Goal: Task Accomplishment & Management: Use online tool/utility

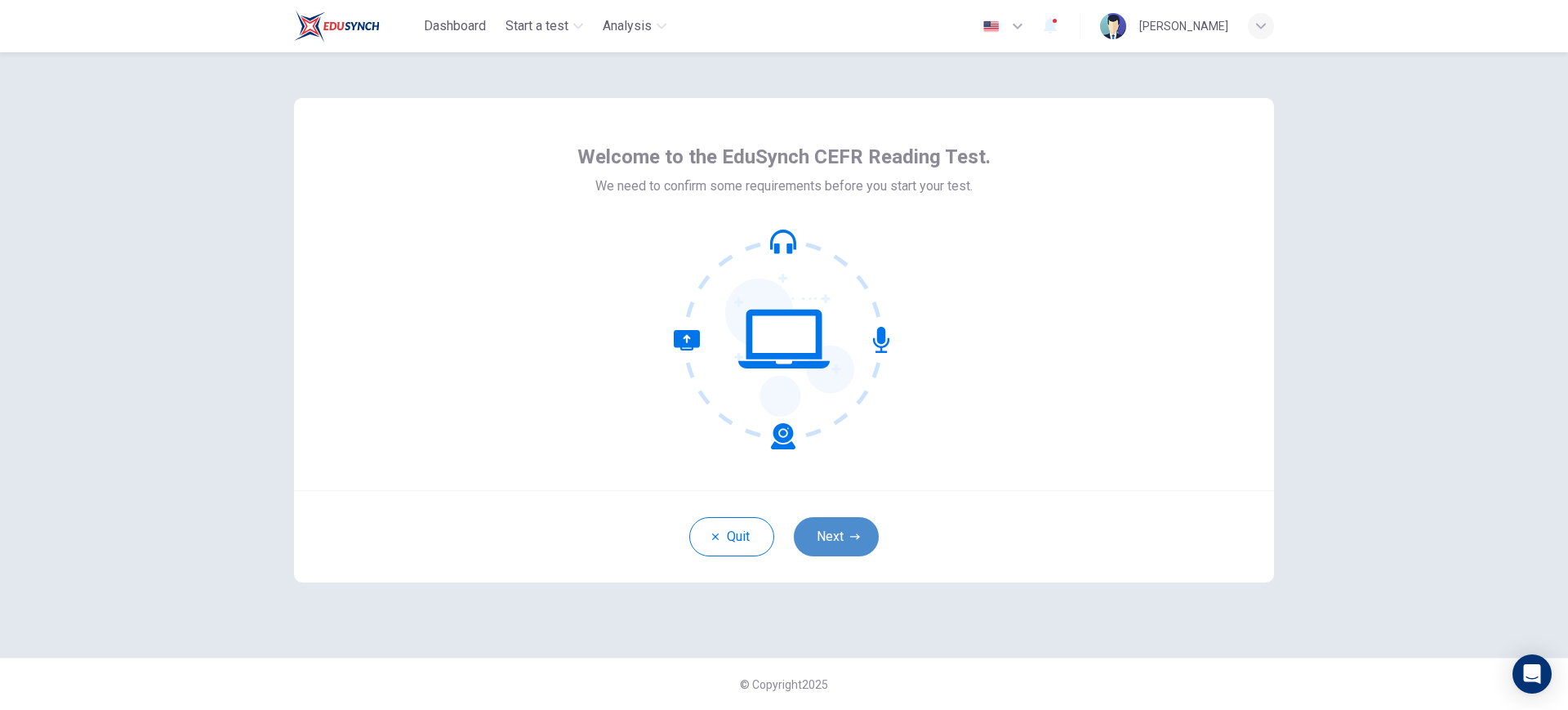
click at [855, 528] on button "Next" at bounding box center [836, 536] width 85 height 39
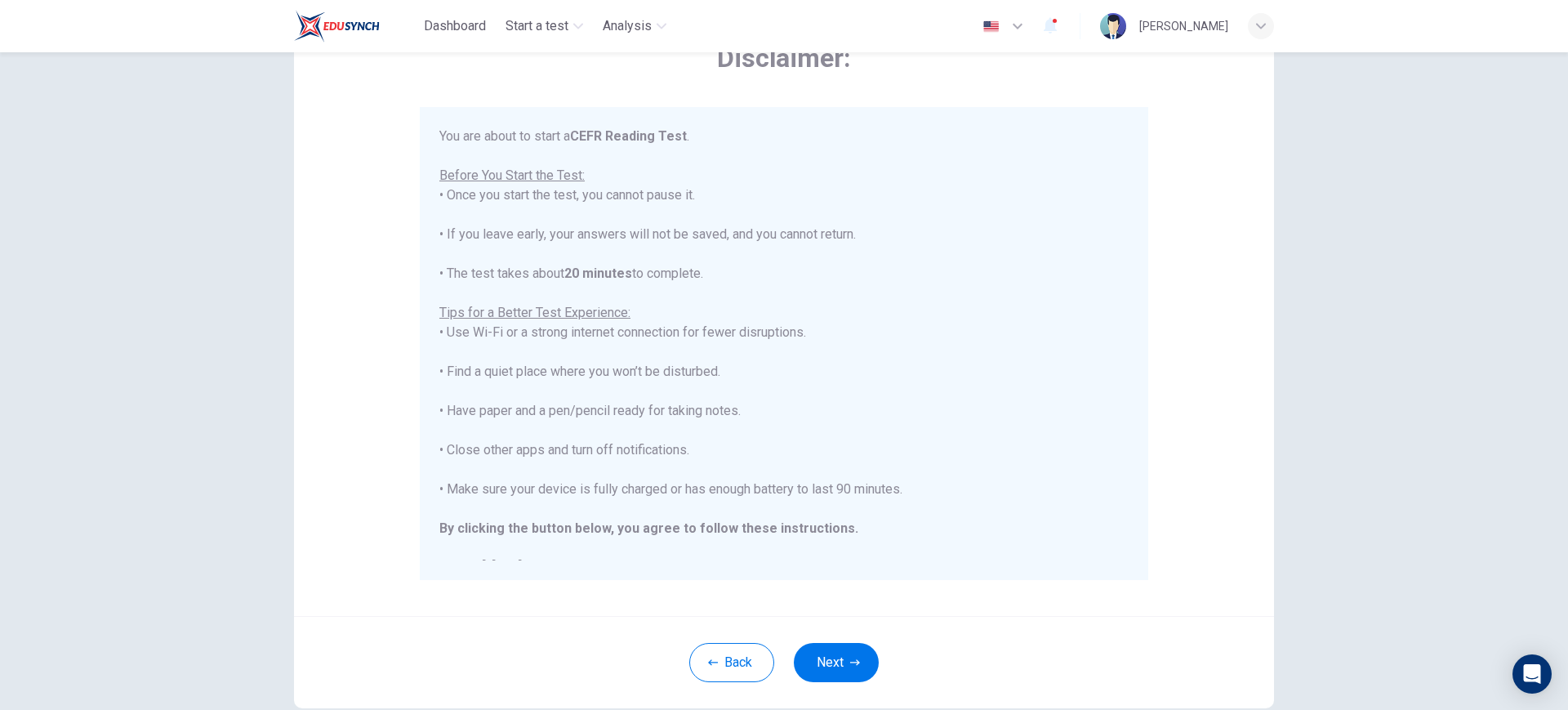
scroll to position [109, 0]
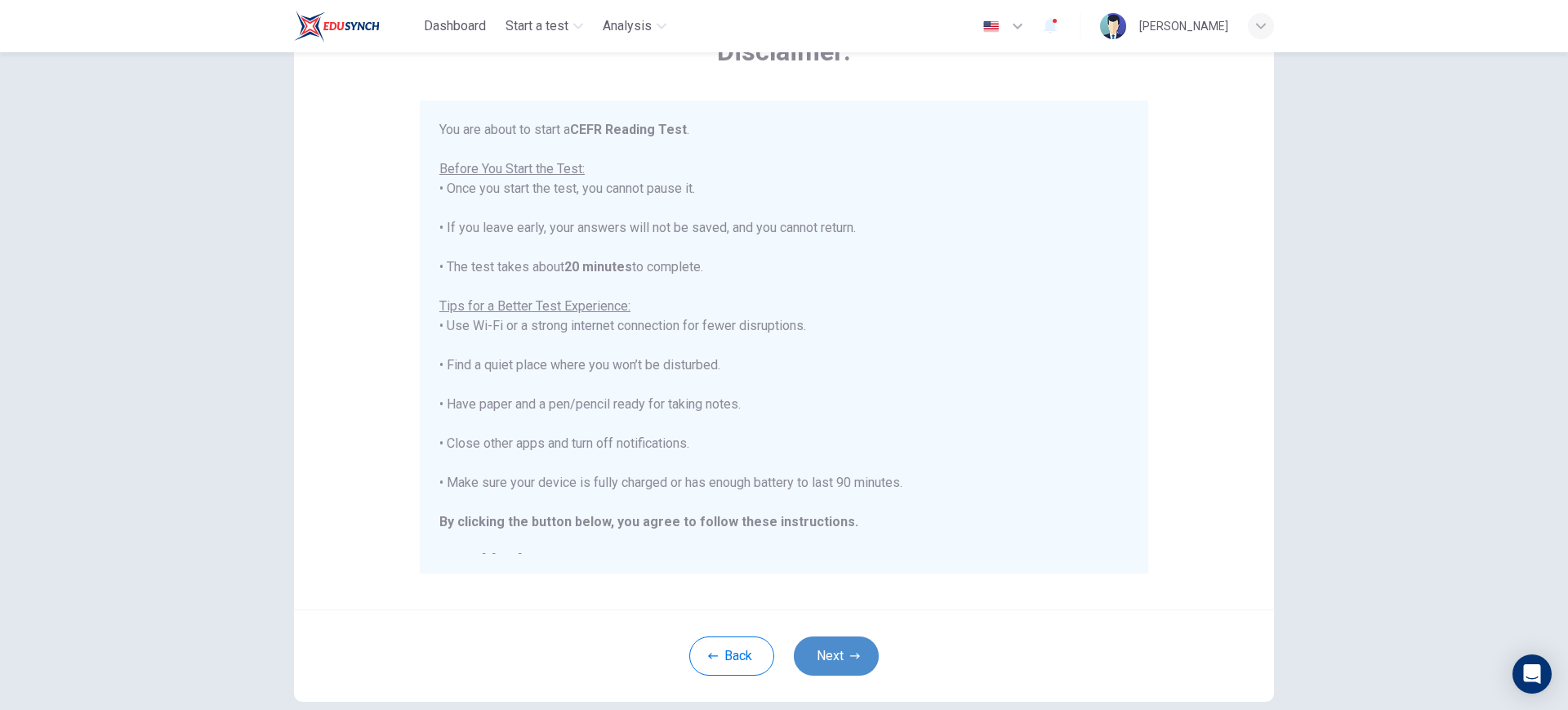
click at [826, 650] on button "Next" at bounding box center [836, 656] width 85 height 39
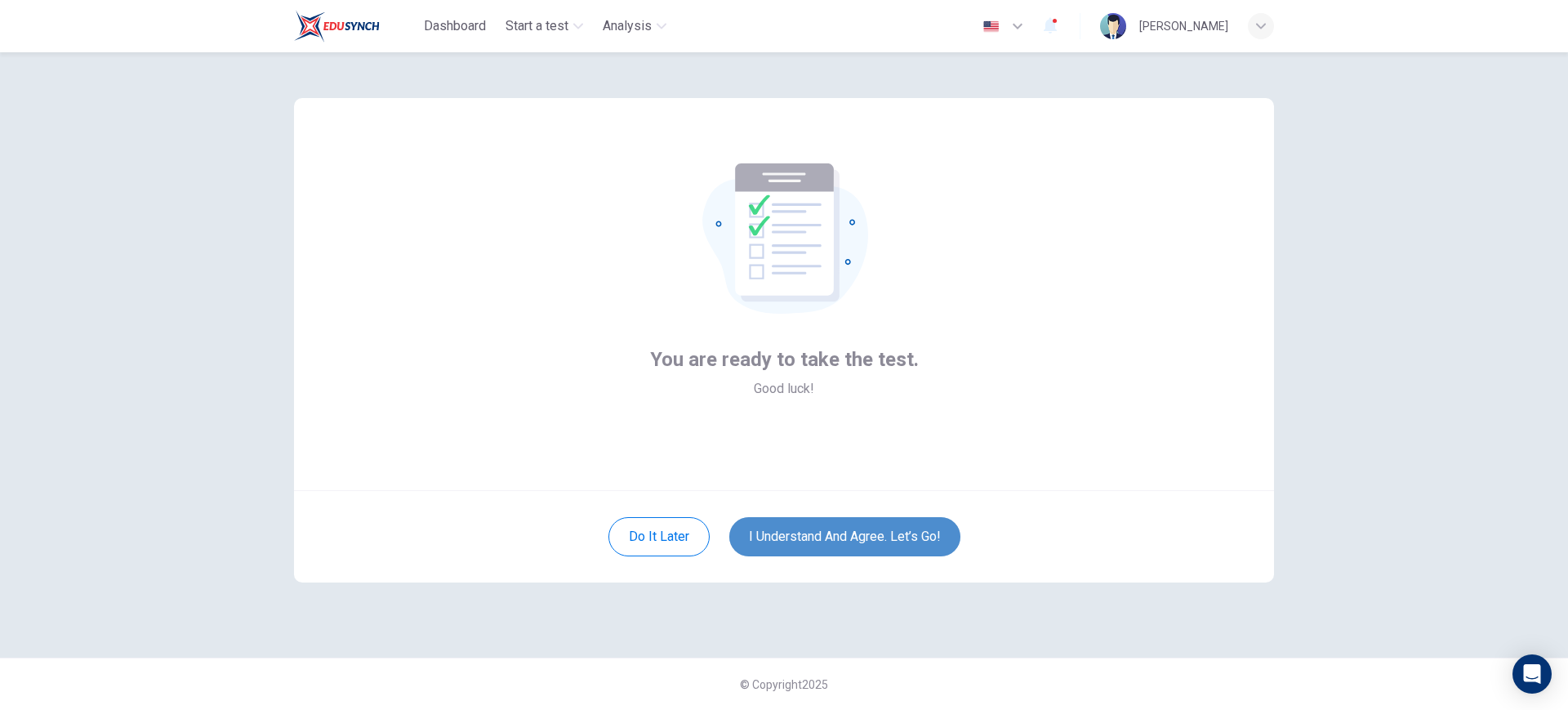
click at [875, 539] on button "I understand and agree. Let’s go!" at bounding box center [844, 536] width 231 height 39
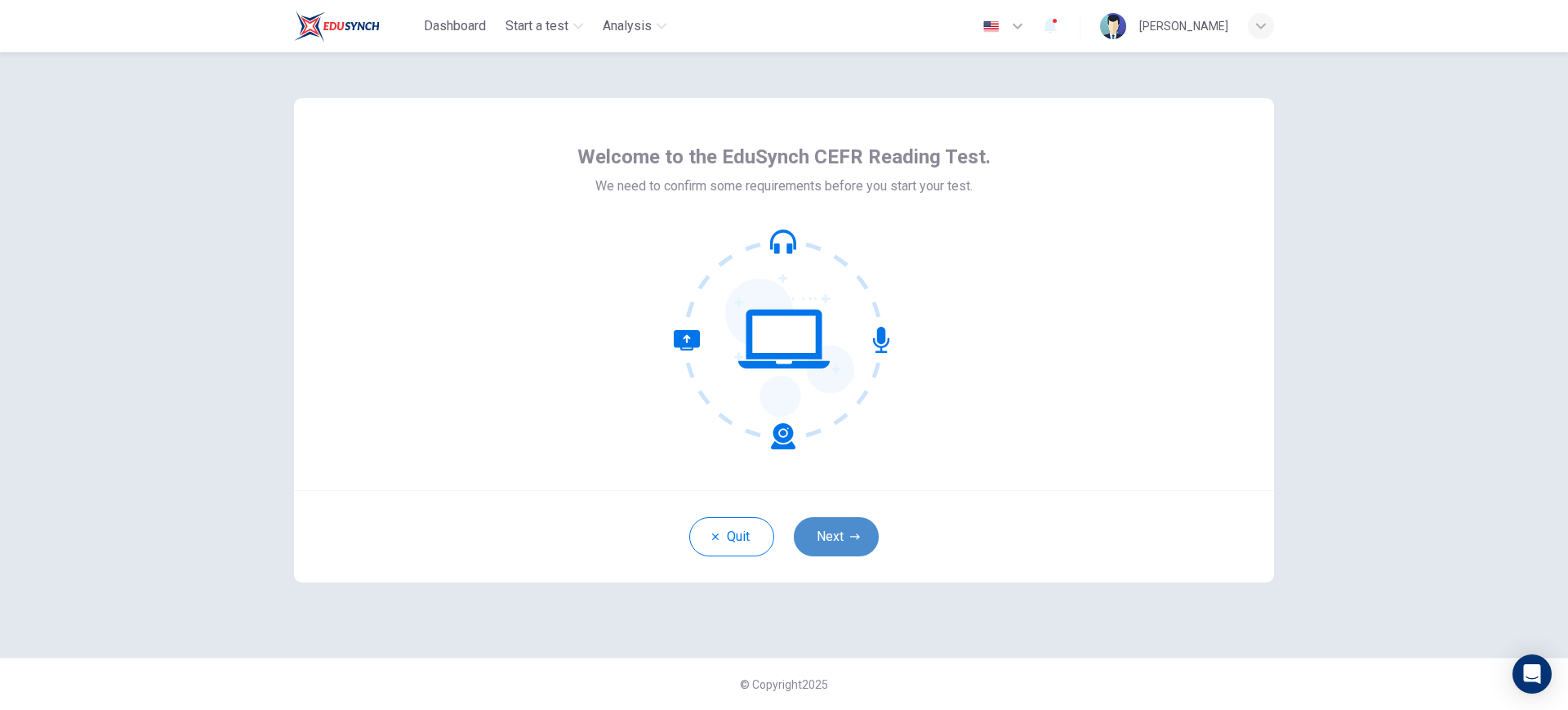
click at [867, 542] on button "Next" at bounding box center [836, 536] width 85 height 39
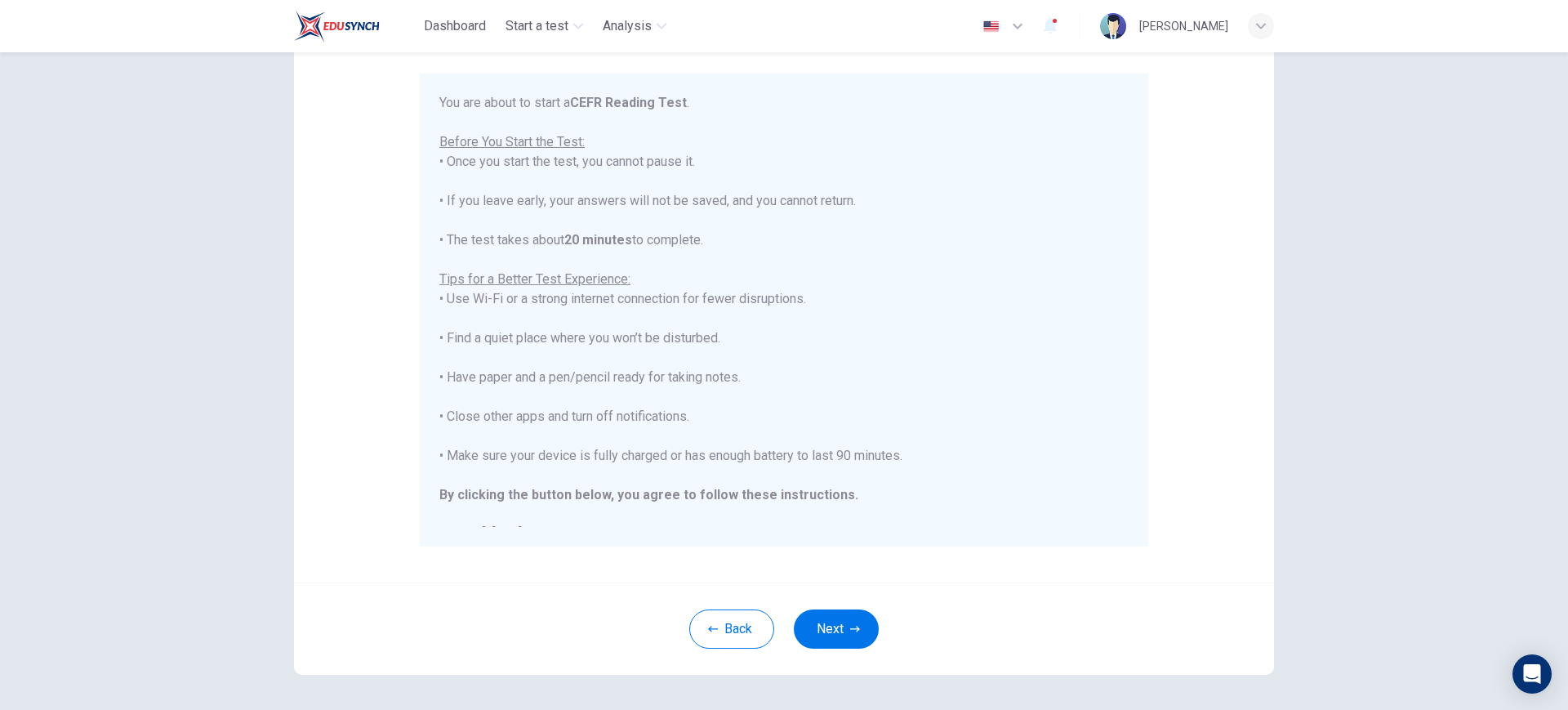
scroll to position [150, 0]
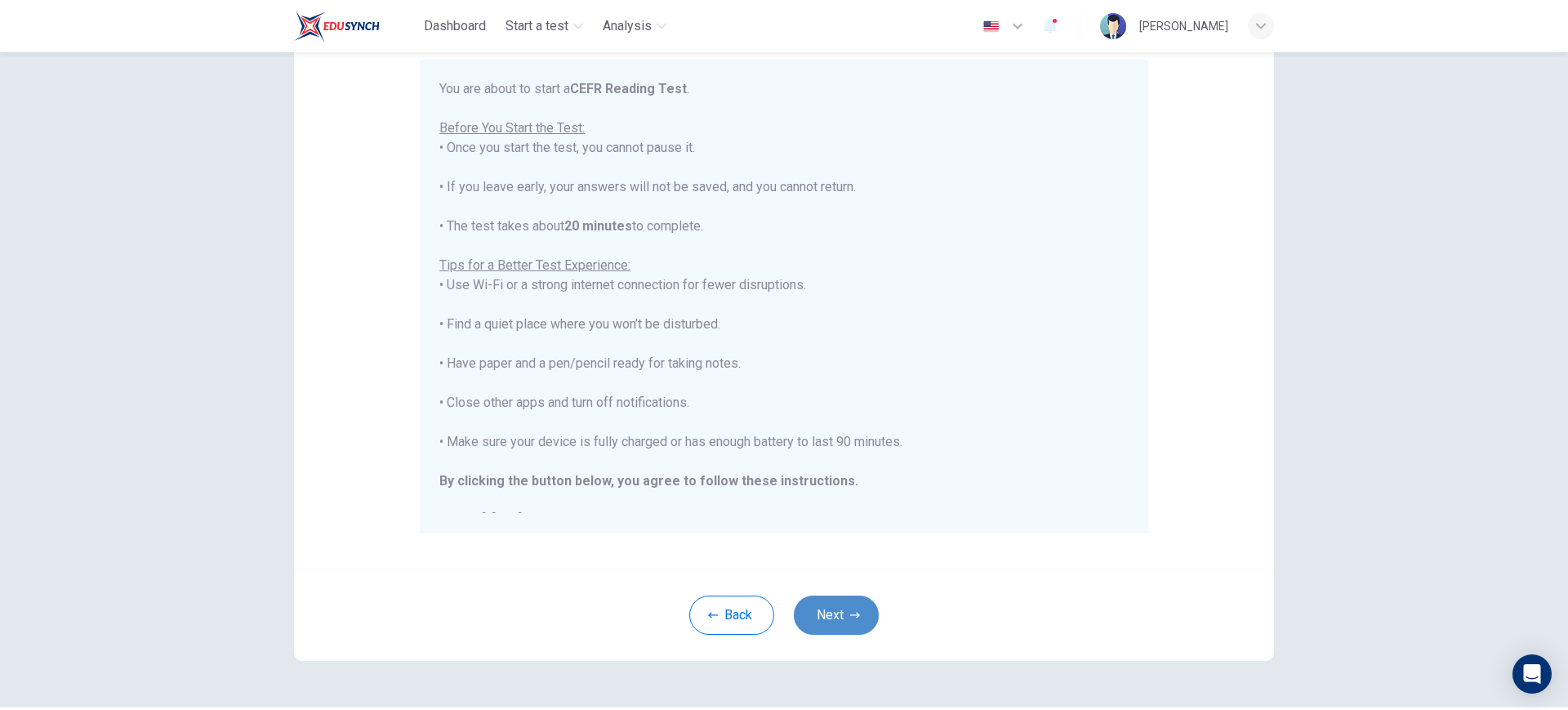
click at [834, 605] on button "Next" at bounding box center [836, 615] width 85 height 39
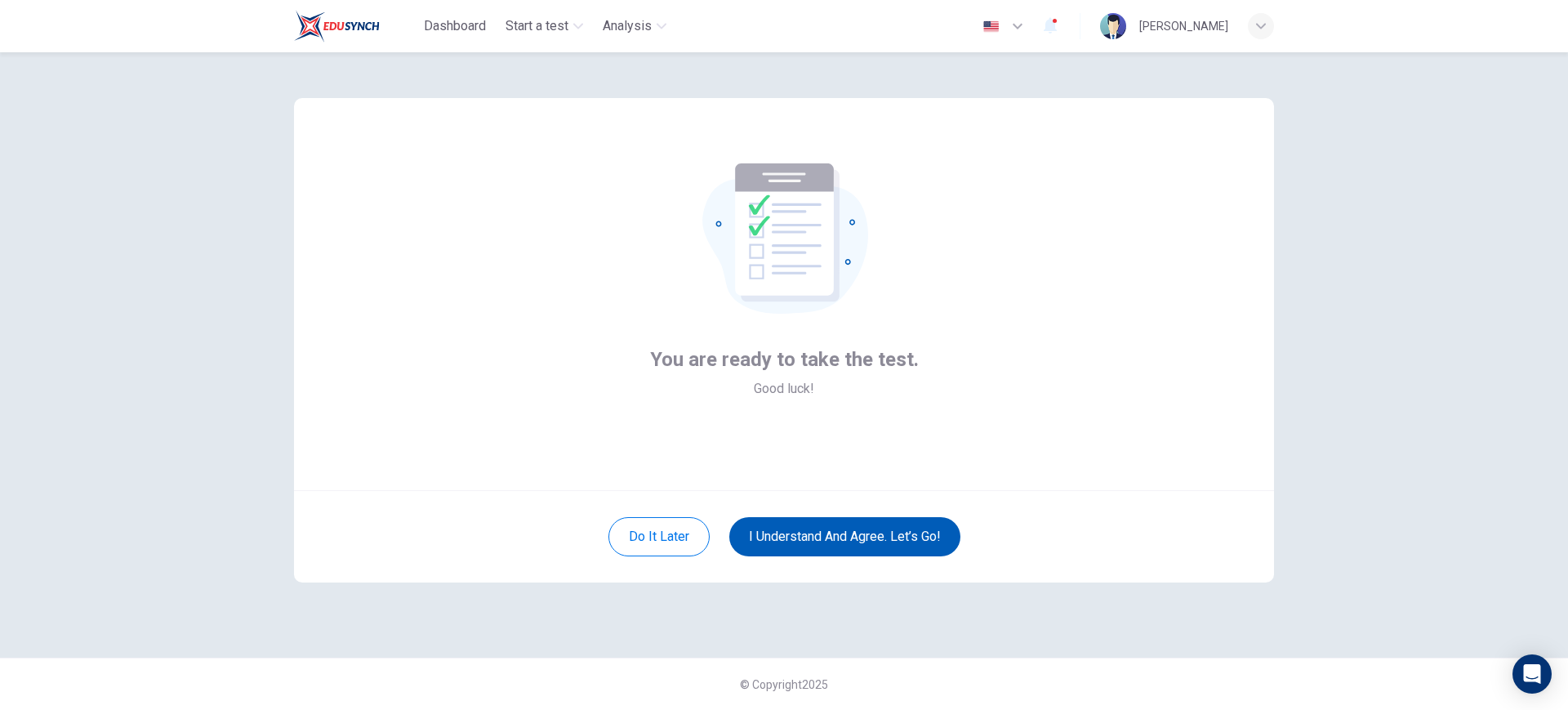
scroll to position [0, 0]
click at [861, 537] on button "I understand and agree. Let’s go!" at bounding box center [844, 536] width 231 height 39
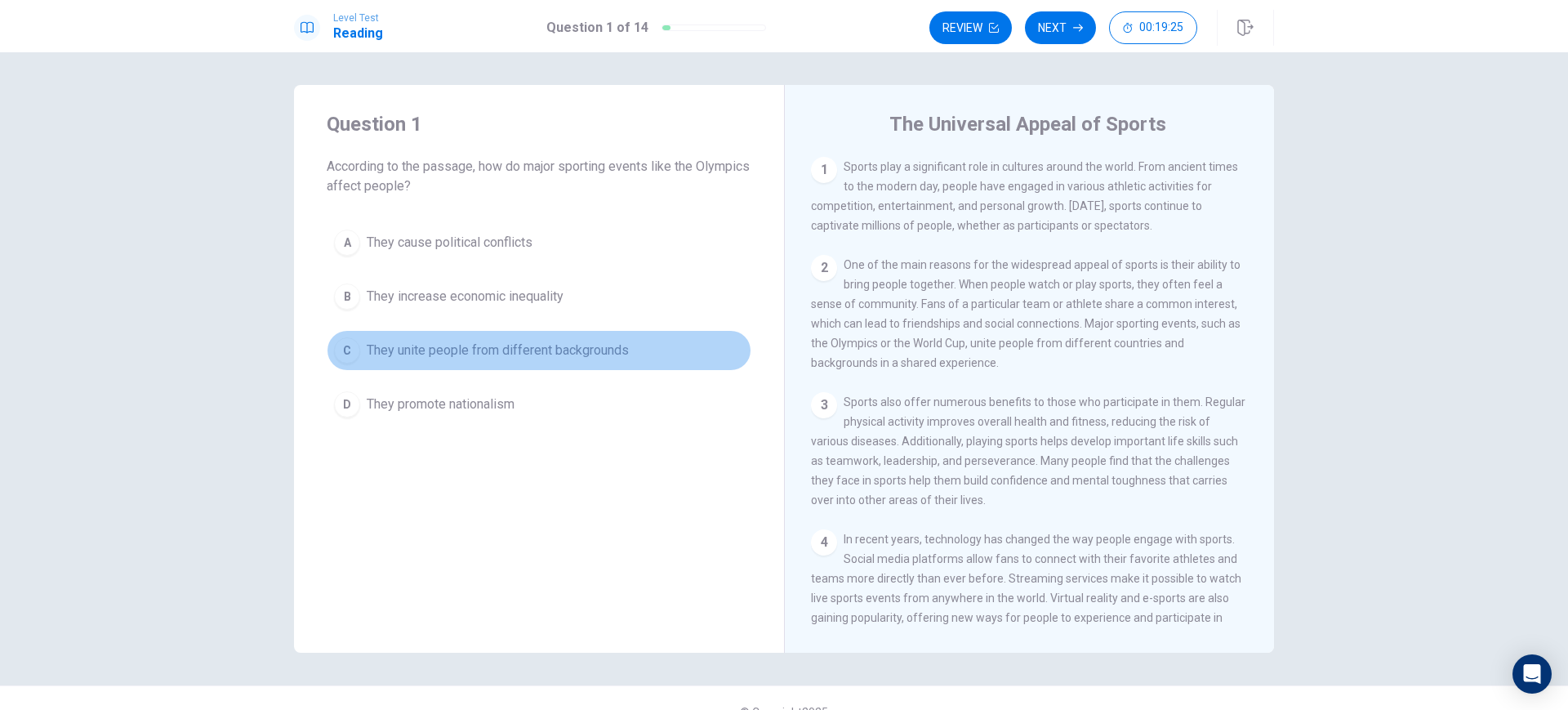
click at [406, 353] on span "They unite people from different backgrounds" at bounding box center [498, 351] width 262 height 19
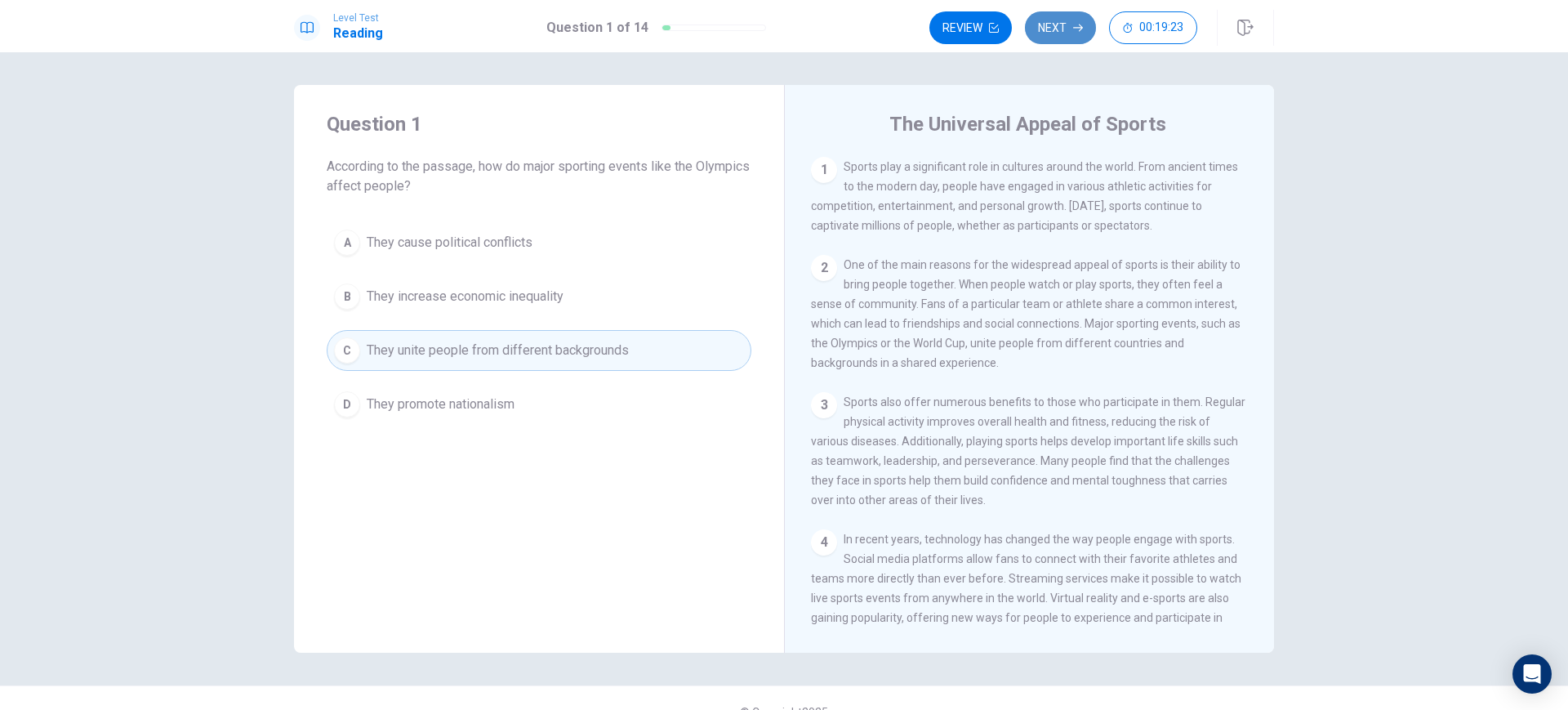
click at [1064, 41] on button "Next" at bounding box center [1060, 27] width 71 height 32
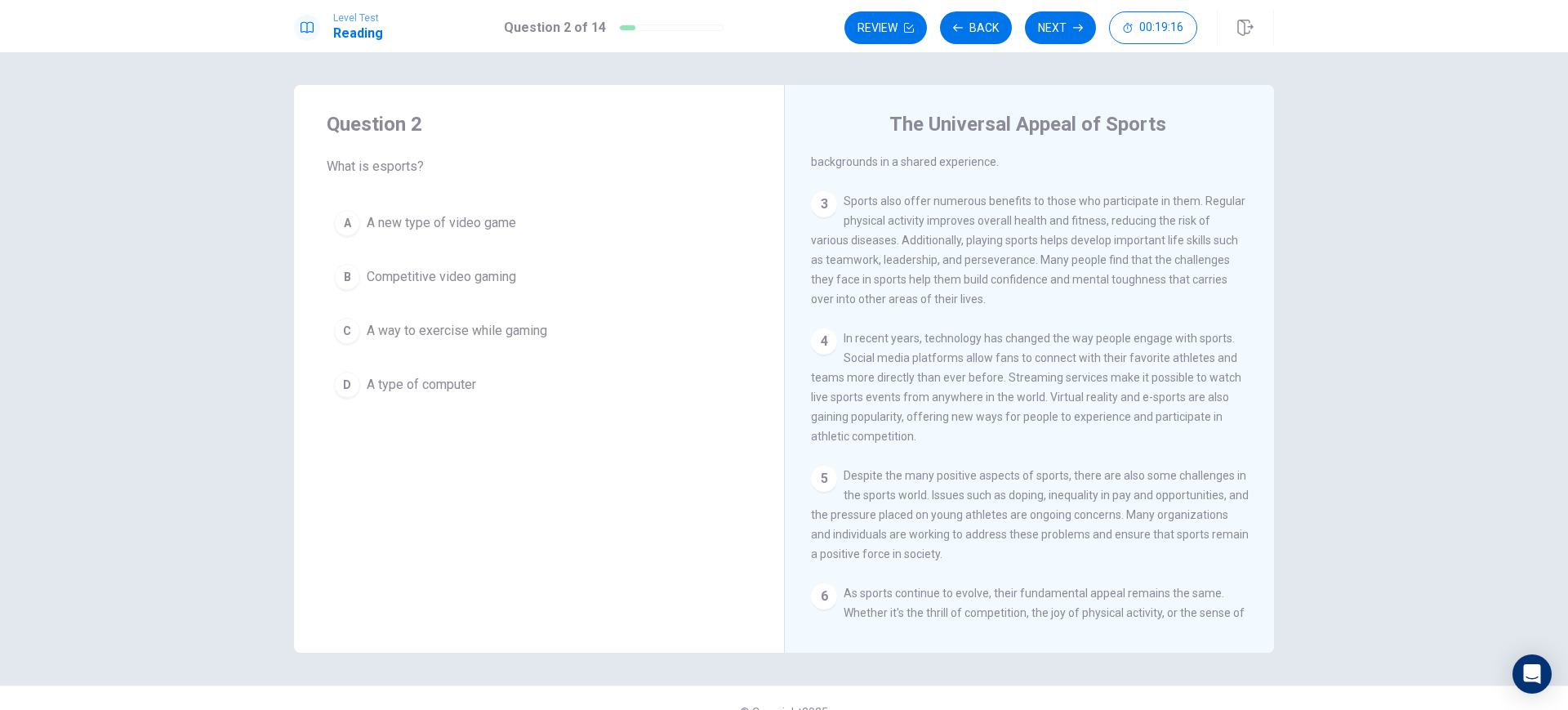
scroll to position [202, 0]
drag, startPoint x: 1265, startPoint y: 322, endPoint x: 1262, endPoint y: 355, distance: 33.1
click at [1262, 355] on div "The Universal Appeal of Sports 1 Sports play a significant role in cultures aro…" at bounding box center [1028, 369] width 490 height 568
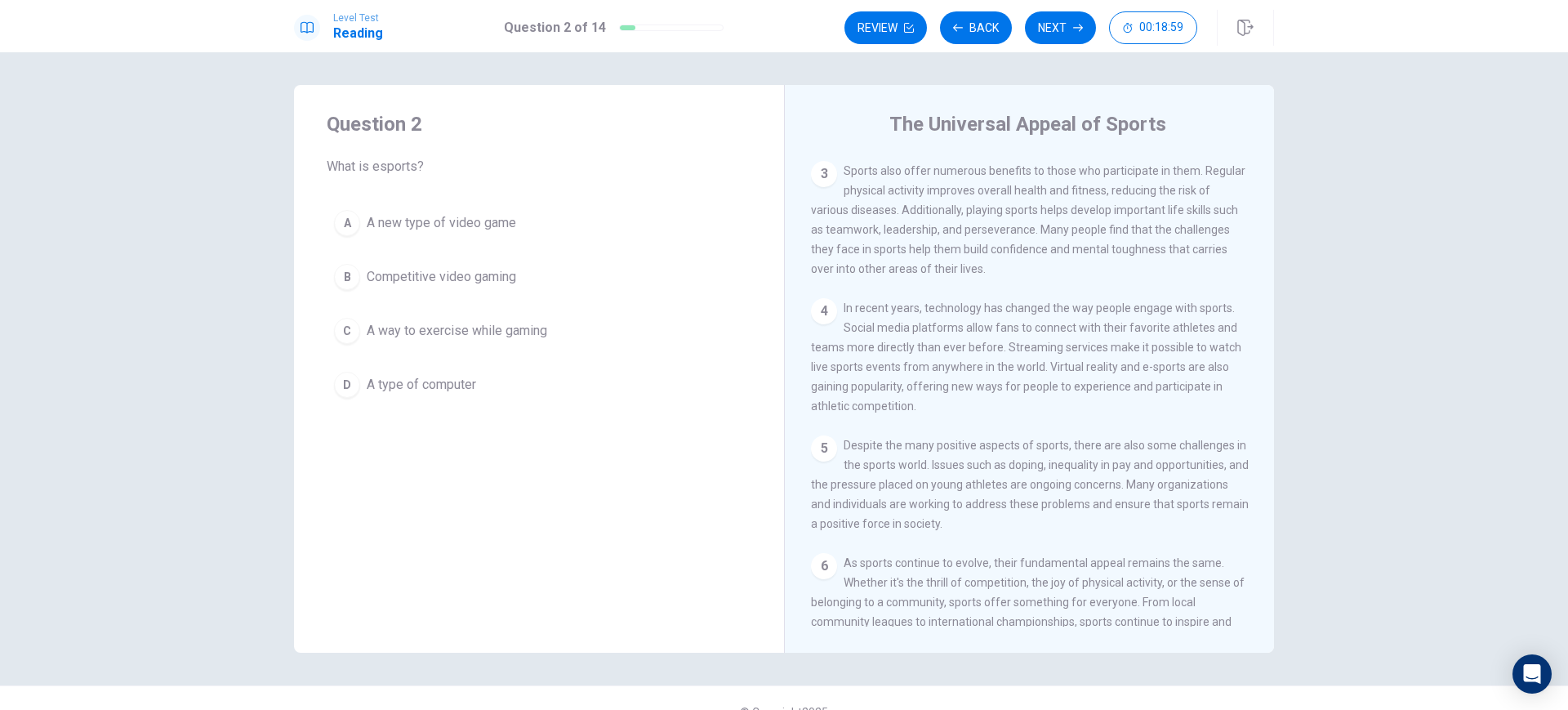
scroll to position [231, 0]
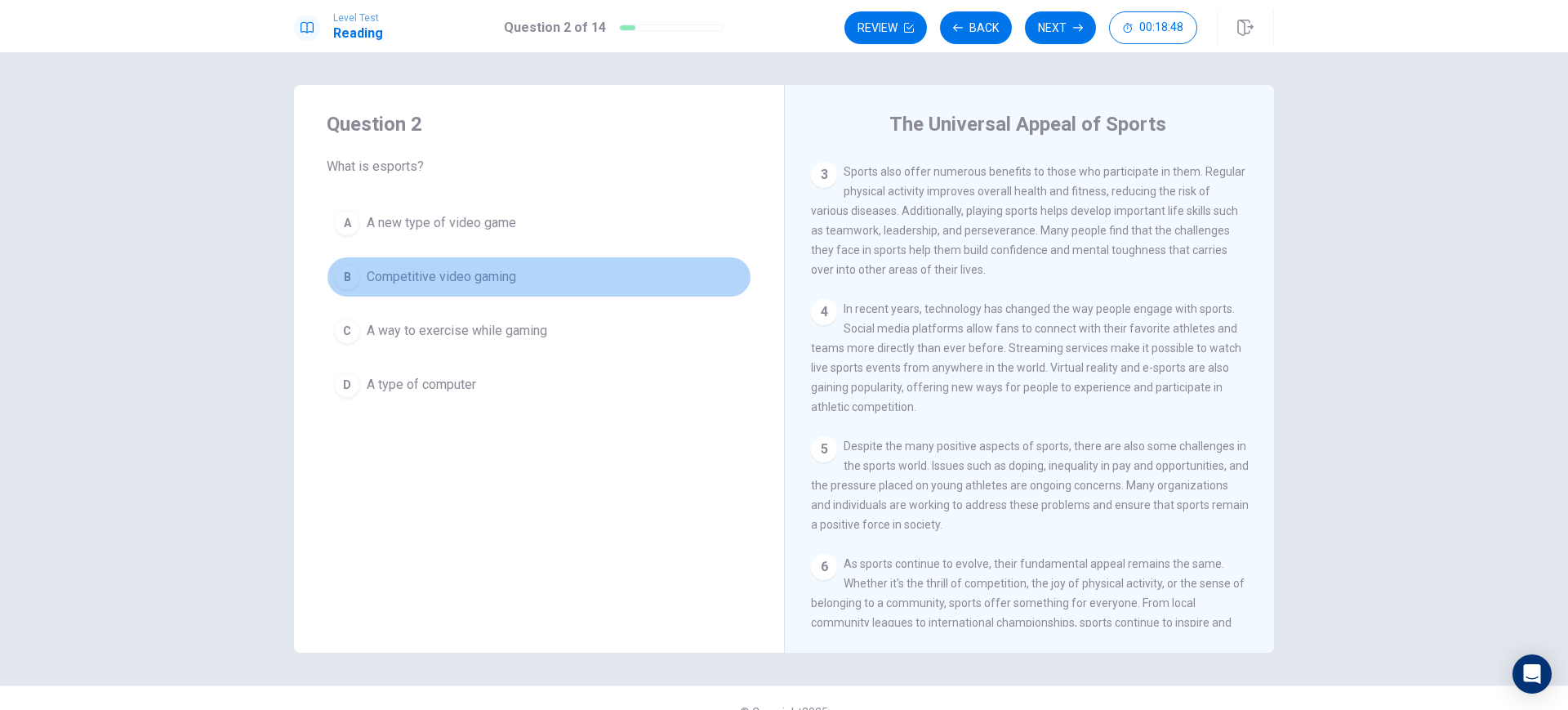
click at [490, 280] on span "Competitive video gaming" at bounding box center [441, 277] width 150 height 19
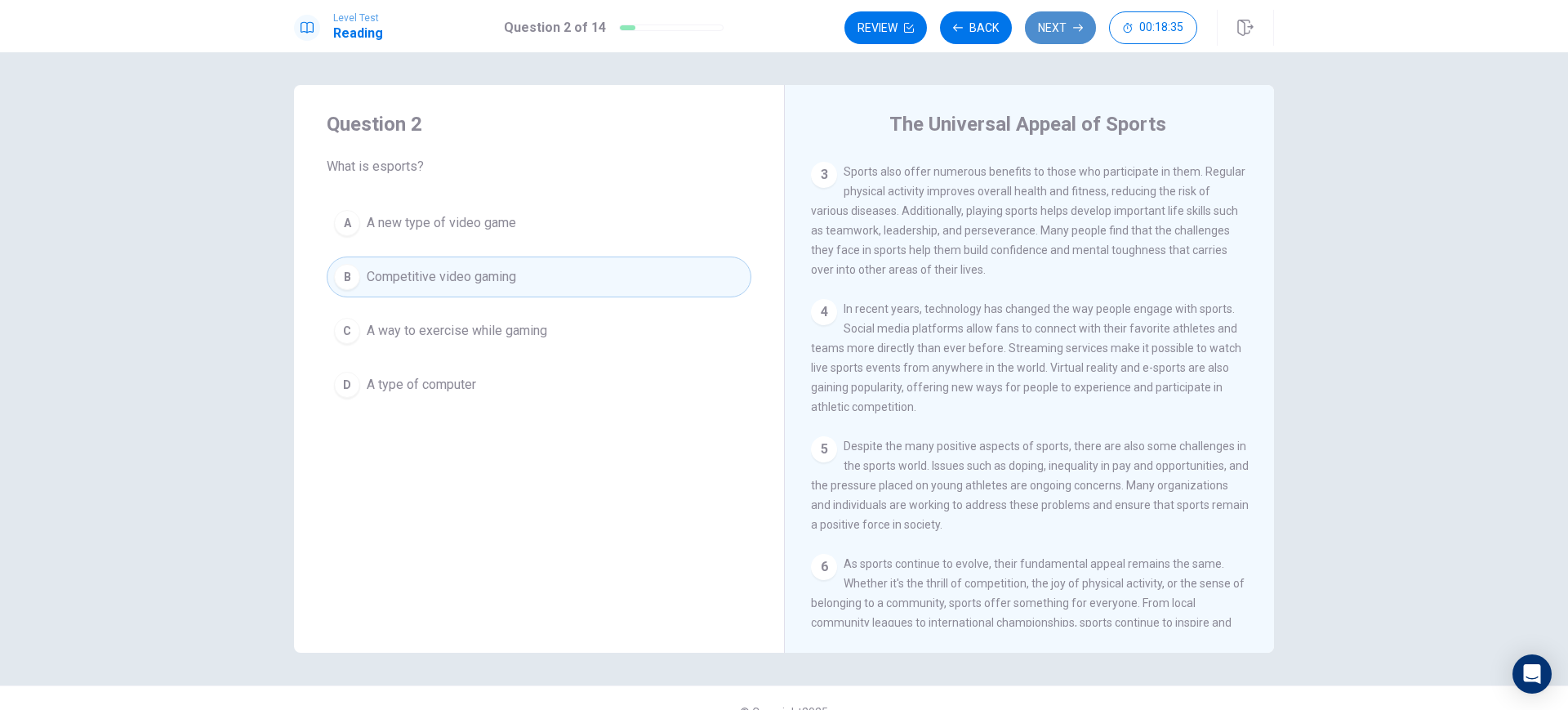
click at [1053, 41] on button "Next" at bounding box center [1060, 27] width 71 height 32
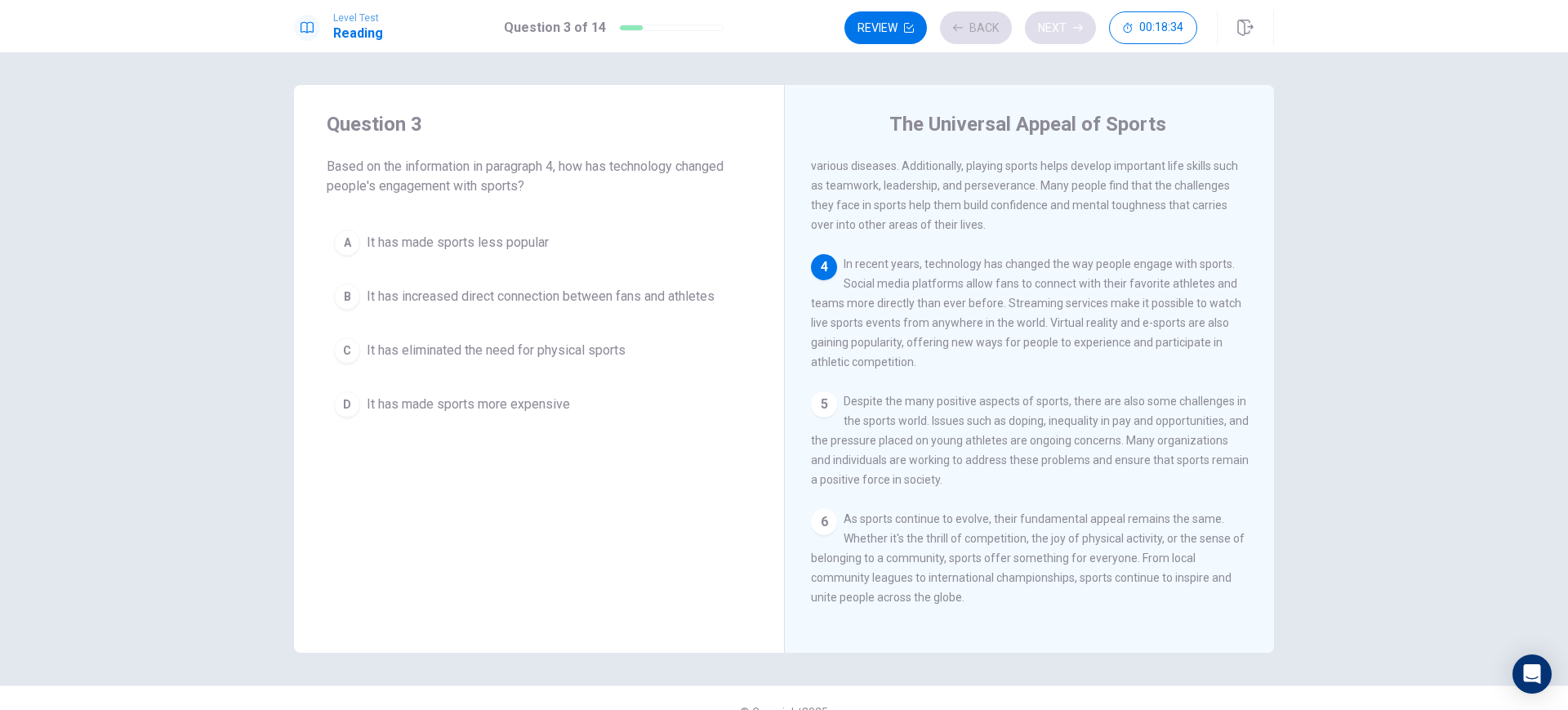
scroll to position [302, 0]
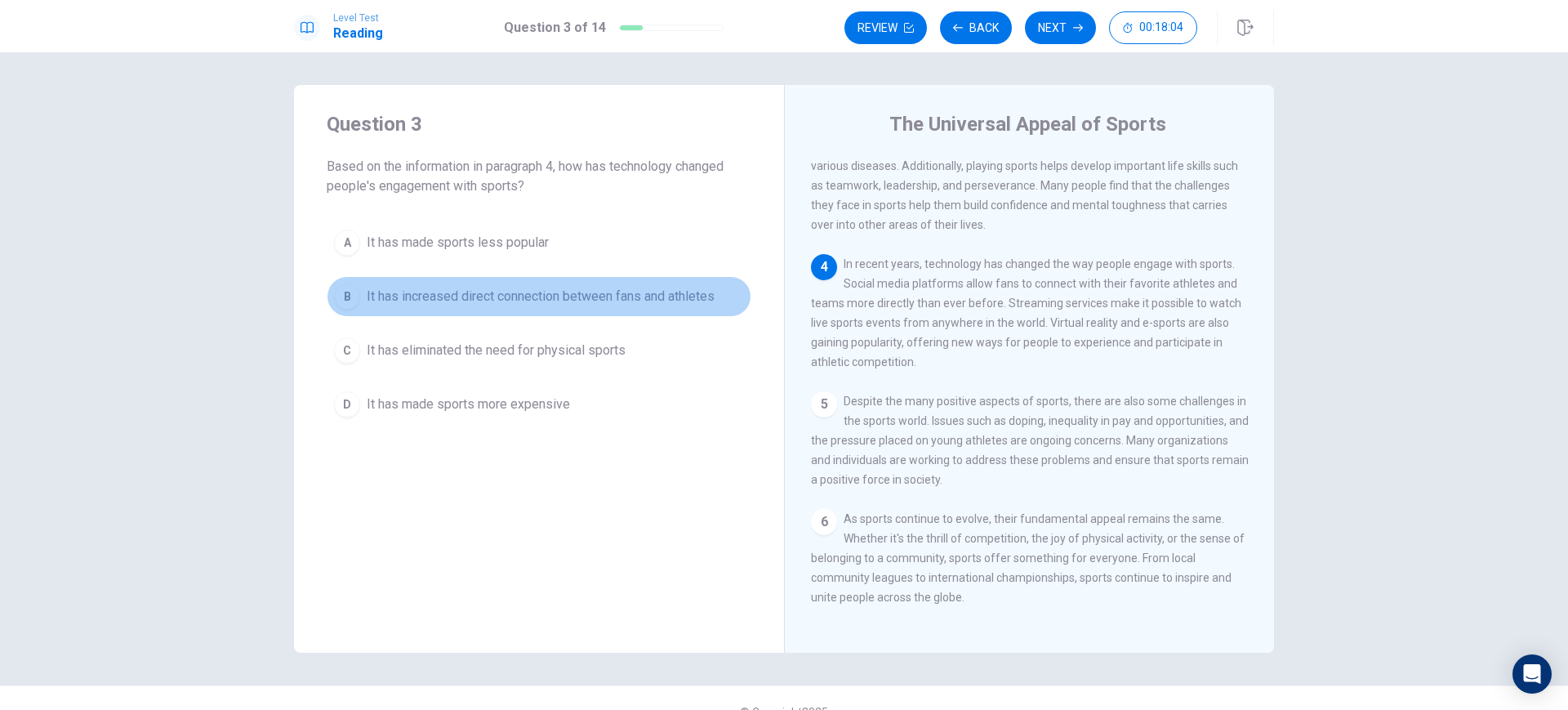
click at [500, 294] on span "It has increased direct connection between fans and athletes" at bounding box center [540, 296] width 348 height 19
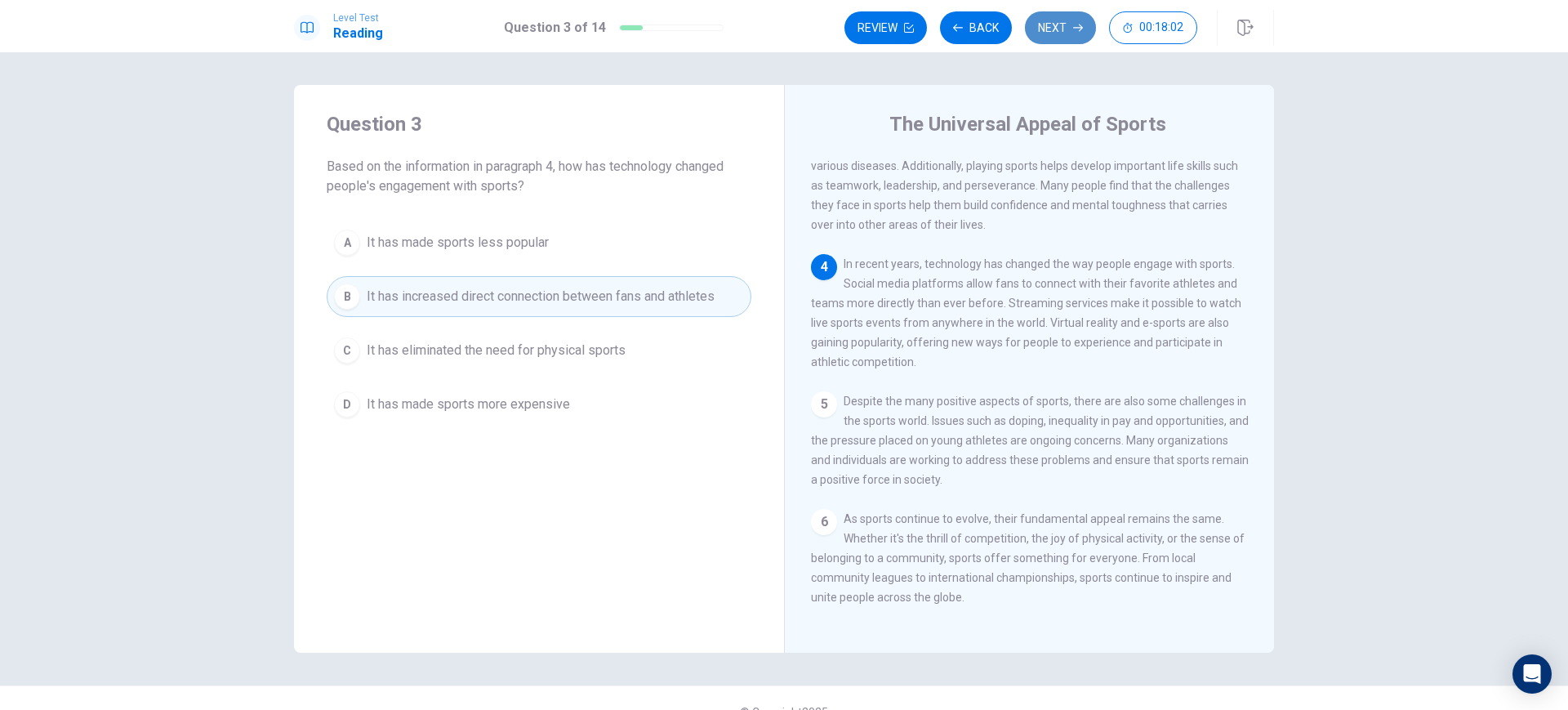
click at [1039, 39] on button "Next" at bounding box center [1060, 27] width 71 height 32
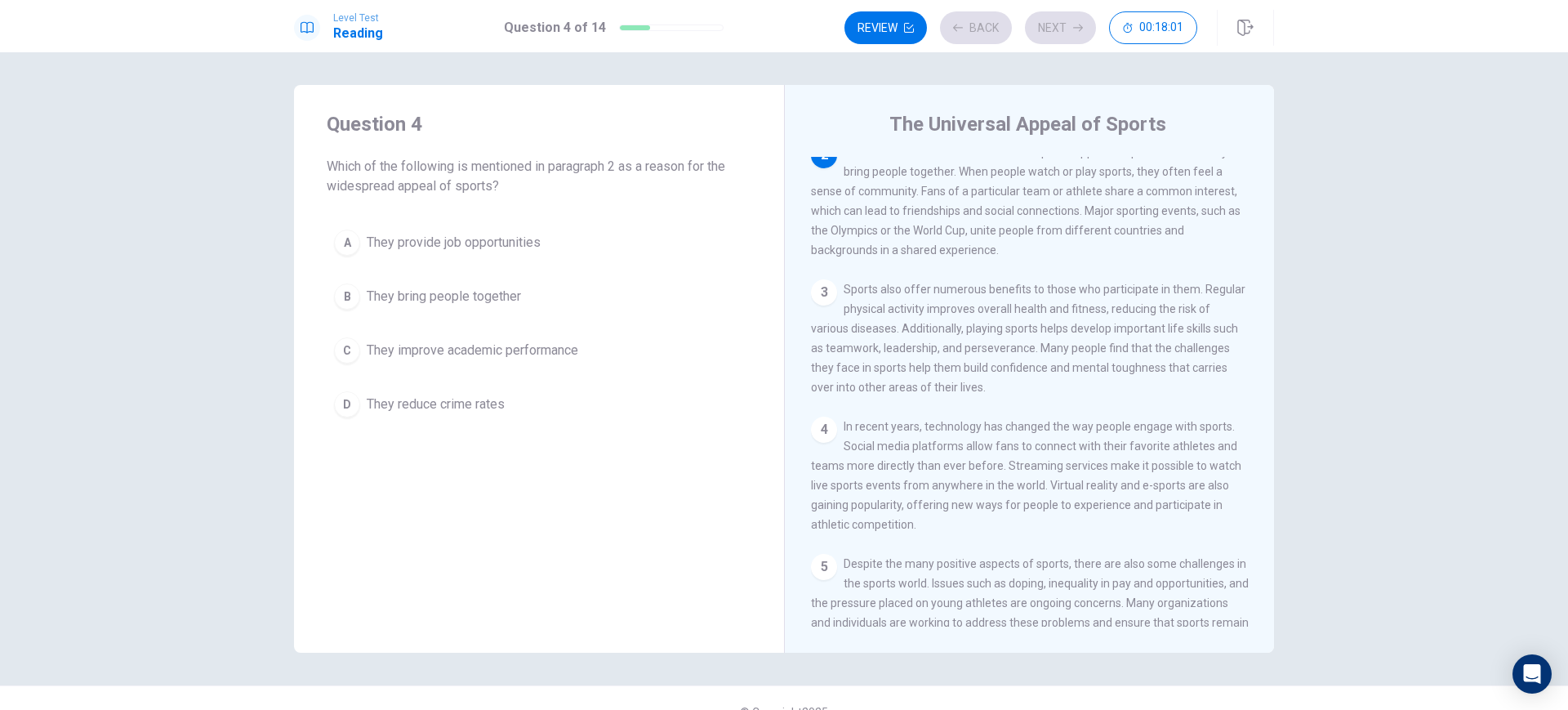
scroll to position [102, 0]
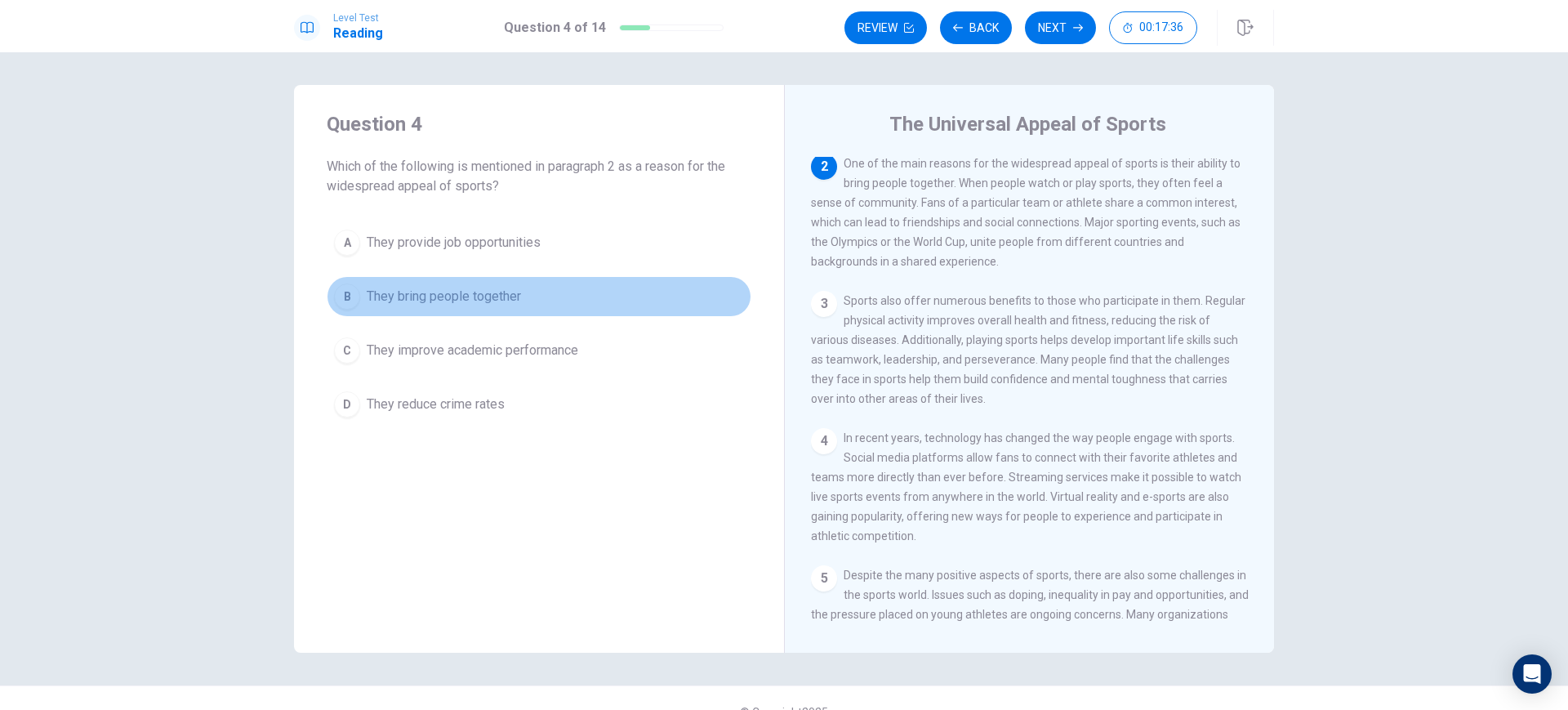
click at [391, 293] on span "They bring people together" at bounding box center [444, 296] width 154 height 19
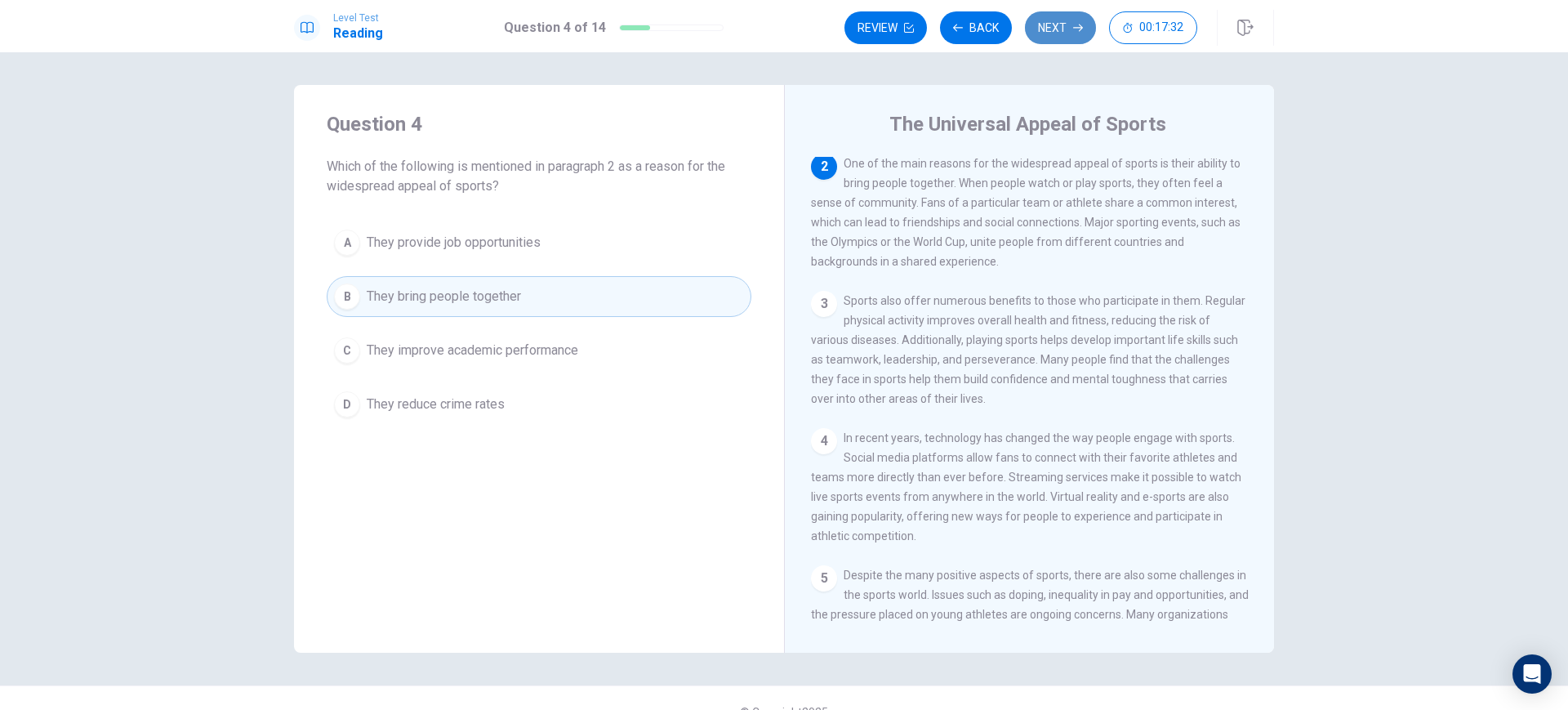
click at [1051, 41] on button "Next" at bounding box center [1060, 27] width 71 height 32
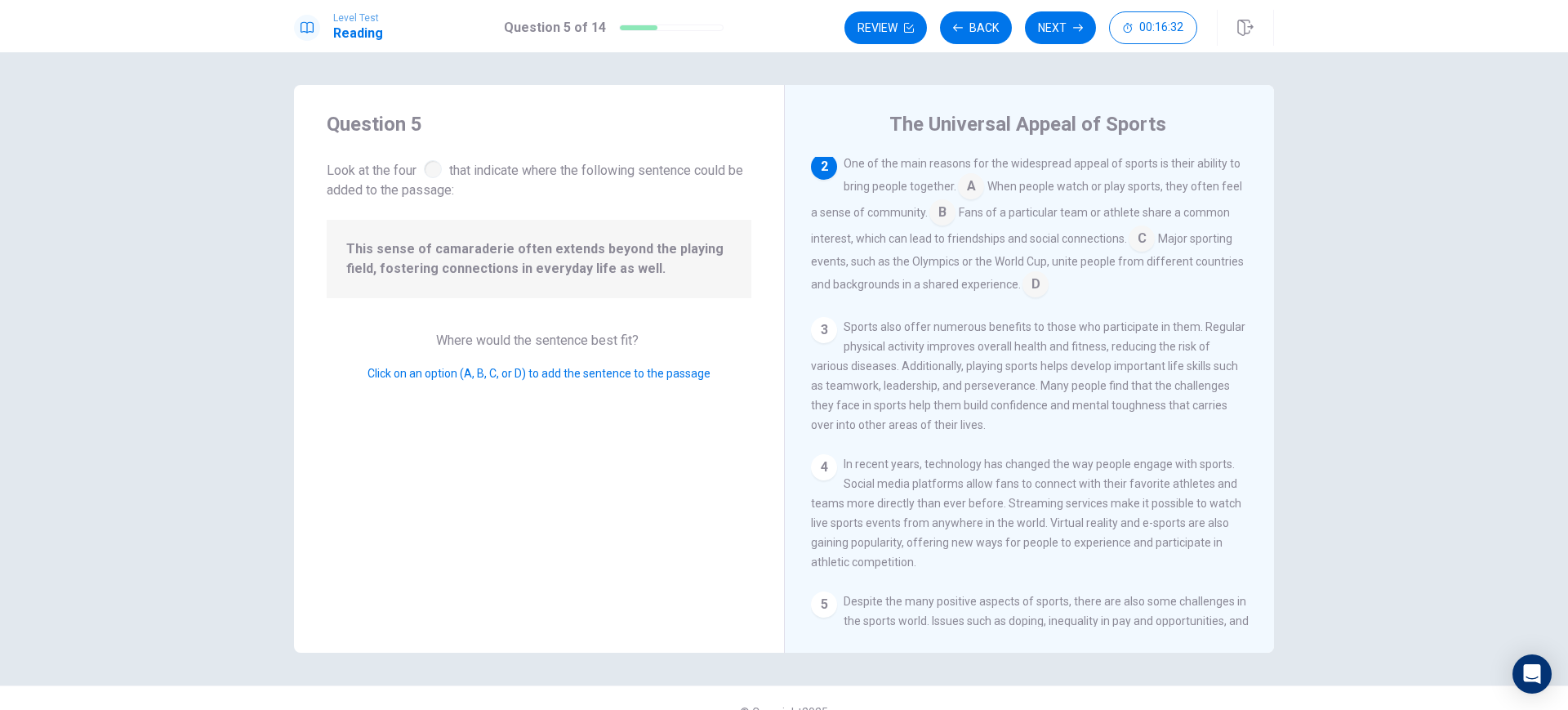
click at [956, 219] on input at bounding box center [943, 214] width 26 height 26
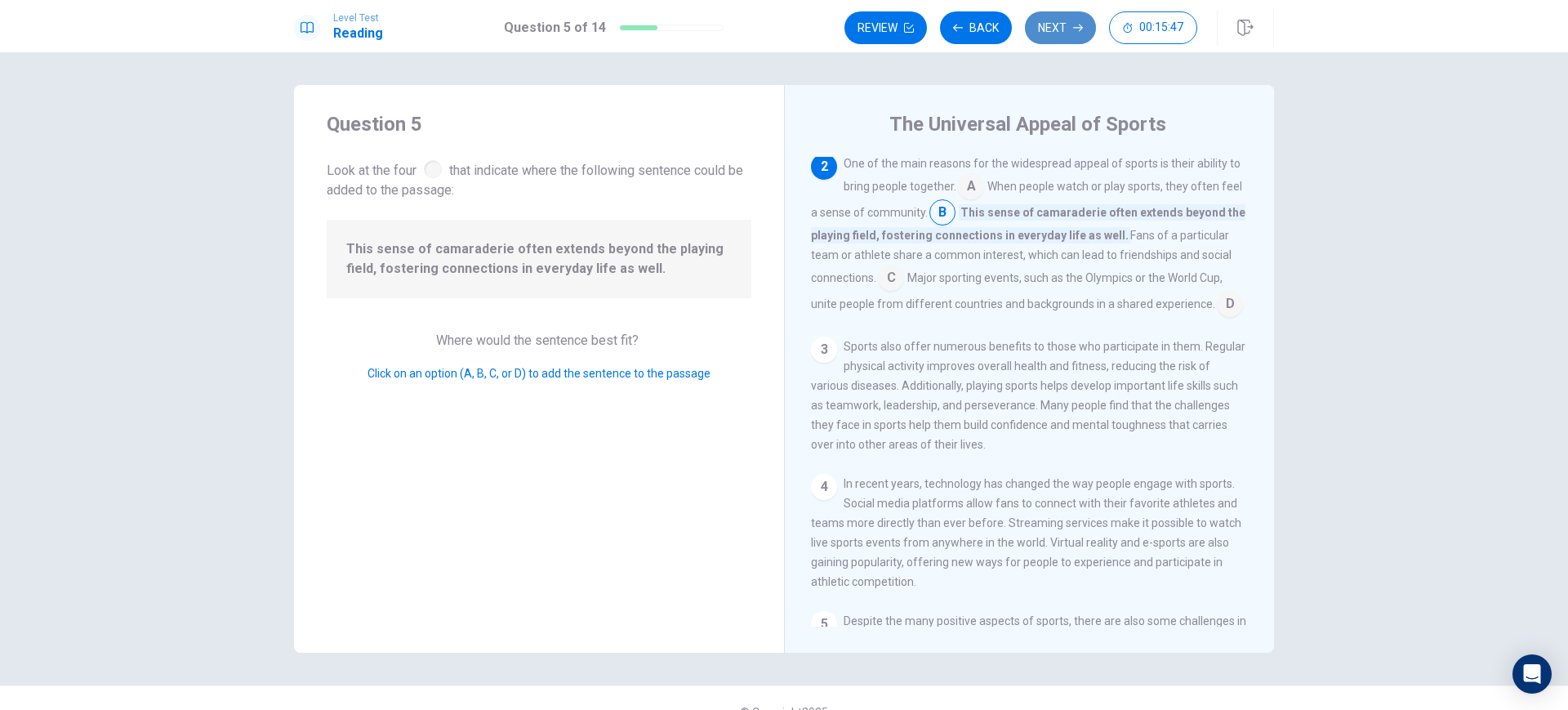
click at [1049, 39] on button "Next" at bounding box center [1060, 27] width 71 height 32
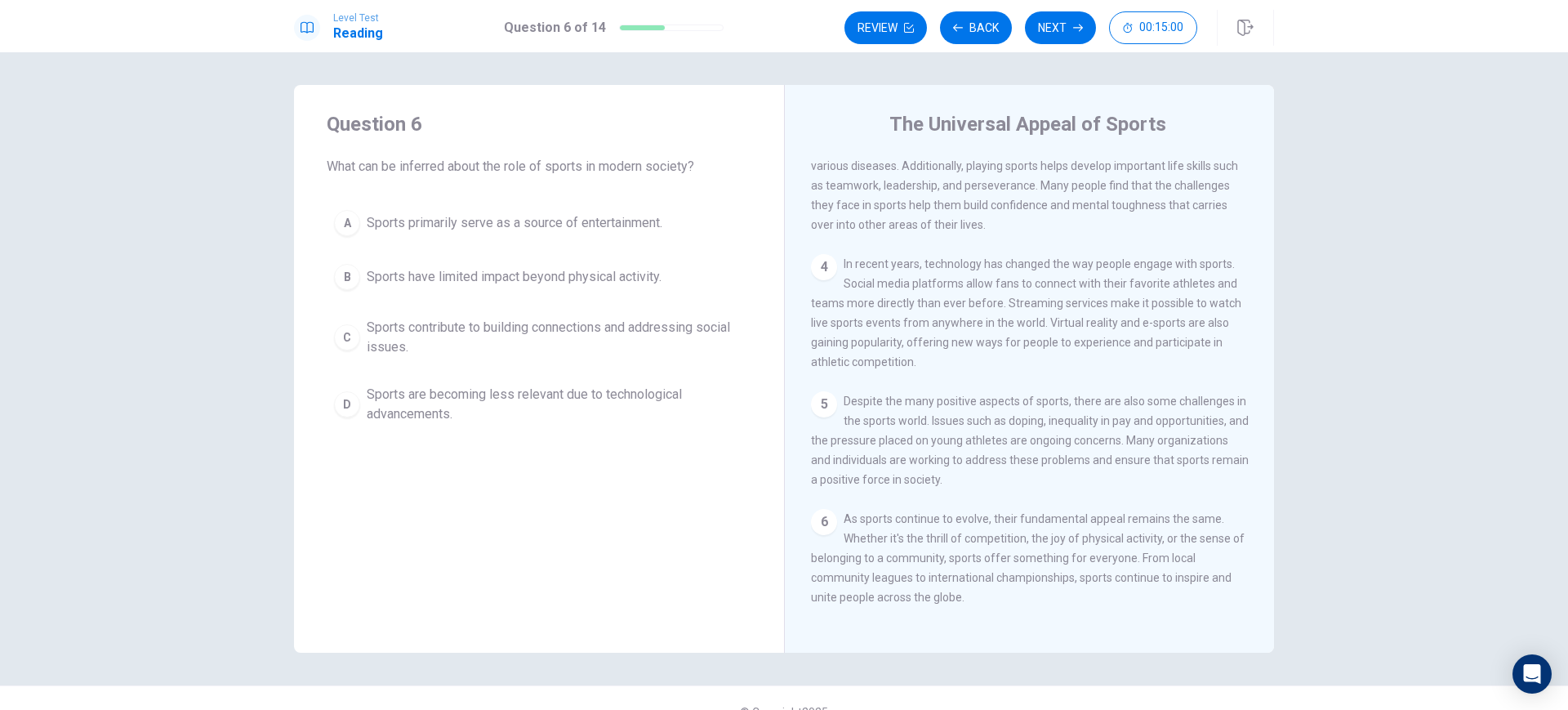
scroll to position [302, 0]
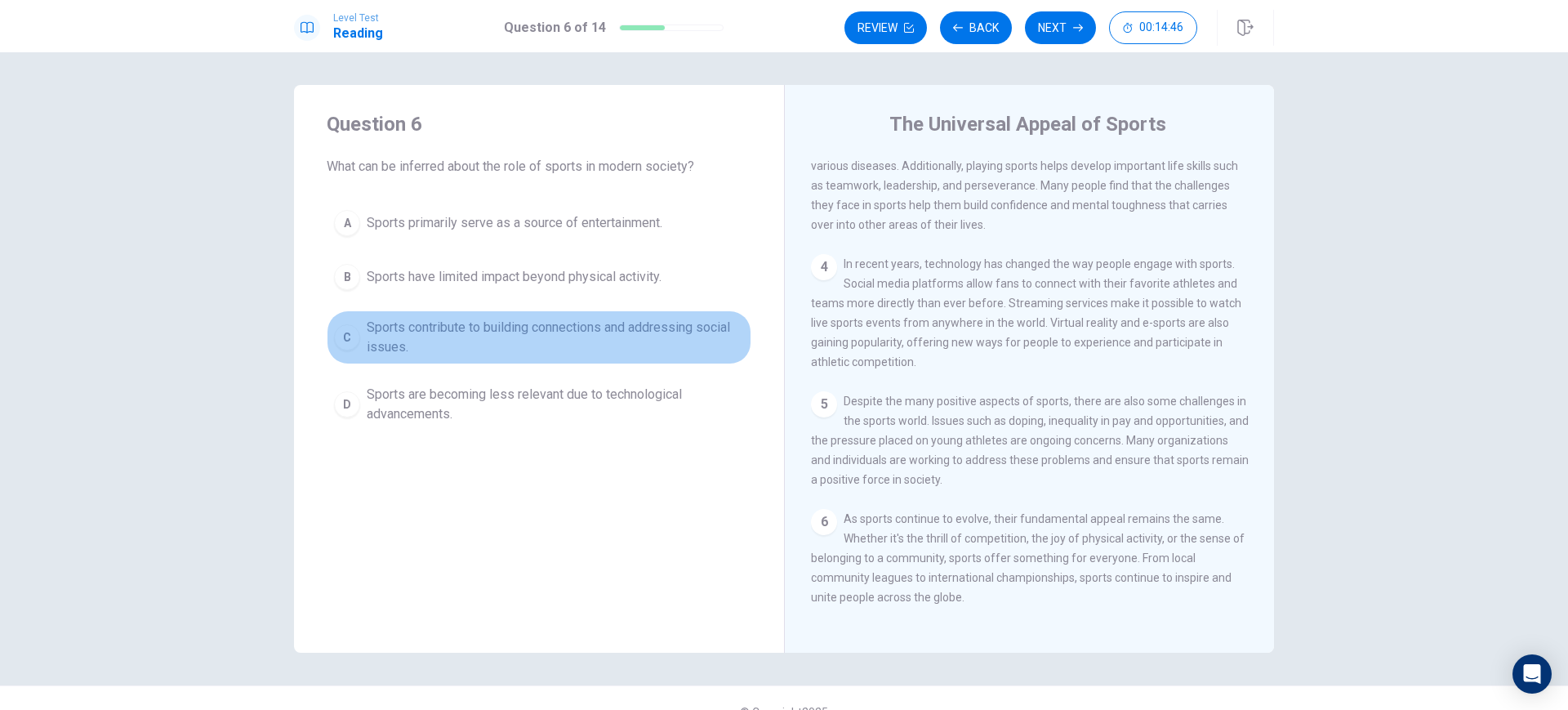
click at [348, 348] on div "C" at bounding box center [347, 337] width 26 height 26
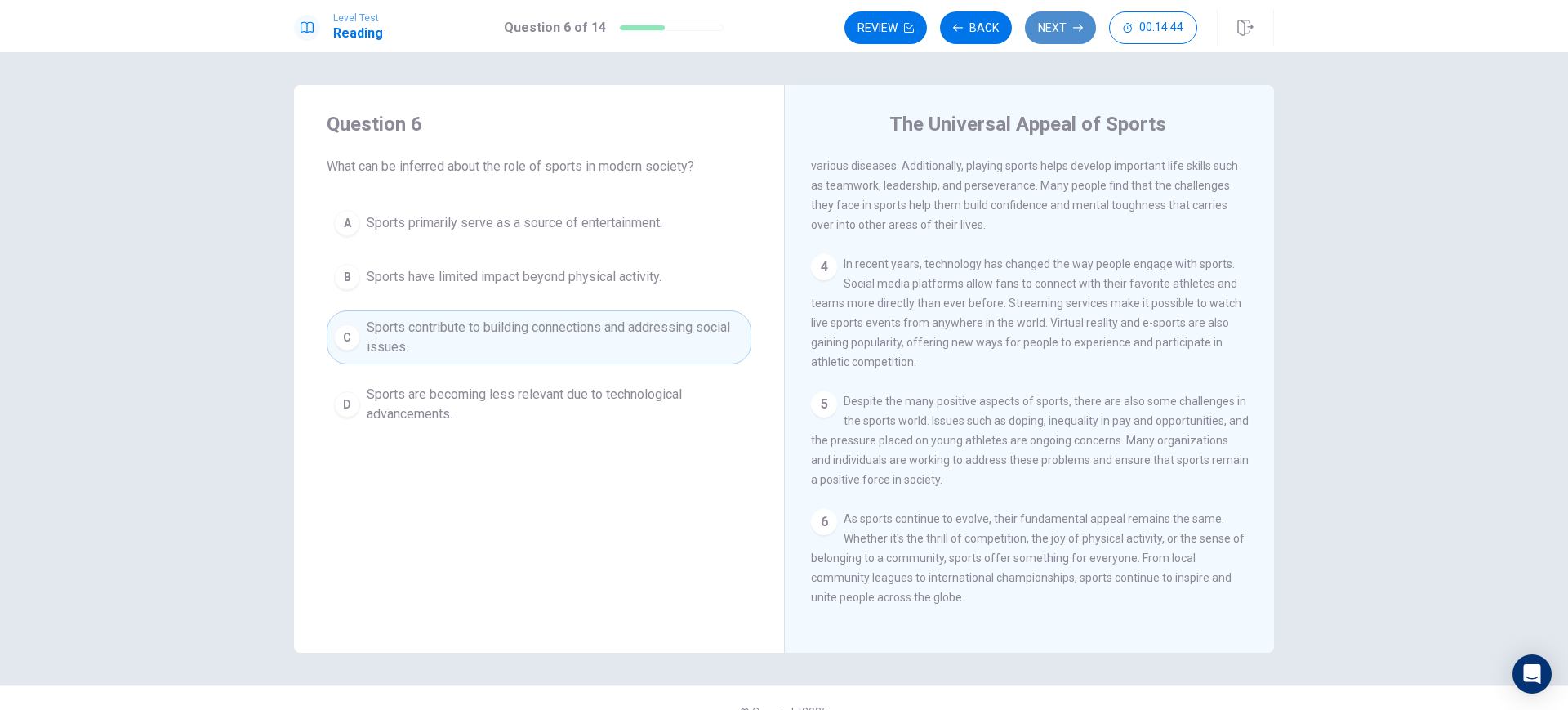
click at [1062, 41] on button "Next" at bounding box center [1060, 27] width 71 height 32
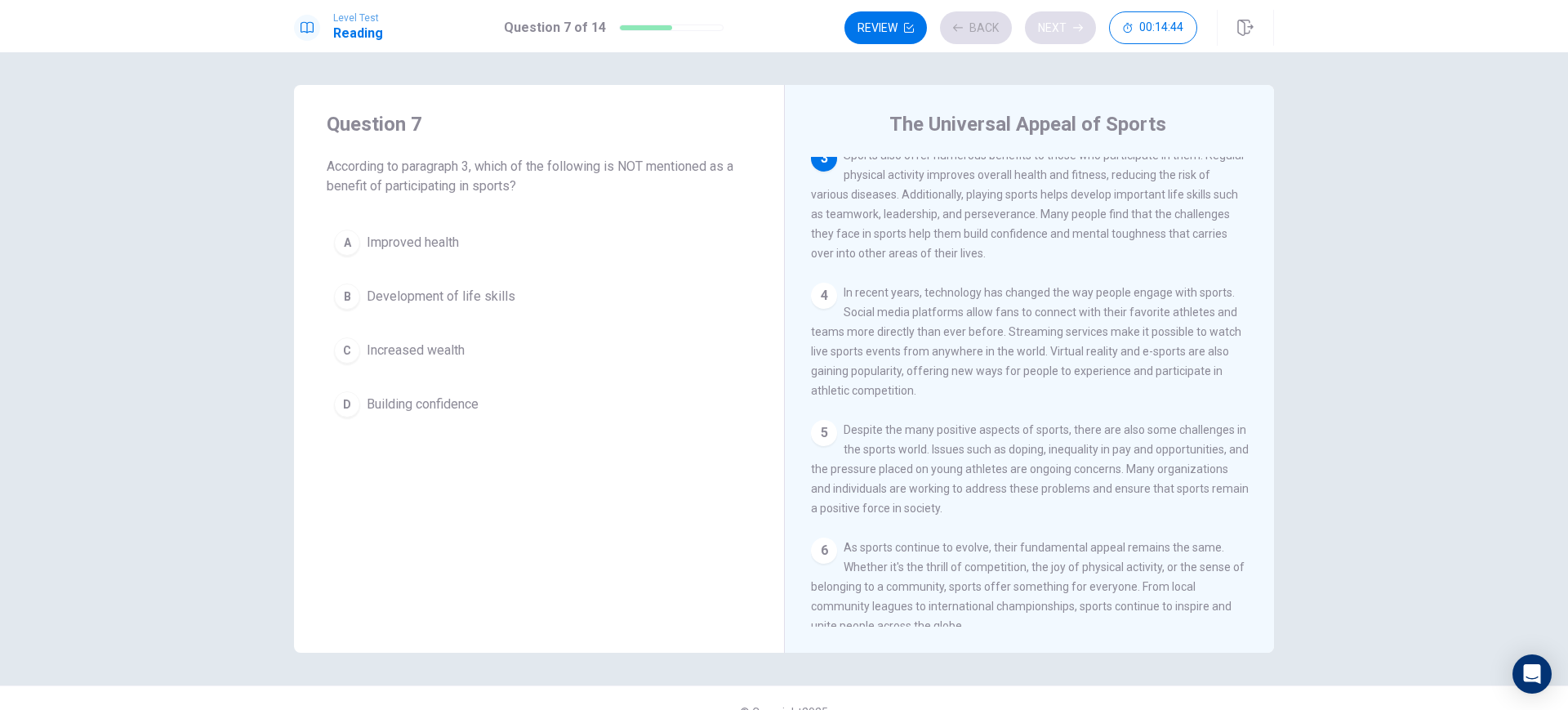
scroll to position [244, 0]
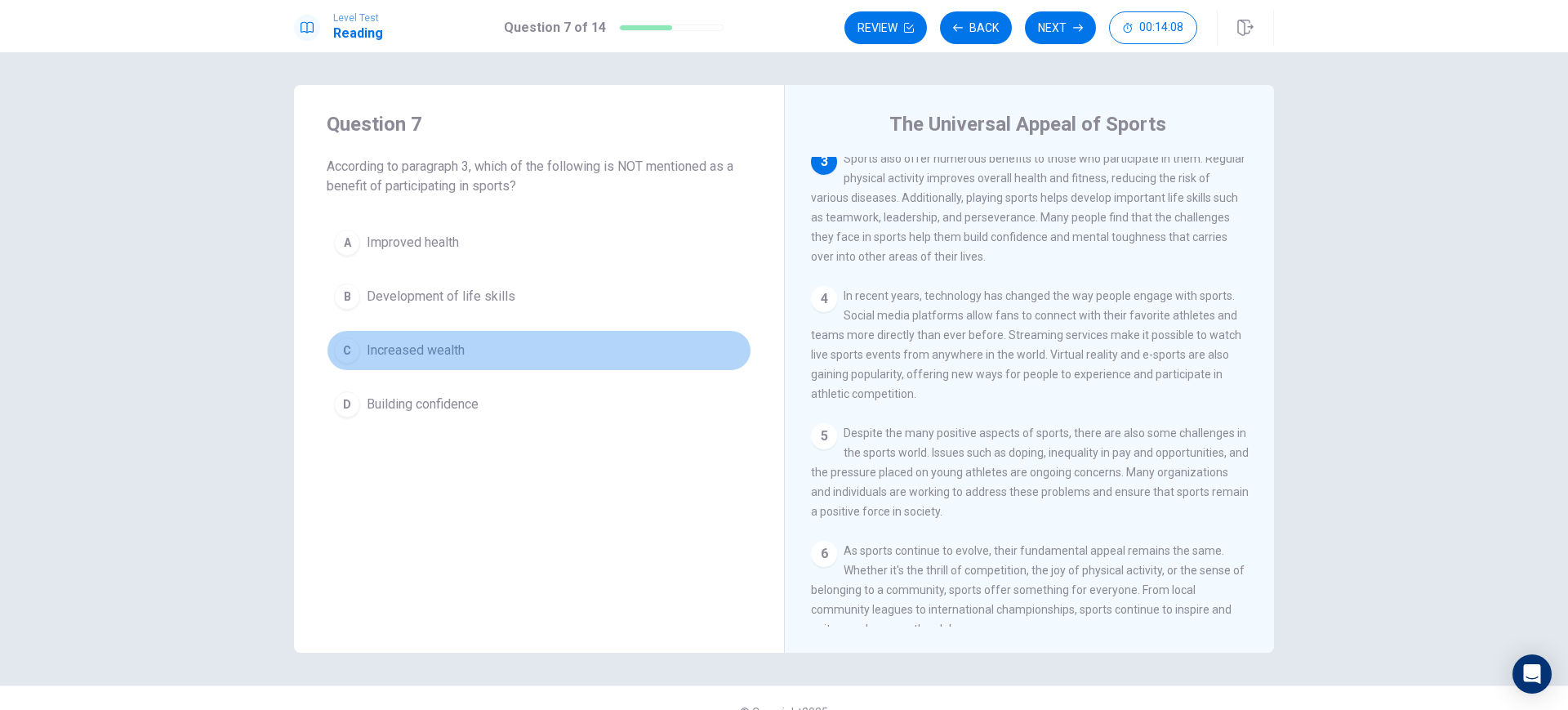
click at [374, 350] on span "Increased wealth" at bounding box center [416, 351] width 98 height 19
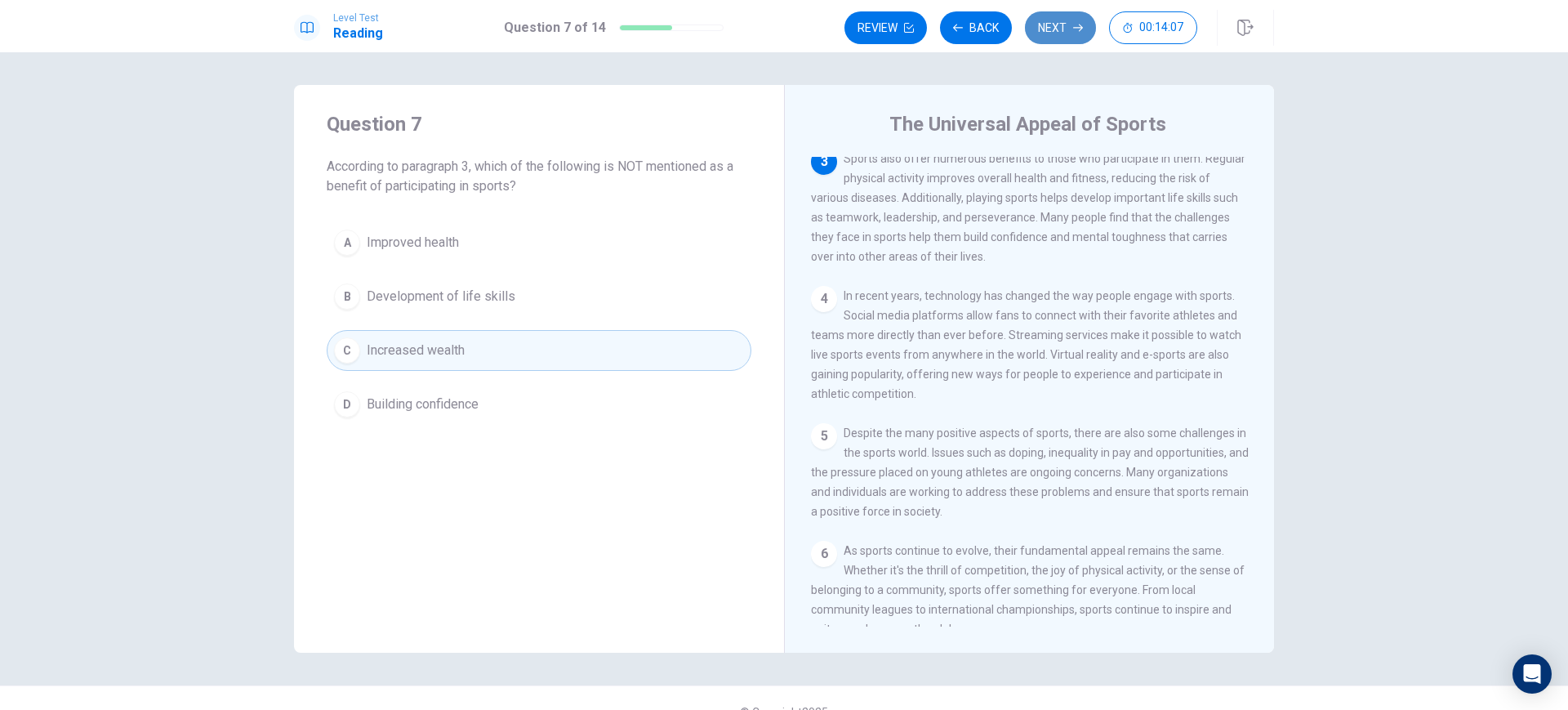
click at [1052, 18] on button "Next" at bounding box center [1060, 27] width 71 height 32
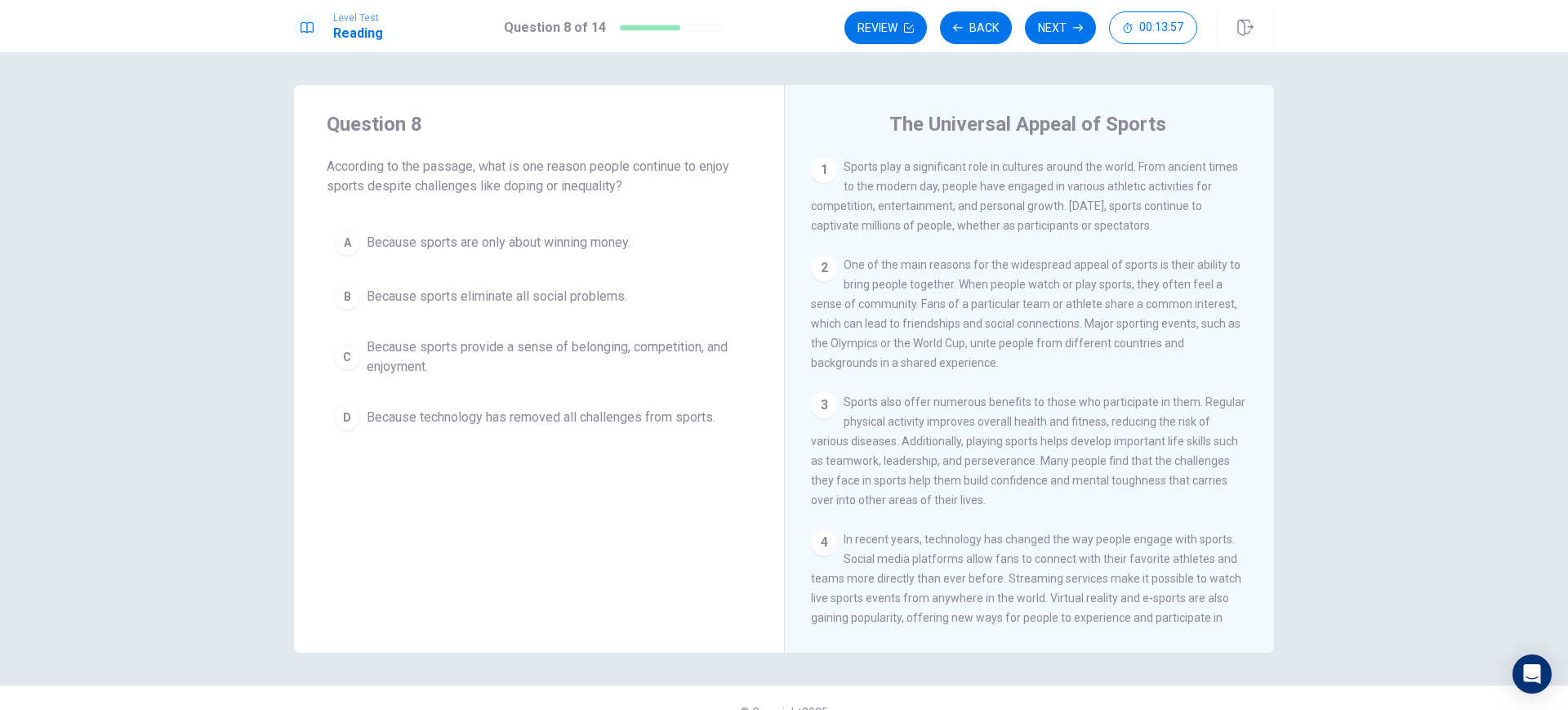
scroll to position [302, 0]
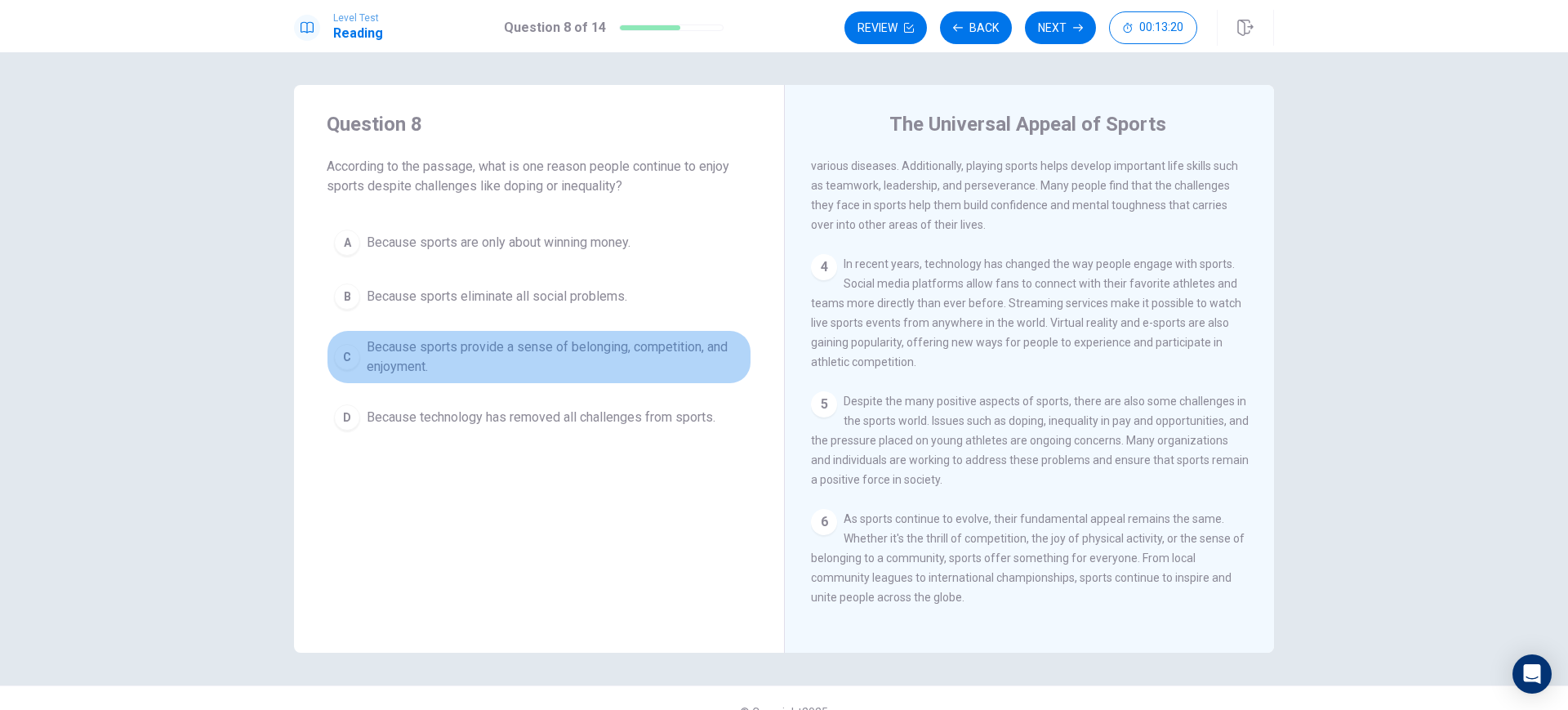
click at [350, 354] on div "C" at bounding box center [347, 357] width 26 height 26
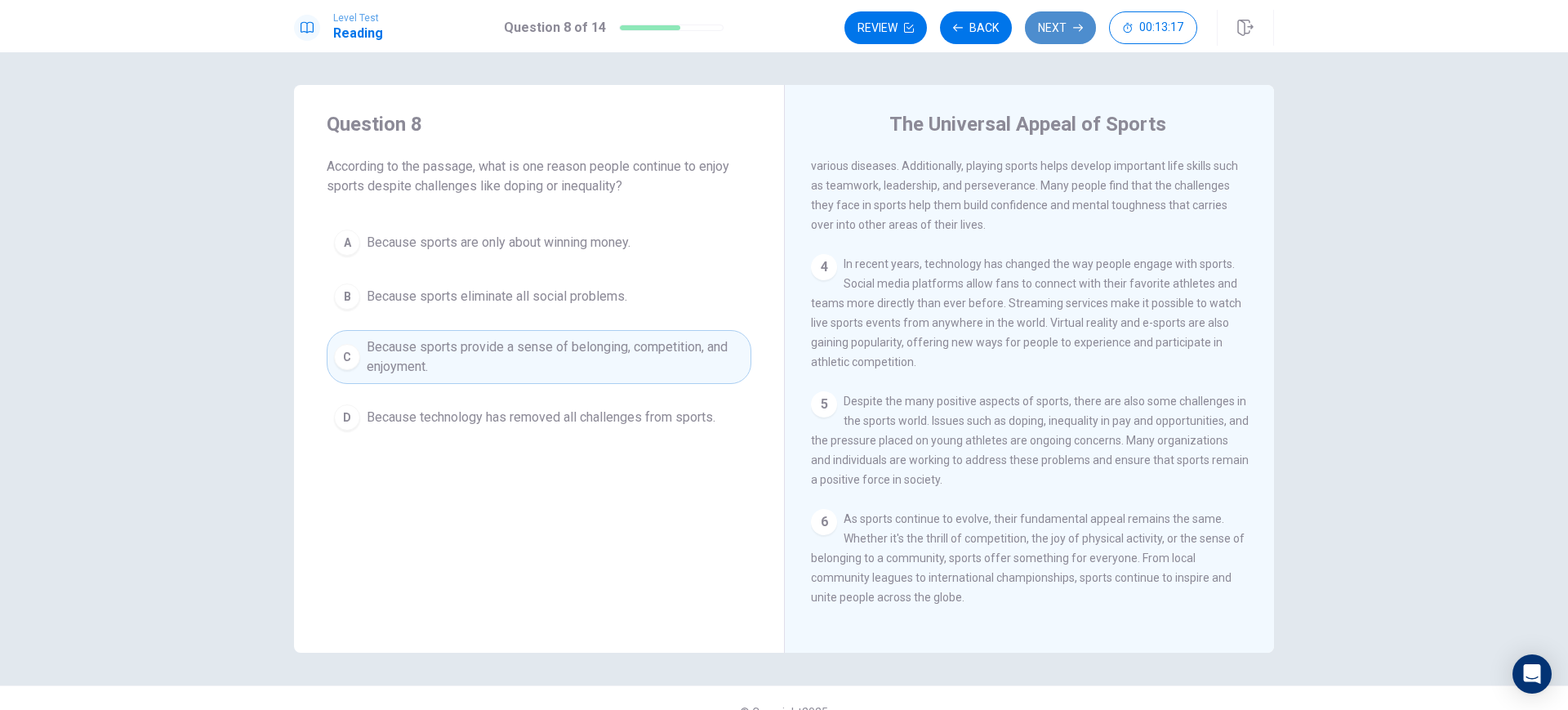
click at [1069, 16] on button "Next" at bounding box center [1060, 27] width 71 height 32
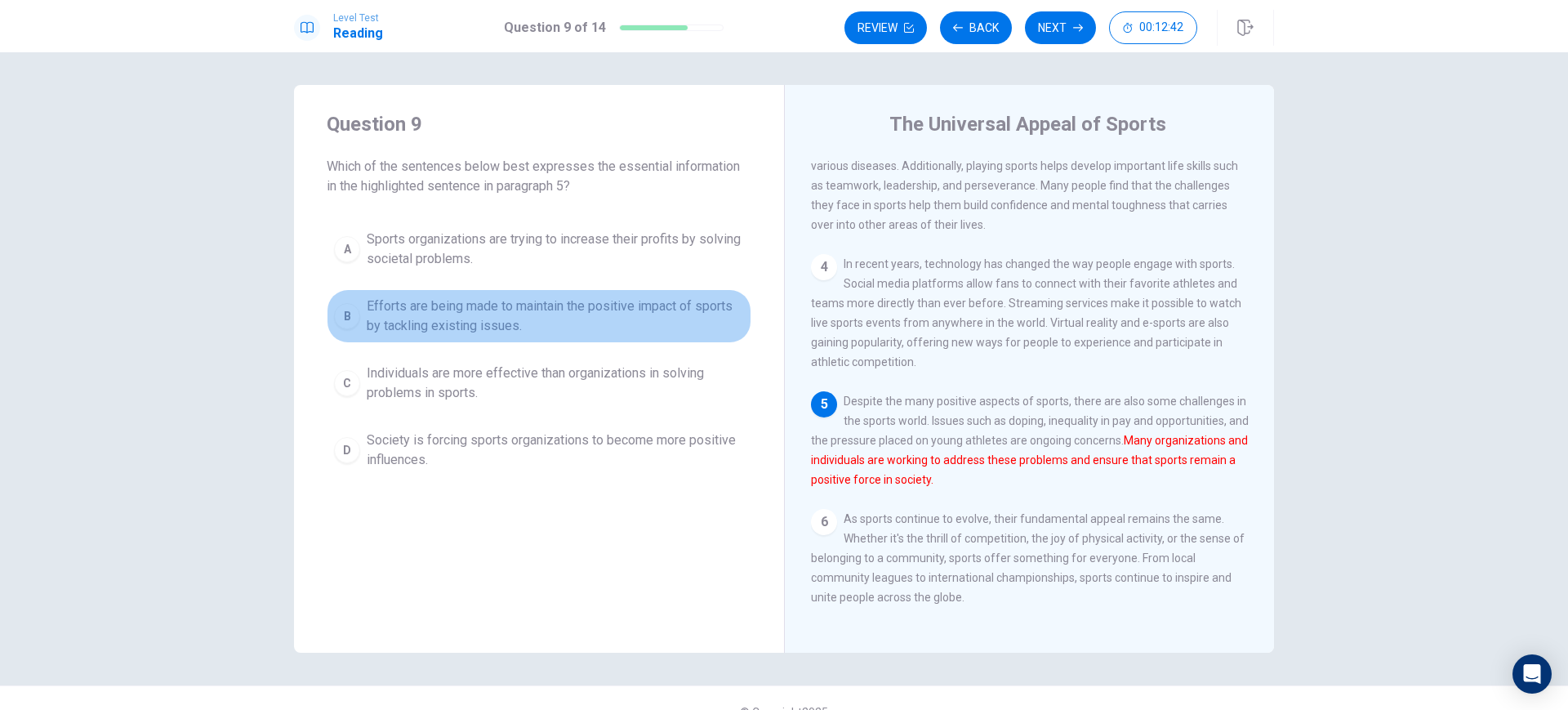
click at [654, 312] on span "Efforts are being made to maintain the positive impact of sports by tackling ex…" at bounding box center [555, 316] width 378 height 39
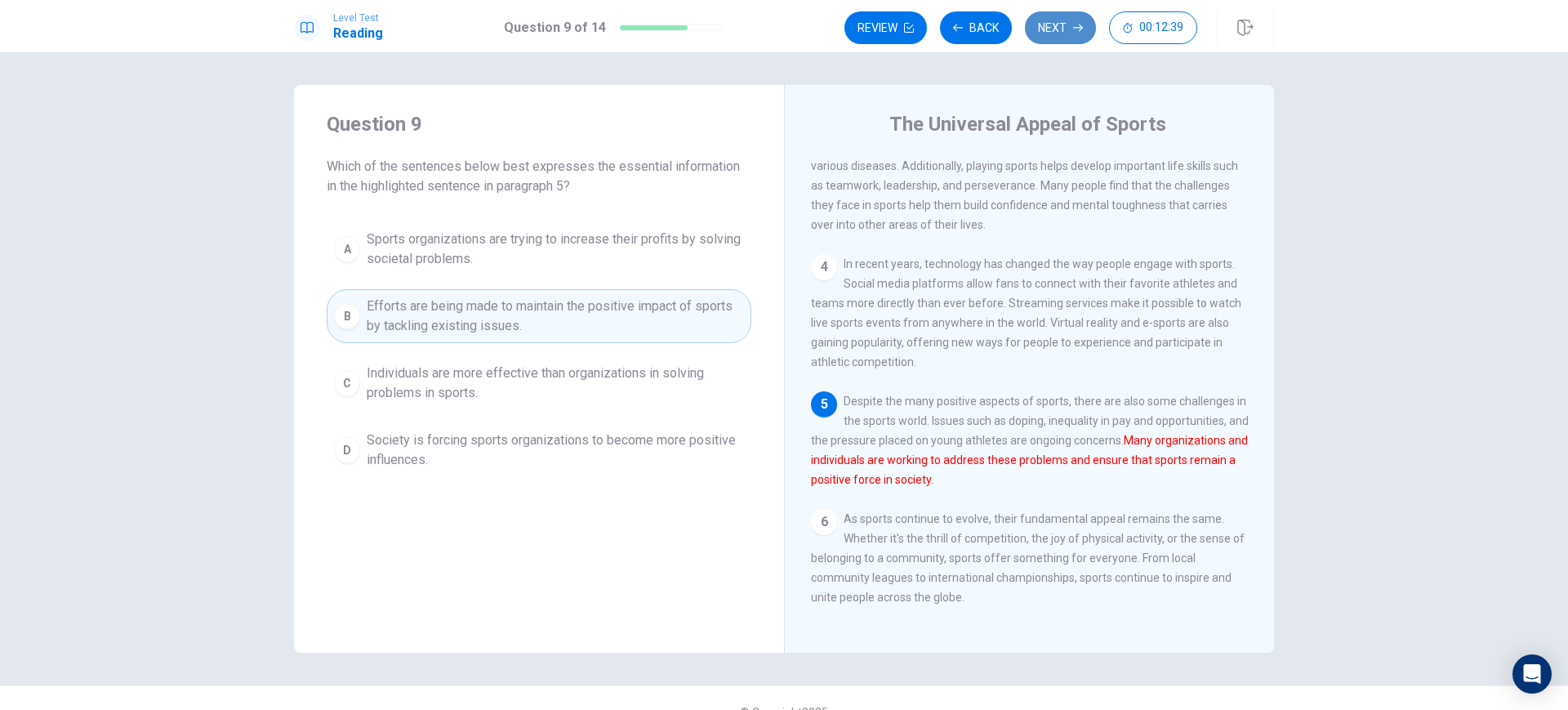
click at [1065, 19] on button "Next" at bounding box center [1060, 27] width 71 height 32
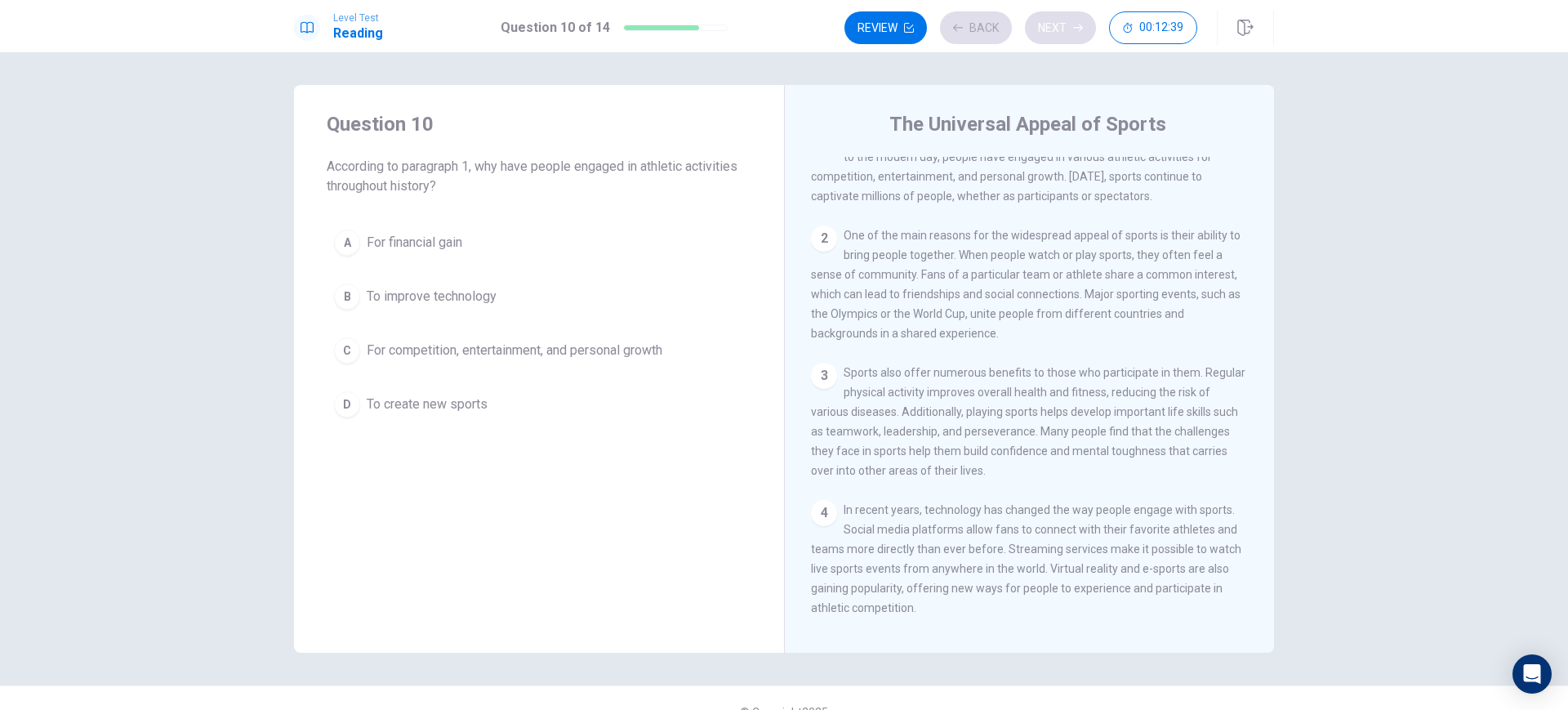
scroll to position [0, 0]
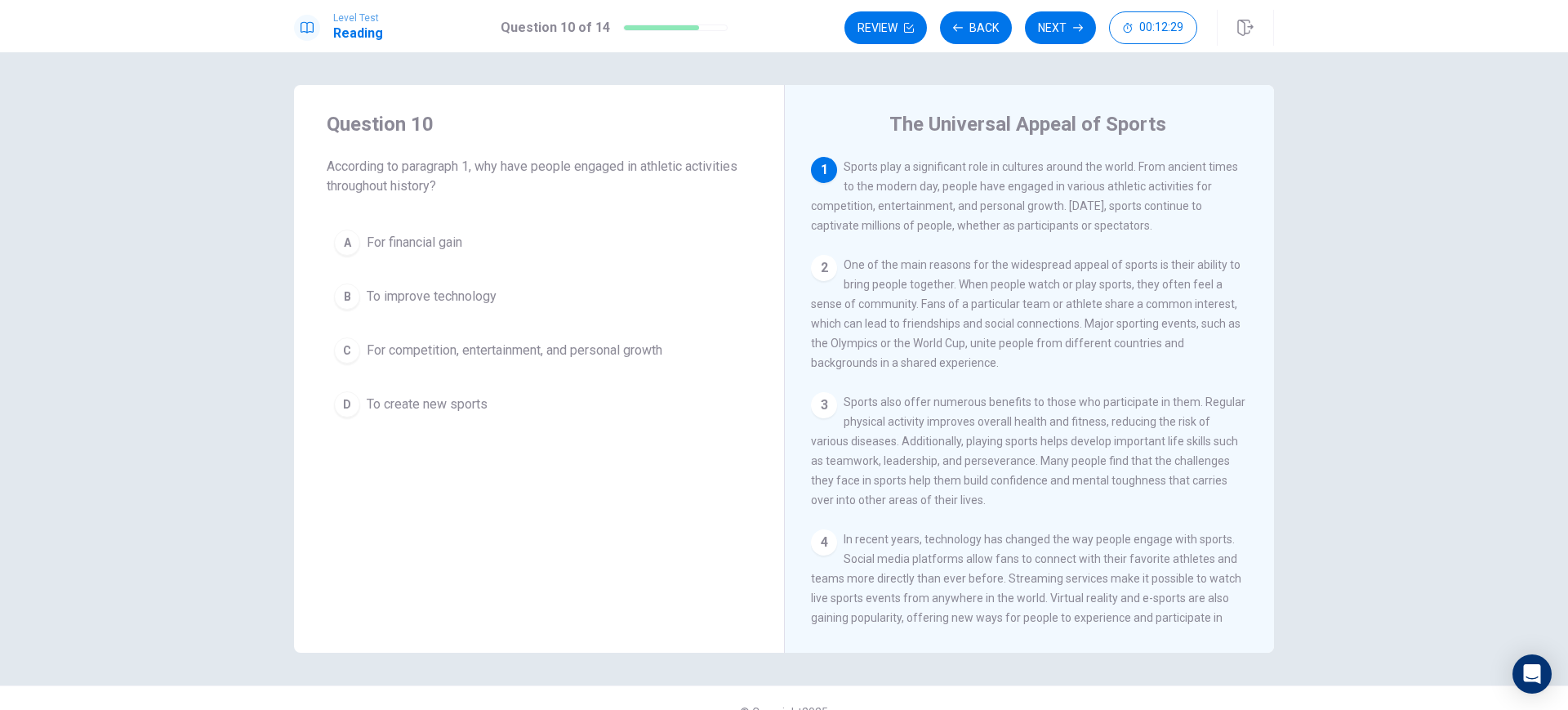
click at [630, 355] on span "For competition, entertainment, and personal growth" at bounding box center [514, 351] width 295 height 19
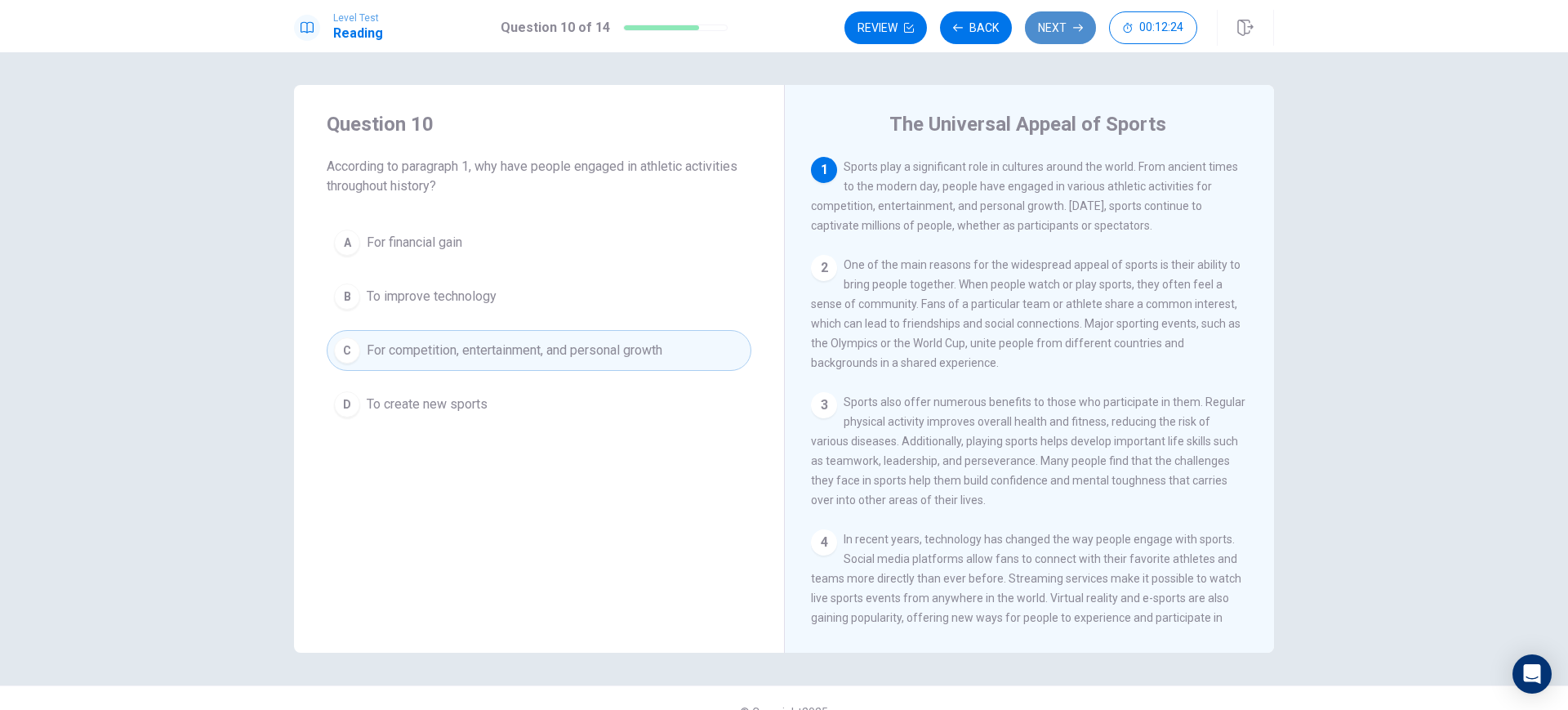
click at [1062, 32] on button "Next" at bounding box center [1060, 27] width 71 height 32
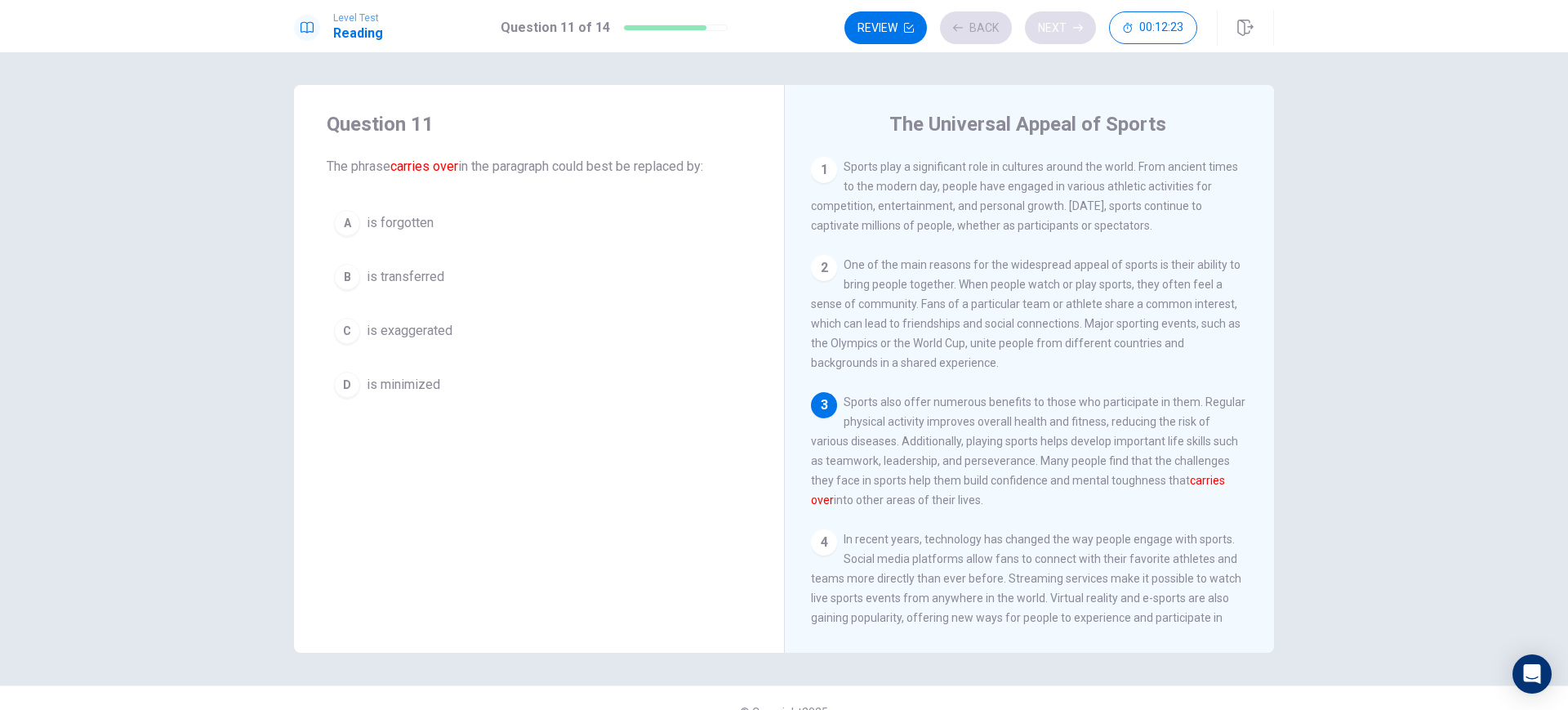
scroll to position [60, 0]
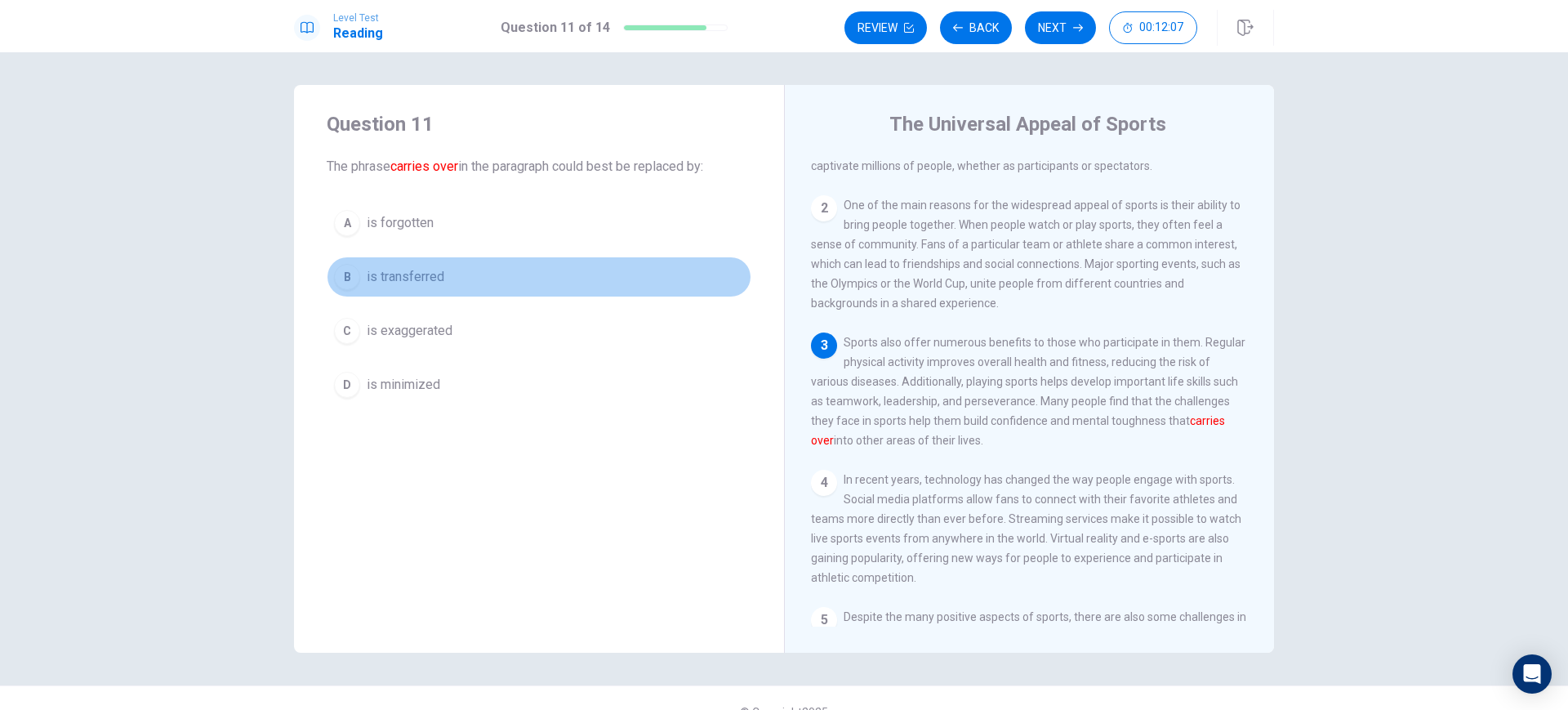
click at [403, 276] on span "is transferred" at bounding box center [406, 277] width 78 height 19
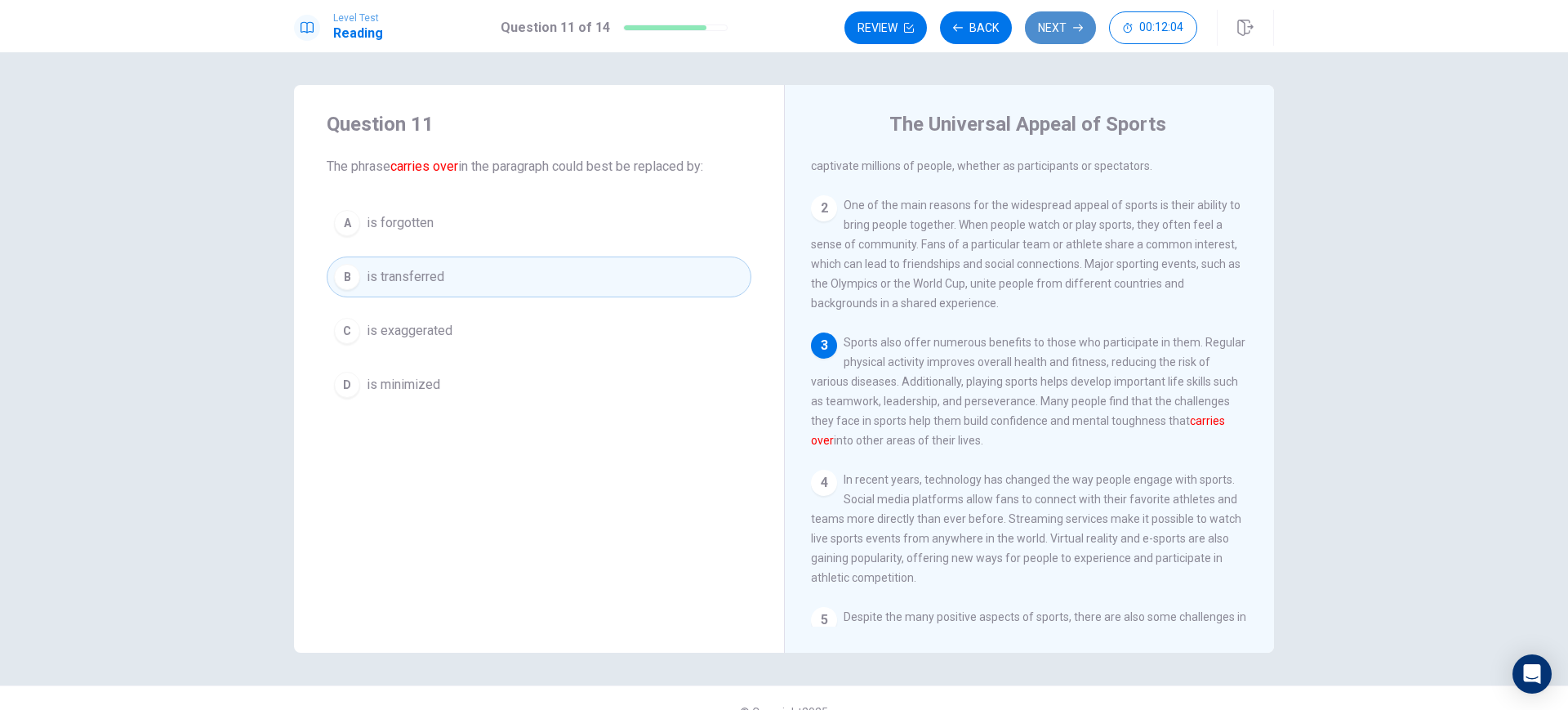
click at [1056, 33] on button "Next" at bounding box center [1060, 27] width 71 height 32
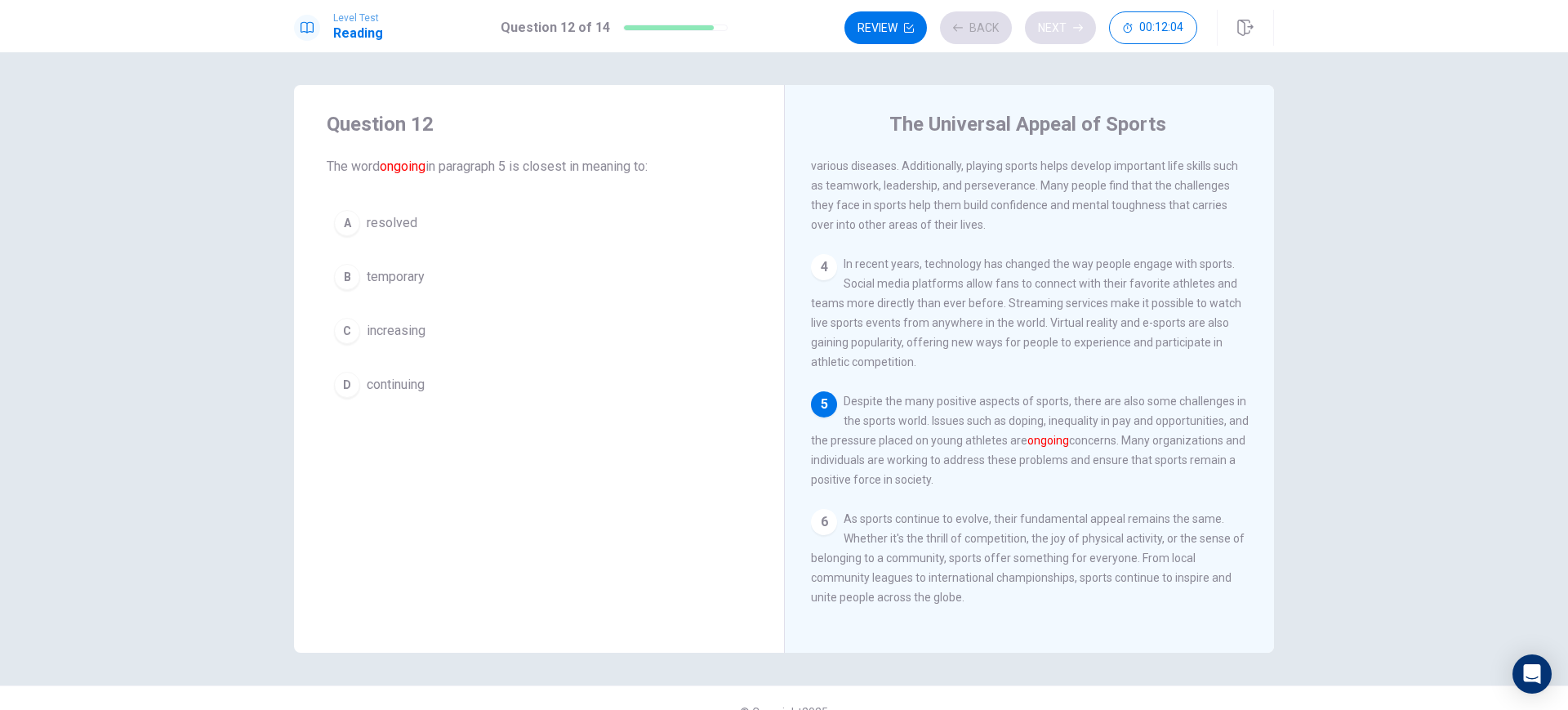
scroll to position [302, 0]
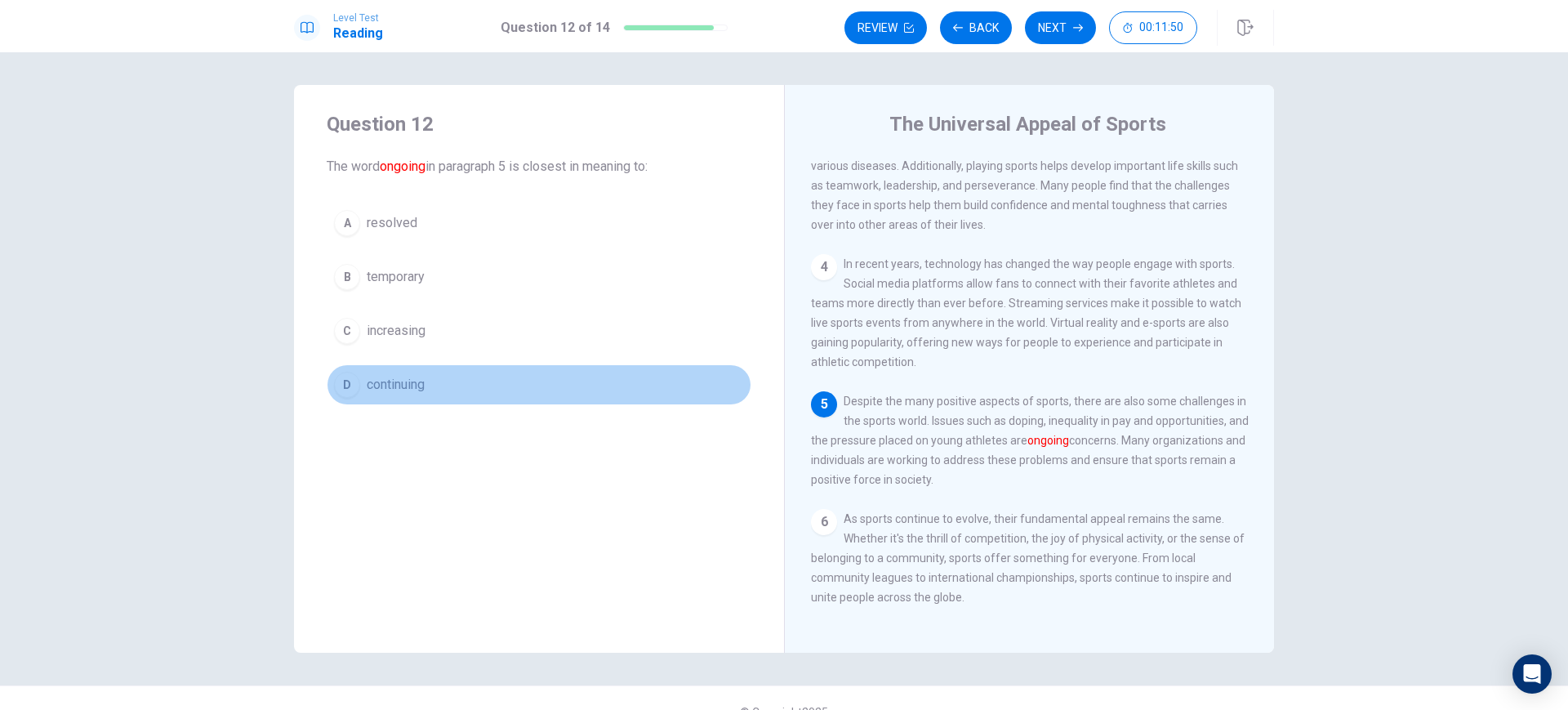
click at [398, 388] on span "continuing" at bounding box center [396, 385] width 58 height 19
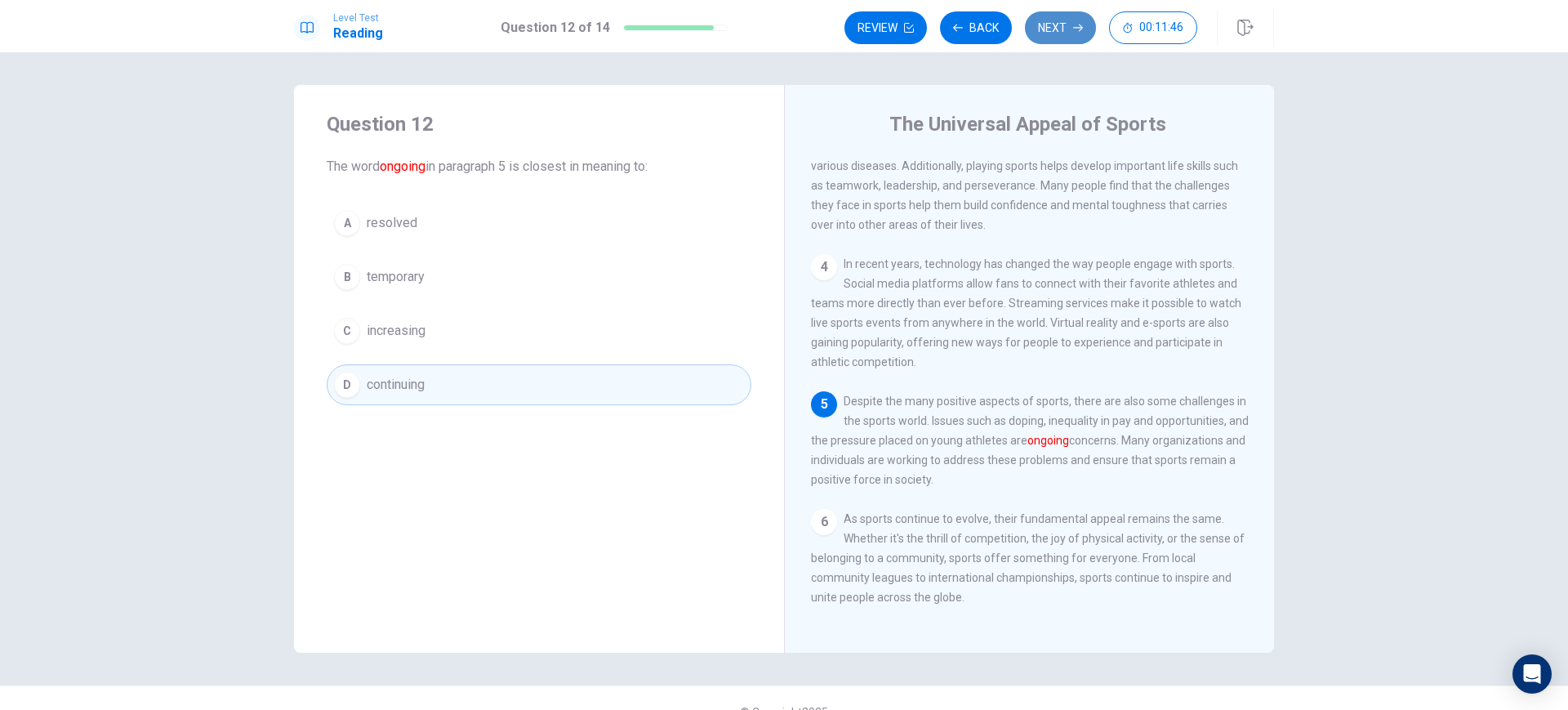
click at [1054, 18] on button "Next" at bounding box center [1060, 27] width 71 height 32
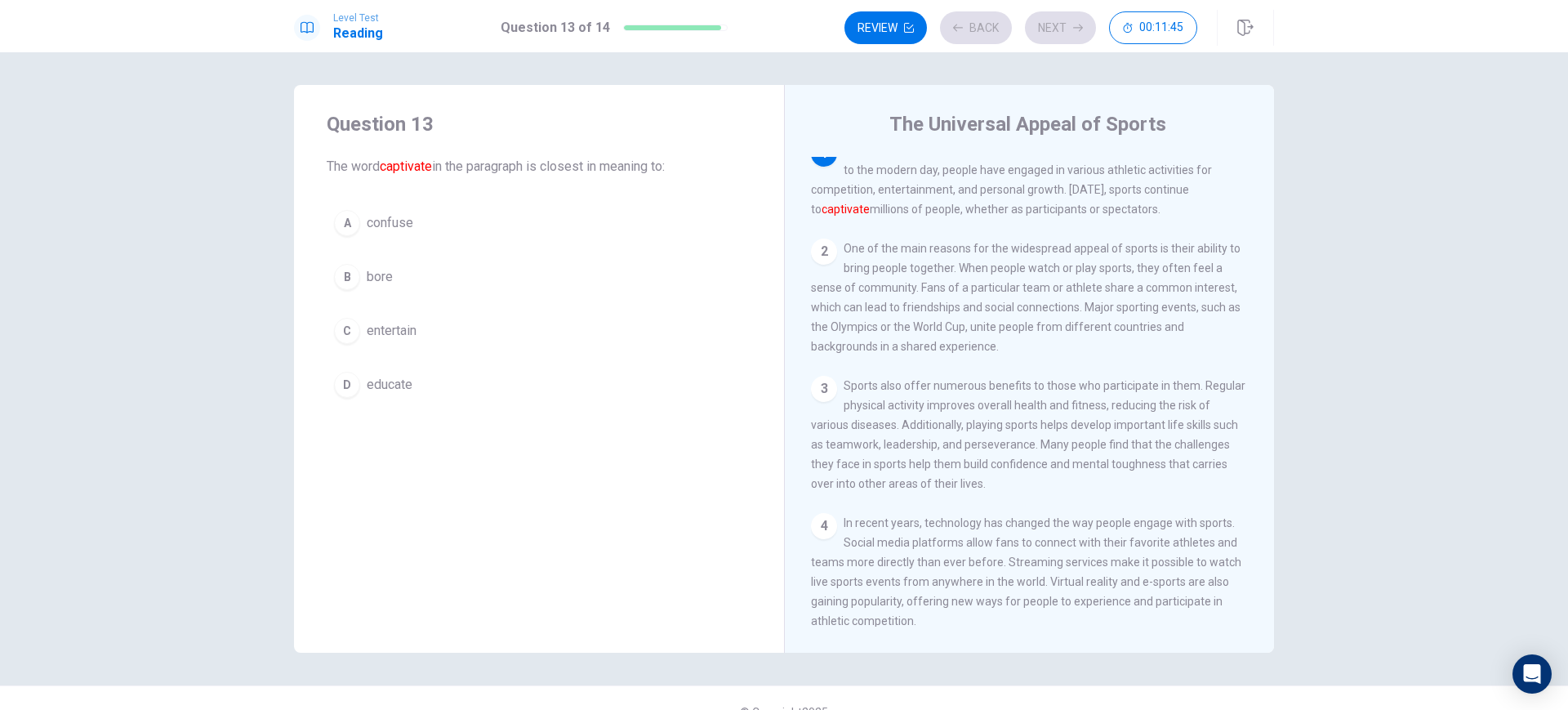
scroll to position [0, 0]
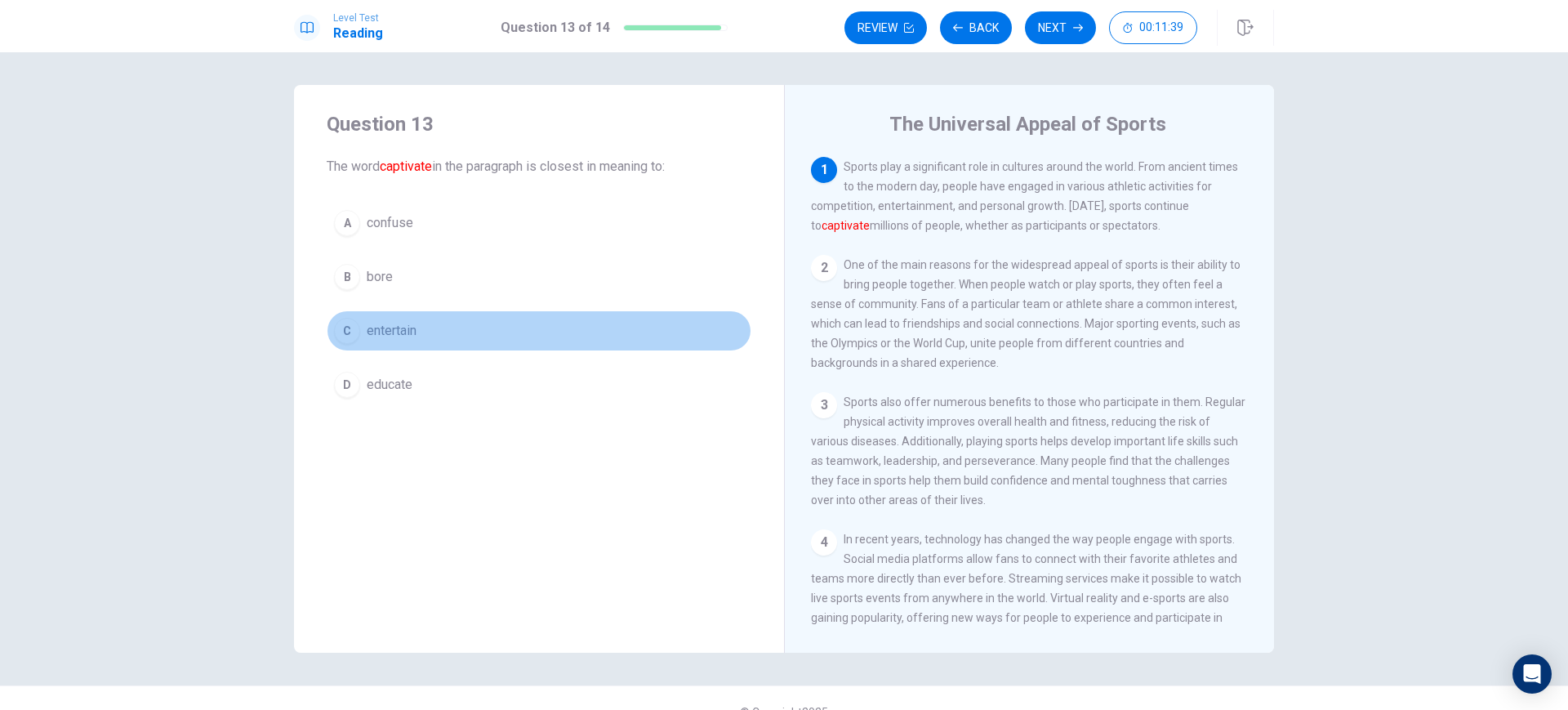
click at [392, 325] on span "entertain" at bounding box center [392, 330] width 50 height 19
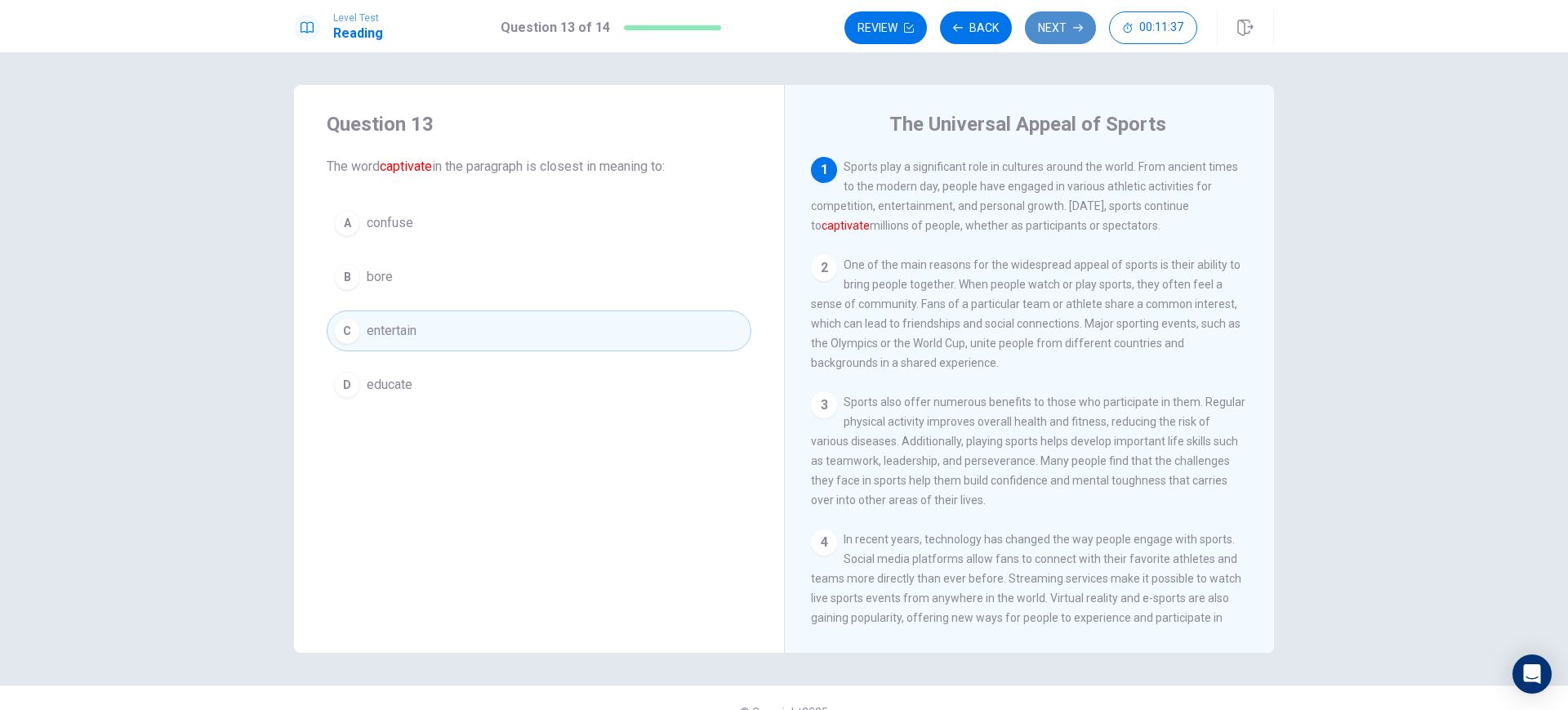
click at [1067, 32] on button "Next" at bounding box center [1060, 27] width 71 height 32
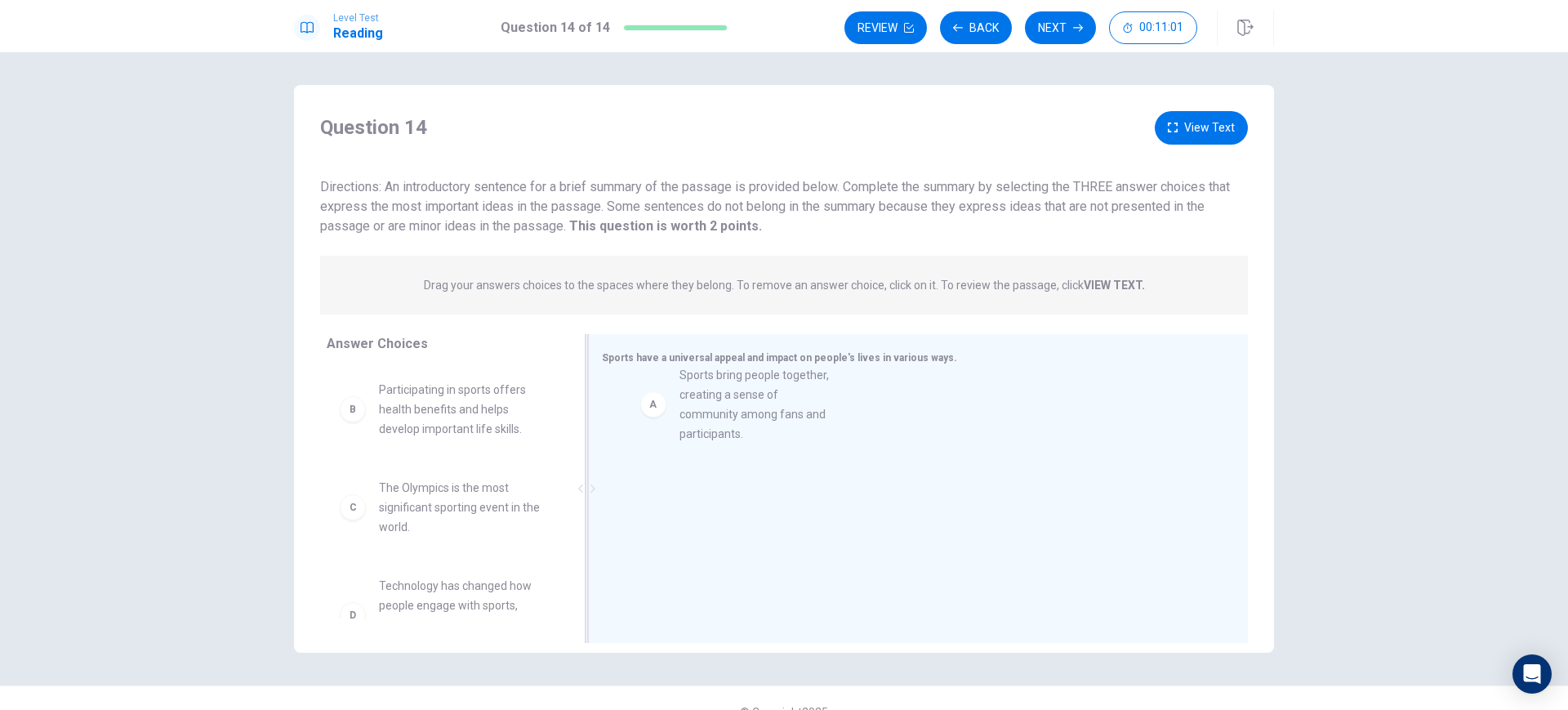
drag, startPoint x: 385, startPoint y: 415, endPoint x: 708, endPoint y: 401, distance: 323.3
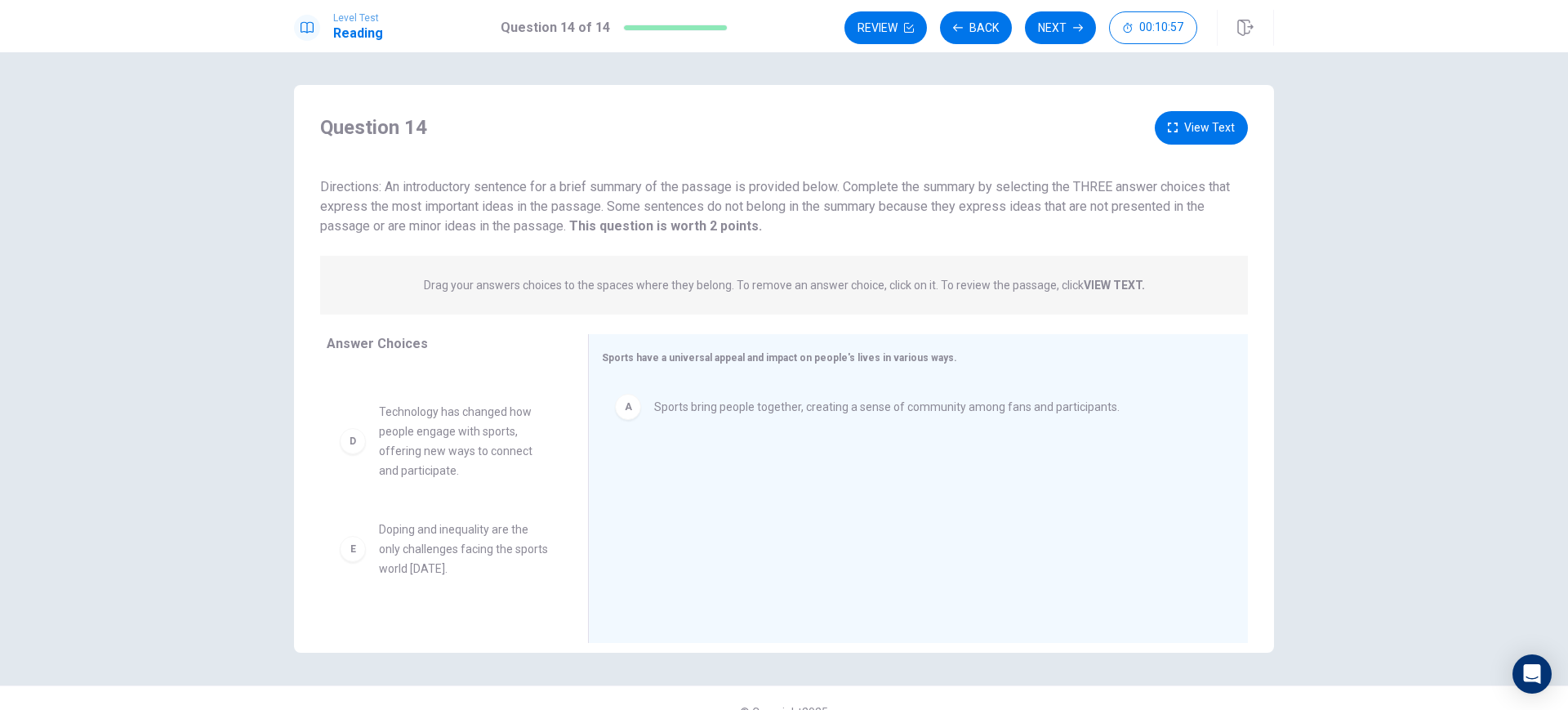
scroll to position [175, 0]
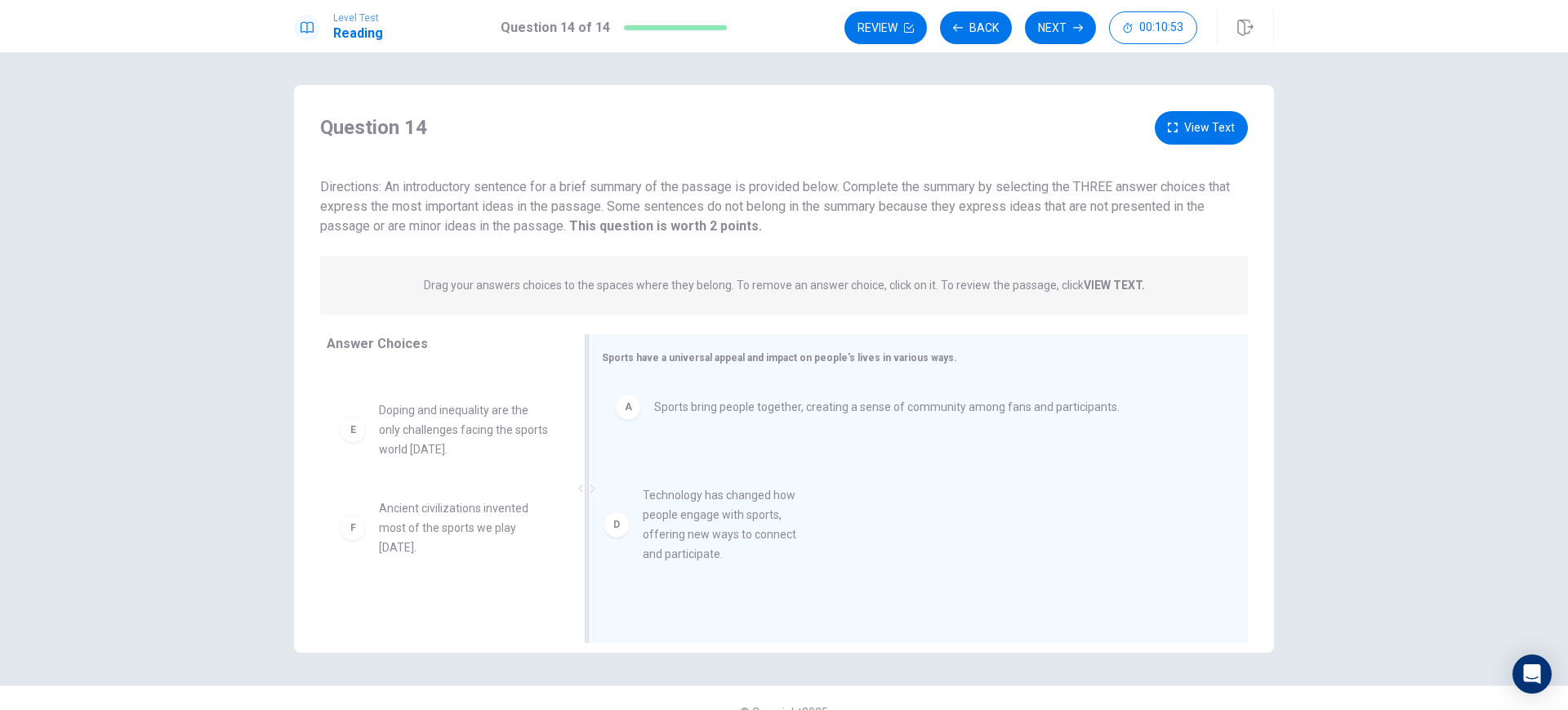
drag, startPoint x: 394, startPoint y: 456, endPoint x: 673, endPoint y: 538, distance: 290.8
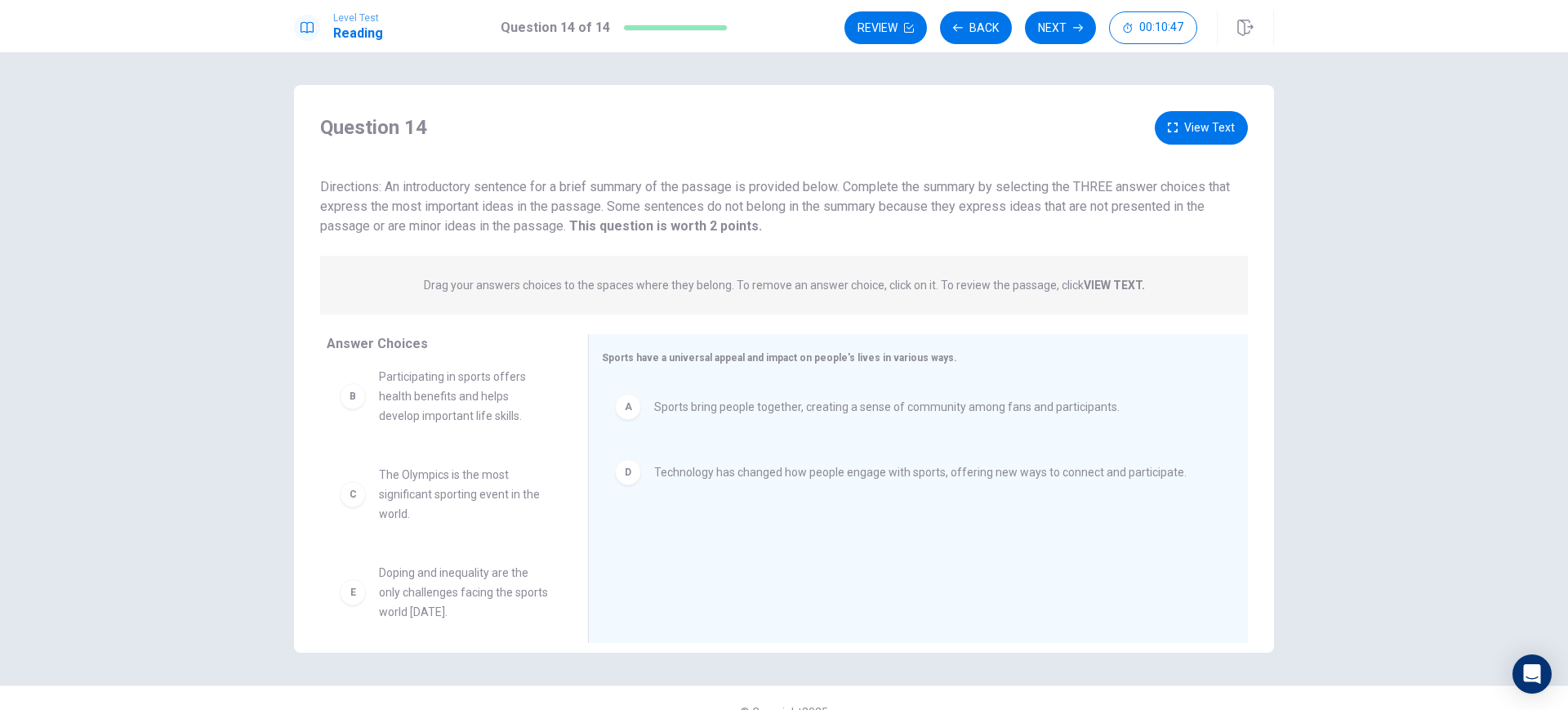
scroll to position [0, 0]
drag, startPoint x: 397, startPoint y: 417, endPoint x: 427, endPoint y: 411, distance: 30.6
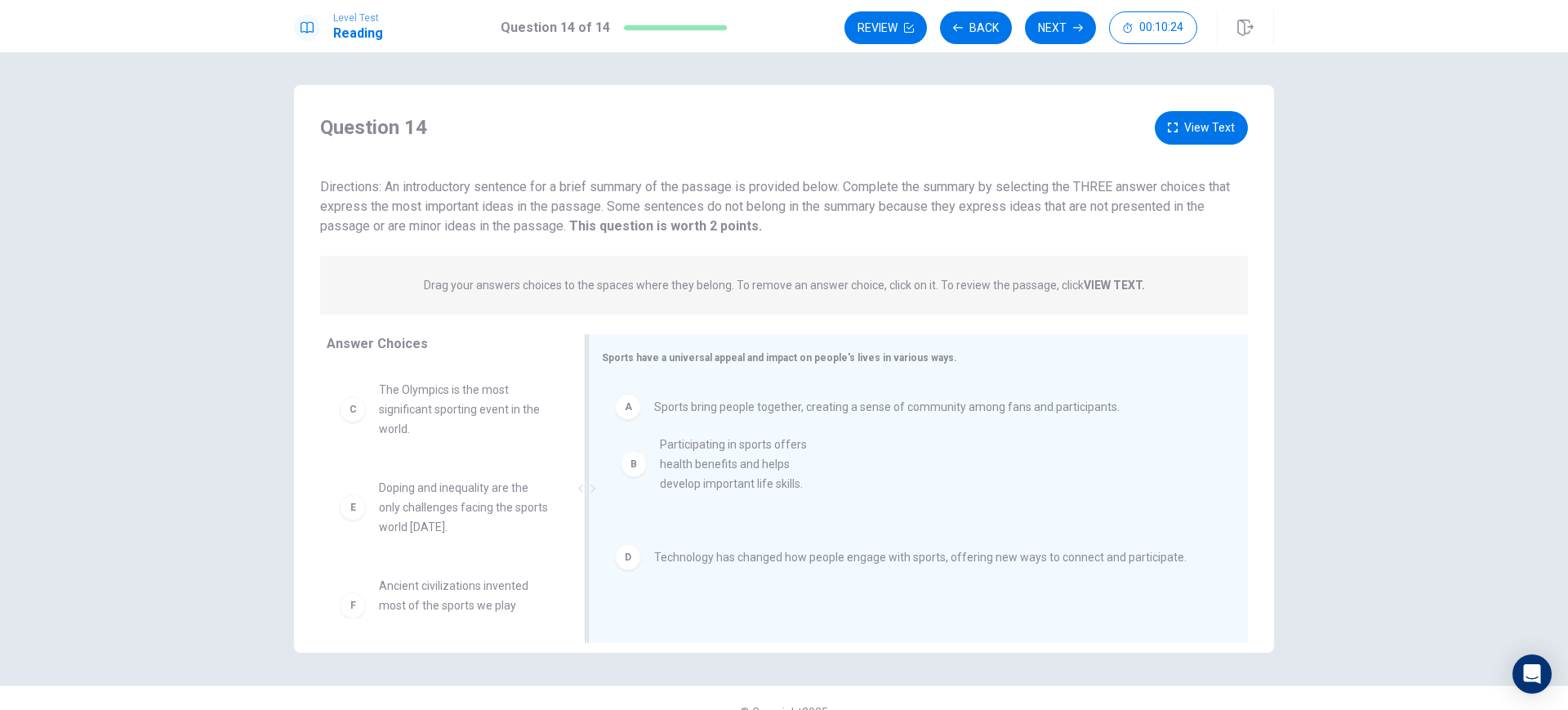
drag, startPoint x: 430, startPoint y: 427, endPoint x: 725, endPoint y: 485, distance: 300.6
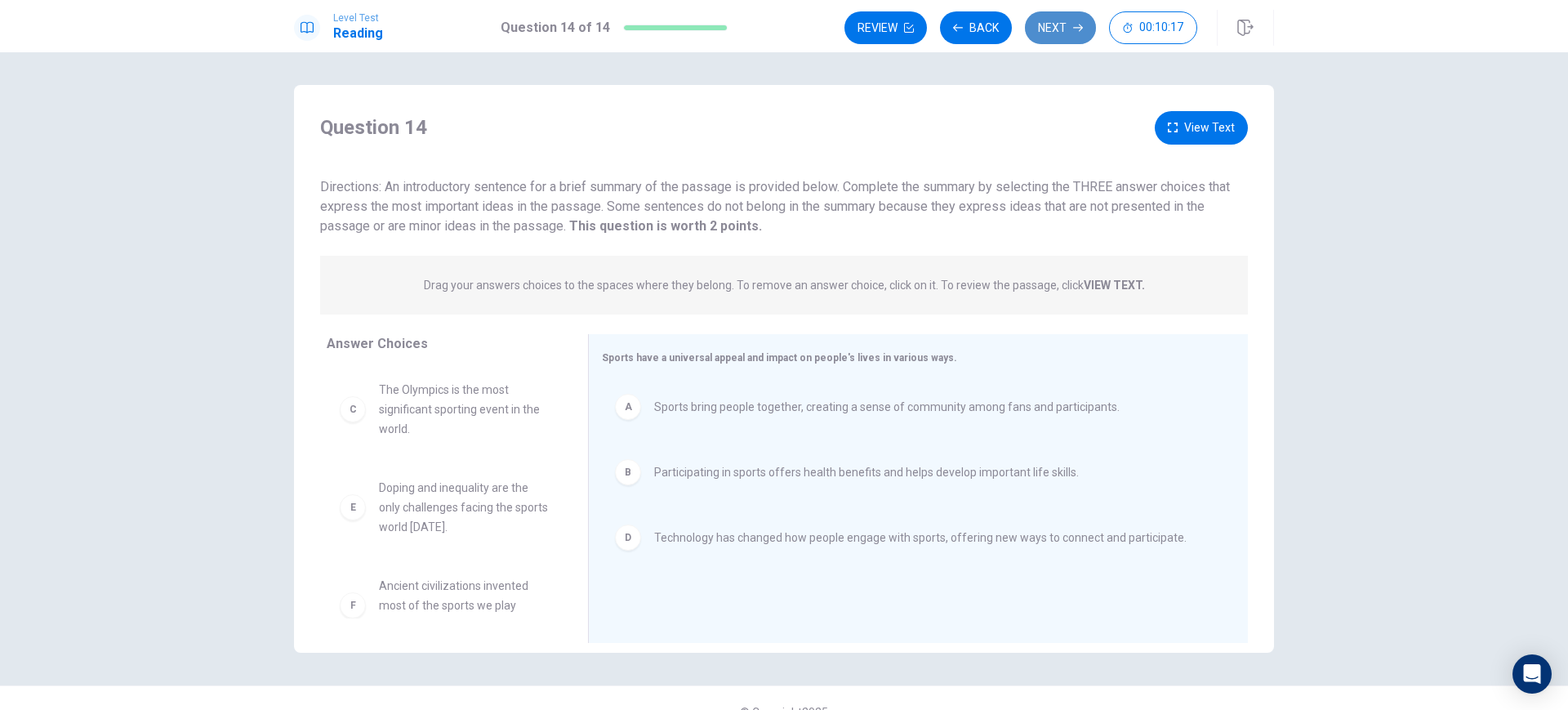
click at [1061, 39] on button "Next" at bounding box center [1060, 27] width 71 height 32
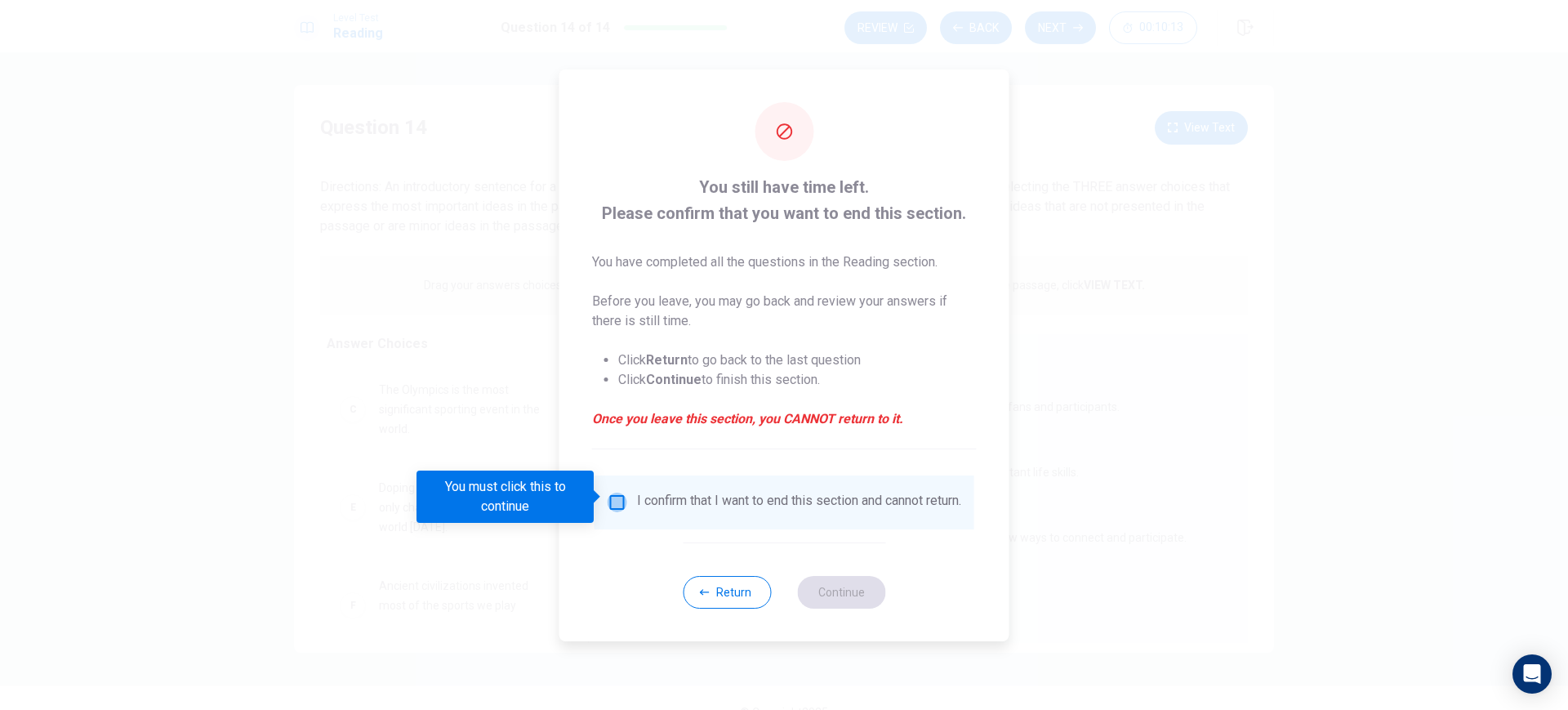
click at [615, 499] on input "You must click this to continue" at bounding box center [618, 502] width 19 height 19
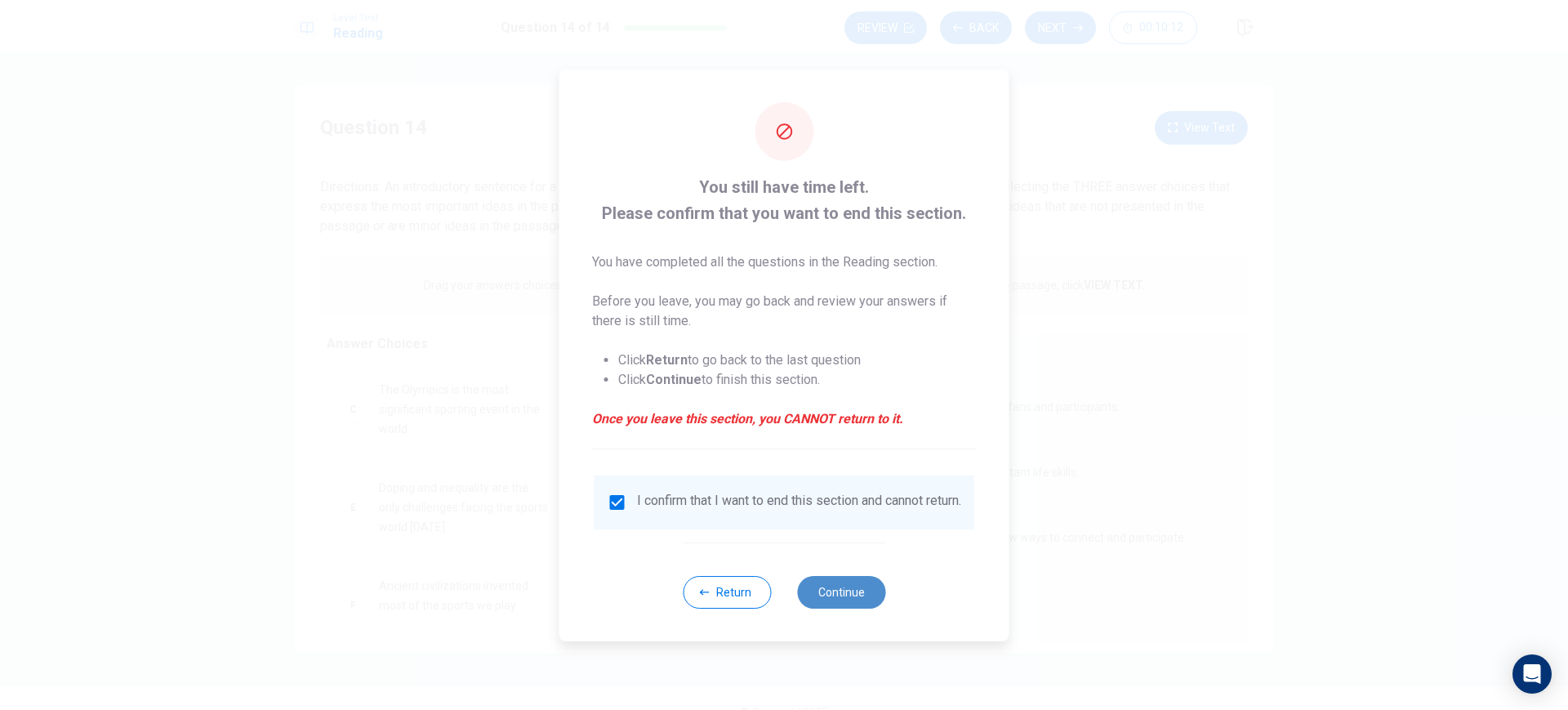
click at [849, 586] on button "Continue" at bounding box center [841, 592] width 88 height 32
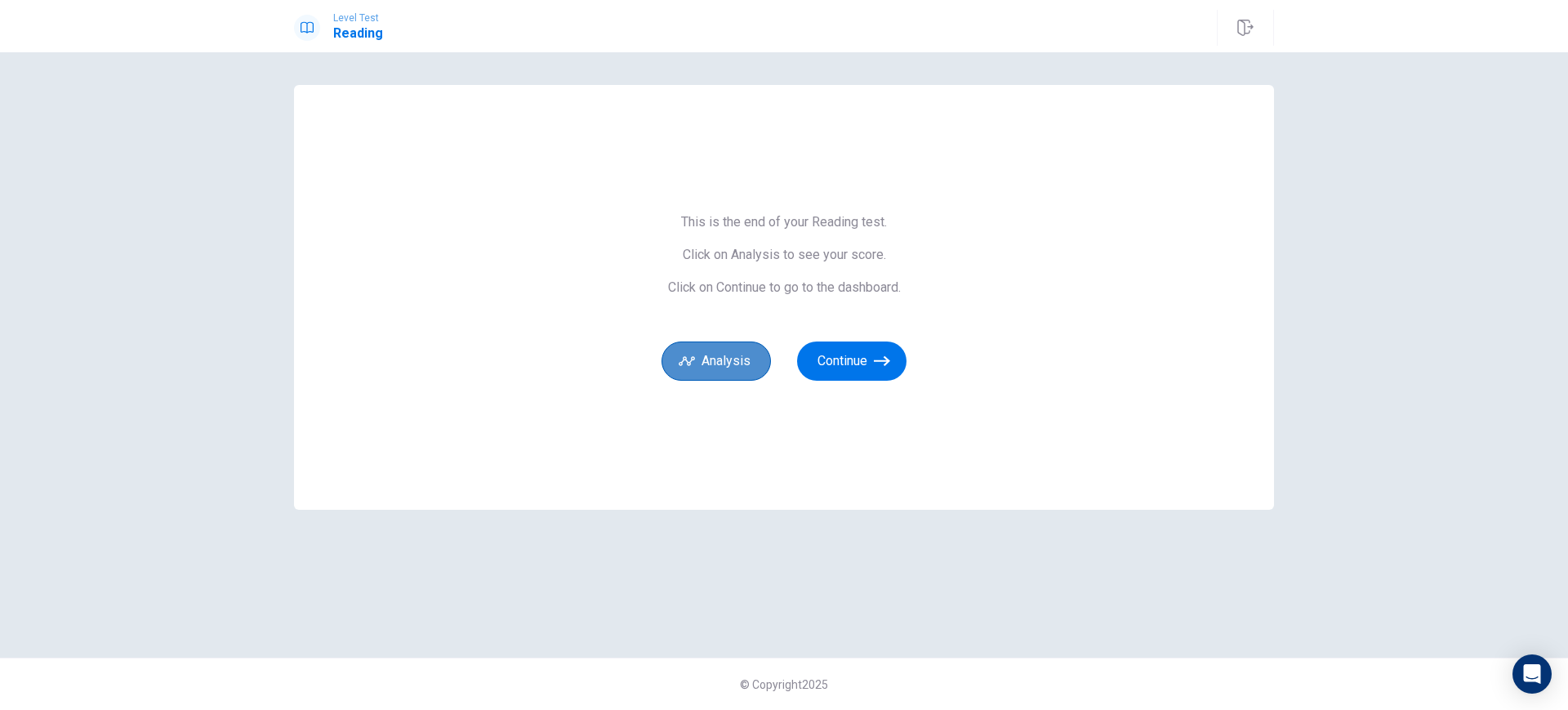
click at [737, 369] on button "Analysis" at bounding box center [716, 361] width 109 height 39
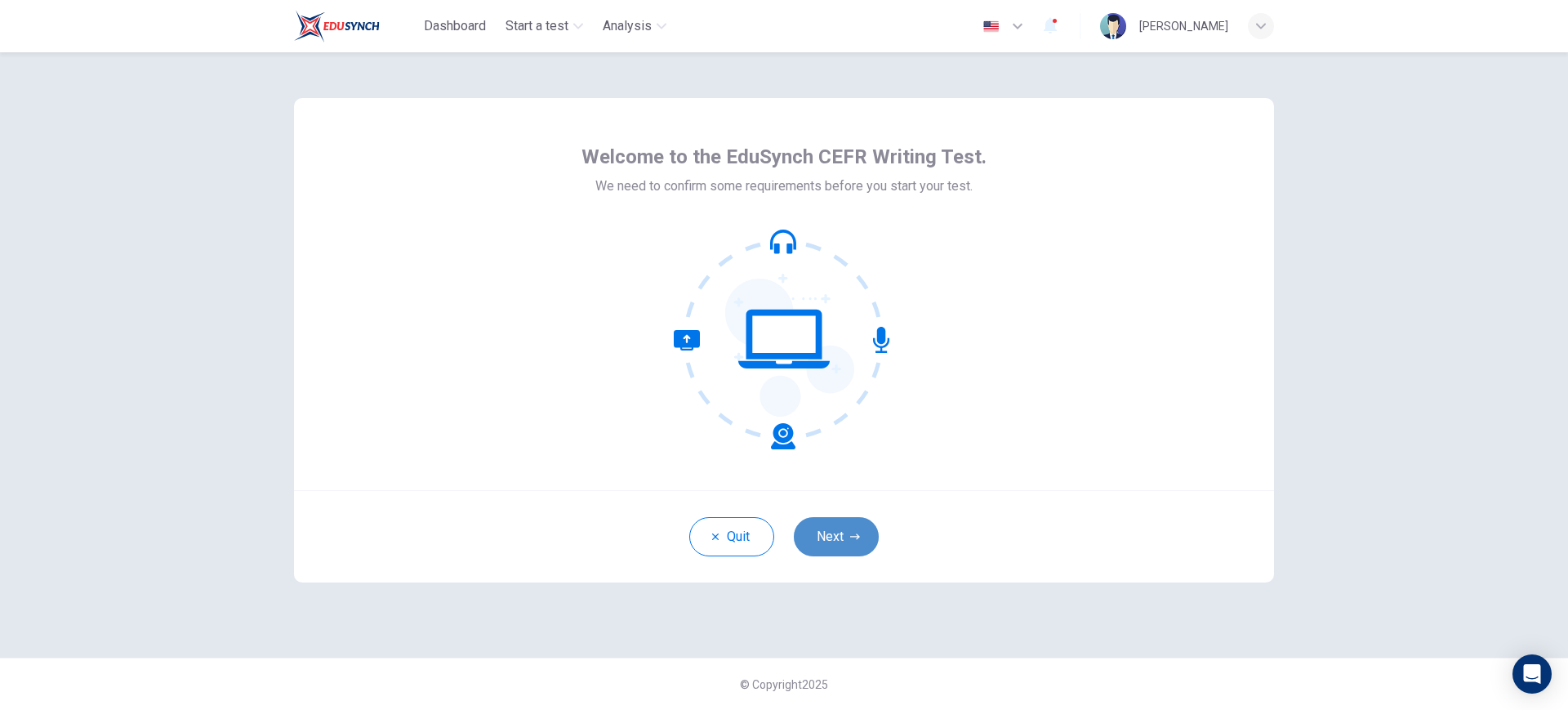
click at [851, 517] on button "Next" at bounding box center [836, 536] width 85 height 39
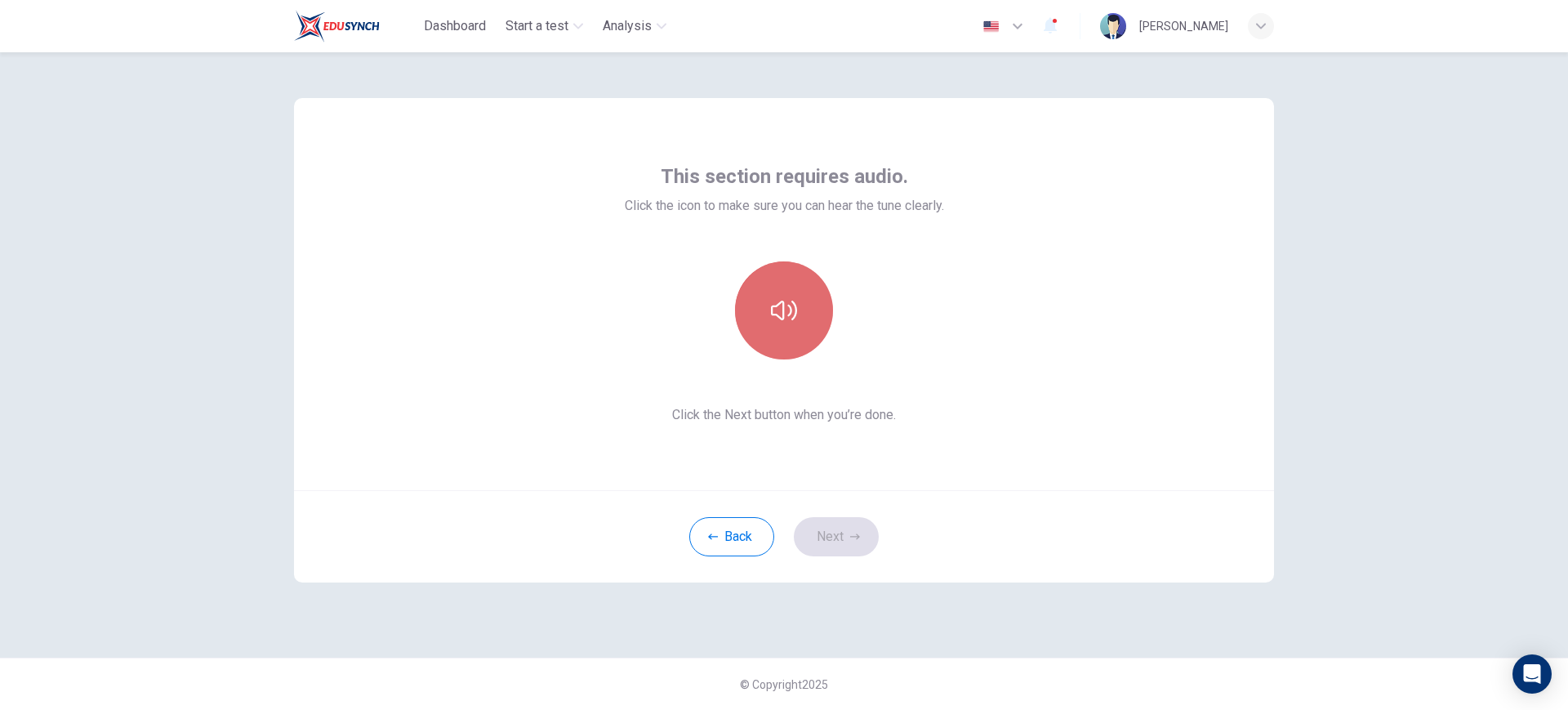
click at [810, 312] on button "button" at bounding box center [784, 310] width 98 height 98
click at [793, 311] on icon "button" at bounding box center [784, 310] width 26 height 26
click at [844, 545] on button "Next" at bounding box center [836, 536] width 85 height 39
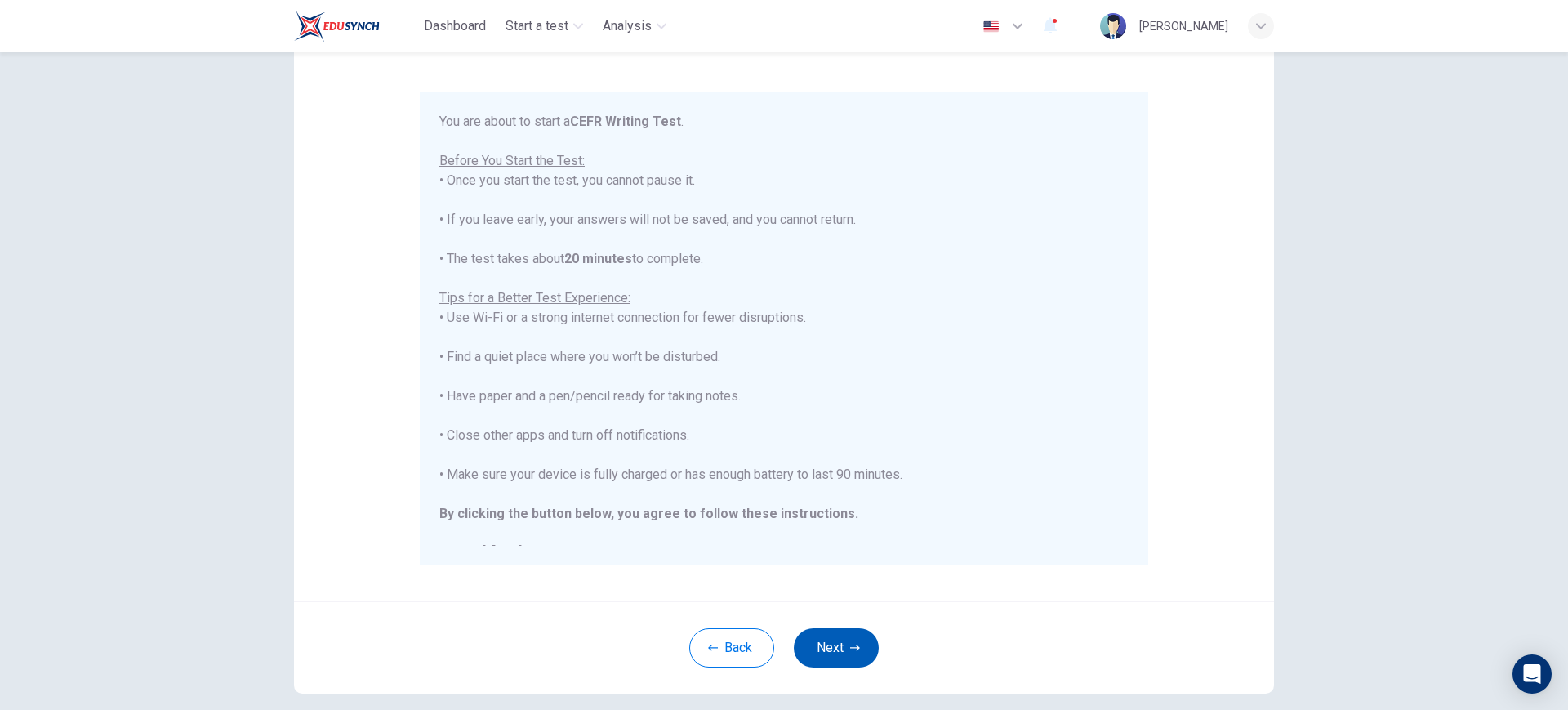
click at [852, 645] on icon "button" at bounding box center [854, 648] width 10 height 10
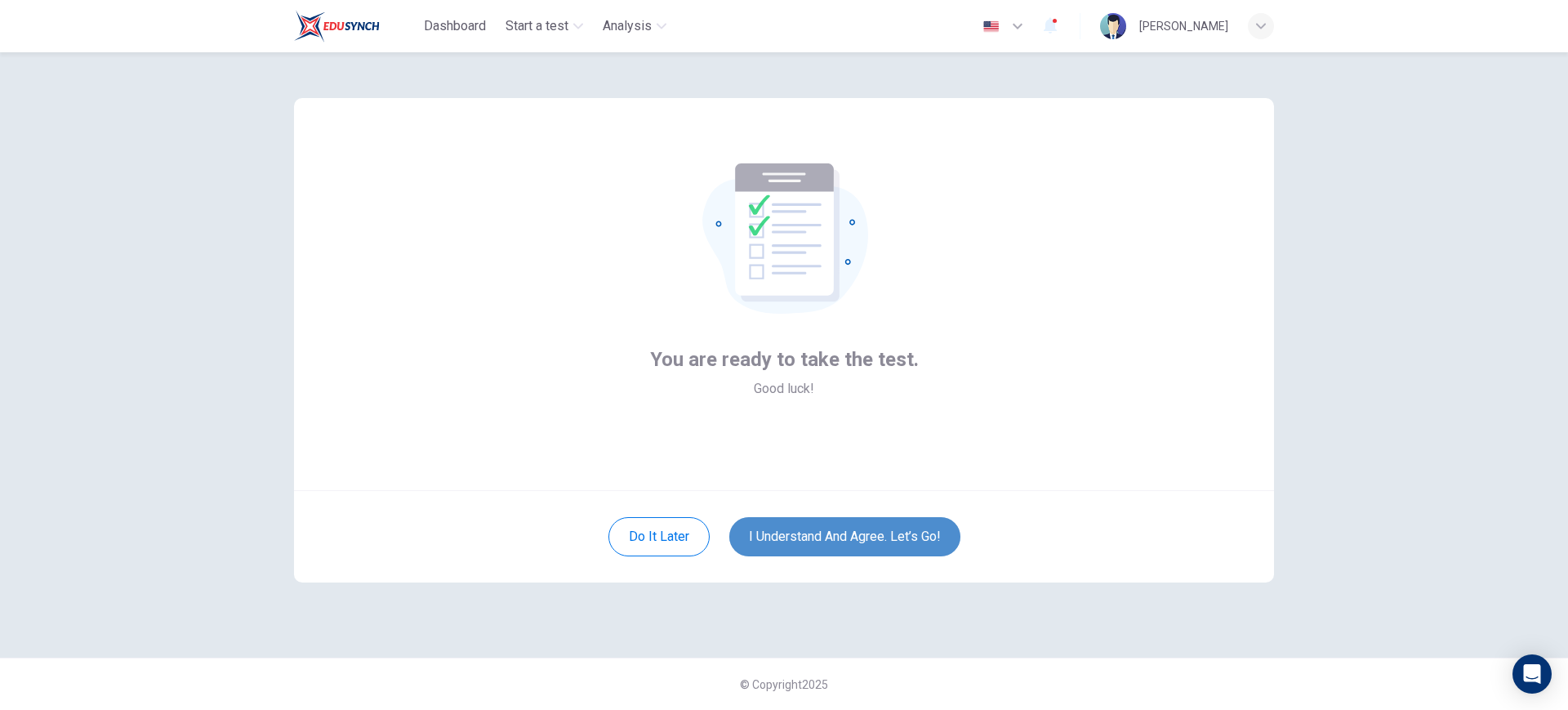
click at [893, 536] on button "I understand and agree. Let’s go!" at bounding box center [844, 536] width 231 height 39
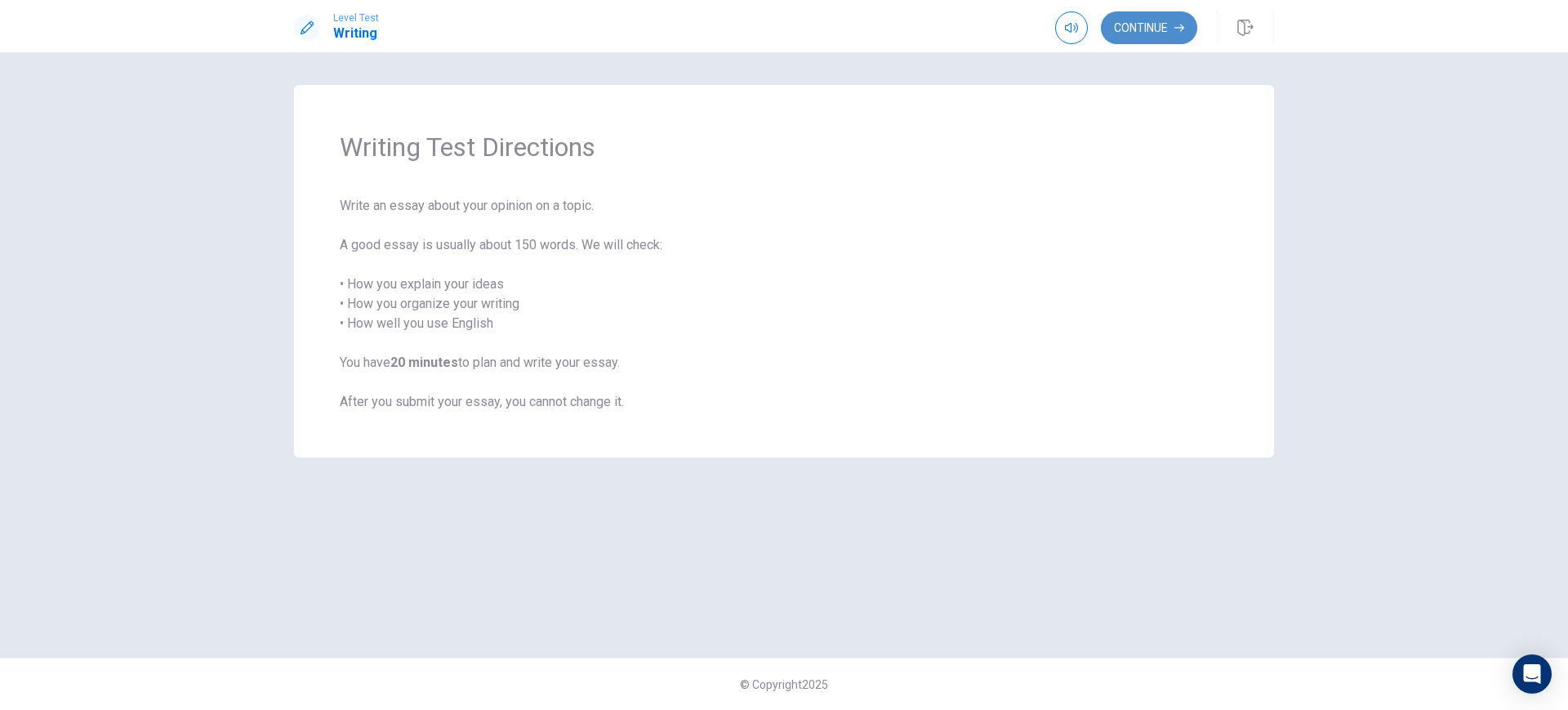
click at [1176, 34] on button "Continue" at bounding box center [1149, 27] width 96 height 32
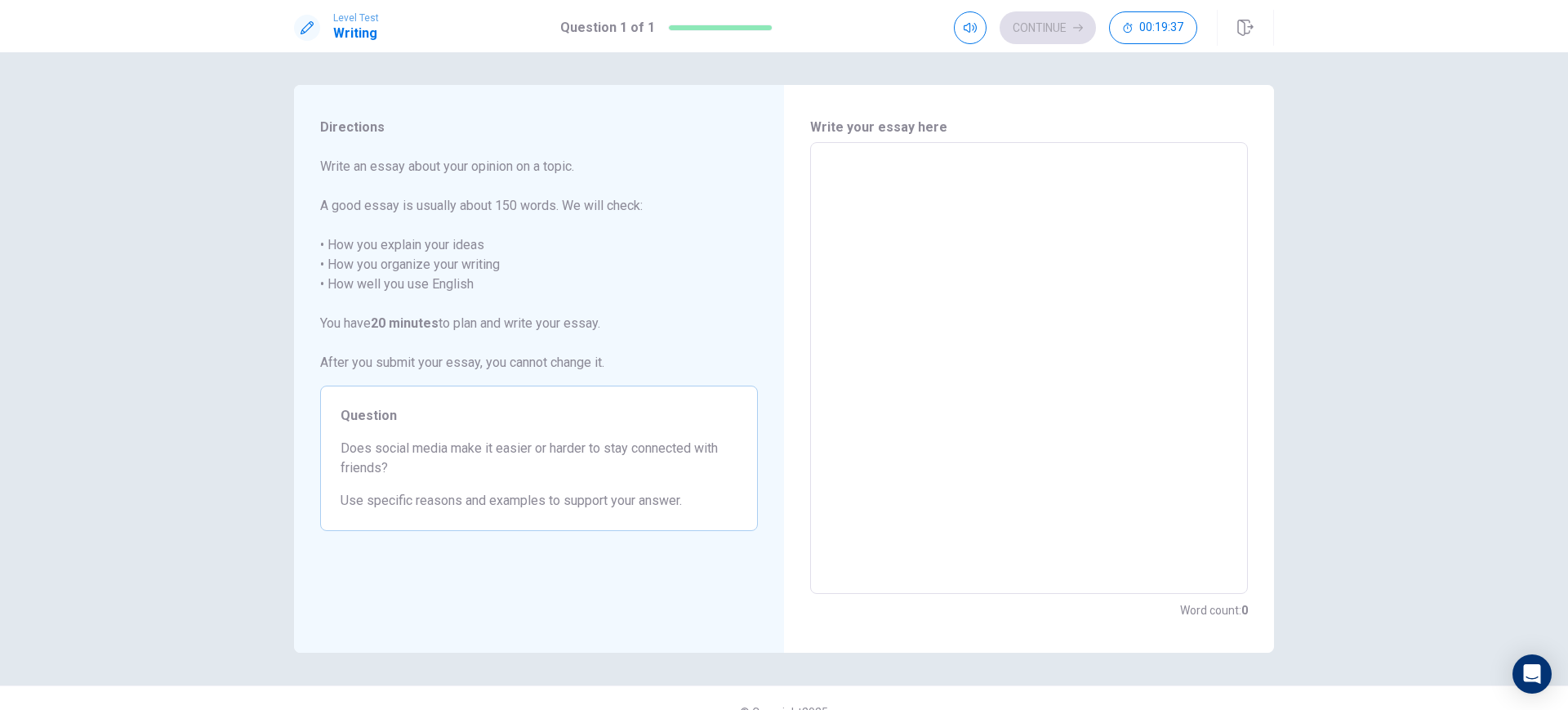
click at [951, 174] on textarea at bounding box center [1029, 368] width 415 height 425
click at [897, 174] on textarea at bounding box center [1029, 368] width 415 height 425
type textarea "I"
type textarea "x"
type textarea "In"
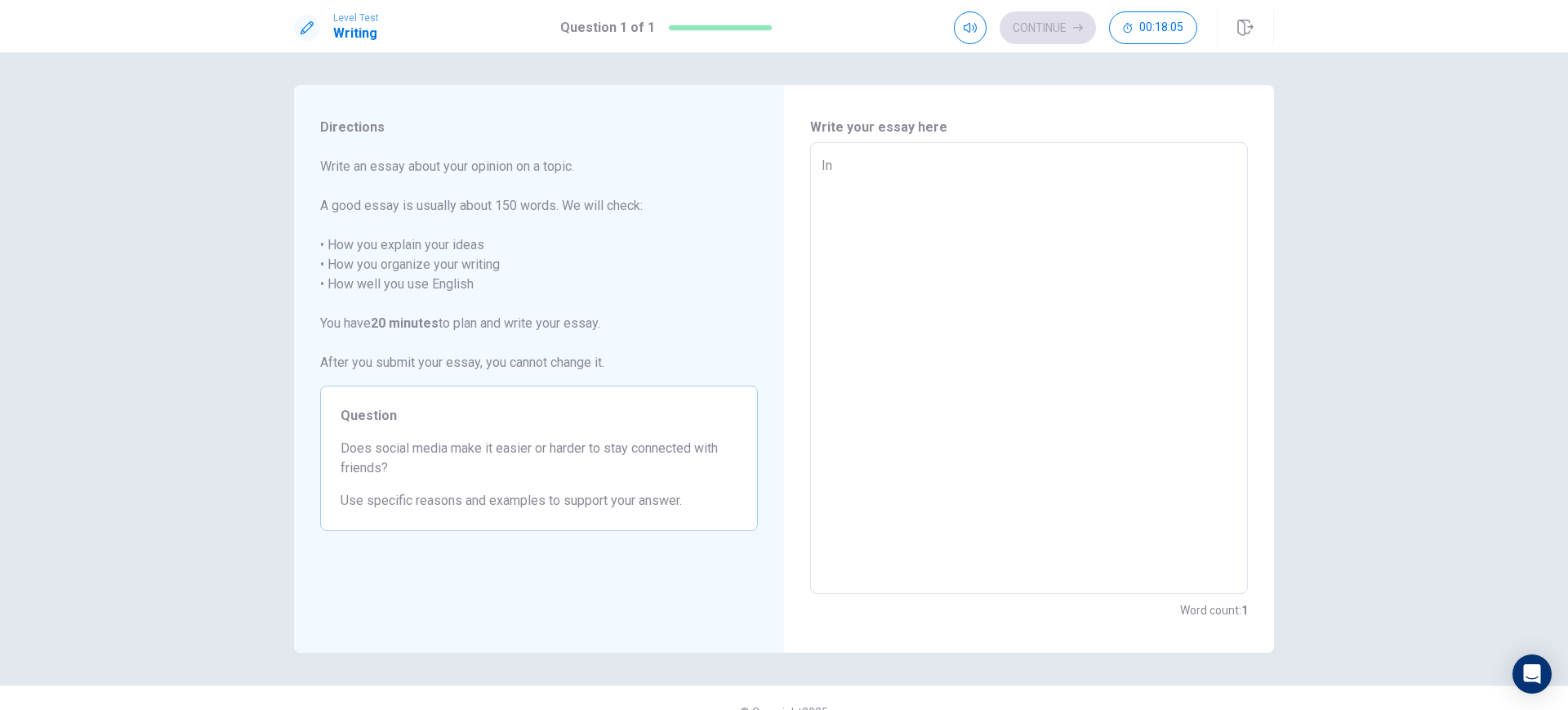
type textarea "x"
type textarea "In"
type textarea "x"
type textarea "In t"
type textarea "x"
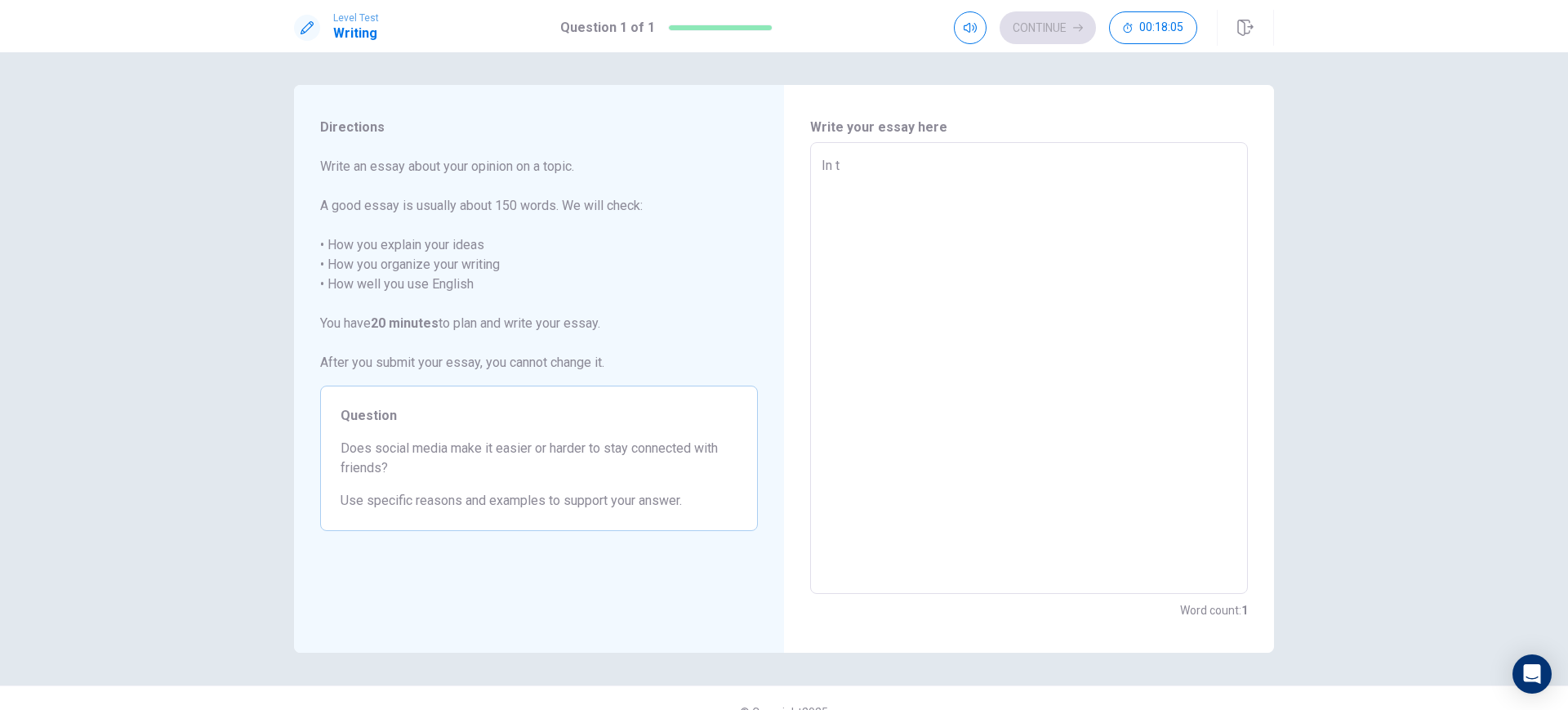
type textarea "In to"
type textarea "x"
type textarea "In [PERSON_NAME]"
type textarea "x"
type textarea "In toda"
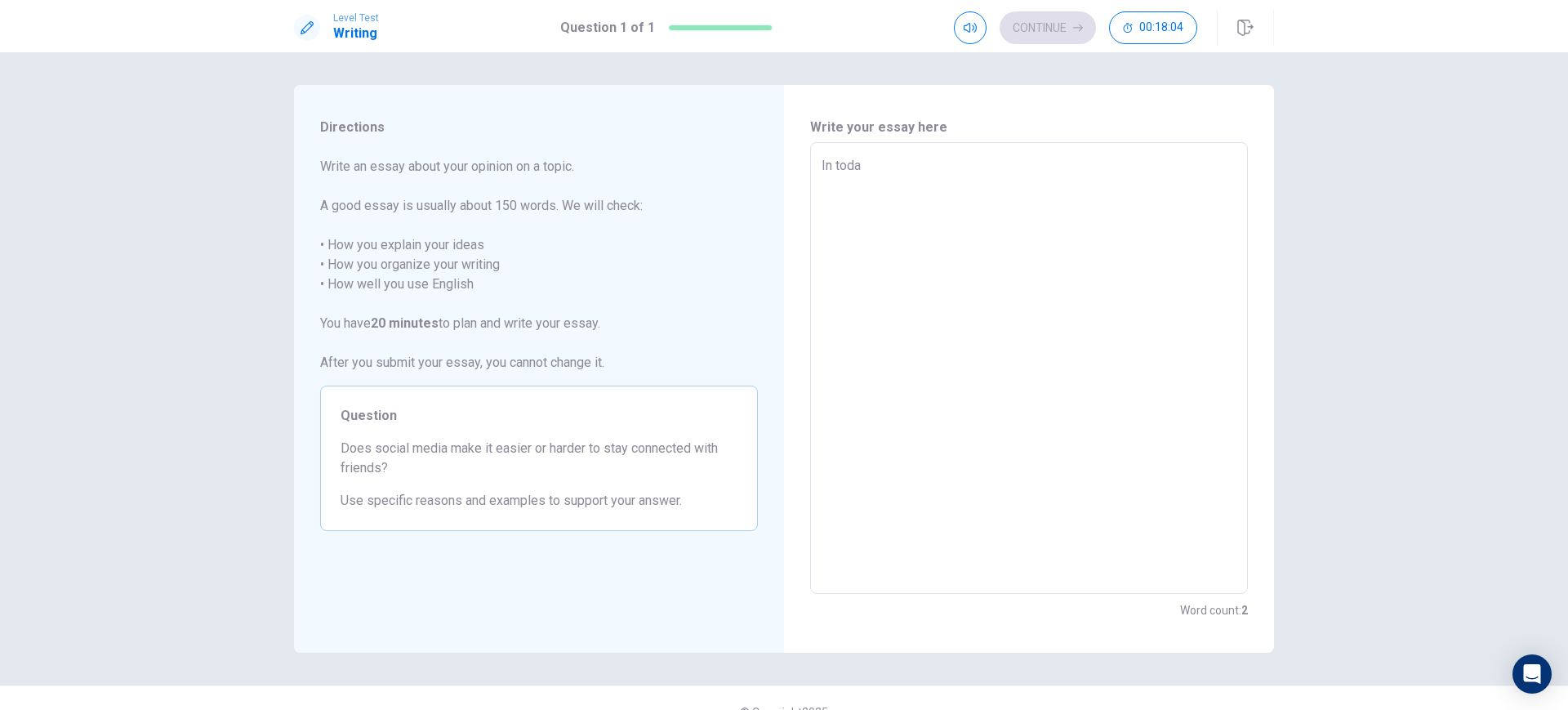
type textarea "x"
type textarea "In [DATE]"
type textarea "x"
type textarea "In [DATE]'"
type textarea "x"
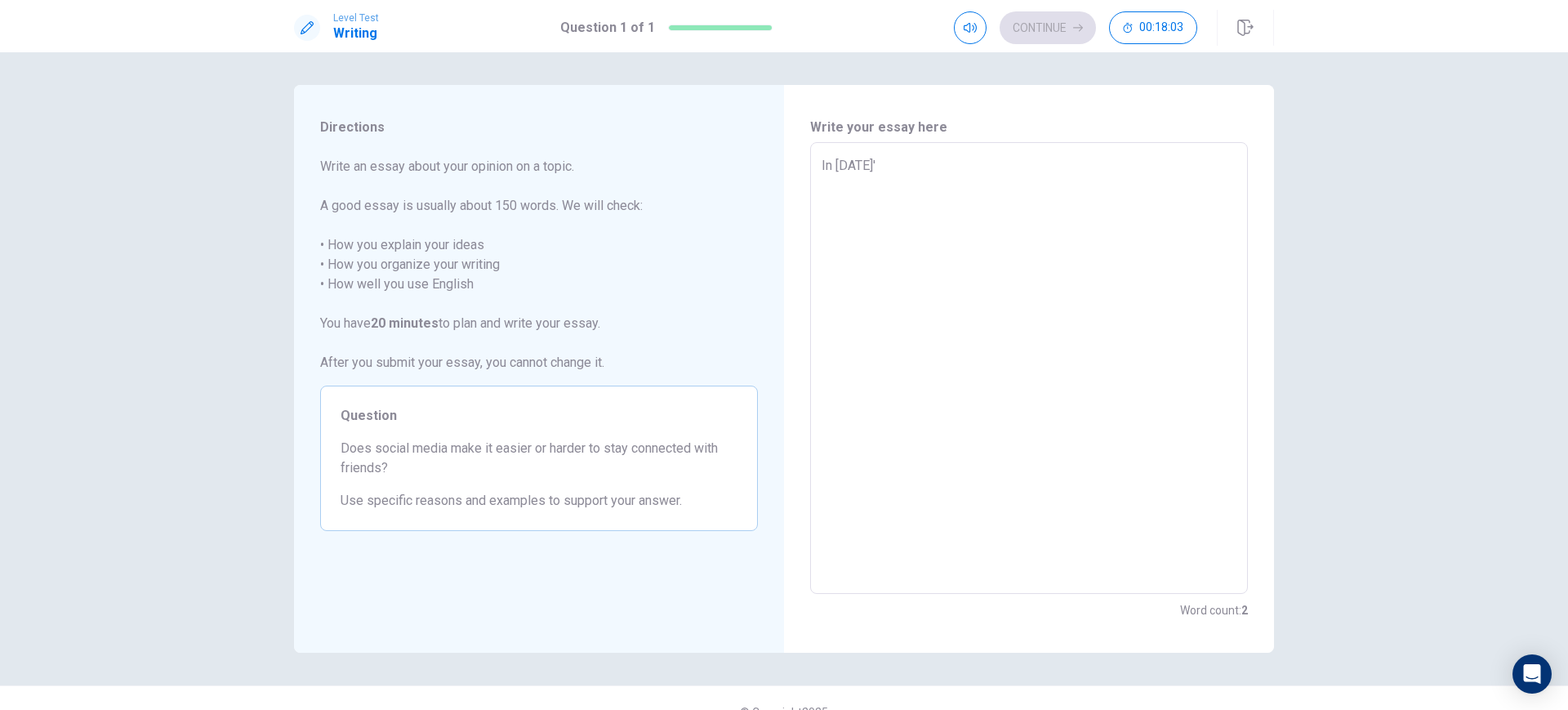
type textarea "In [DATE]"
type textarea "x"
type textarea "In [DATE]"
type textarea "x"
type textarea "In [DATE] d"
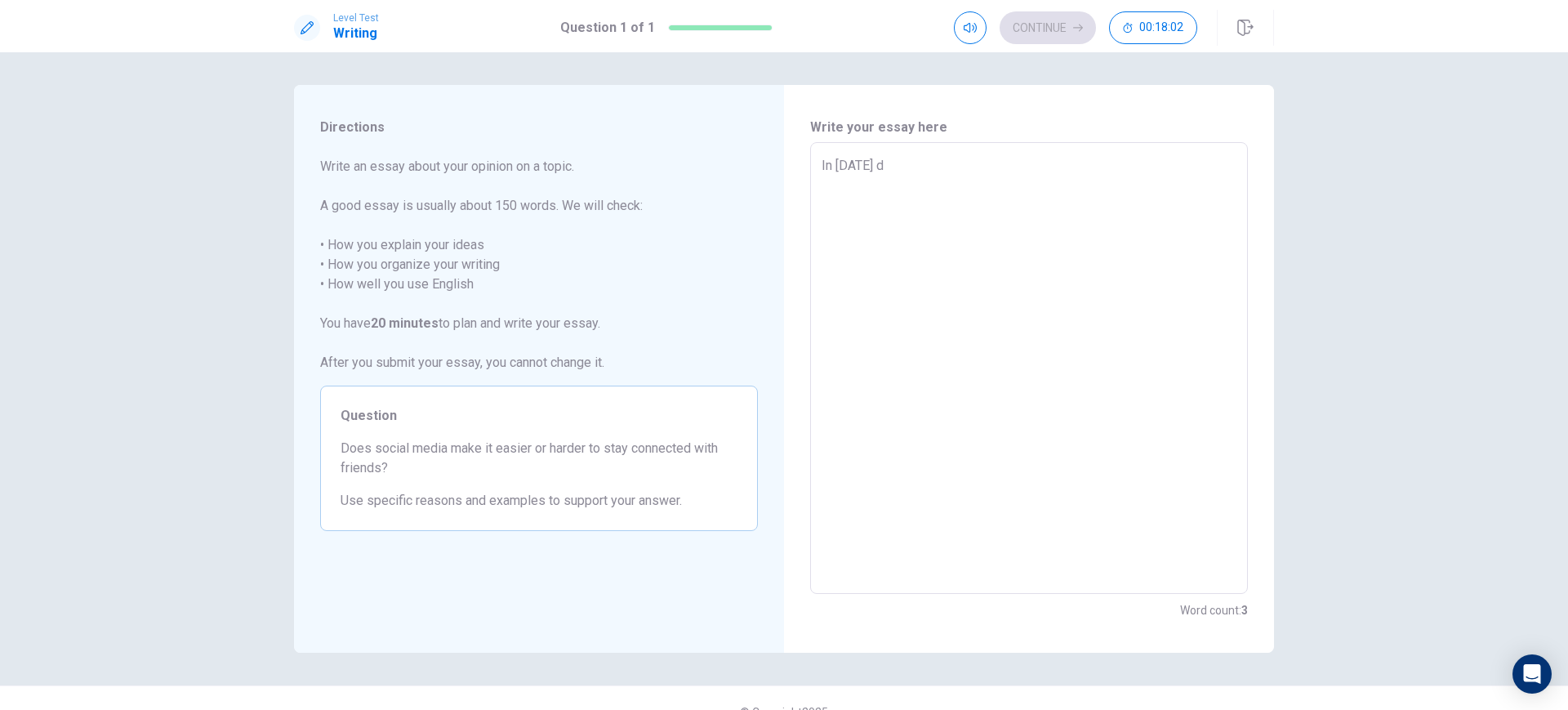
type textarea "x"
type textarea "In [DATE] di"
type textarea "x"
type textarea "In [DATE] dig"
type textarea "x"
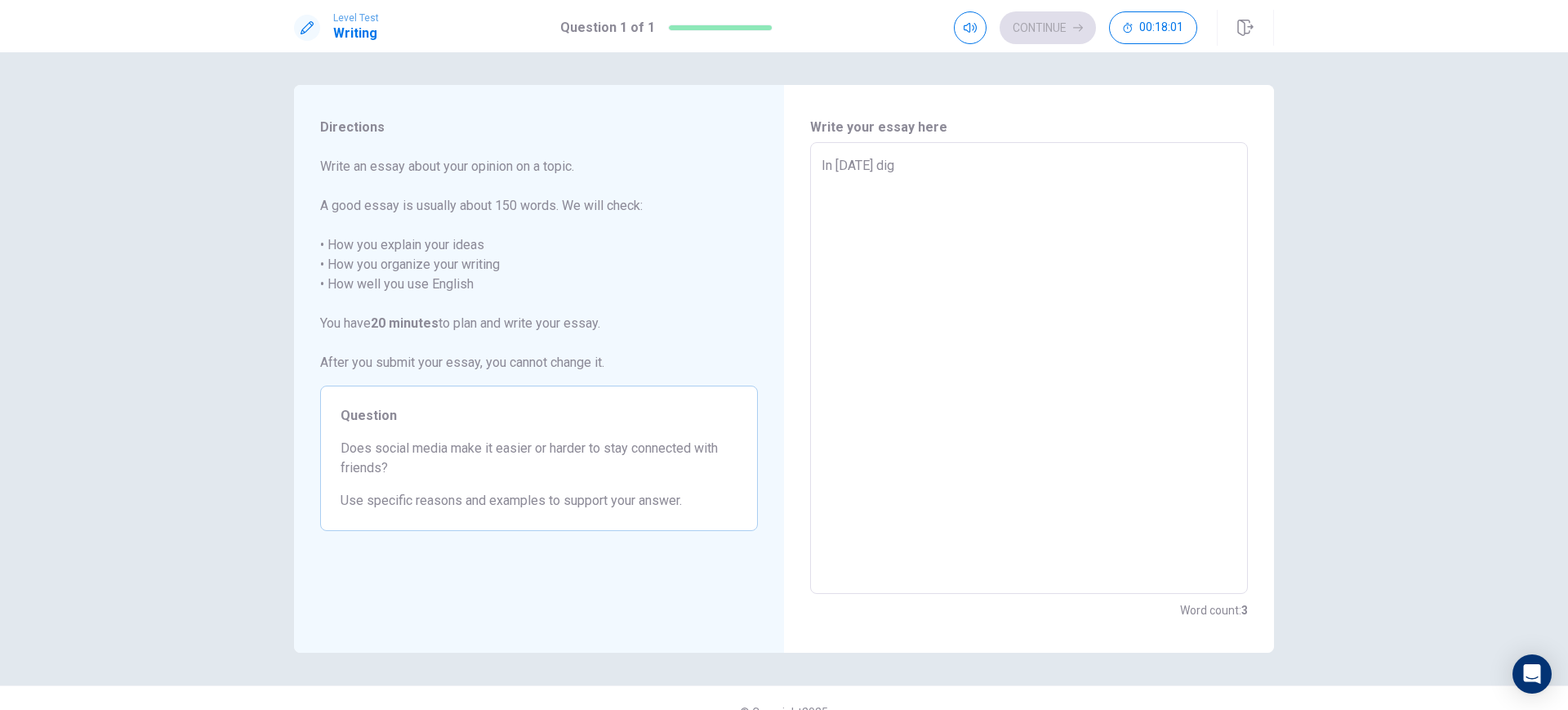
type textarea "In [DATE] digi"
type textarea "x"
type textarea "In [DATE] digit"
type textarea "x"
type textarea "In [DATE] digita"
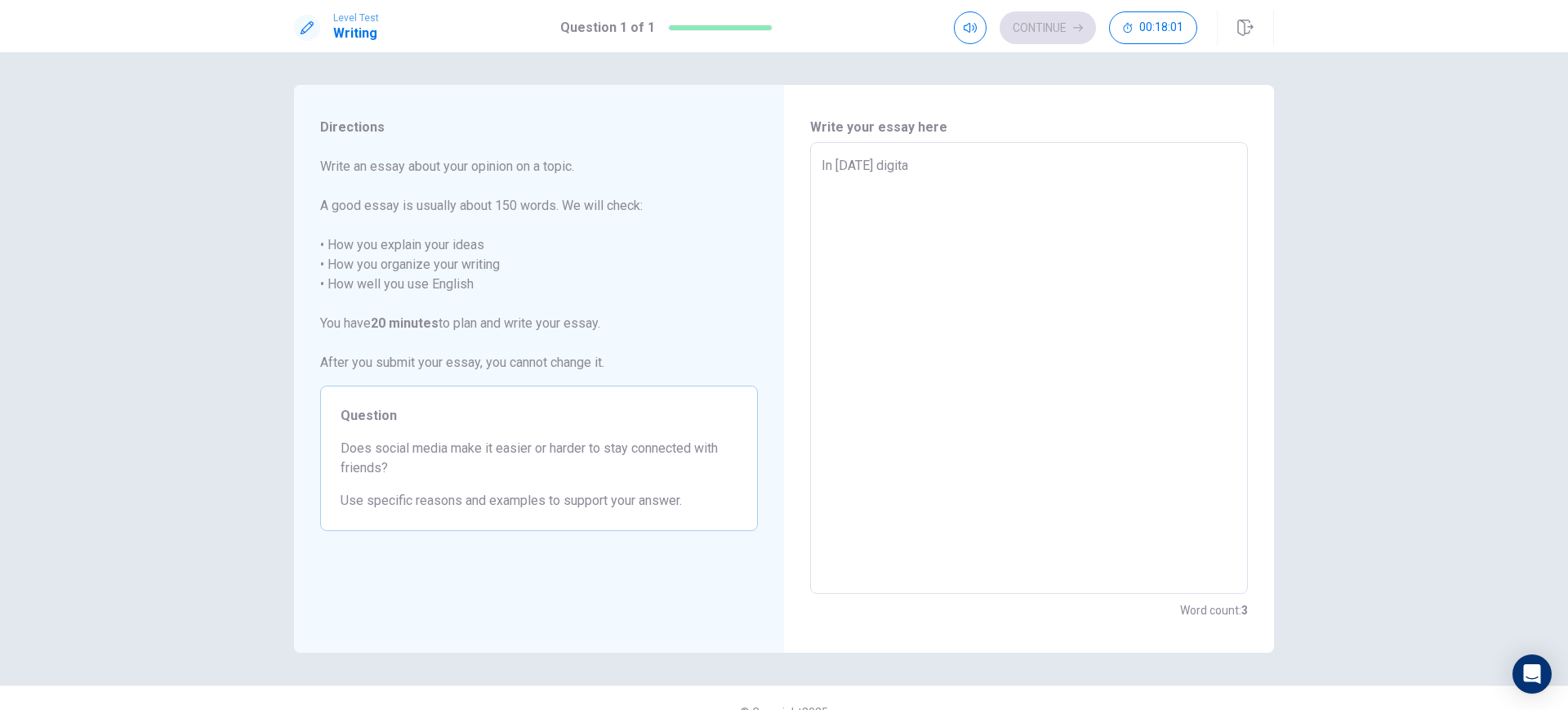
type textarea "x"
type textarea "In [DATE] digital"
type textarea "x"
type textarea "In [DATE] digital"
type textarea "x"
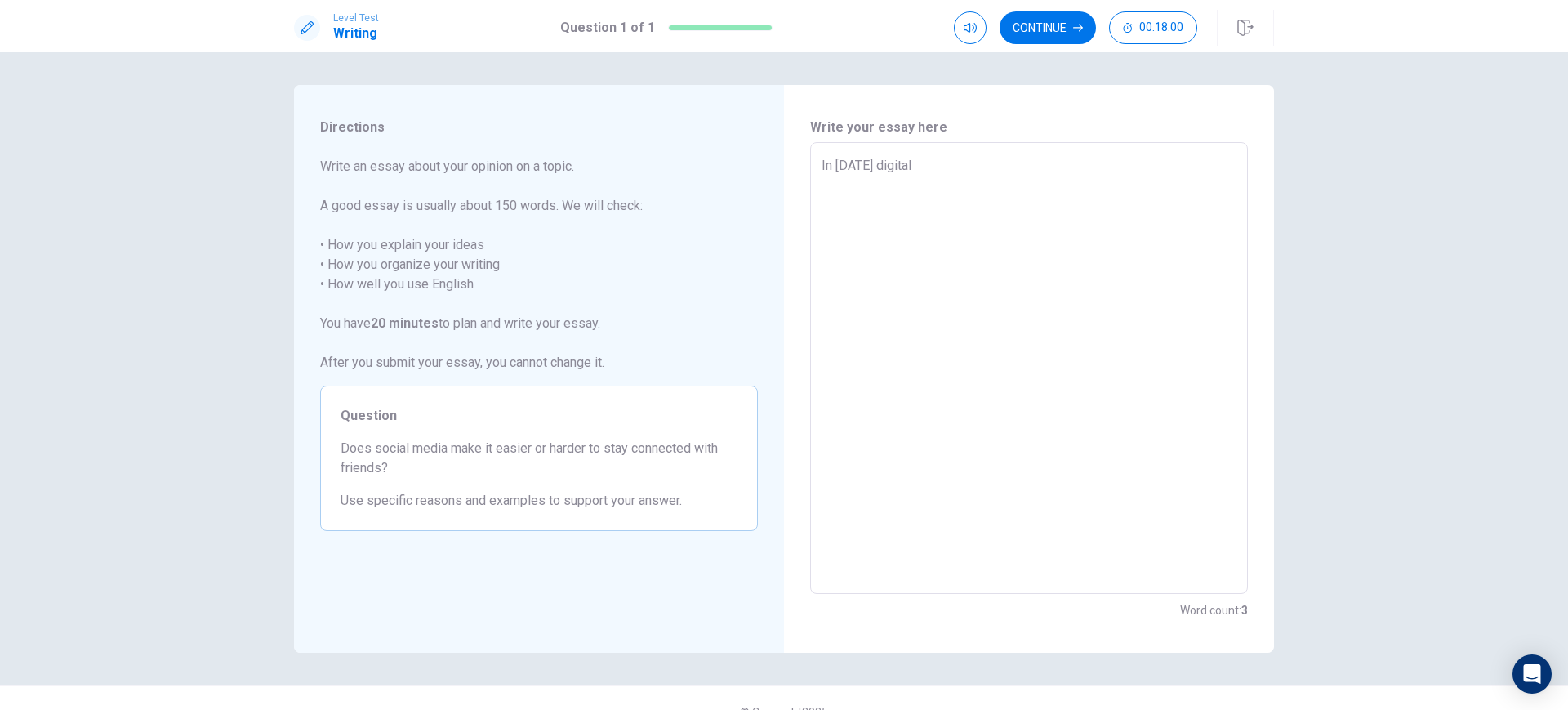
type textarea "In [DATE] digital a"
type textarea "x"
type textarea "In [DATE] digital ag"
type textarea "x"
type textarea "In [DATE] digital age"
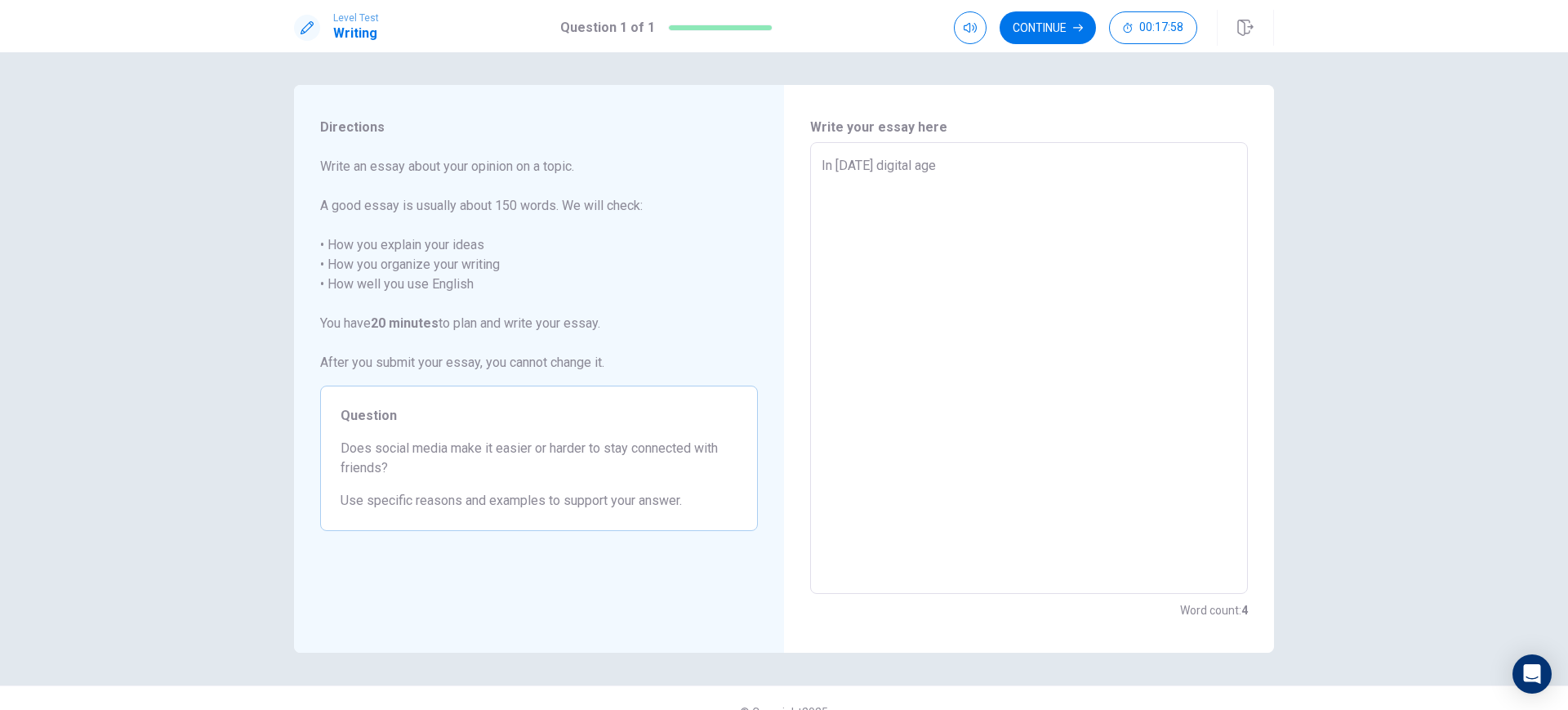
type textarea "x"
type textarea "In [DATE] digital age,"
type textarea "x"
type textarea "In [DATE] digital age,"
type textarea "x"
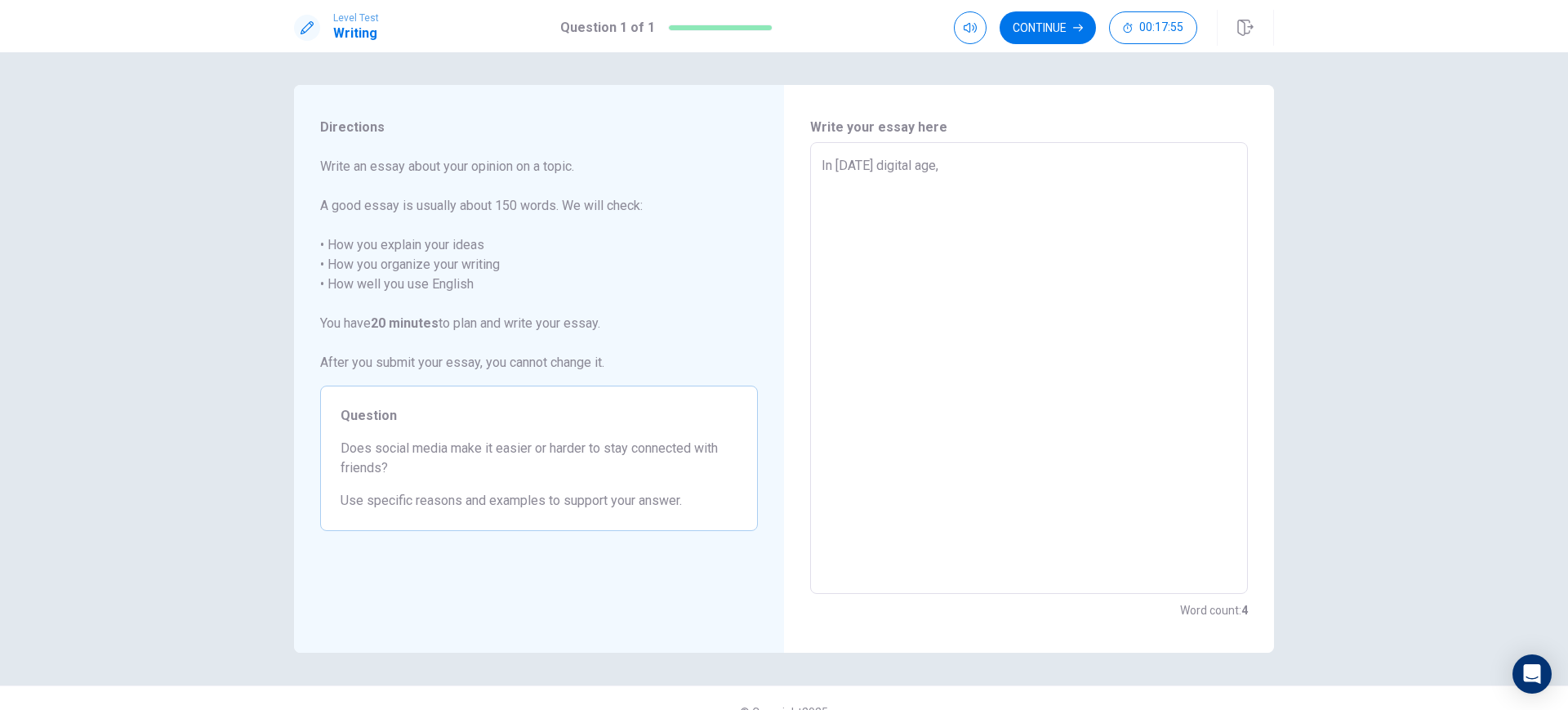
type textarea "In [DATE] digital age, s"
type textarea "x"
type textarea "In [DATE] digital age, so"
type textarea "x"
type textarea "In [DATE] digital age, soc"
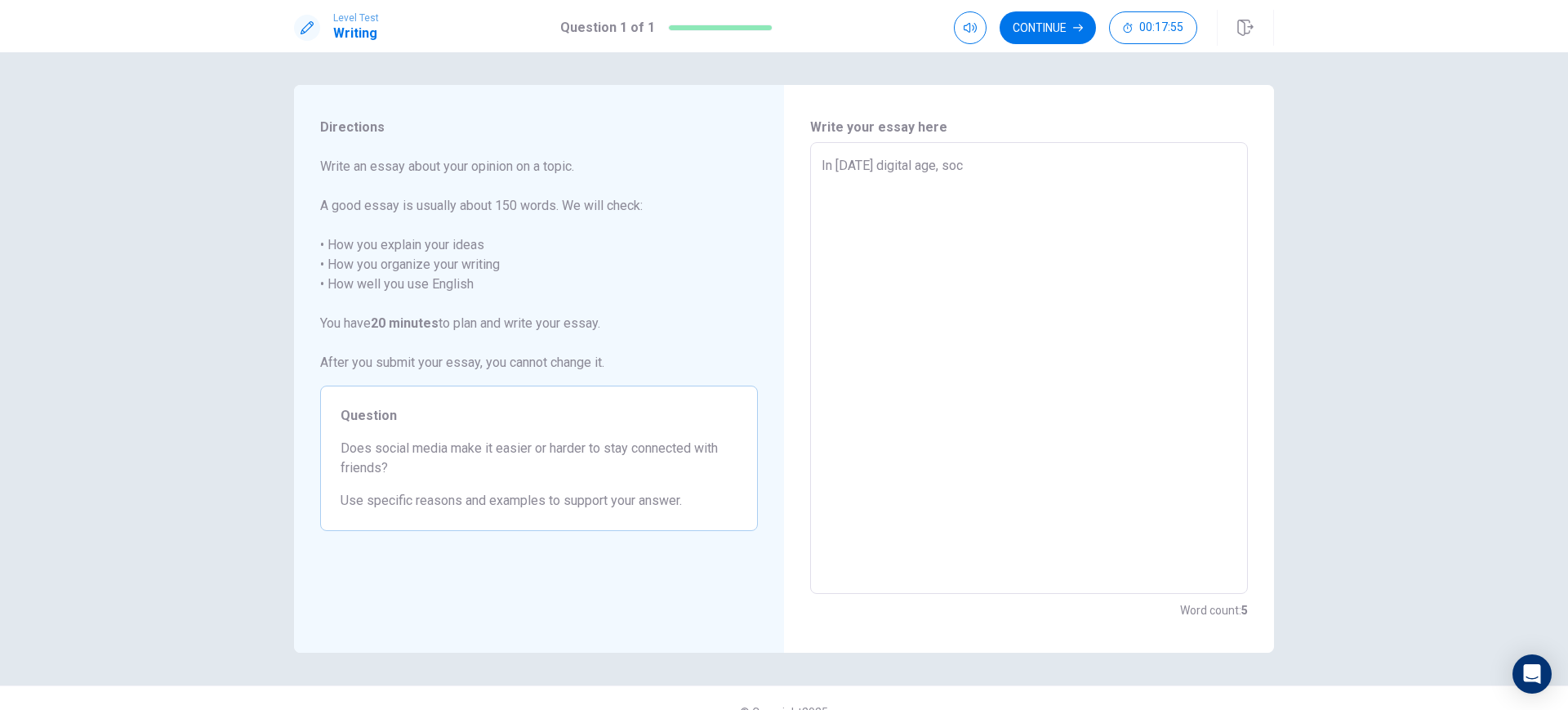
type textarea "x"
type textarea "In [DATE] digital age, soci"
type textarea "x"
type textarea "In [DATE] digital age, [PERSON_NAME]"
type textarea "x"
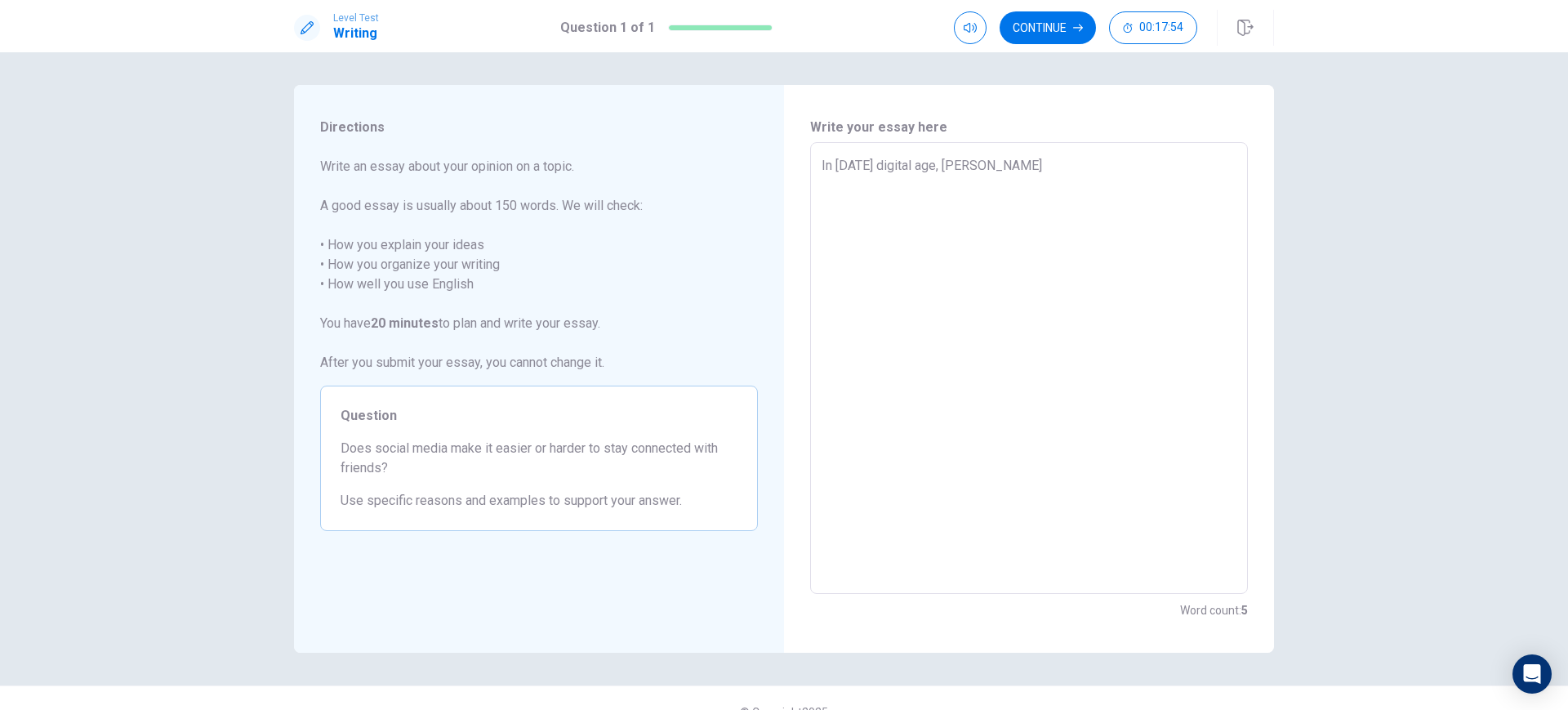
type textarea "In [DATE] digital age, social"
type textarea "x"
type textarea "In [DATE] digital age, social"
type textarea "x"
type textarea "In [DATE] digital age, social m"
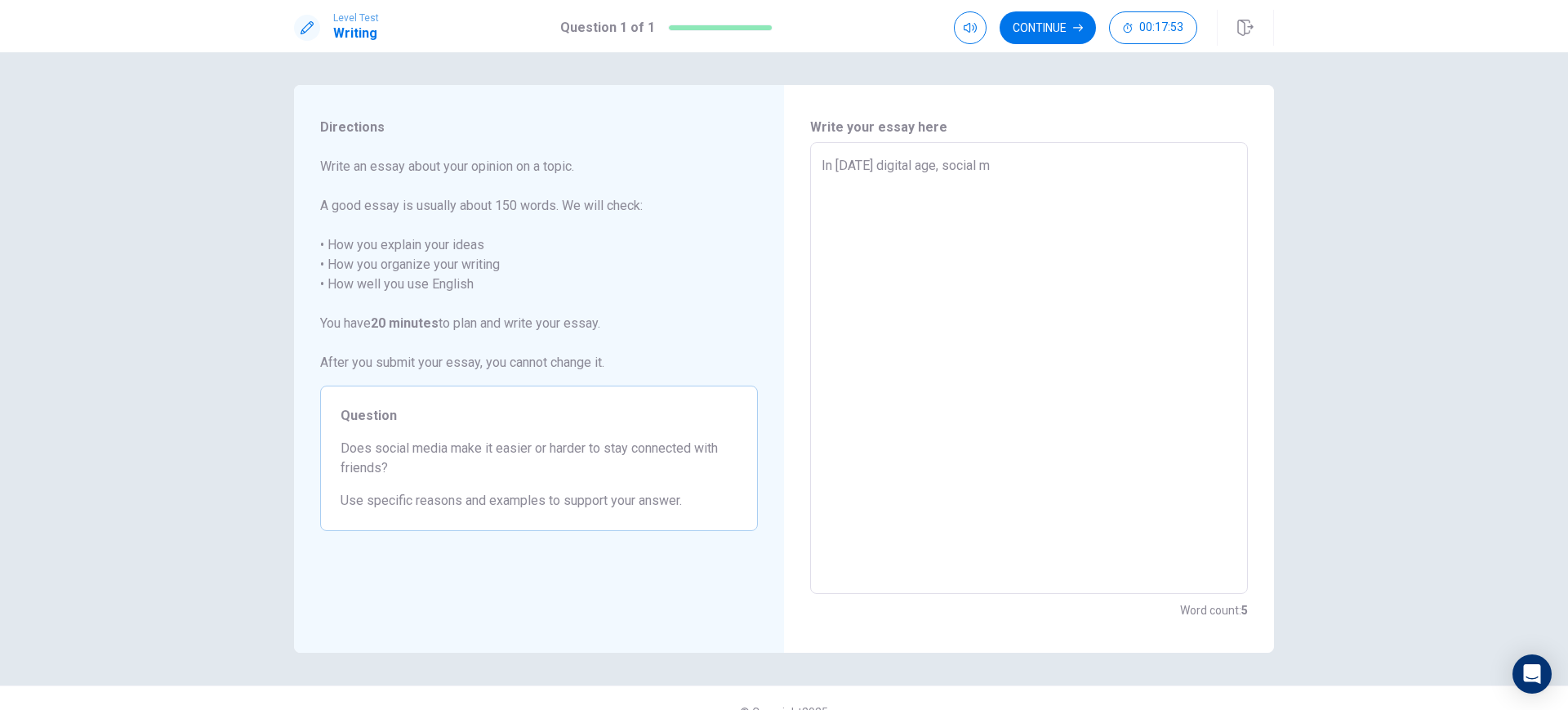
type textarea "x"
type textarea "In [DATE] digital age, social me"
type textarea "x"
type textarea "In [DATE] digital age, social med"
type textarea "x"
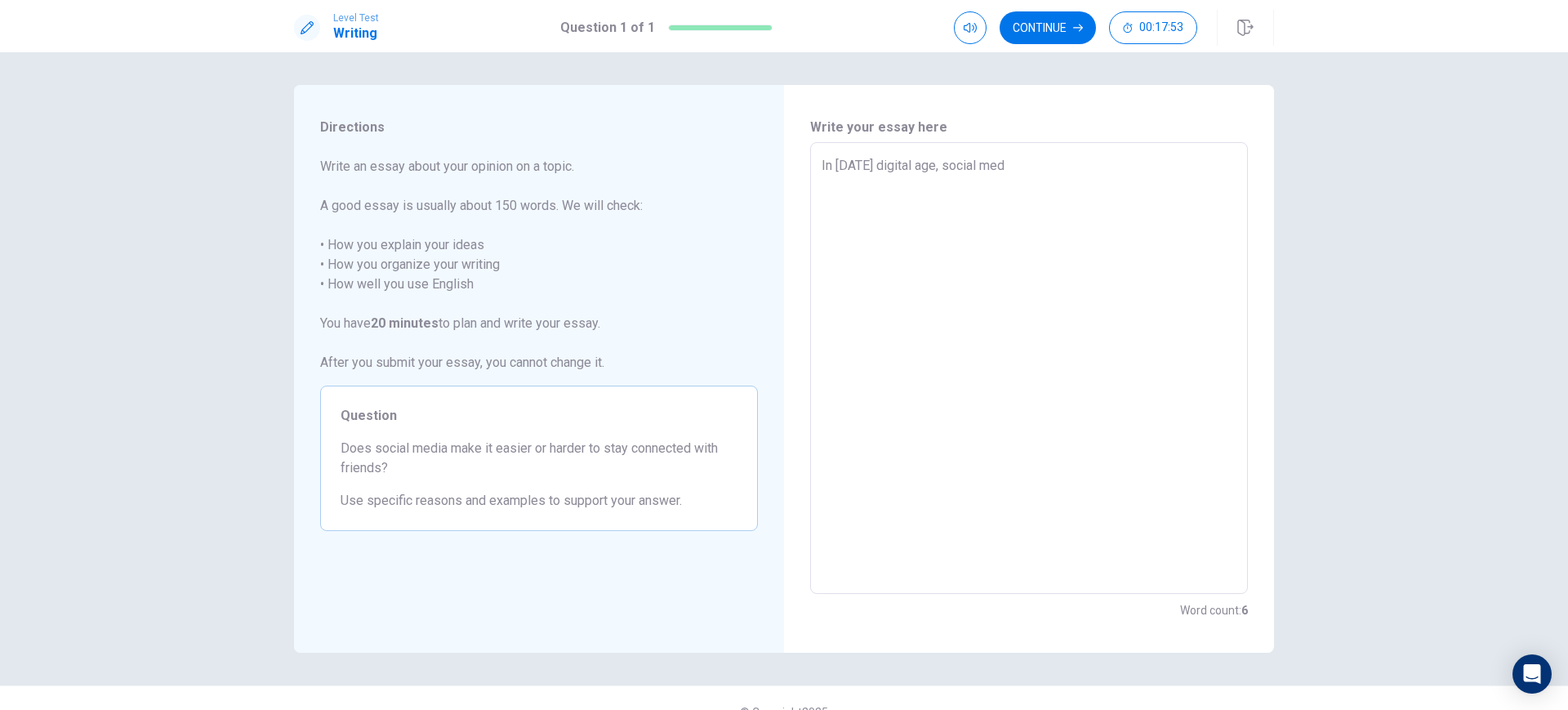
type textarea "In [DATE] digital age, social medi"
type textarea "x"
type textarea "In [DATE] digital age, social media"
type textarea "x"
type textarea "In [DATE] digital age, social media"
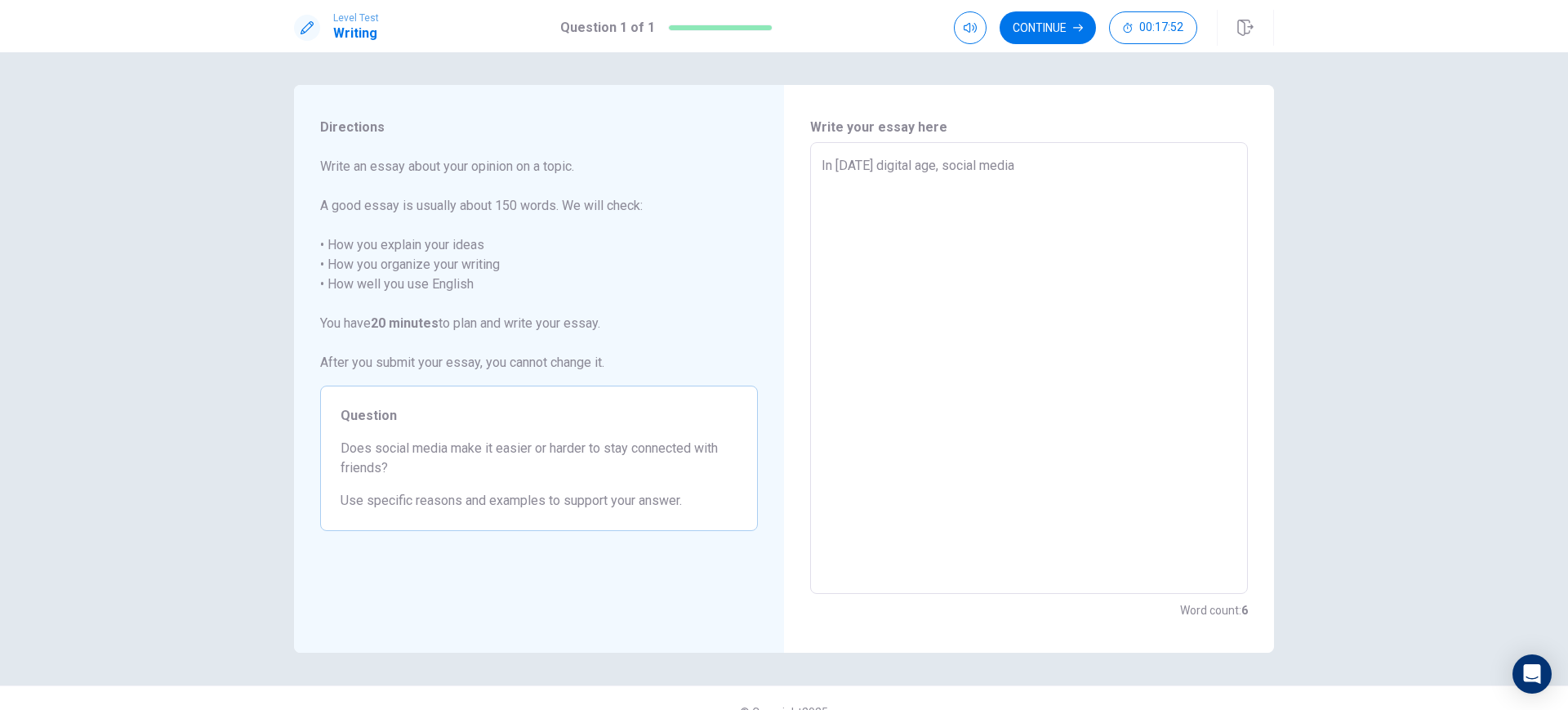
type textarea "x"
type textarea "In [DATE] digital age, social media p"
type textarea "x"
type textarea "In [DATE] digital age, social media pl"
type textarea "x"
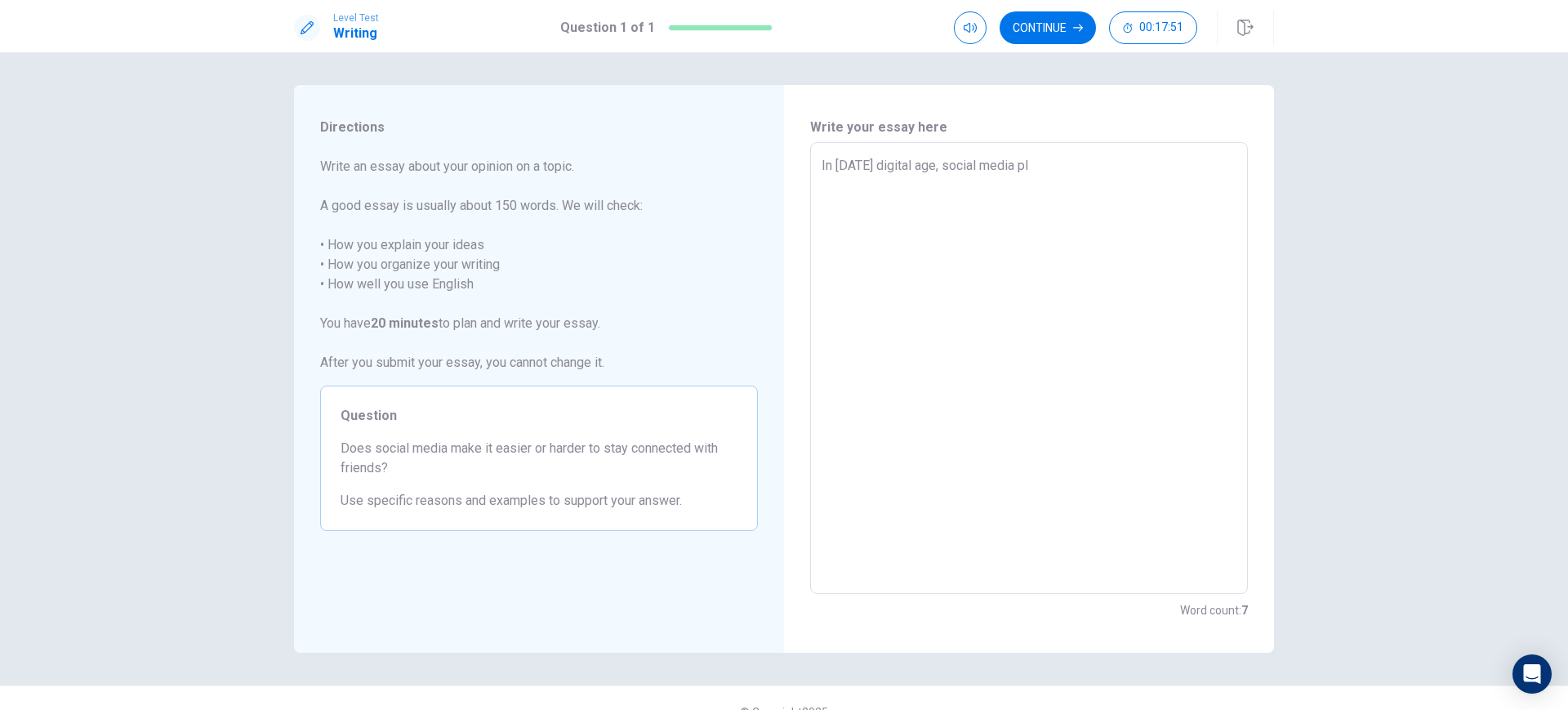
type textarea "In [DATE] digital age, social media pla"
type textarea "x"
type textarea "In [DATE] digital age, social media play"
type textarea "x"
type textarea "In [DATE] digital age, social media plays"
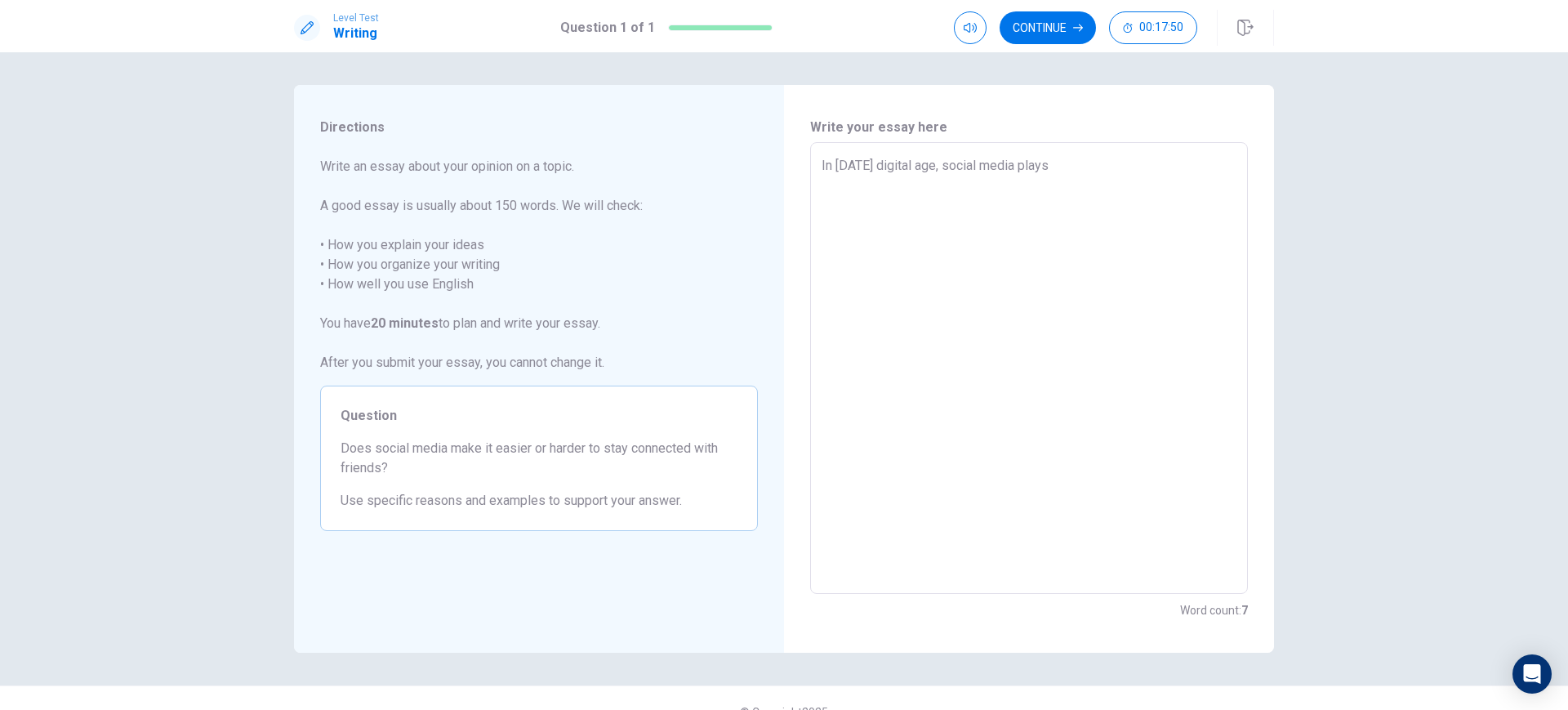
type textarea "x"
type textarea "In [DATE] digital age, social media plays"
type textarea "x"
type textarea "In [DATE] digital age, social media plays a"
type textarea "x"
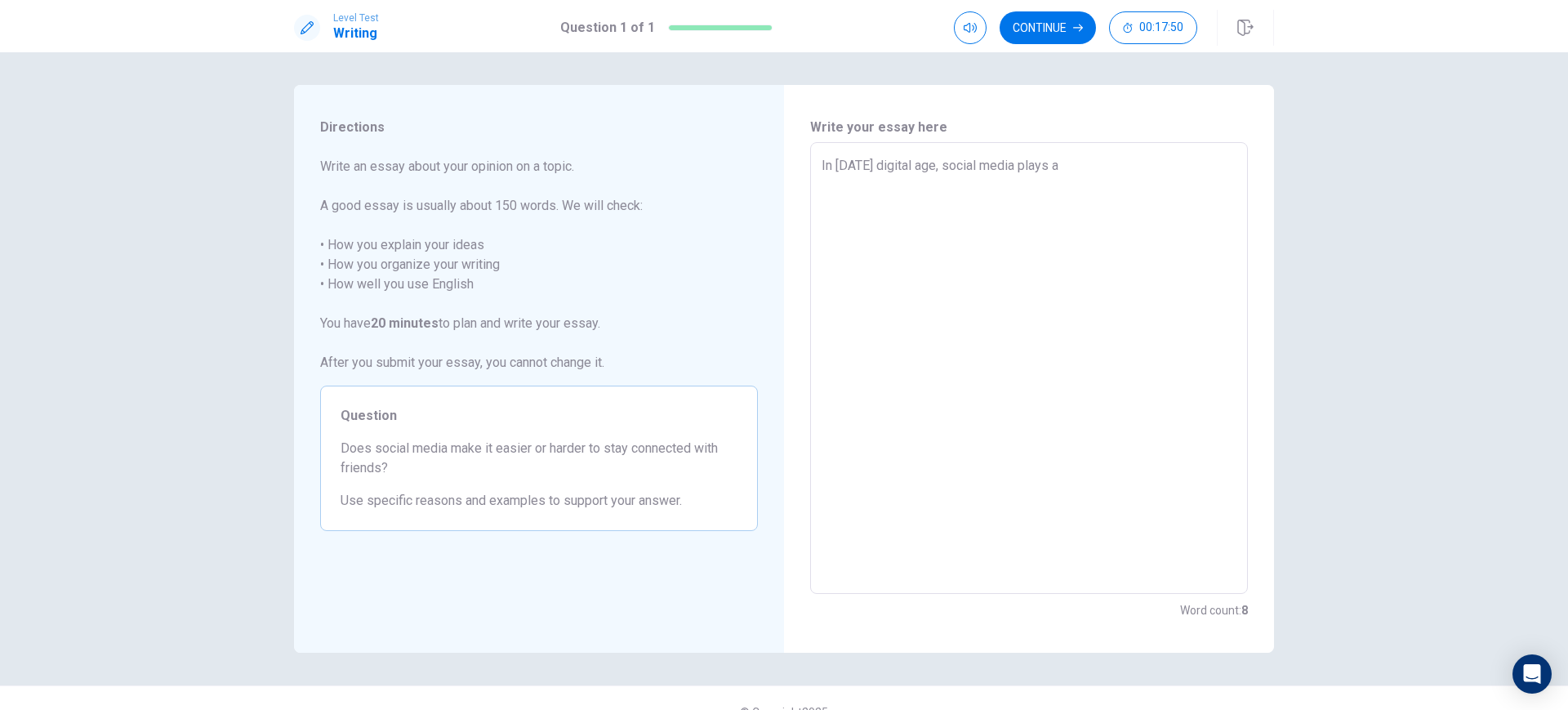
type textarea "In [DATE] digital age, social media plays am"
type textarea "x"
type textarea "In [DATE] digital age, social media plays a"
type textarea "x"
type textarea "In [DATE] digital age, social media plays a"
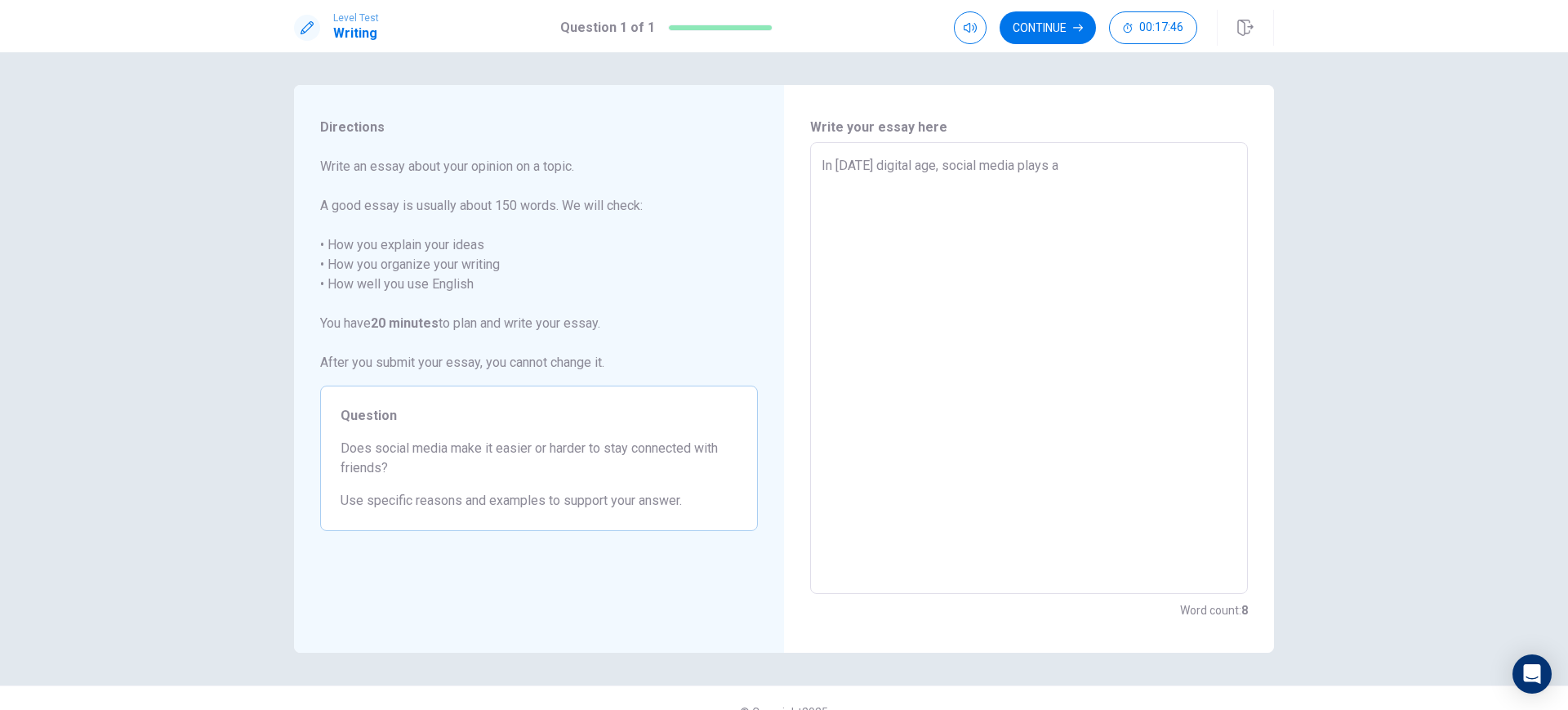
type textarea "x"
type textarea "In [DATE] digital age, social media plays a c"
type textarea "x"
type textarea "In [DATE] digital age, social media plays a ce"
type textarea "x"
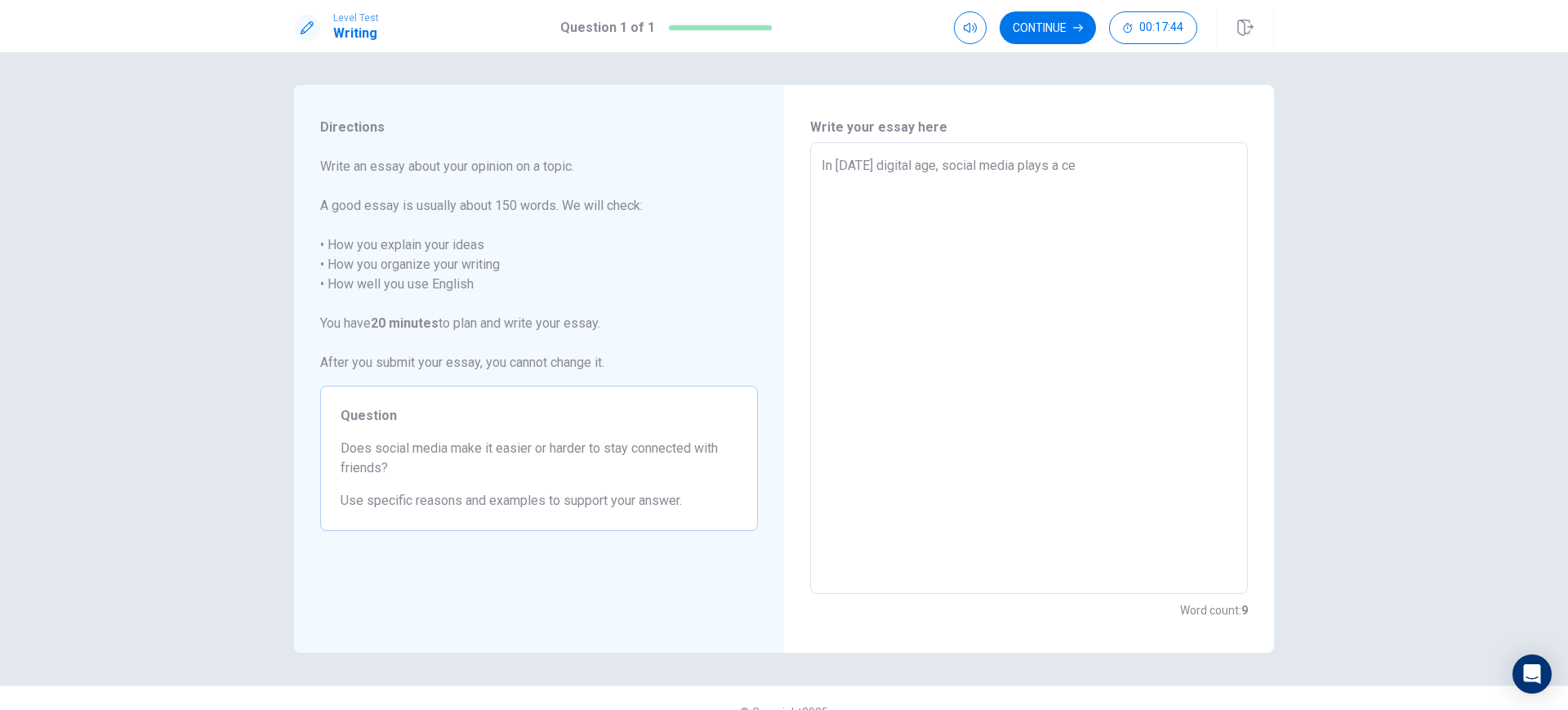
type textarea "In [DATE] digital age, social media plays a cen"
type textarea "x"
type textarea "In [DATE] digital age, social media plays a cent"
type textarea "x"
type textarea "In [DATE] digital age, social media plays a centr"
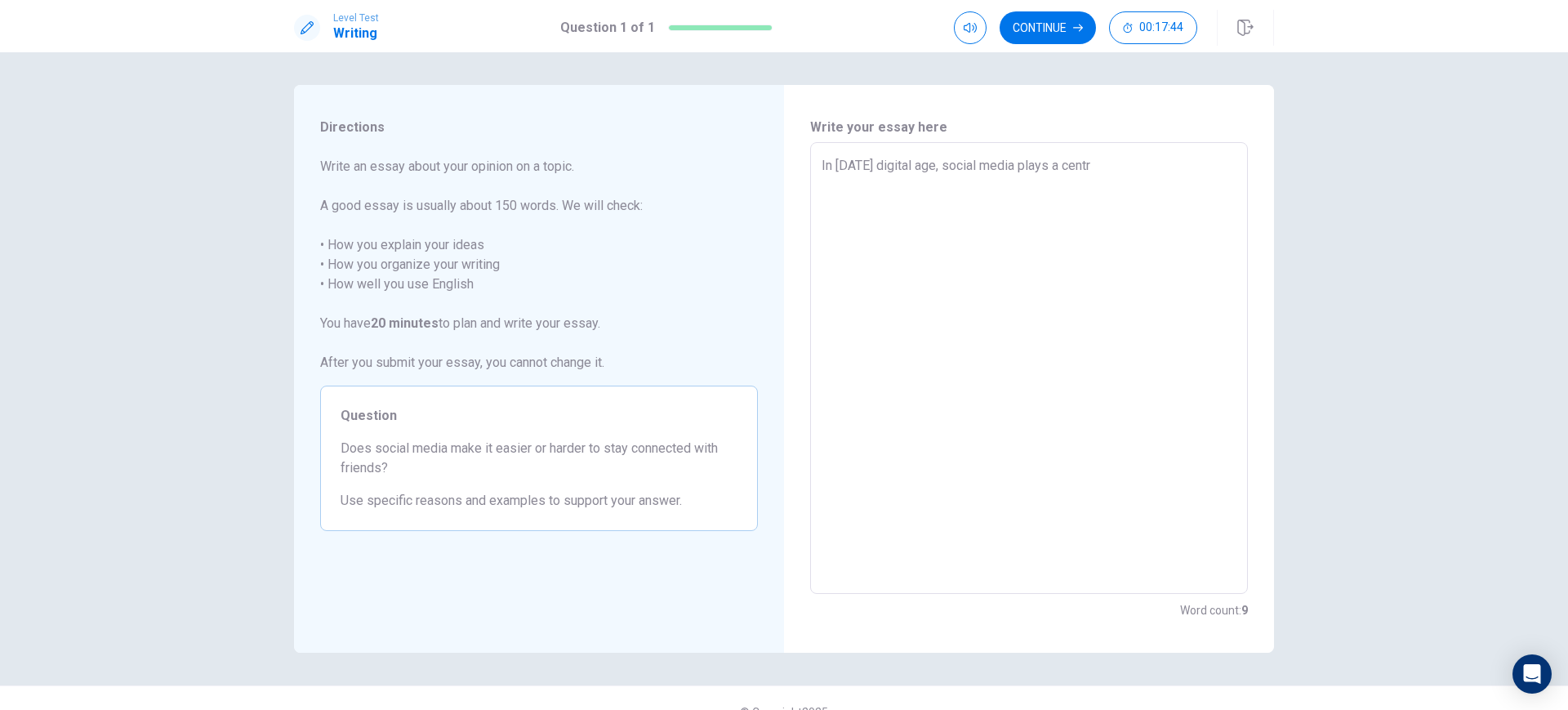
type textarea "x"
type textarea "In [DATE] digital age, social media plays a centra"
type textarea "x"
type textarea "In [DATE] digital age, social media plays a central"
type textarea "x"
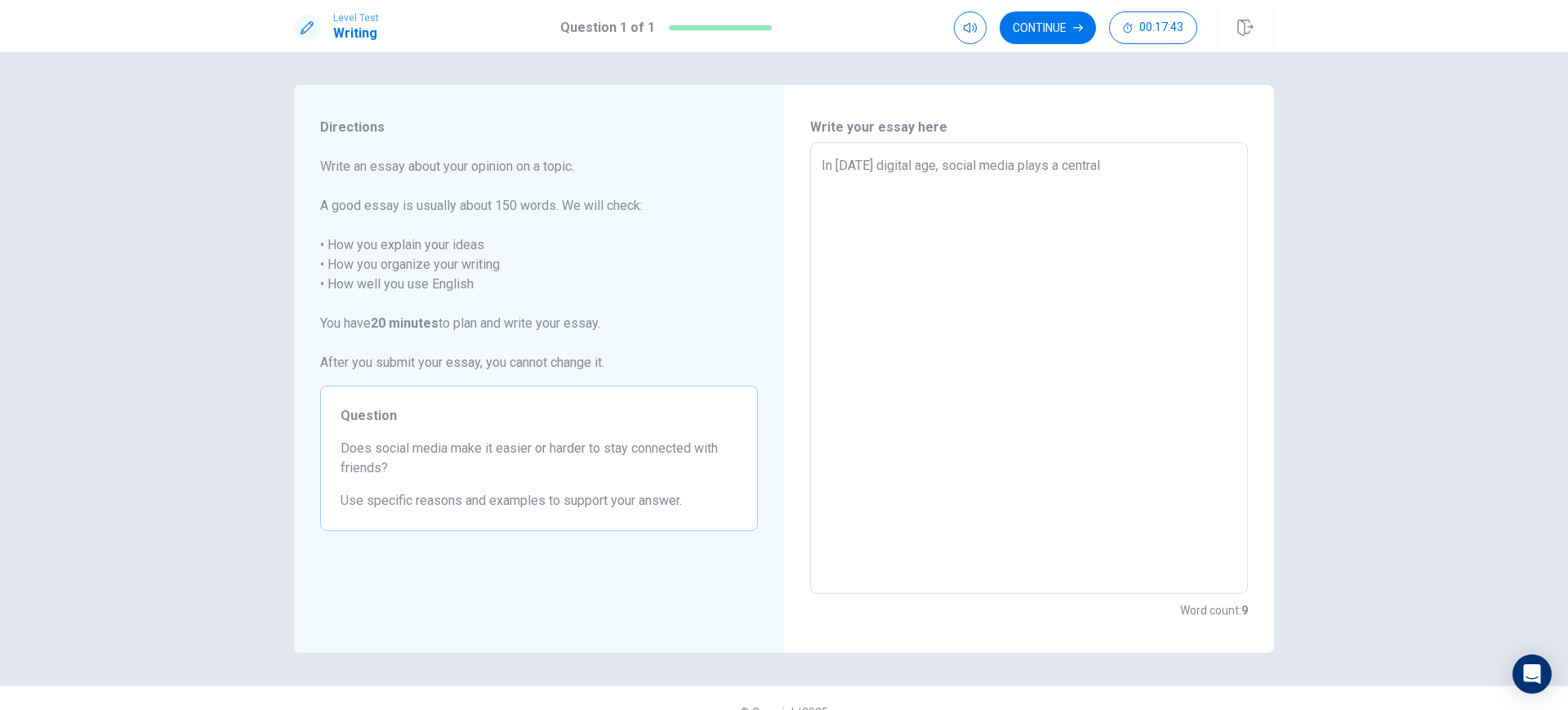
type textarea "In [DATE] digital age, social media plays a central"
type textarea "x"
type textarea "In [DATE] digital age, social media plays a central r"
type textarea "x"
type textarea "In [DATE] digital age, social media plays a central ro"
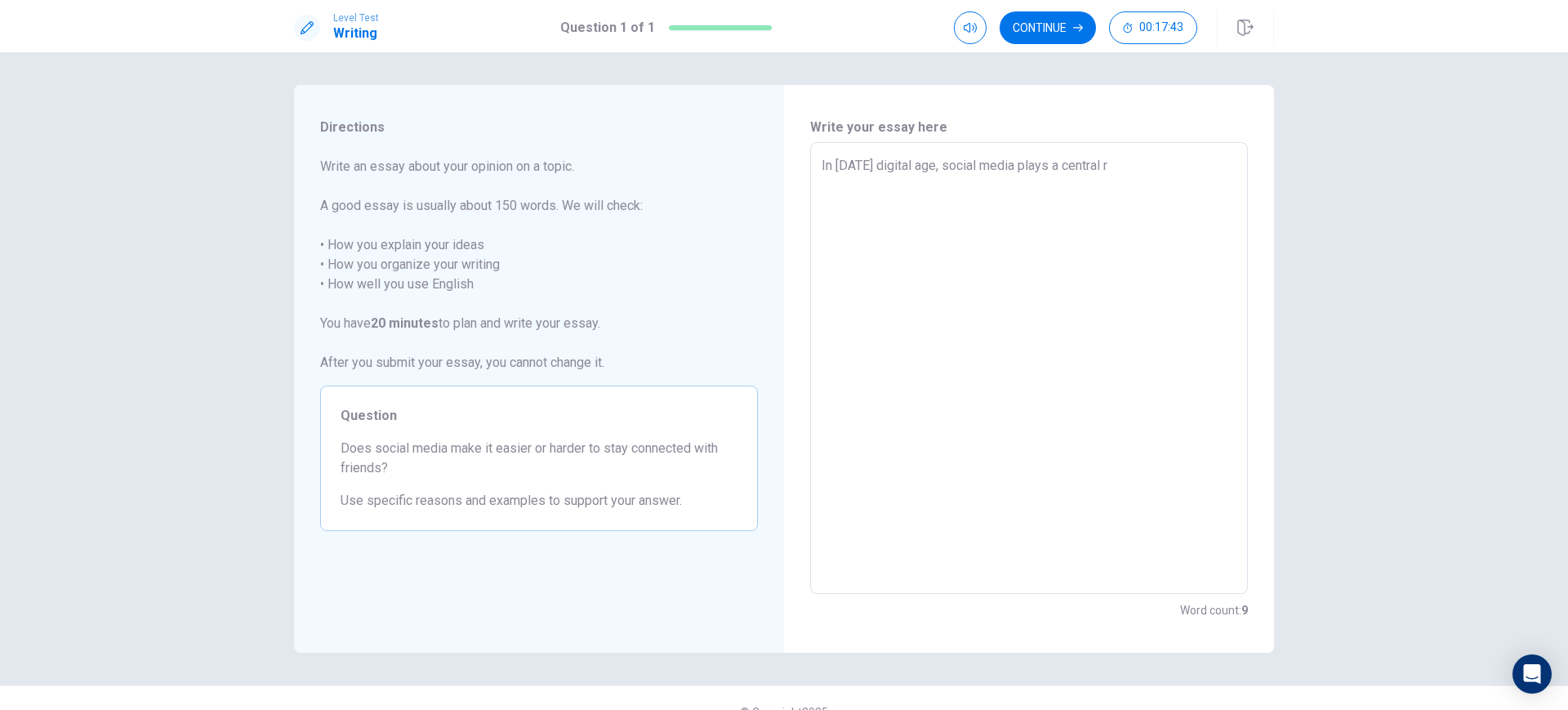
type textarea "x"
type textarea "In [DATE] digital age, social media plays a central rol"
type textarea "x"
type textarea "In [DATE] digital age, social media plays a central role"
type textarea "x"
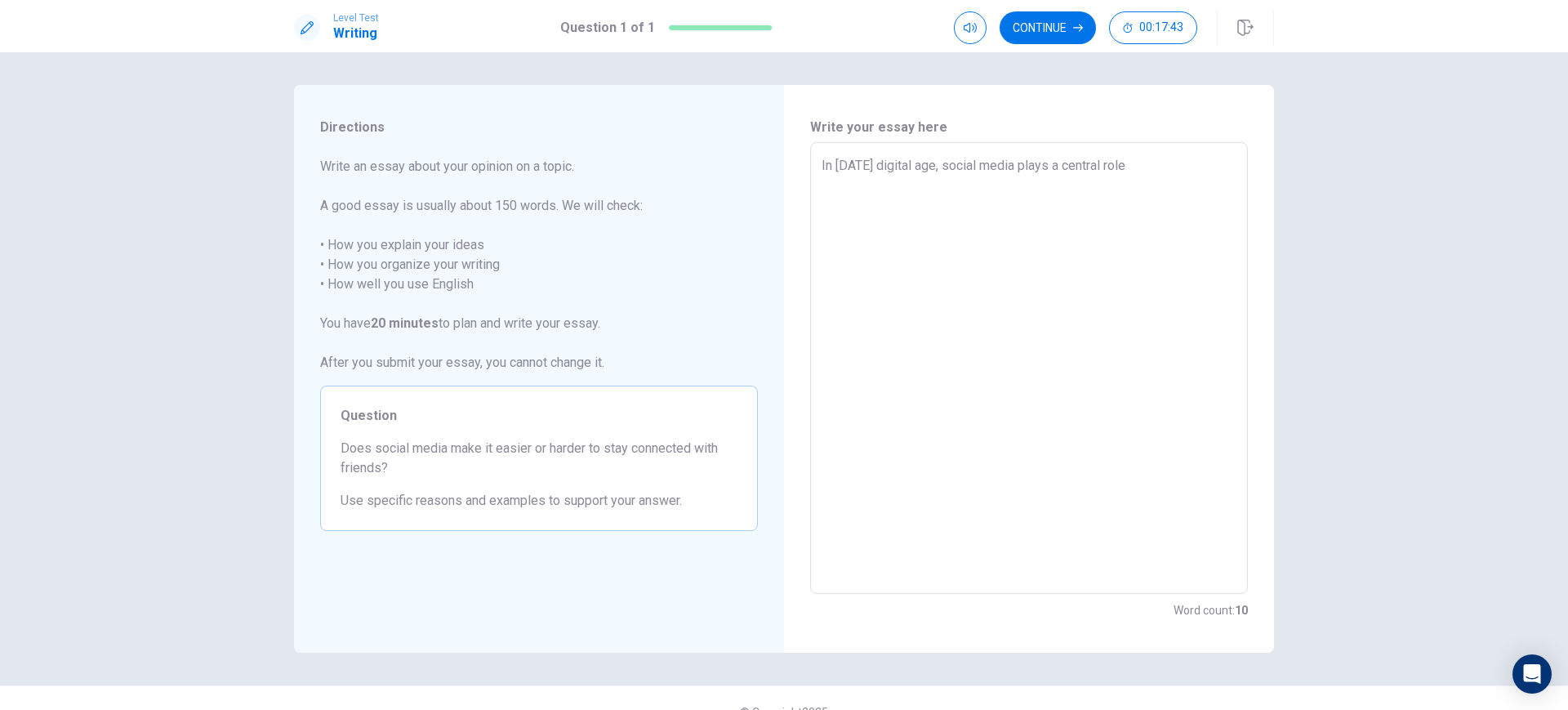
type textarea "In [DATE] digital age, social media plays a central role"
type textarea "x"
type textarea "In [DATE] digital age, social media plays a central role i"
type textarea "x"
type textarea "In [DATE] digital age, social media plays a central role in"
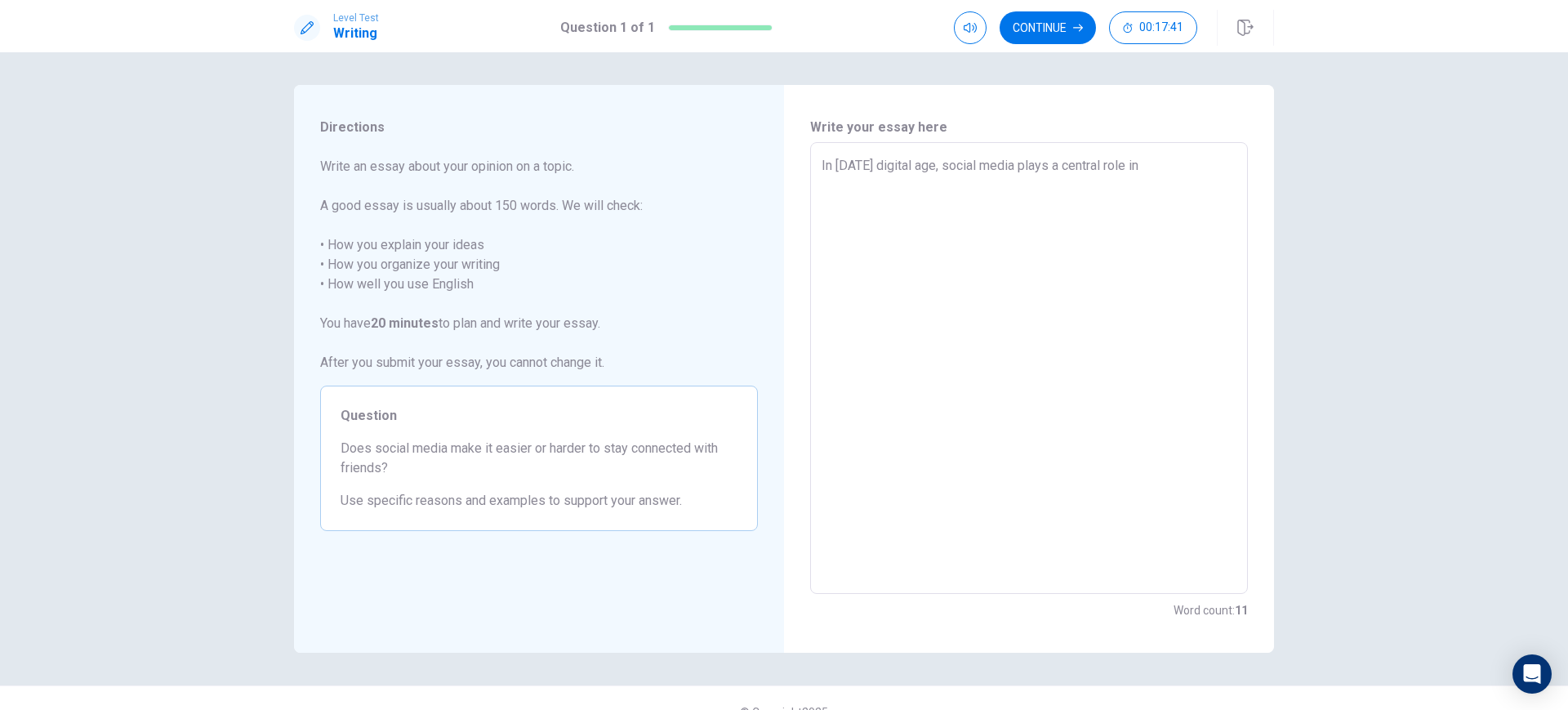
type textarea "x"
type textarea "In [DATE] digital age, social media plays a central role in"
type textarea "x"
type textarea "In [DATE] digital age, social media plays a central role in h"
type textarea "x"
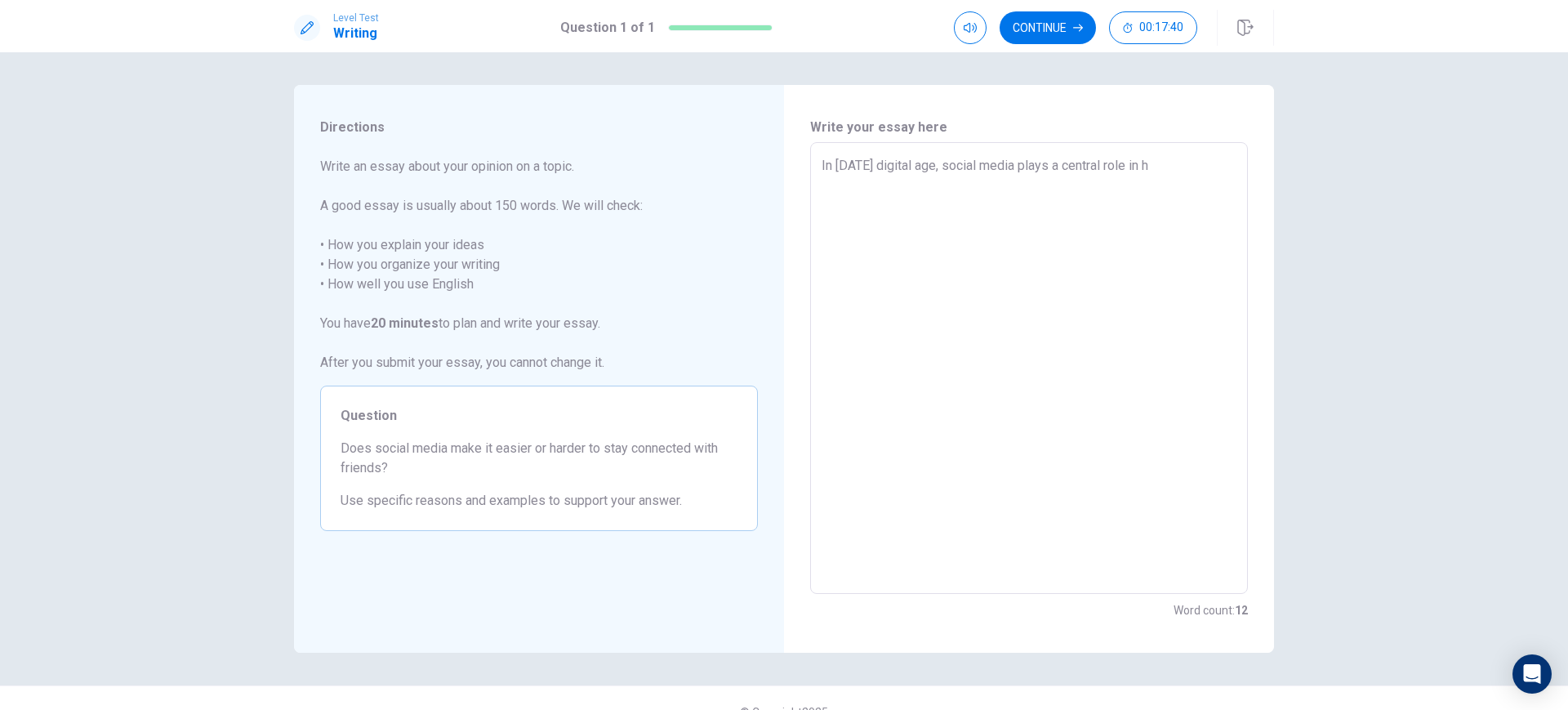
type textarea "In [DATE] digital age, social media plays a central role in ho"
type textarea "x"
type textarea "In [DATE] digital age, social media plays a central role in how"
type textarea "x"
type textarea "In [DATE] digital age, social media plays a central role in how"
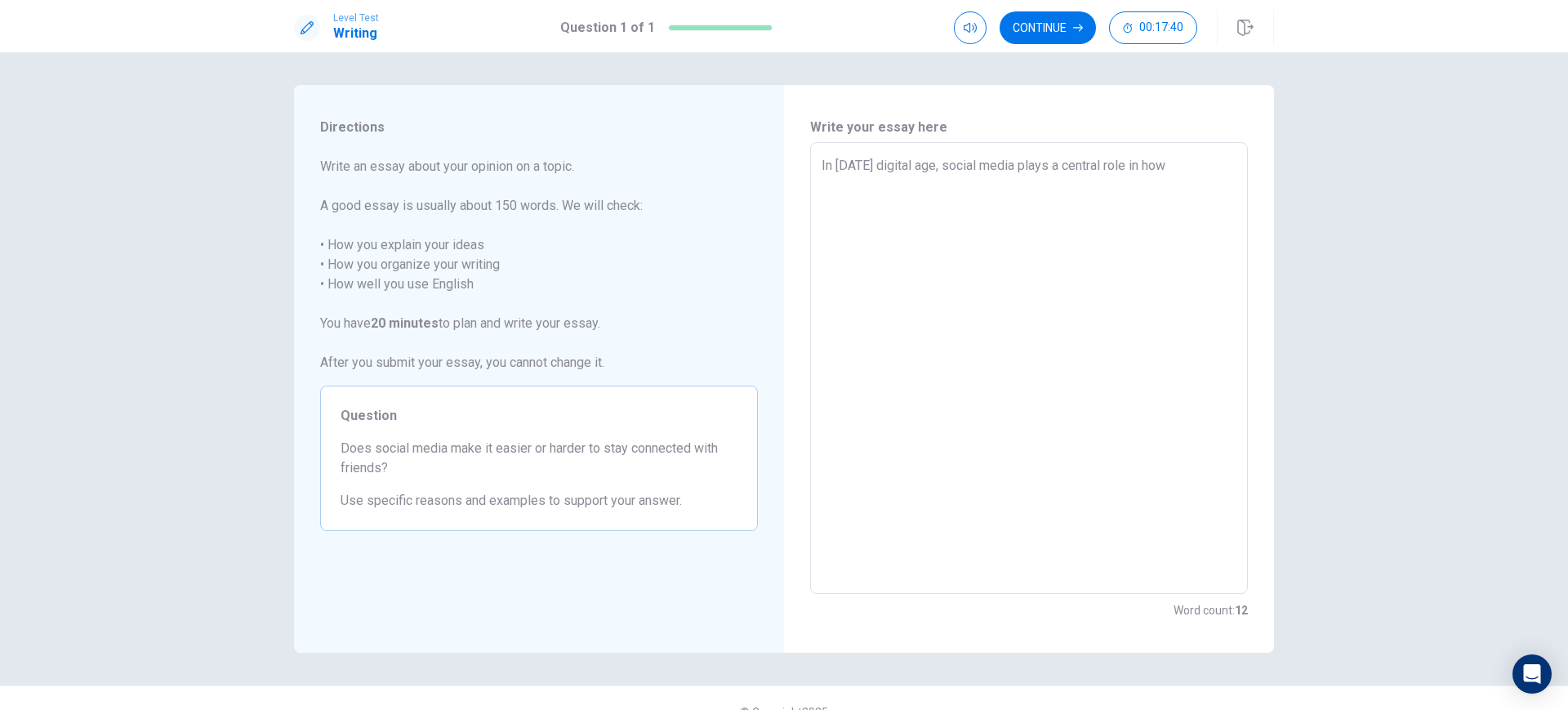
type textarea "x"
type textarea "In [DATE] digital age, social media plays a central role in how p"
type textarea "x"
type textarea "In [DATE] digital age, social media plays a central role in how pe"
type textarea "x"
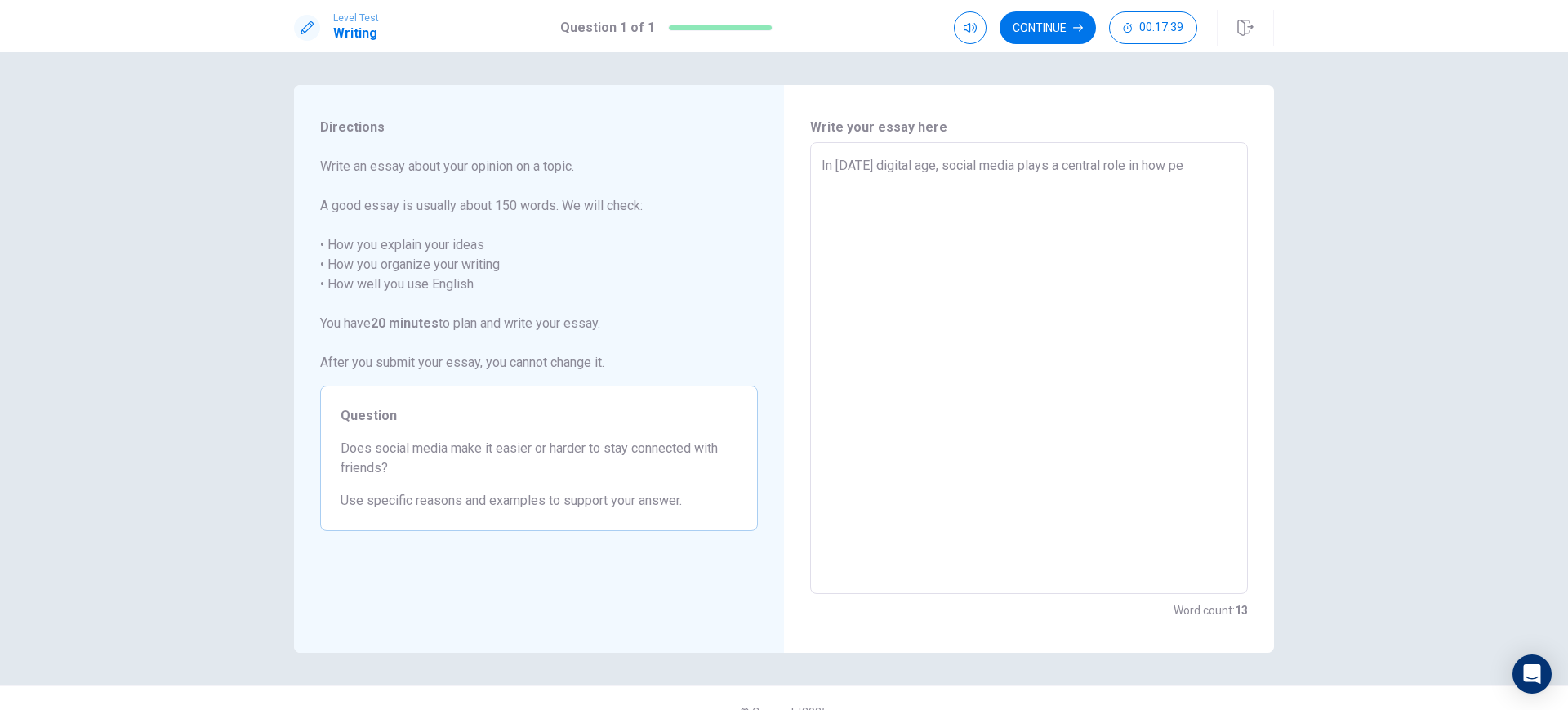
type textarea "In [DATE] digital age, social media plays a central role in how peo"
type textarea "x"
type textarea "In [DATE] digital age, social media plays a central role in how peop"
type textarea "x"
type textarea "In [DATE] digital age, social media plays a central role in how peopl"
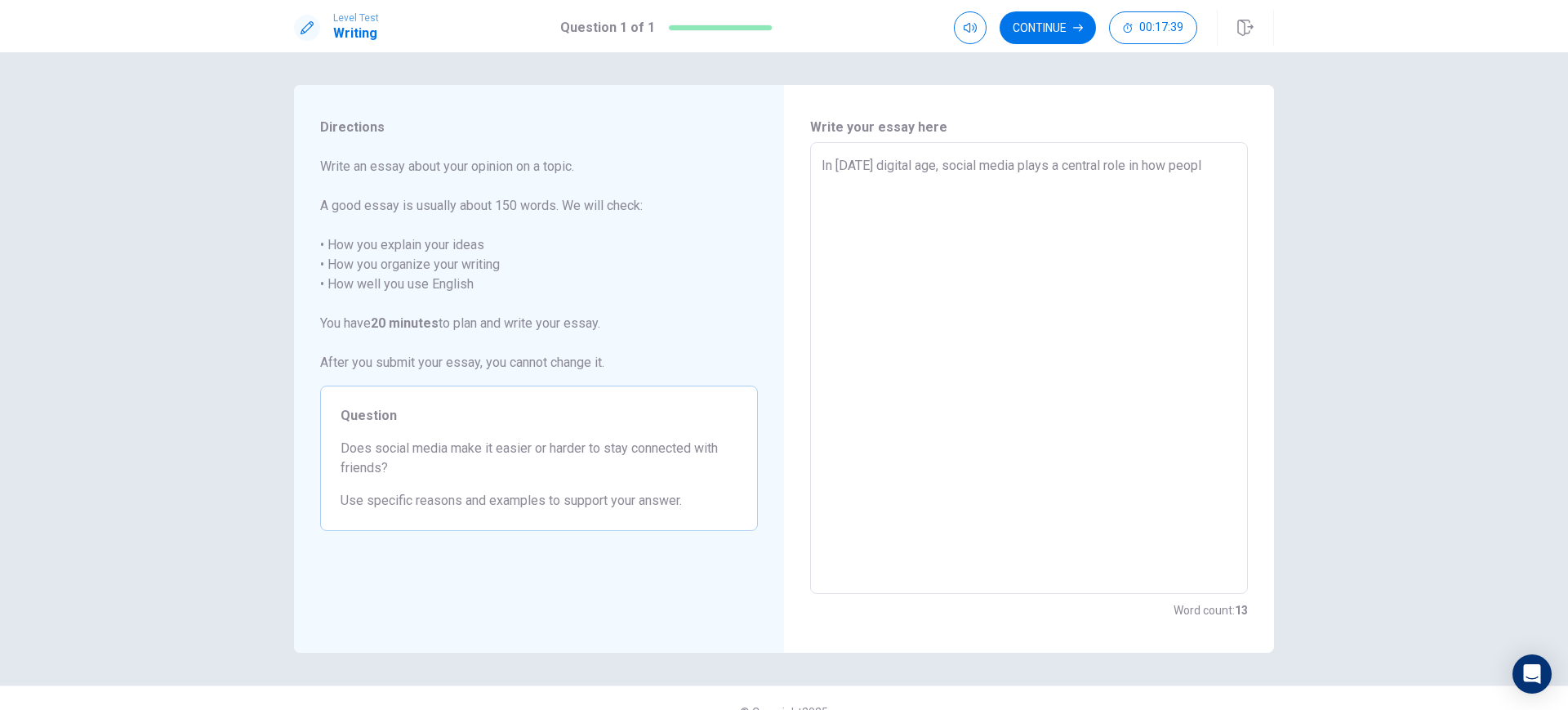
type textarea "x"
type textarea "In [DATE] digital age, social media plays a central role in how people"
type textarea "x"
type textarea "In [DATE] digital age, social media plays a central role in how people"
type textarea "x"
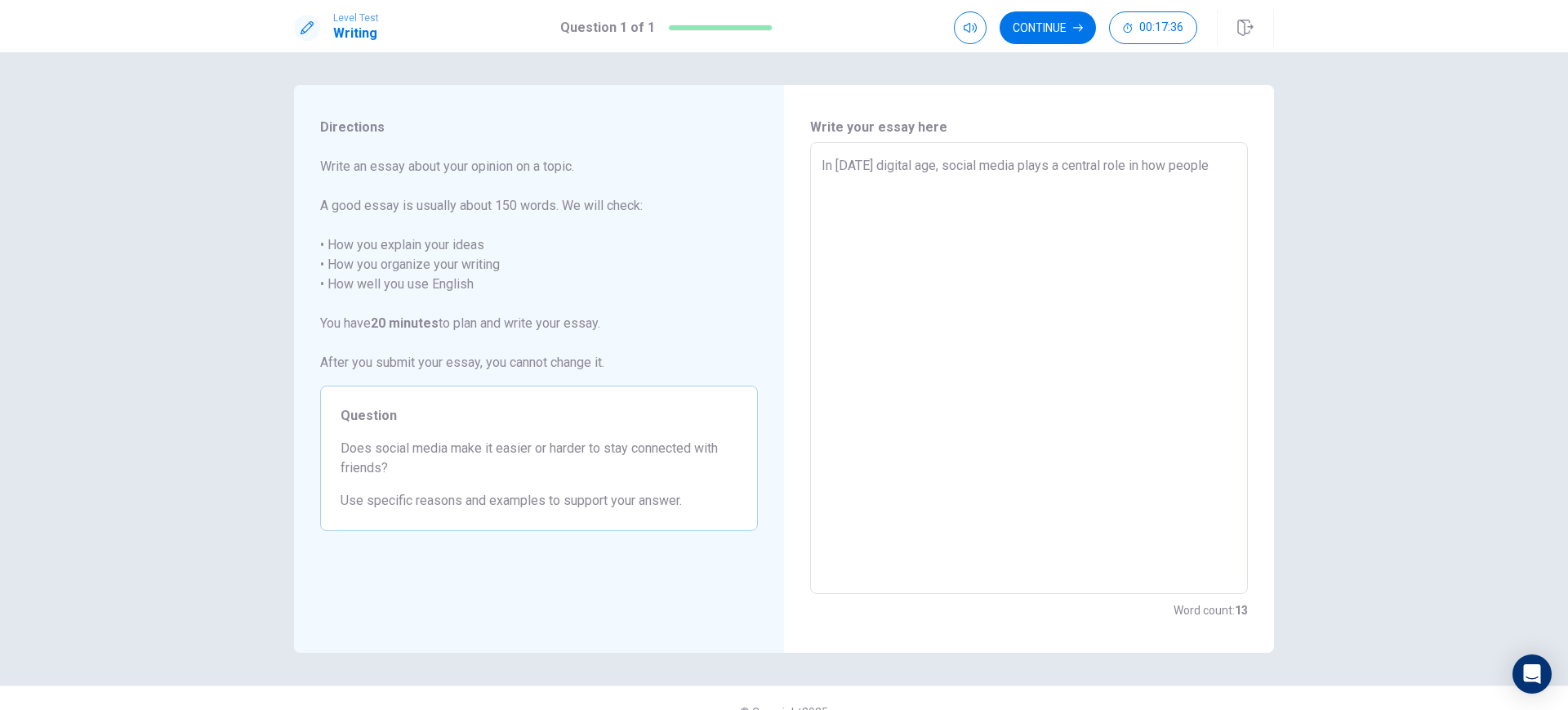
type textarea "In [DATE] digital age, social media plays a central role in how people i"
type textarea "x"
type textarea "In [DATE] digital age, social media plays a central role in how people in"
type textarea "x"
type textarea "In [DATE] digital age, social media plays a central role in how people int"
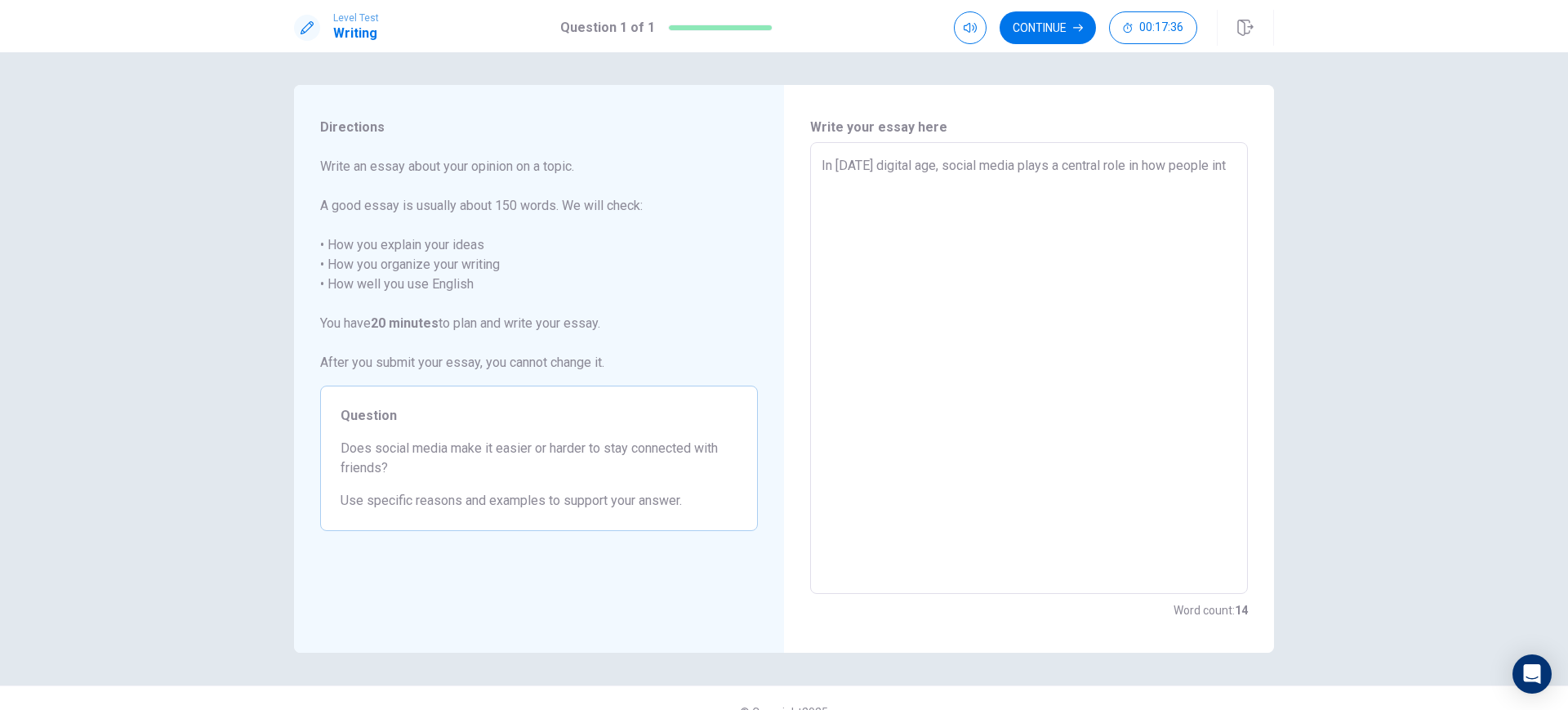
type textarea "x"
type textarea "In [DATE] digital age, social media plays a central role in how people inte"
type textarea "x"
type textarea "In [DATE] digital age, social media plays a central role in how people inter"
type textarea "x"
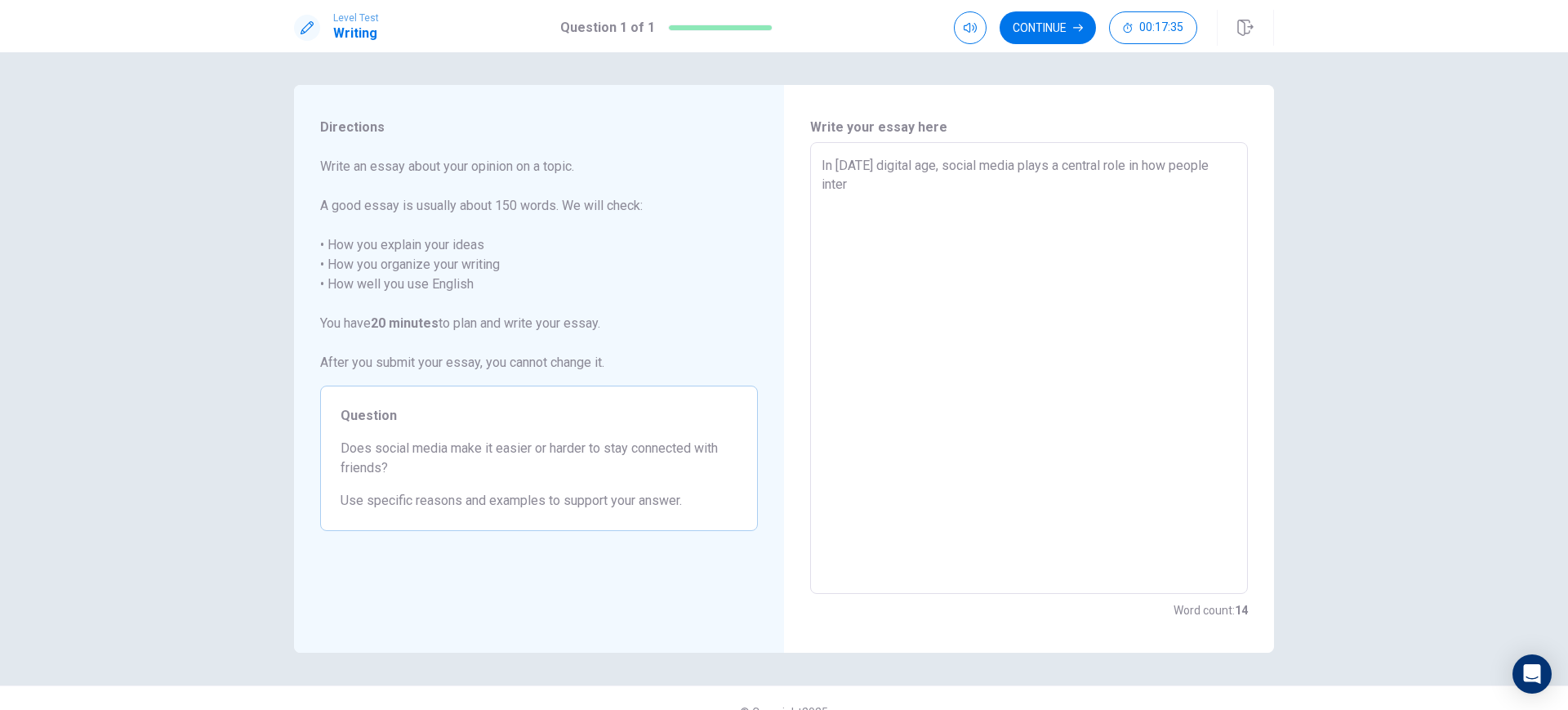
type textarea "In [DATE] digital age, social media plays a central role in how people intera"
type textarea "x"
type textarea "In [DATE] digital age, social media plays a central role in how people interac"
type textarea "x"
type textarea "In [DATE] digital age, social media plays a central role in how people interact"
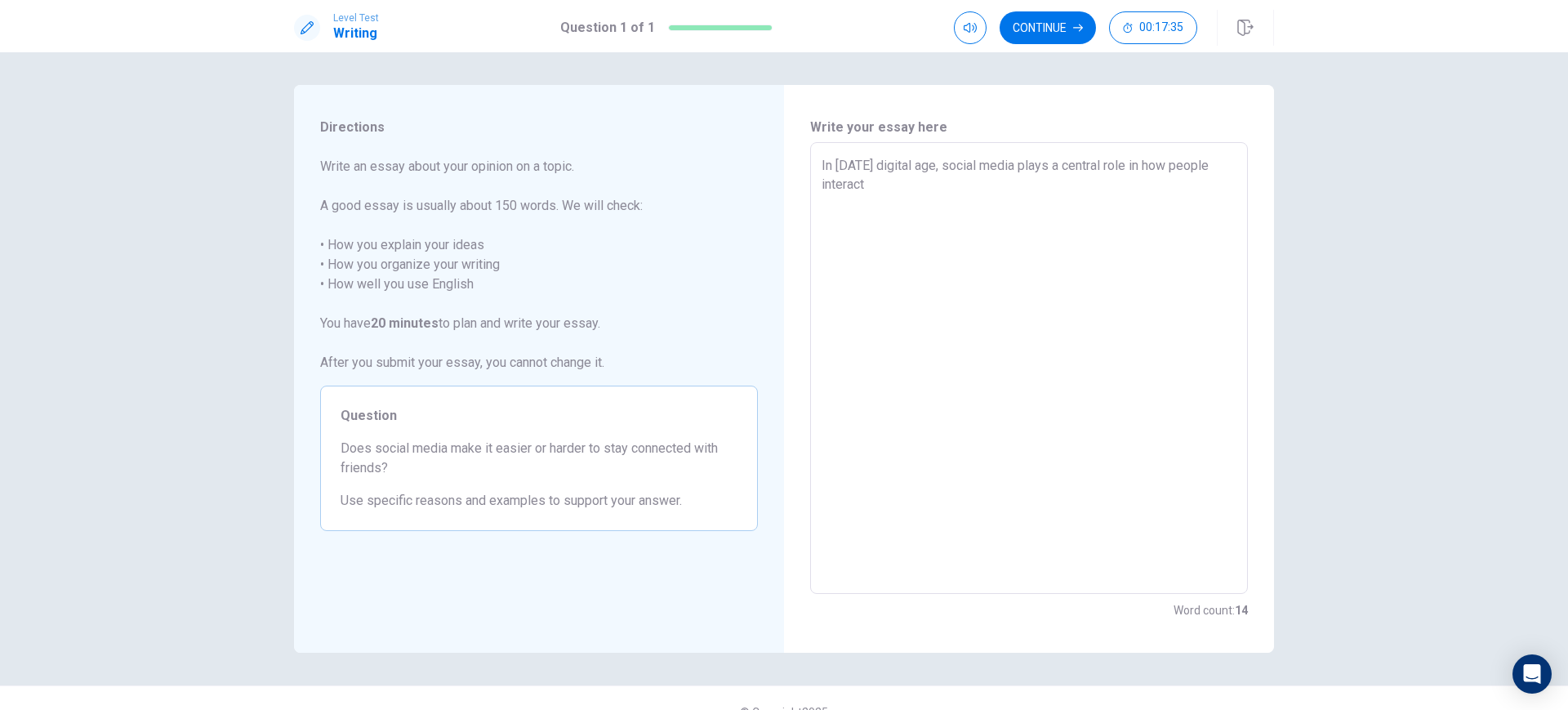
type textarea "x"
type textarea "In [DATE] digital age, social media plays a central role in how people interact"
type textarea "x"
type textarea "In [DATE] digital age, social media plays a central role in how people interact…"
type textarea "x"
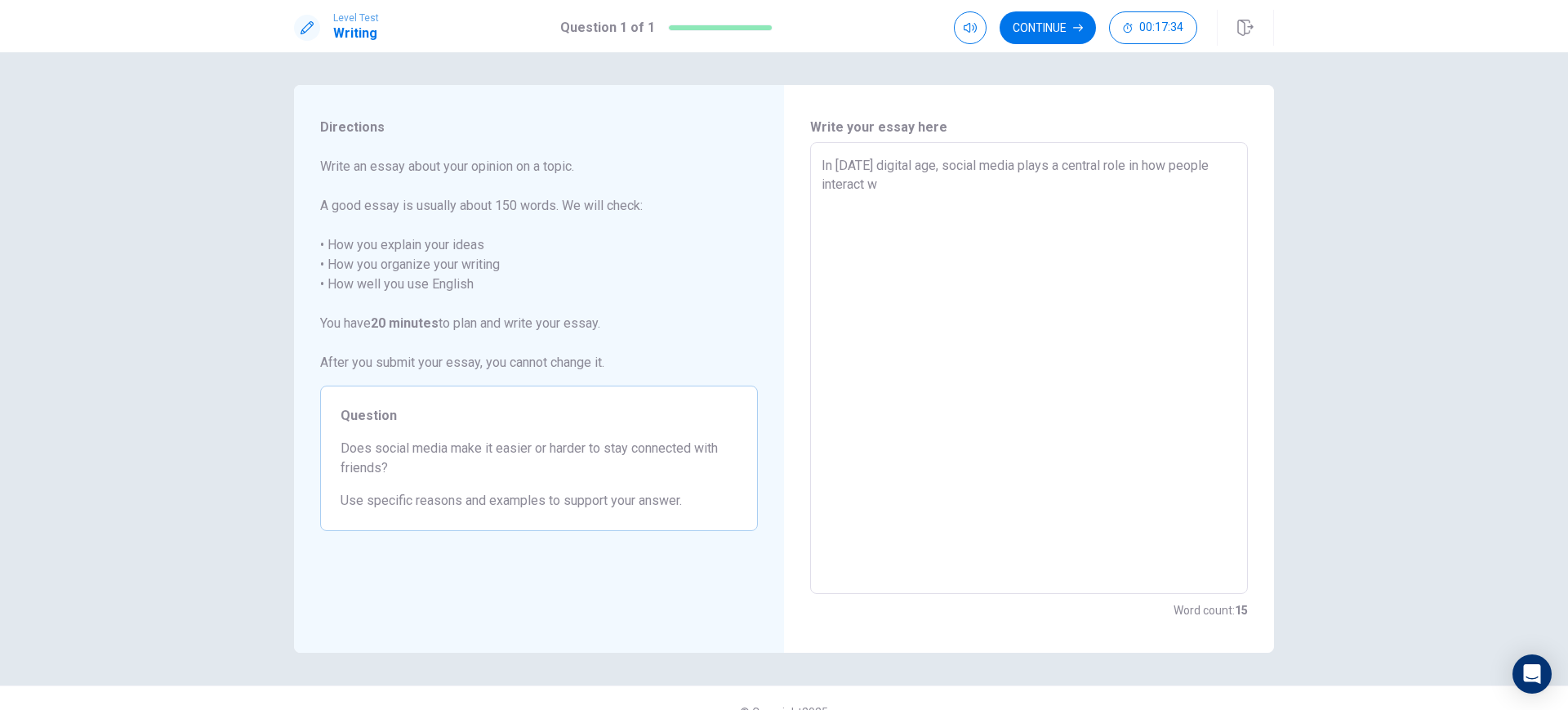
type textarea "In [DATE] digital age, social media plays a central role in how people interact…"
type textarea "x"
type textarea "In [DATE] digital age, social media plays a central role in how people interact…"
type textarea "x"
type textarea "In [DATE] digital age, social media plays a central role in how people interact…"
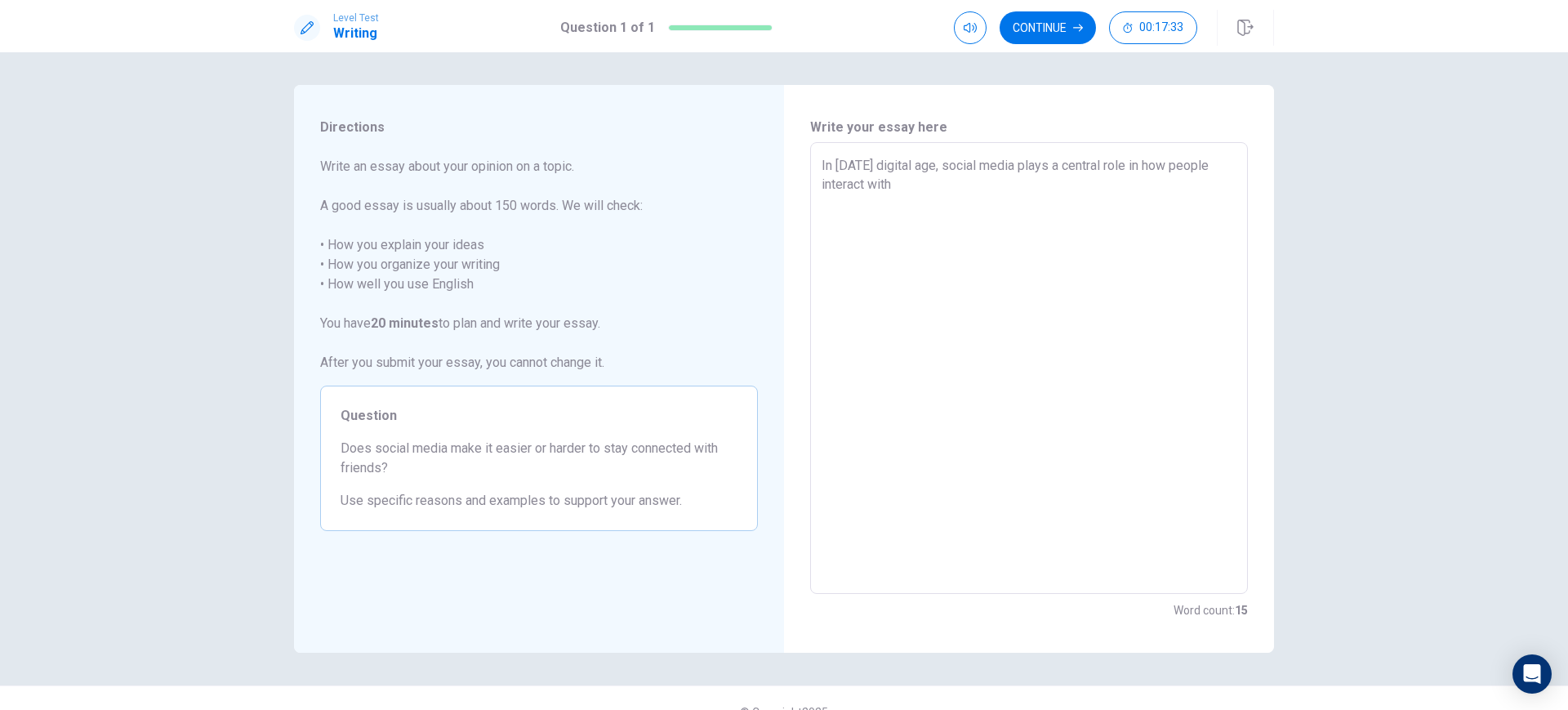
type textarea "x"
type textarea "In [DATE] digital age, social media plays a central role in how people interact…"
type textarea "x"
type textarea "In [DATE] digital age, social media plays a central role in how people interact…"
type textarea "x"
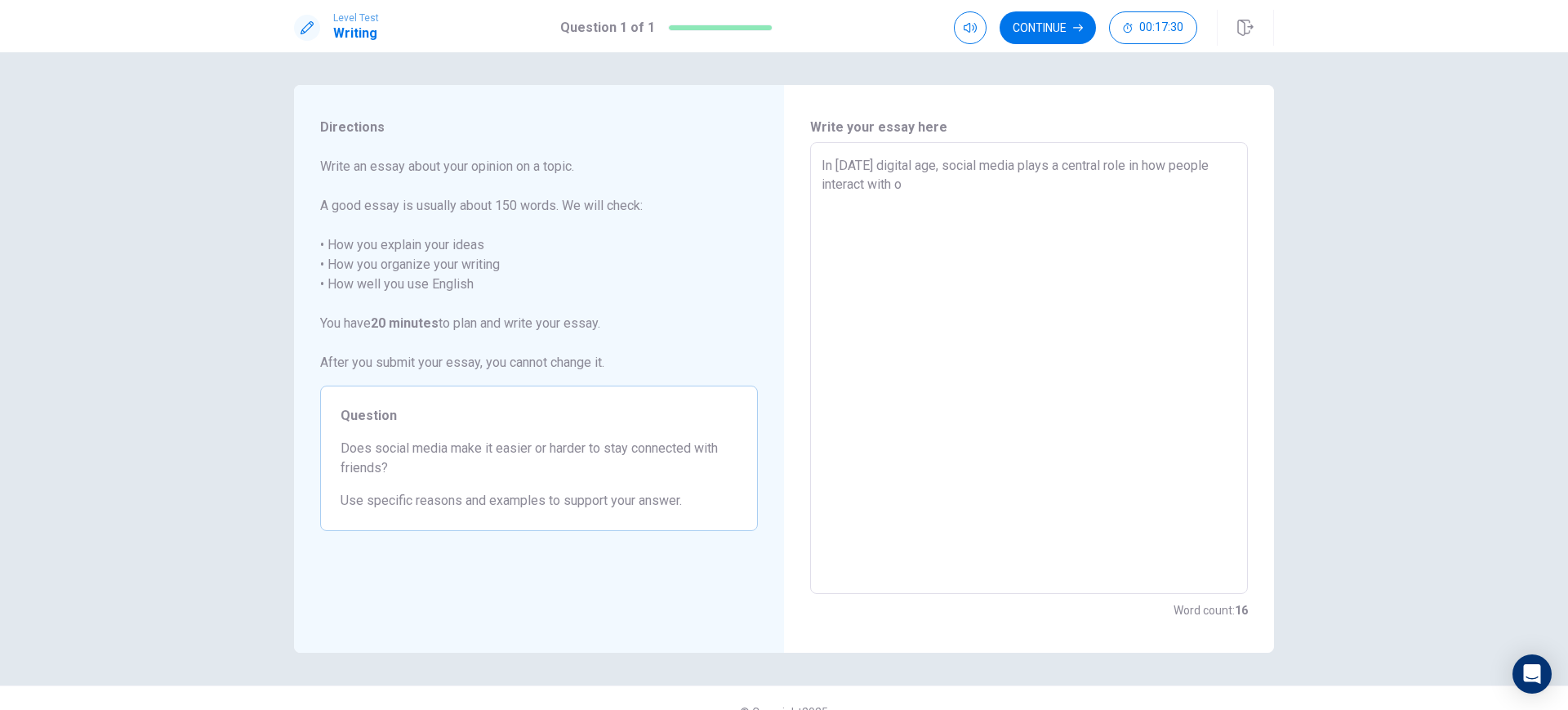
type textarea "In [DATE] digital age, social media plays a central role in how people interact…"
type textarea "x"
type textarea "In [DATE] digital age, social media plays a central role in how people interact…"
type textarea "x"
type textarea "In [DATE] digital age, social media plays a central role in how people interact…"
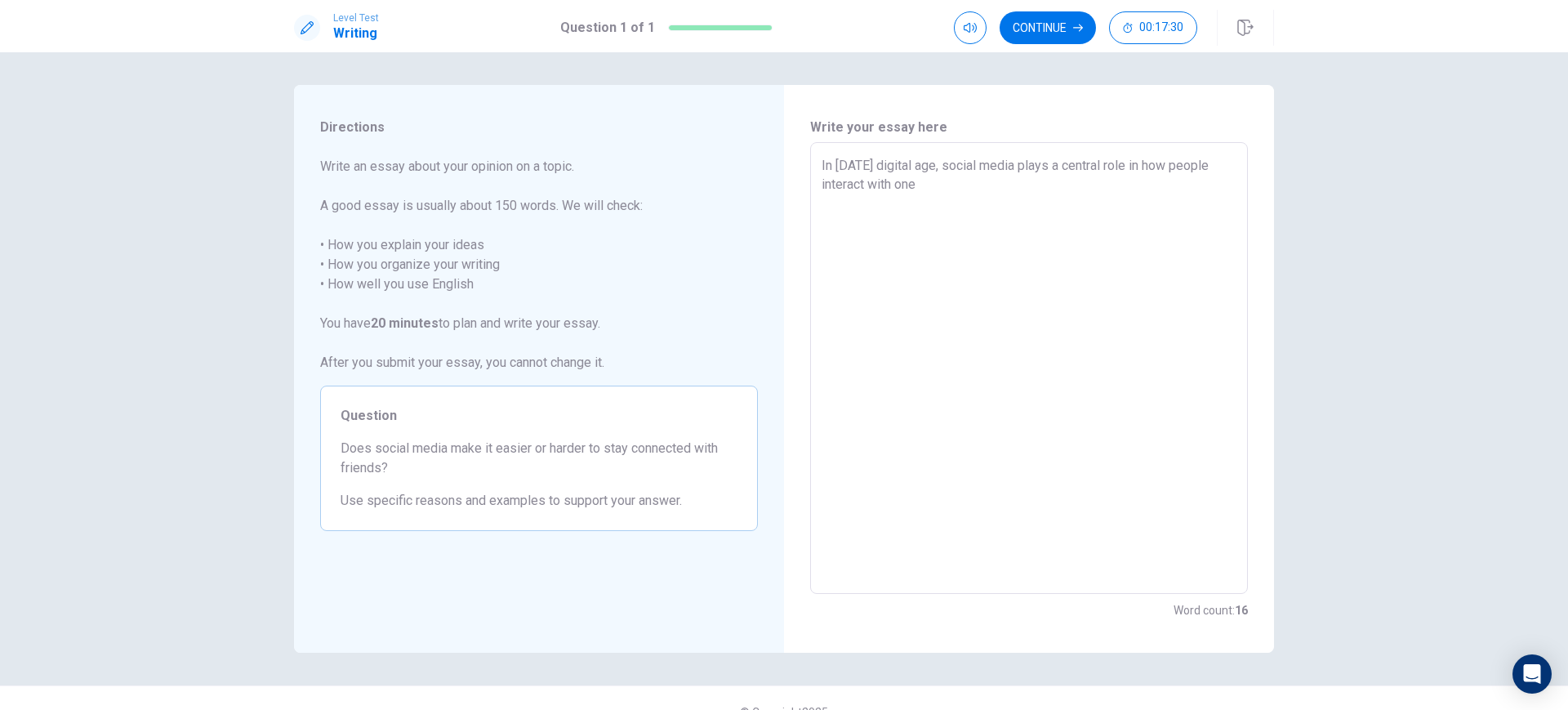
type textarea "x"
type textarea "In [DATE] digital age, social media plays a central role in how people interact…"
type textarea "x"
type textarea "In [DATE] digital age, social media plays a central role in how people interact…"
type textarea "x"
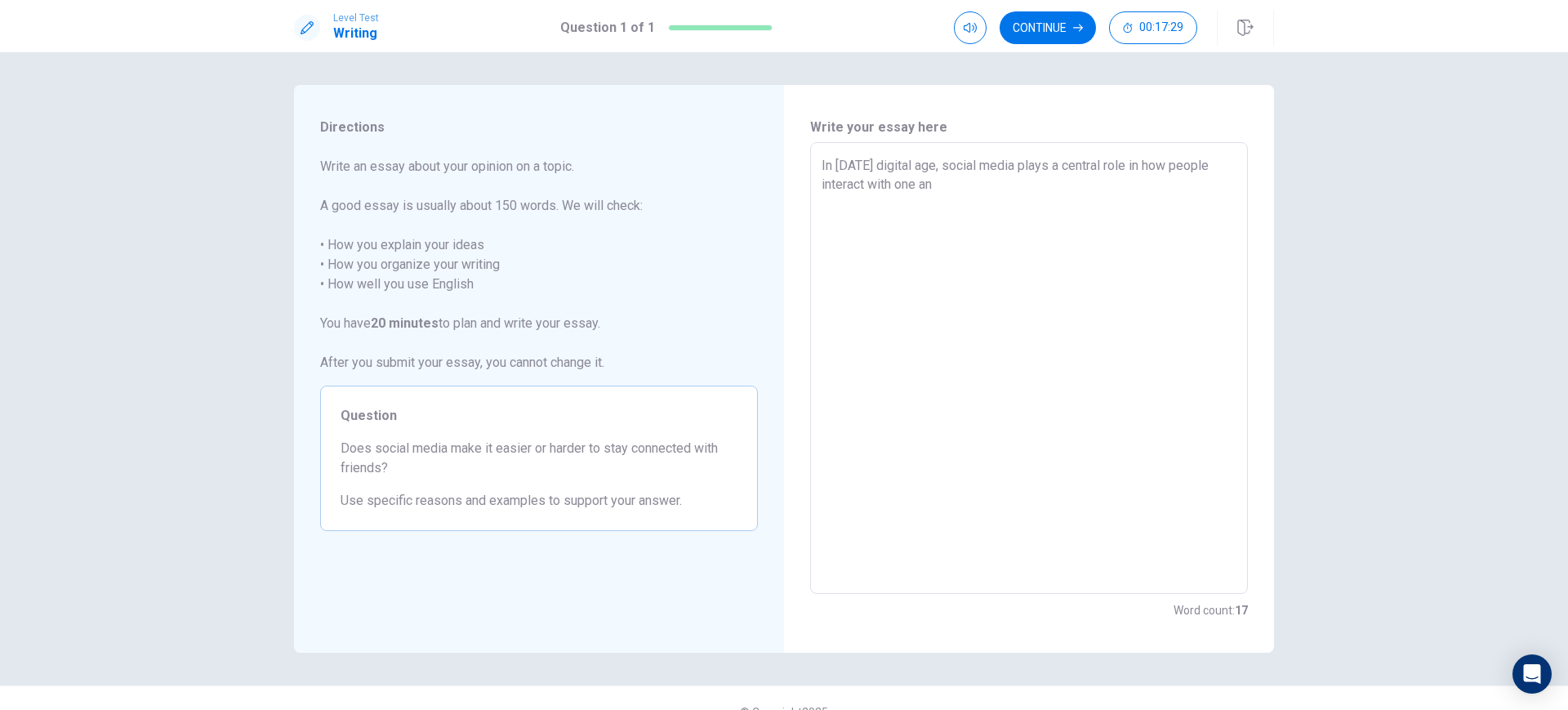
type textarea "In [DATE] digital age, social media plays a central role in how people interact…"
type textarea "x"
type textarea "In [DATE] digital age, social media plays a central role in how people interact…"
type textarea "x"
type textarea "In [DATE] digital age, social media plays a central role in how people interact…"
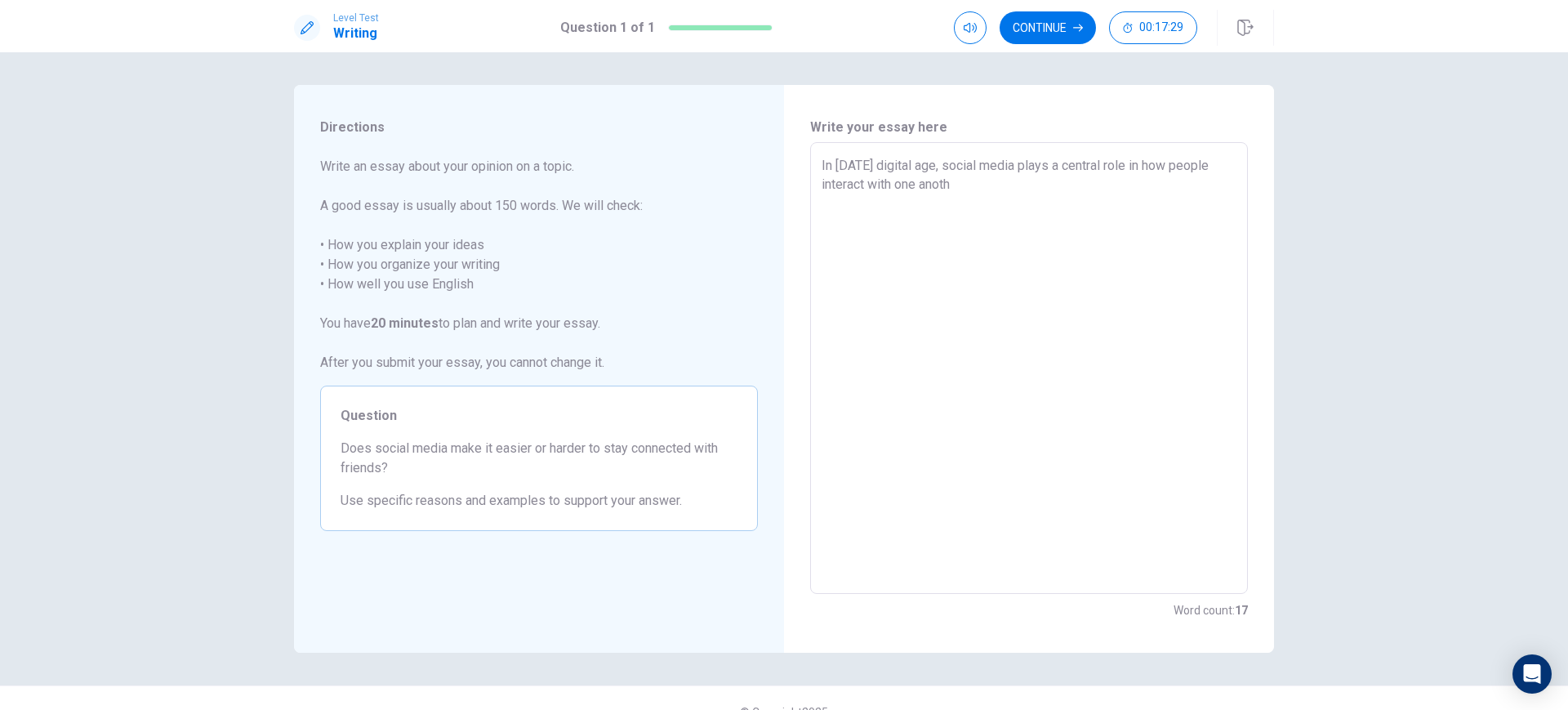
type textarea "x"
type textarea "In [DATE] digital age, social media plays a central role in how people interact…"
type textarea "x"
type textarea "In [DATE] digital age, social media plays a central role in how people interact…"
type textarea "x"
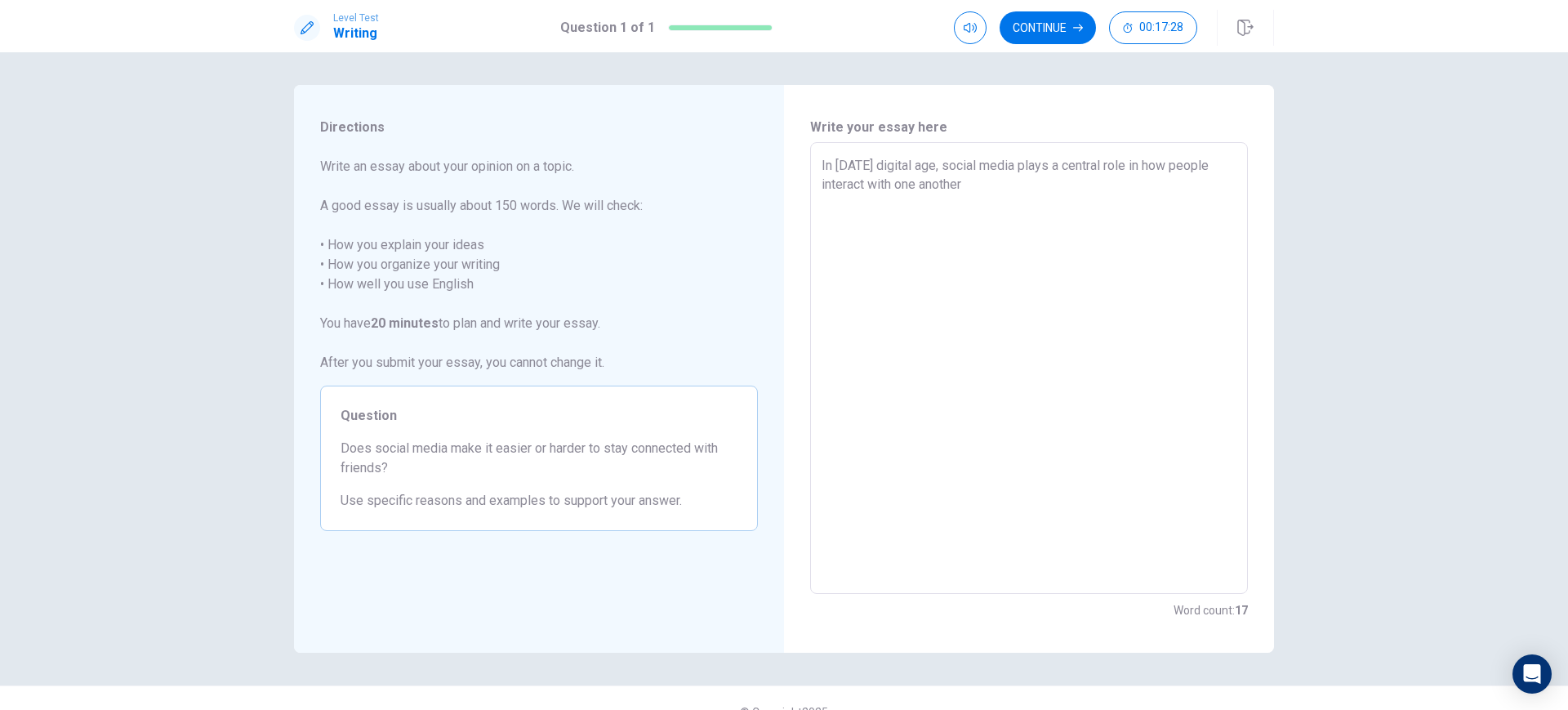
type textarea "In [DATE] digital age, social media plays a central role in how people interact…"
type textarea "x"
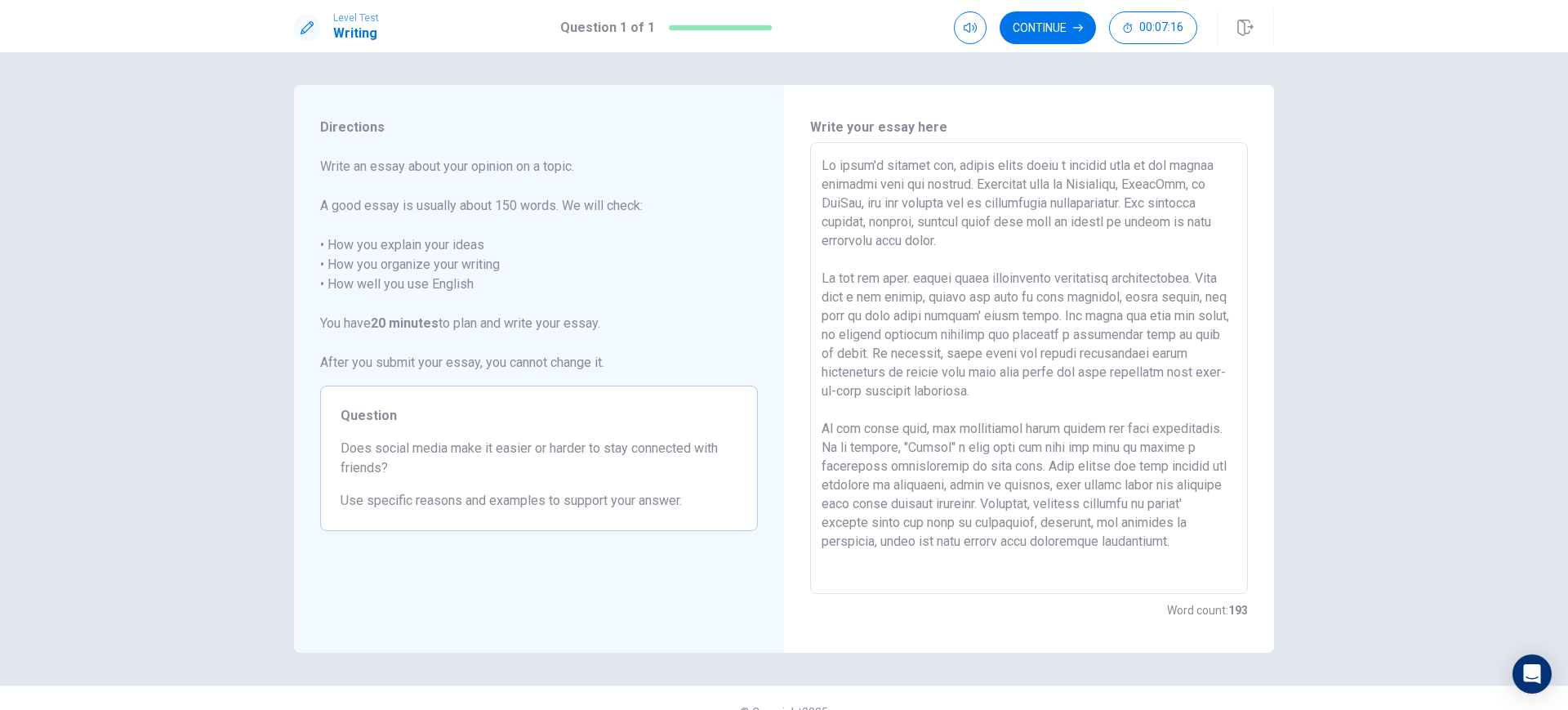
click at [978, 539] on textarea at bounding box center [1029, 368] width 415 height 425
click at [1202, 550] on textarea at bounding box center [1029, 368] width 415 height 425
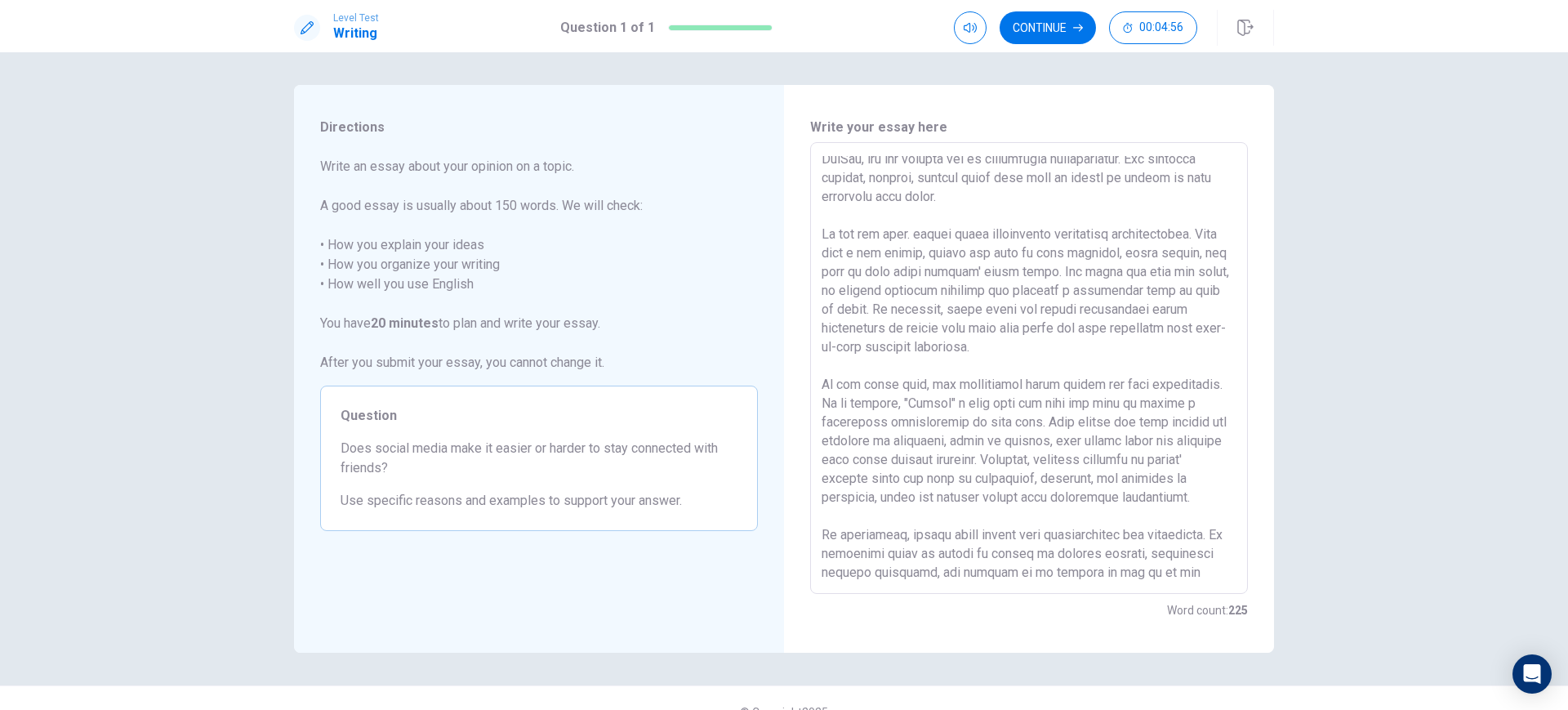
scroll to position [63, 0]
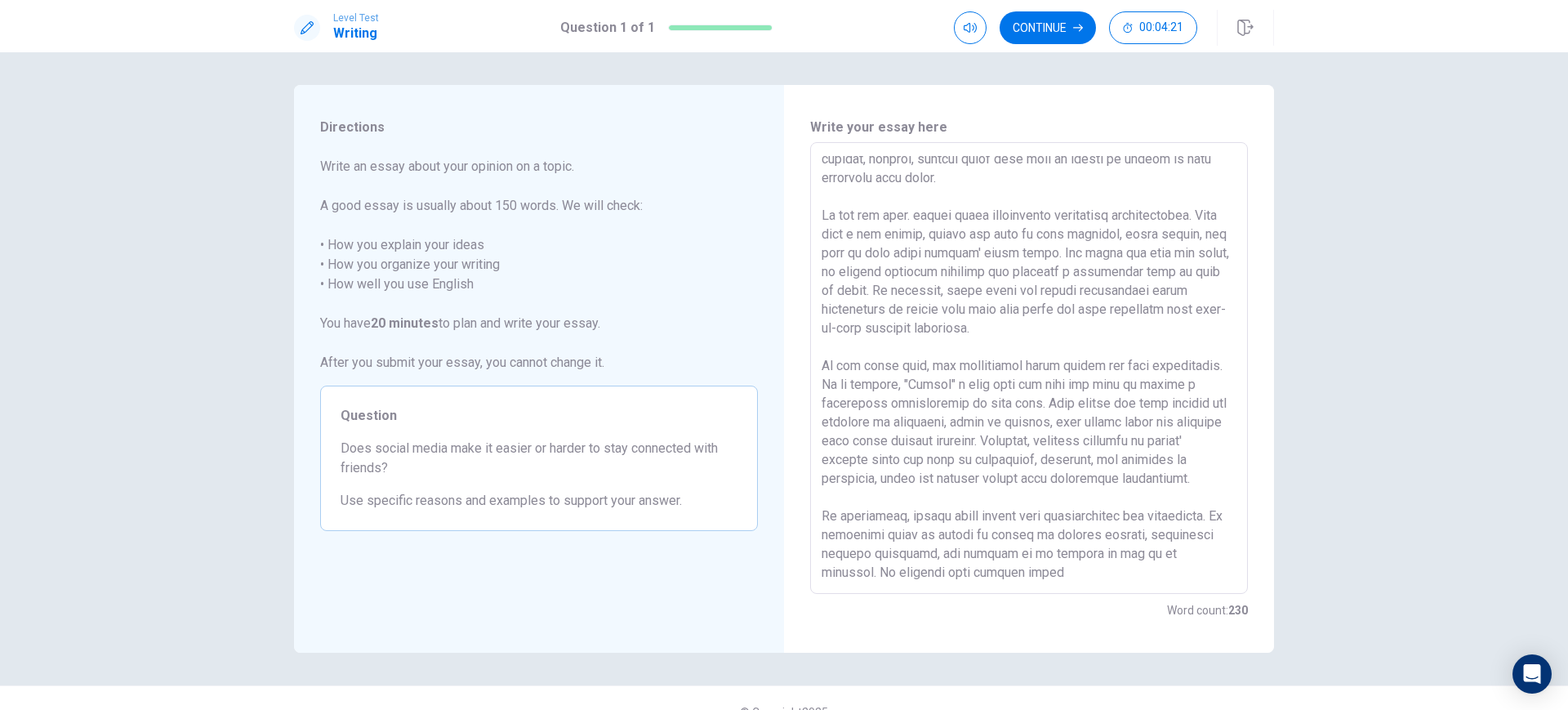
click at [1116, 576] on textarea at bounding box center [1029, 368] width 415 height 425
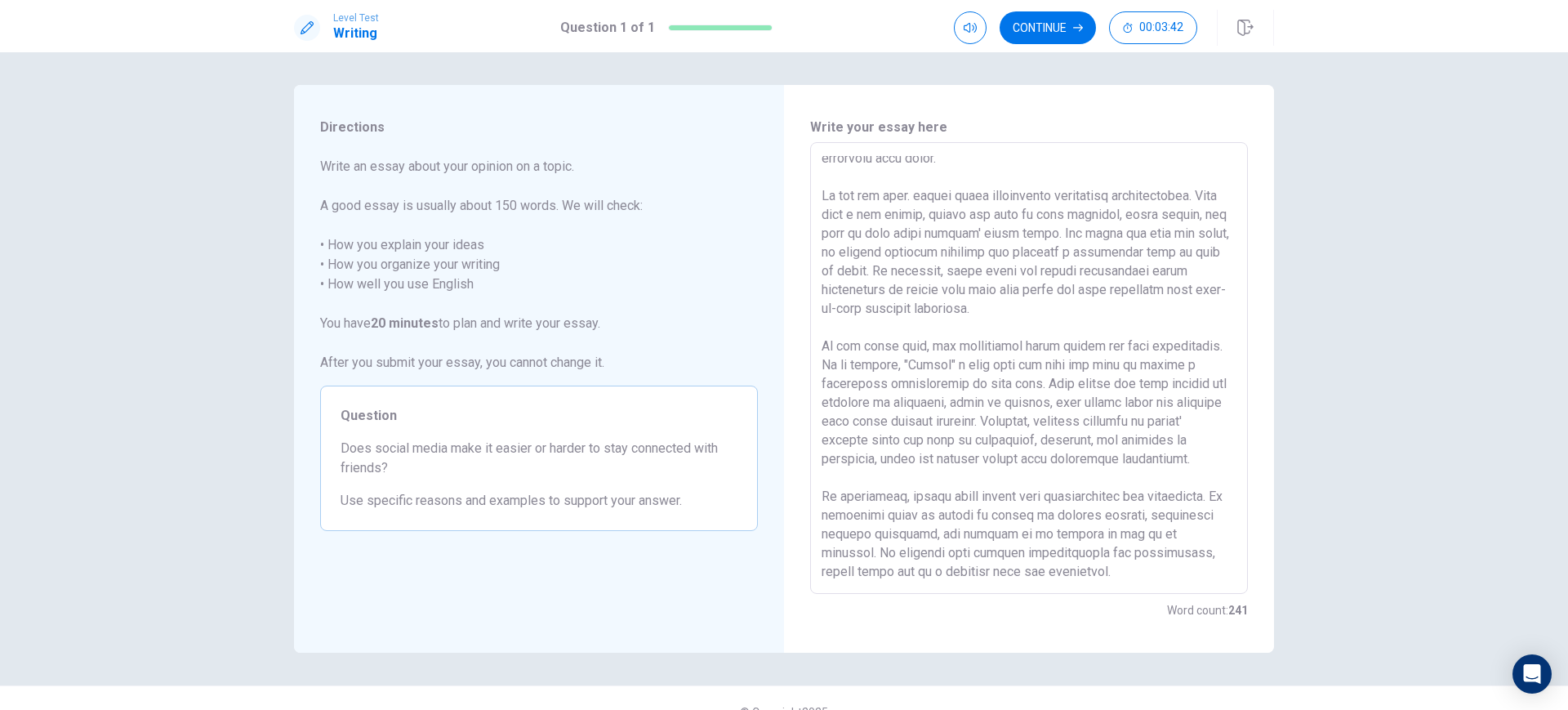
scroll to position [0, 0]
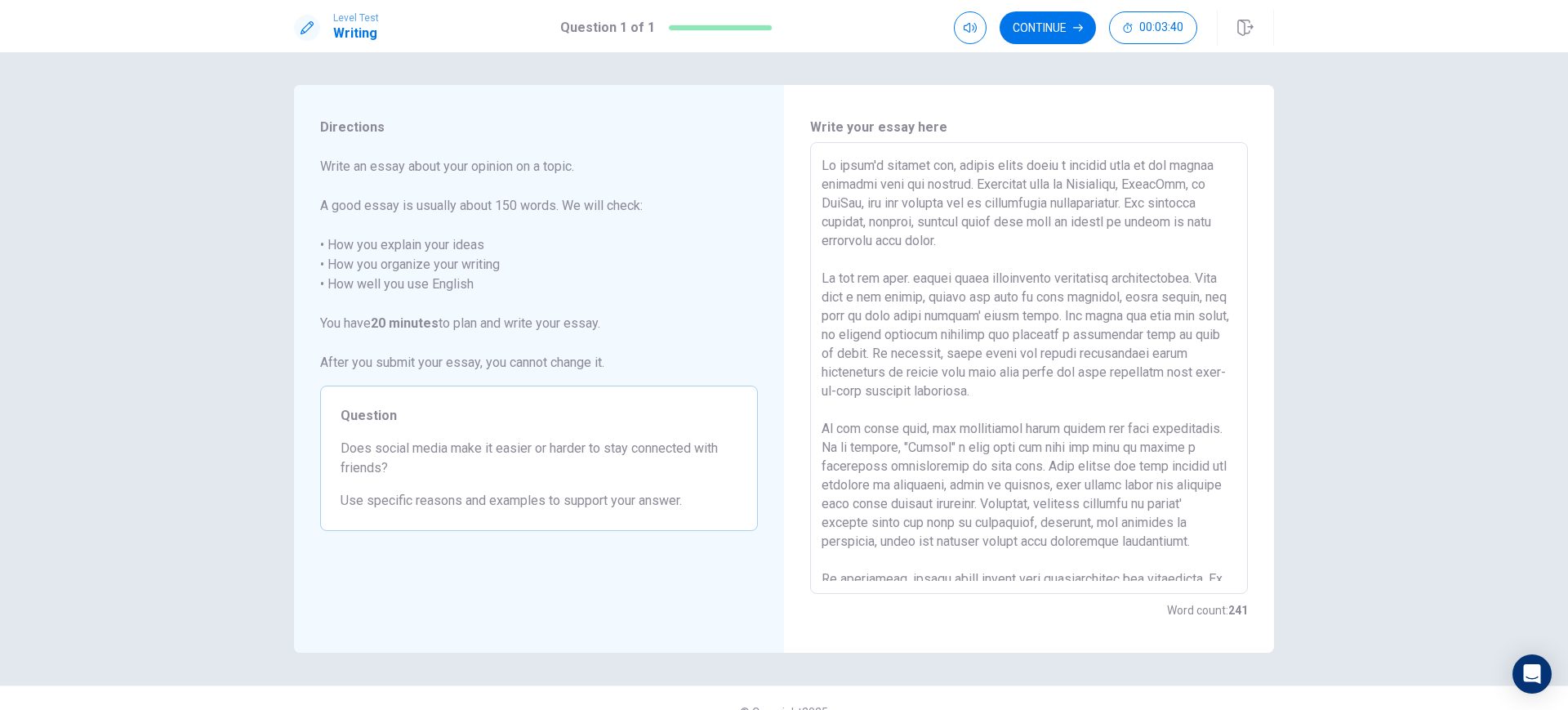
click at [1046, 246] on textarea at bounding box center [1029, 368] width 415 height 425
click at [1162, 204] on textarea at bounding box center [1029, 368] width 415 height 425
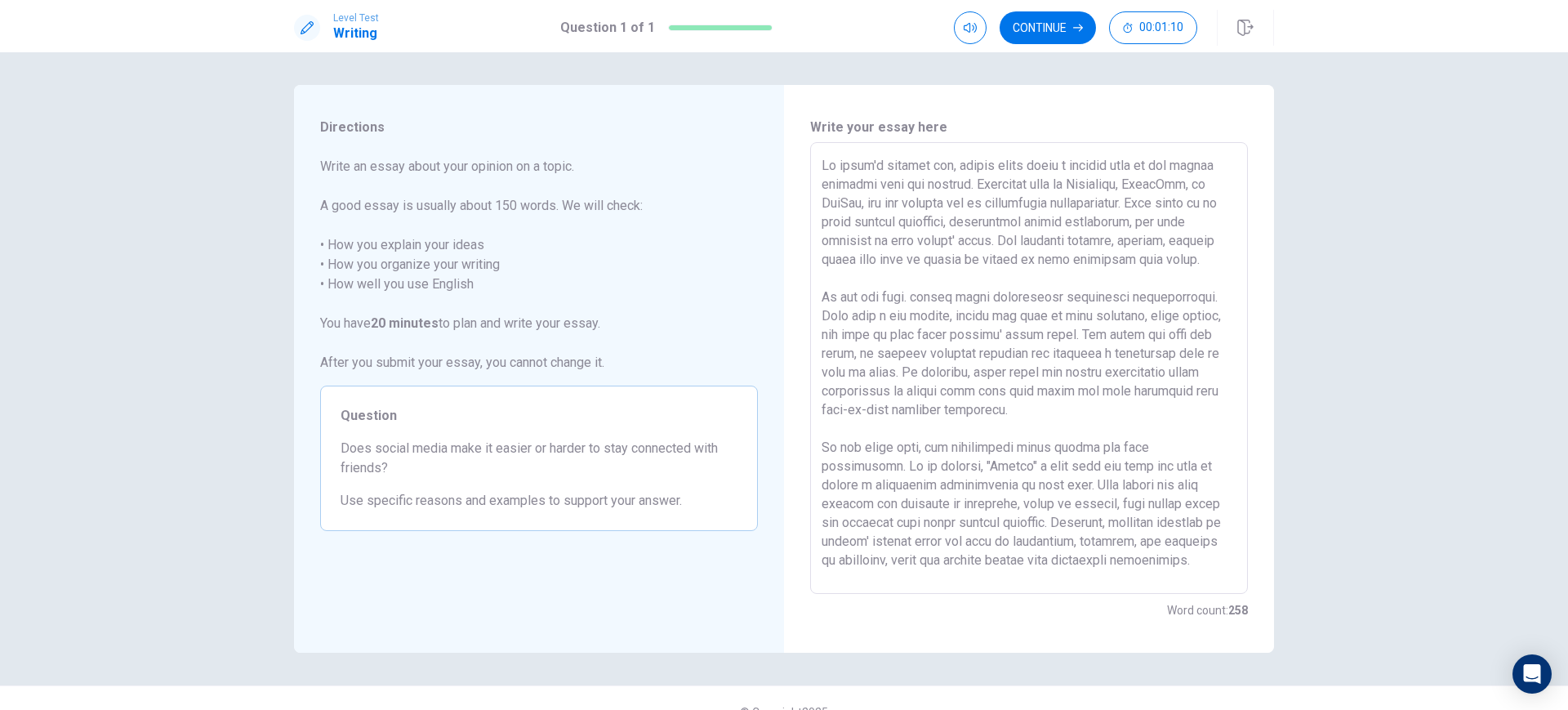
click at [852, 261] on textarea at bounding box center [1029, 368] width 415 height 425
click at [1050, 29] on button "Continue" at bounding box center [1048, 27] width 96 height 32
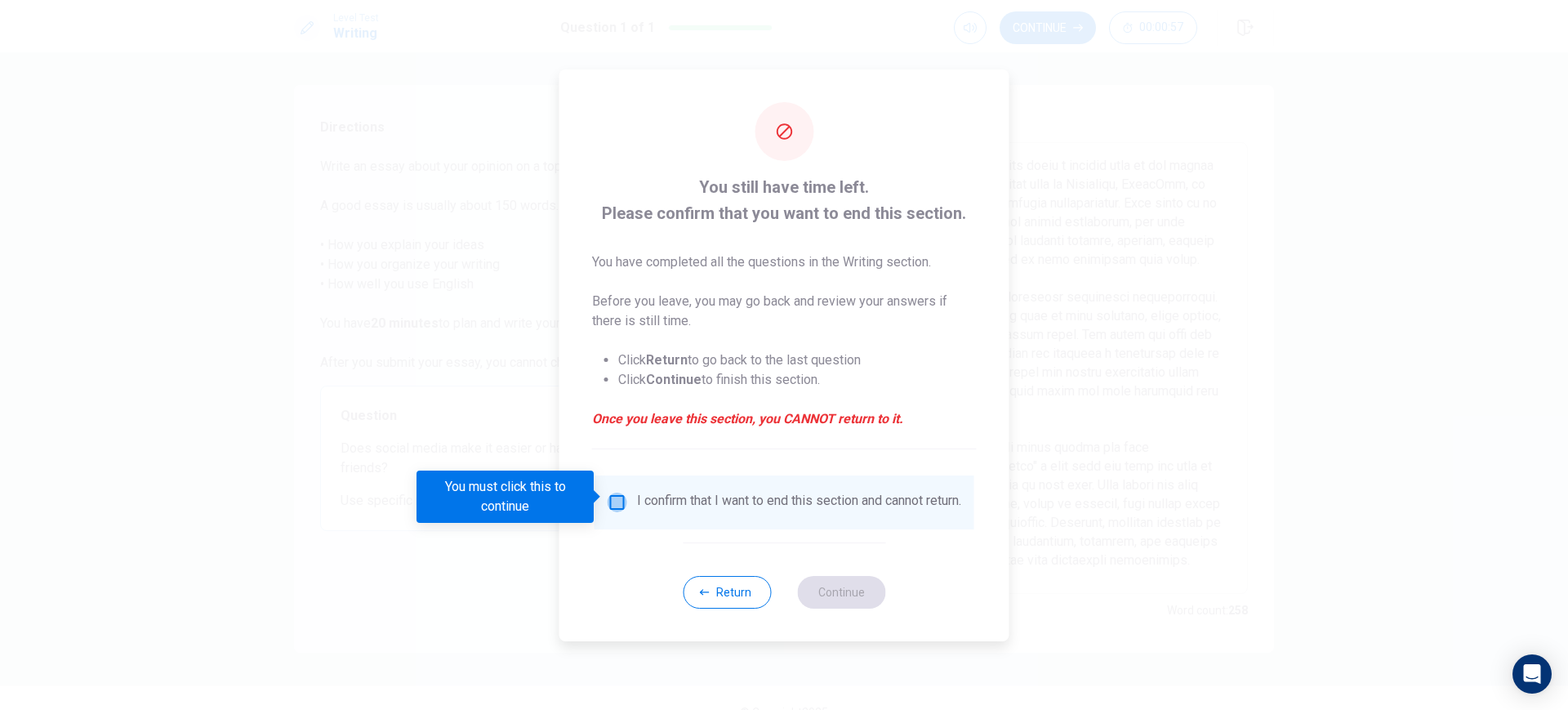
click at [616, 493] on input "You must click this to continue" at bounding box center [618, 502] width 19 height 19
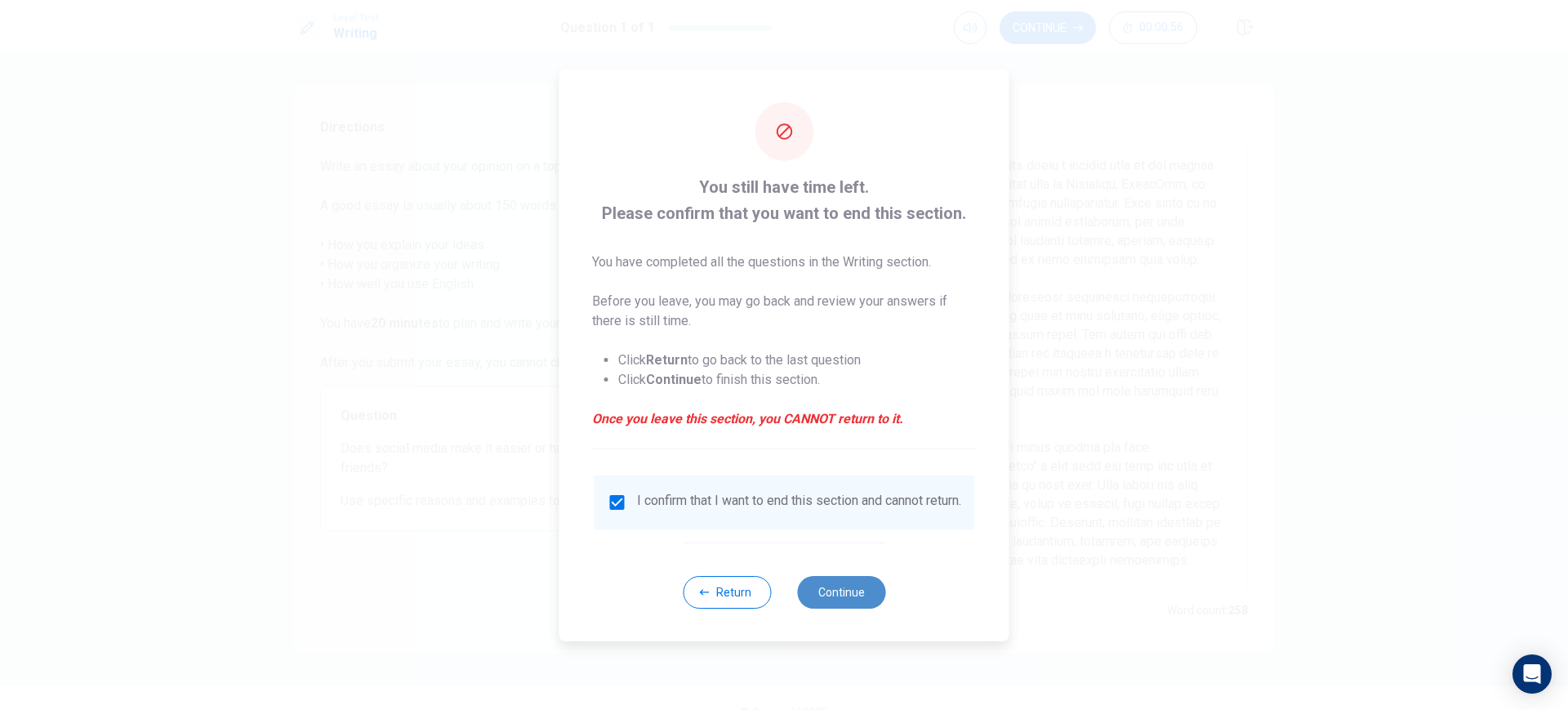
click at [829, 596] on button "Continue" at bounding box center [841, 592] width 88 height 32
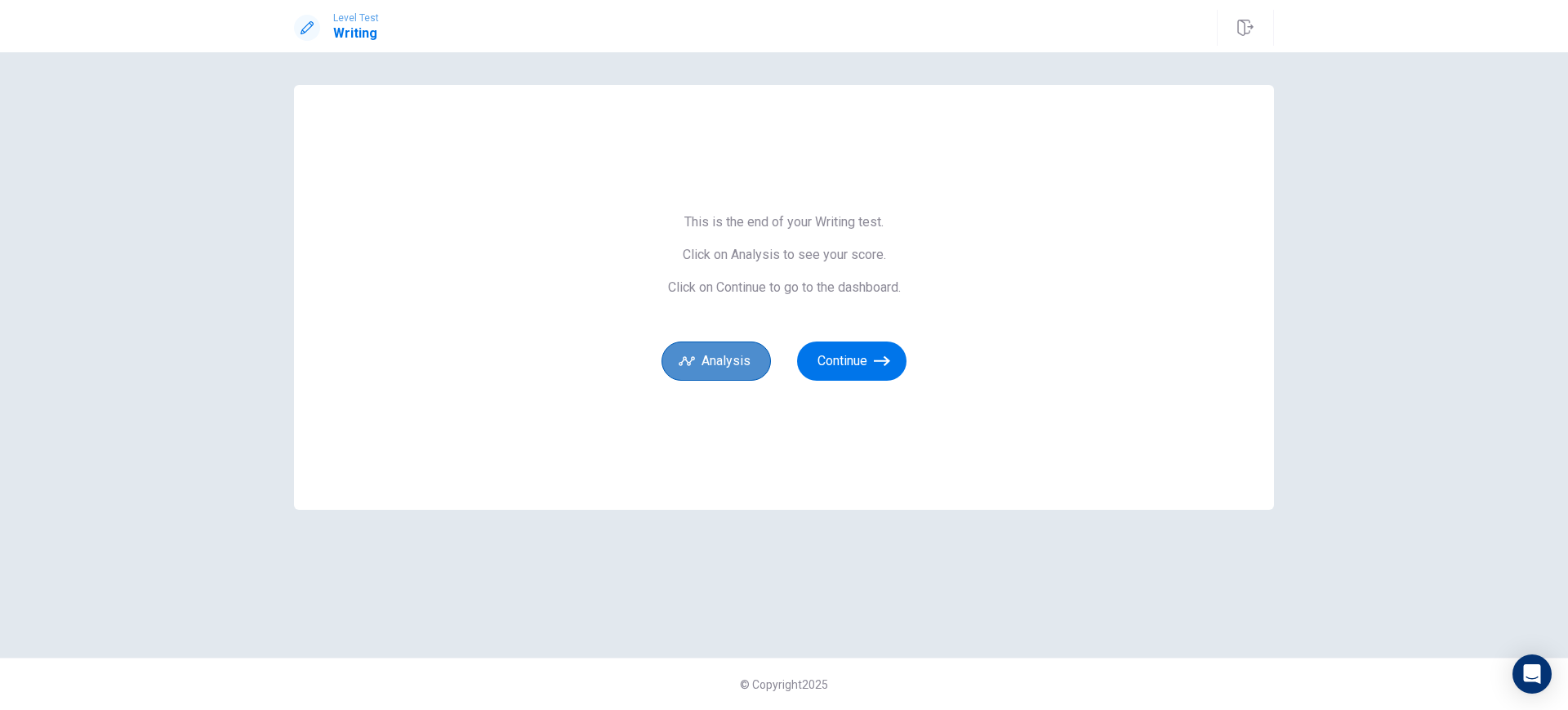
click at [714, 367] on button "Analysis" at bounding box center [716, 361] width 109 height 39
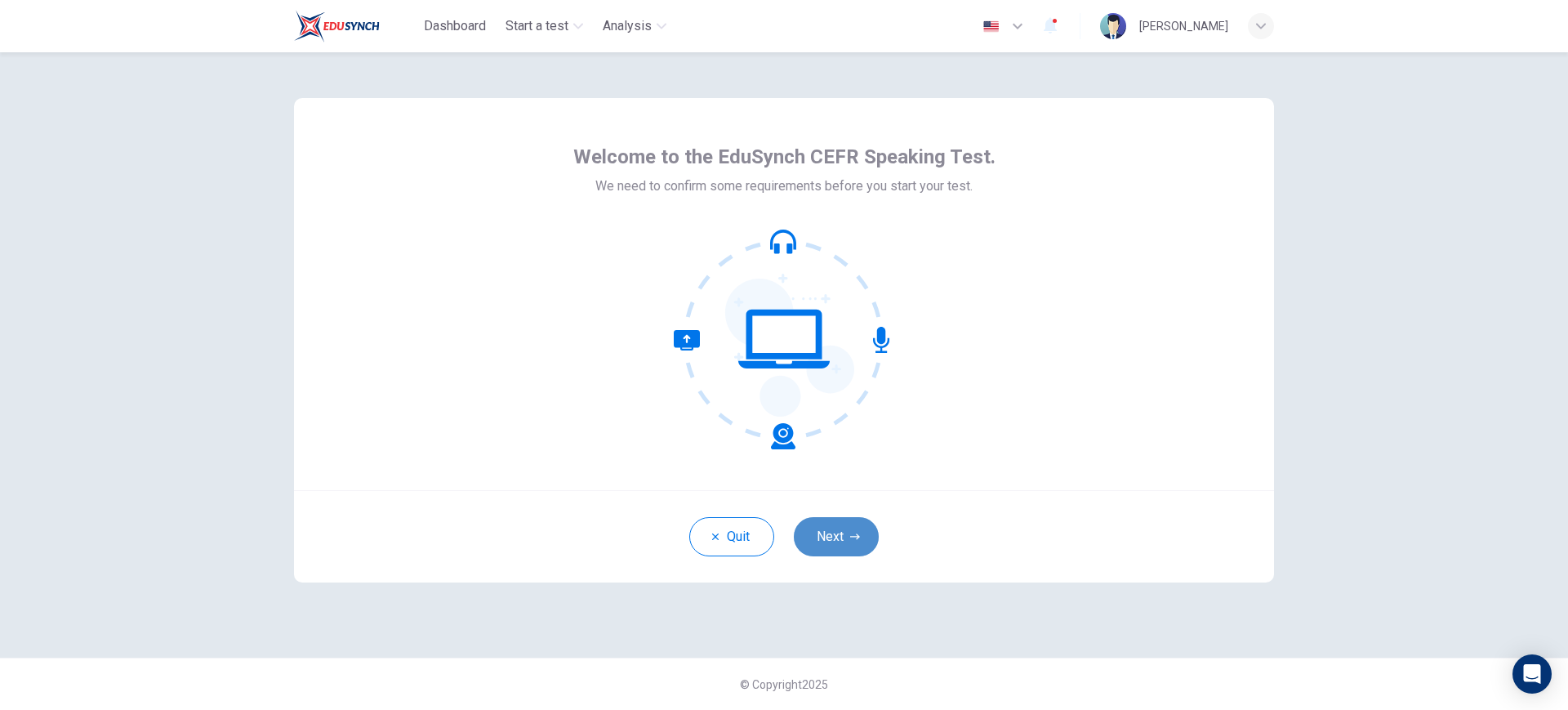
click at [858, 543] on button "Next" at bounding box center [836, 536] width 85 height 39
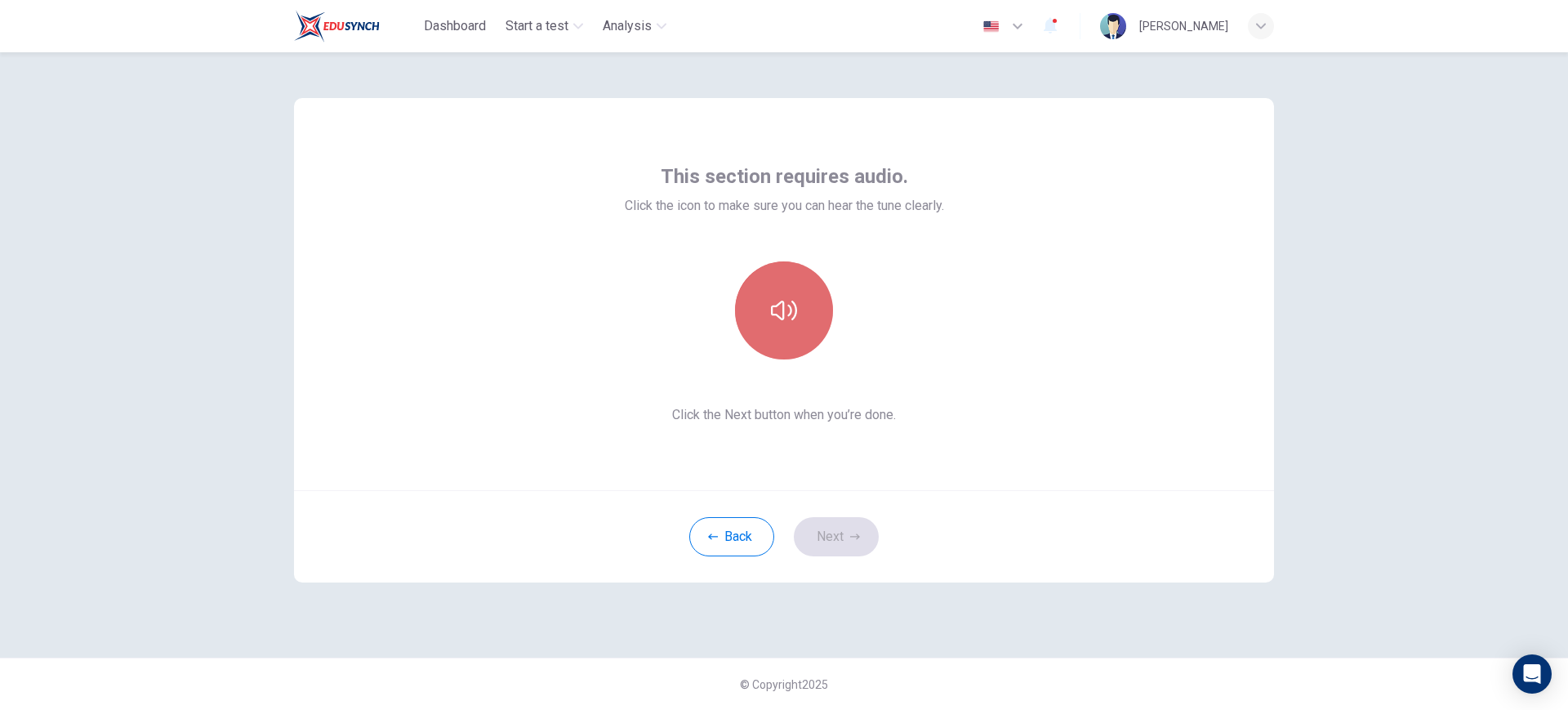
click at [801, 319] on button "button" at bounding box center [784, 310] width 98 height 98
click at [830, 538] on button "Next" at bounding box center [836, 536] width 85 height 39
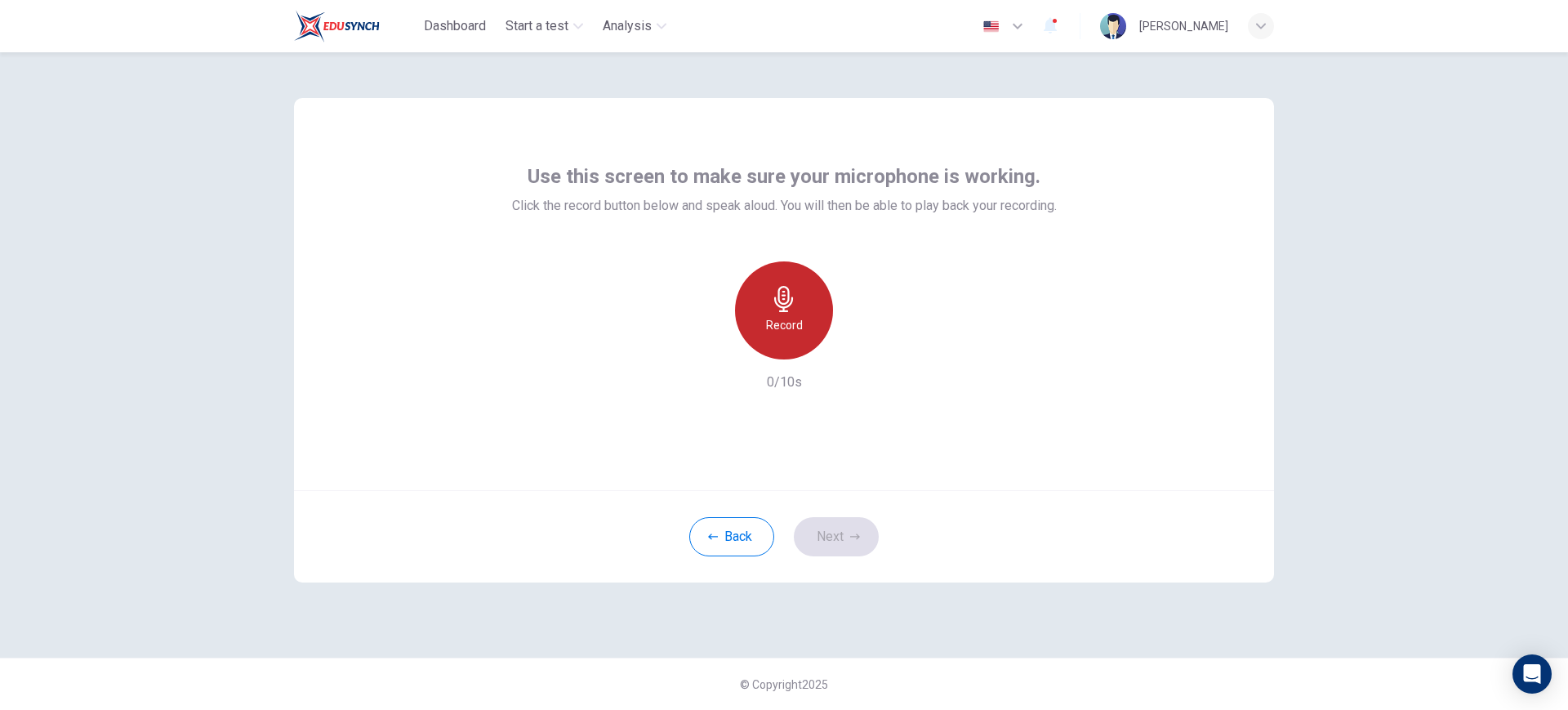
click at [788, 336] on div "Record" at bounding box center [784, 310] width 98 height 98
click at [788, 336] on div "Stop" at bounding box center [784, 310] width 98 height 98
click at [859, 346] on icon "button" at bounding box center [860, 346] width 7 height 10
drag, startPoint x: 711, startPoint y: 331, endPoint x: 711, endPoint y: 344, distance: 13.0
click at [711, 344] on div "Record" at bounding box center [783, 310] width 176 height 98
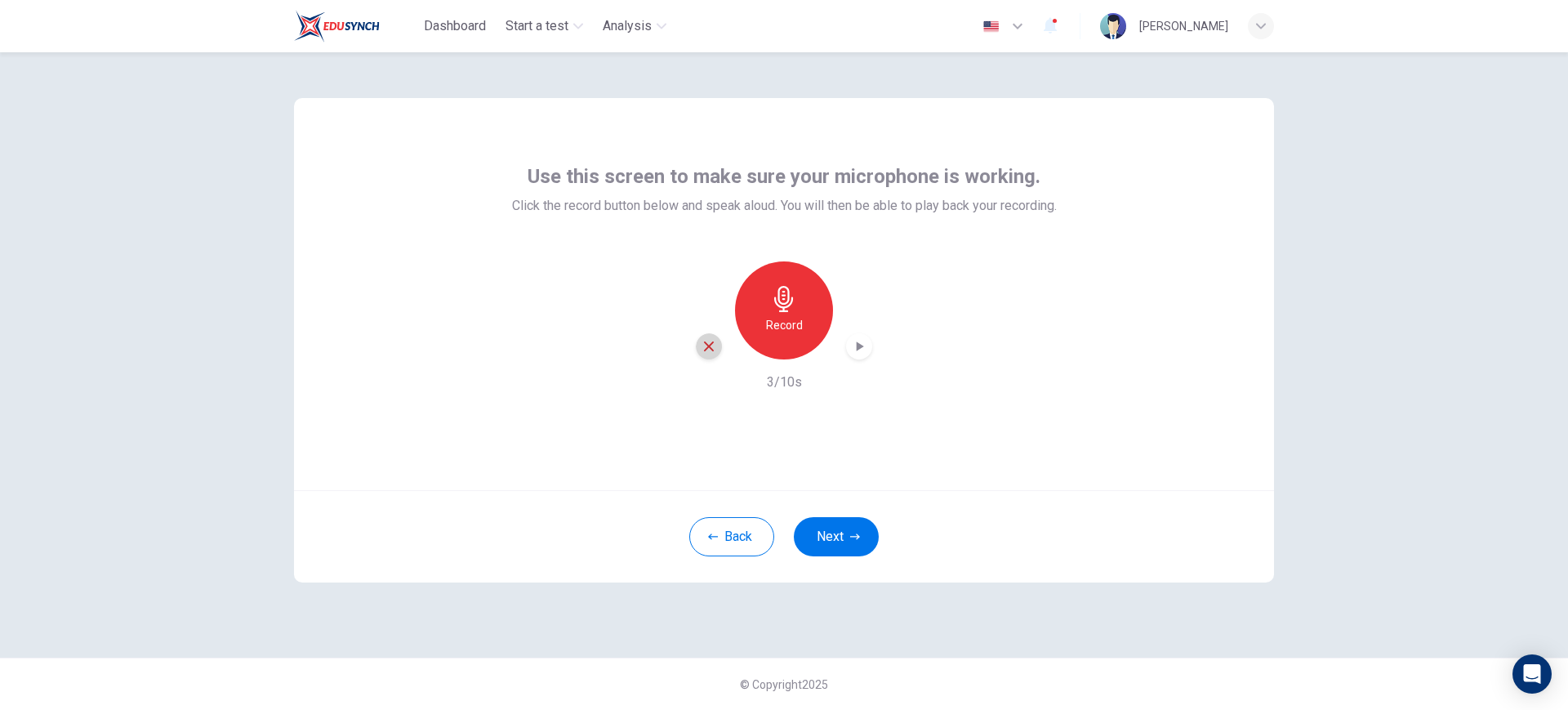
click at [711, 344] on icon "button" at bounding box center [709, 346] width 15 height 15
click at [855, 550] on button "Next" at bounding box center [836, 536] width 85 height 39
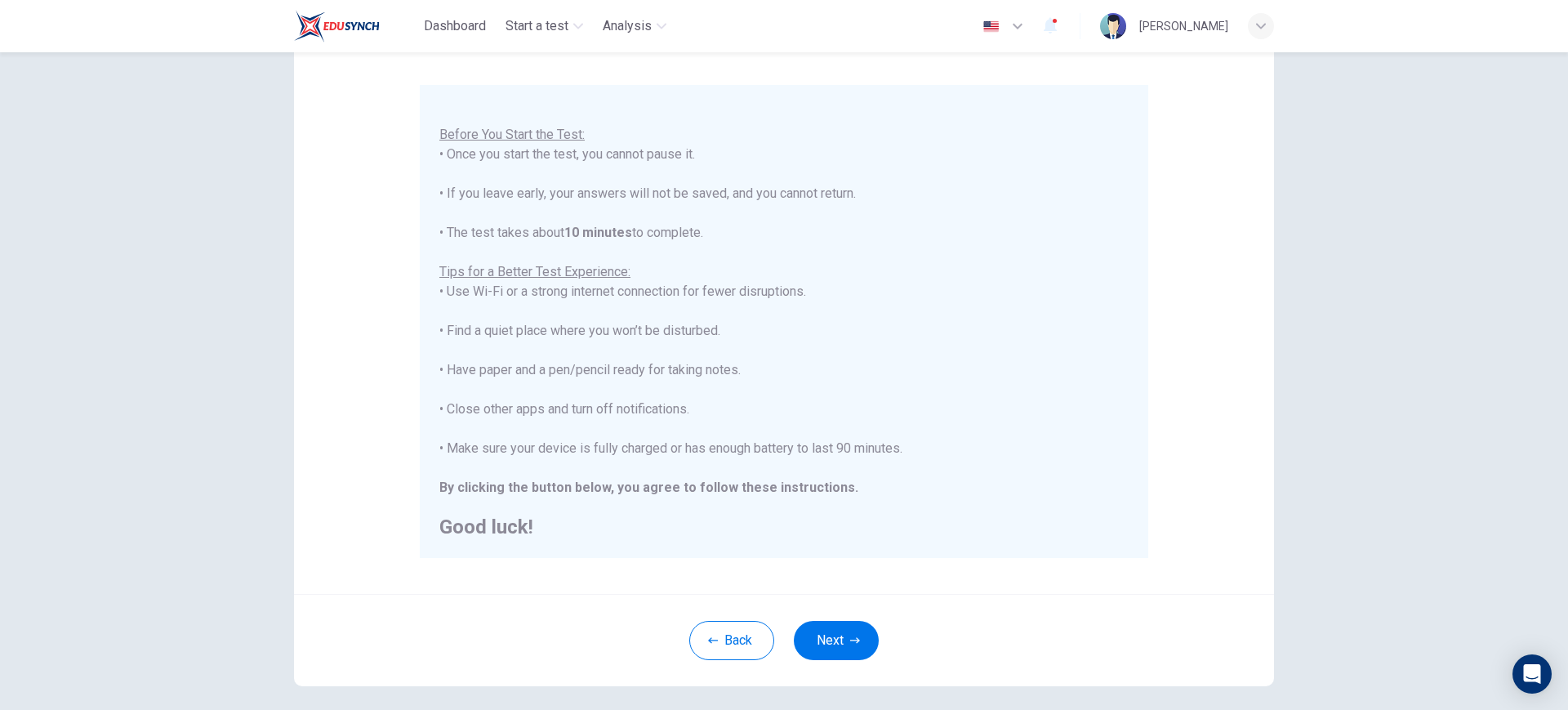
scroll to position [120, 0]
click at [855, 635] on button "Next" at bounding box center [836, 644] width 85 height 39
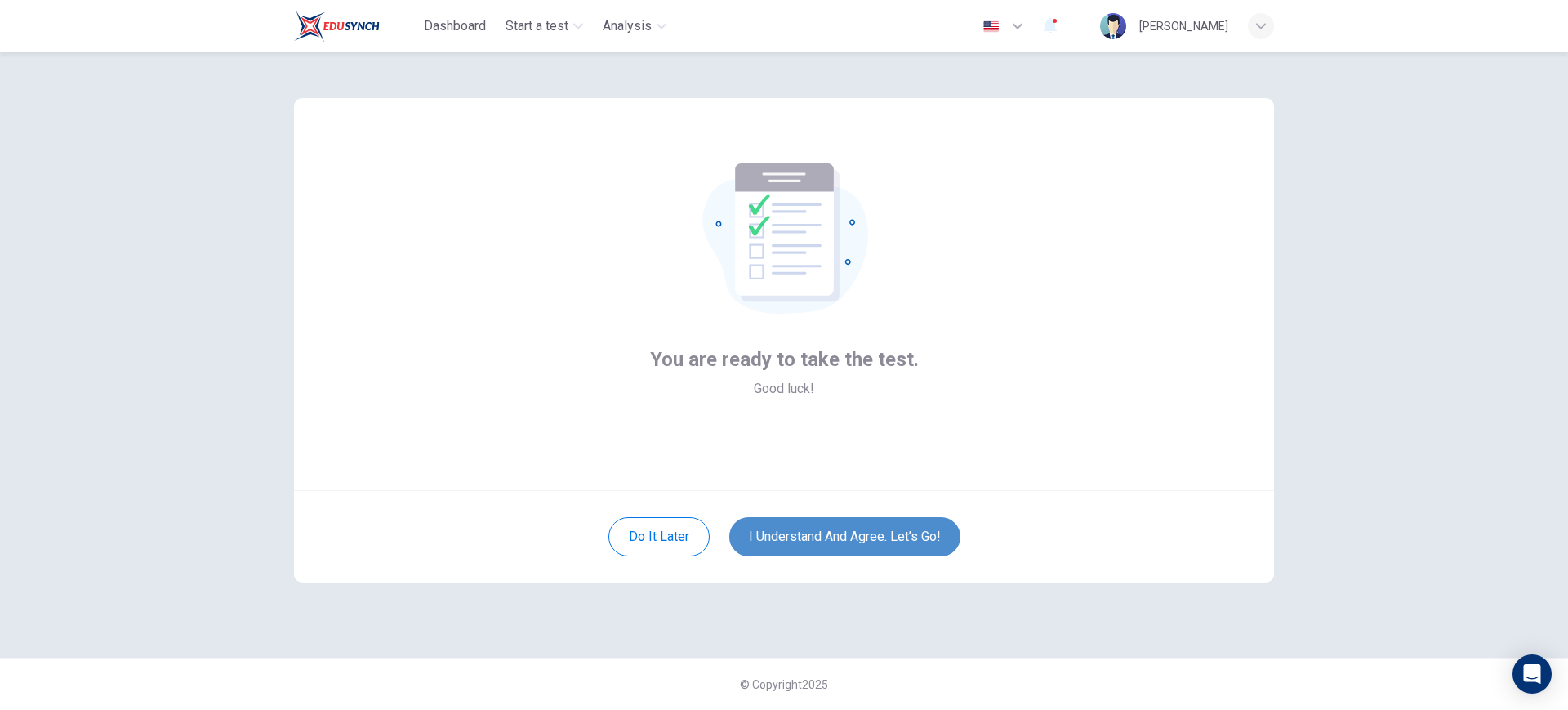
click at [898, 533] on button "I understand and agree. Let’s go!" at bounding box center [844, 536] width 231 height 39
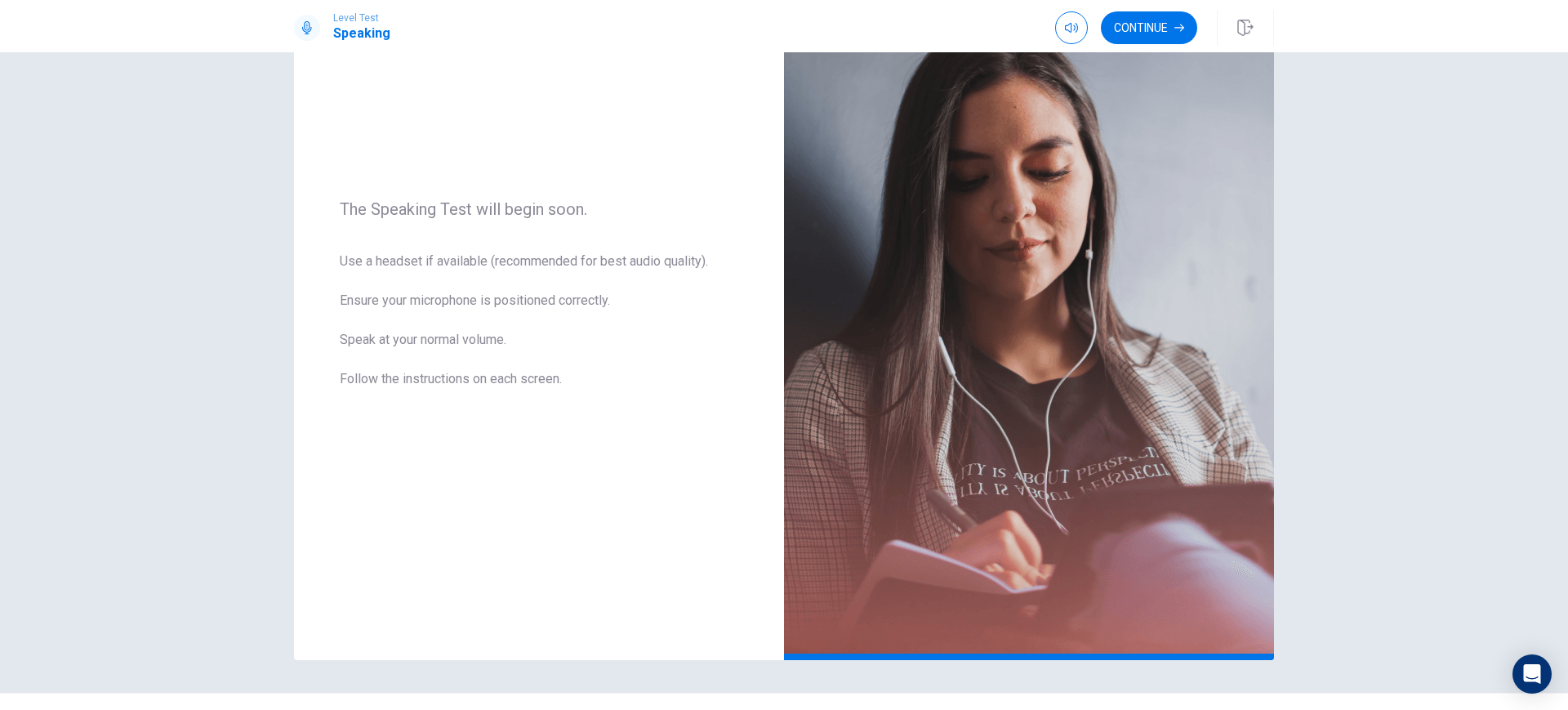
scroll to position [135, 0]
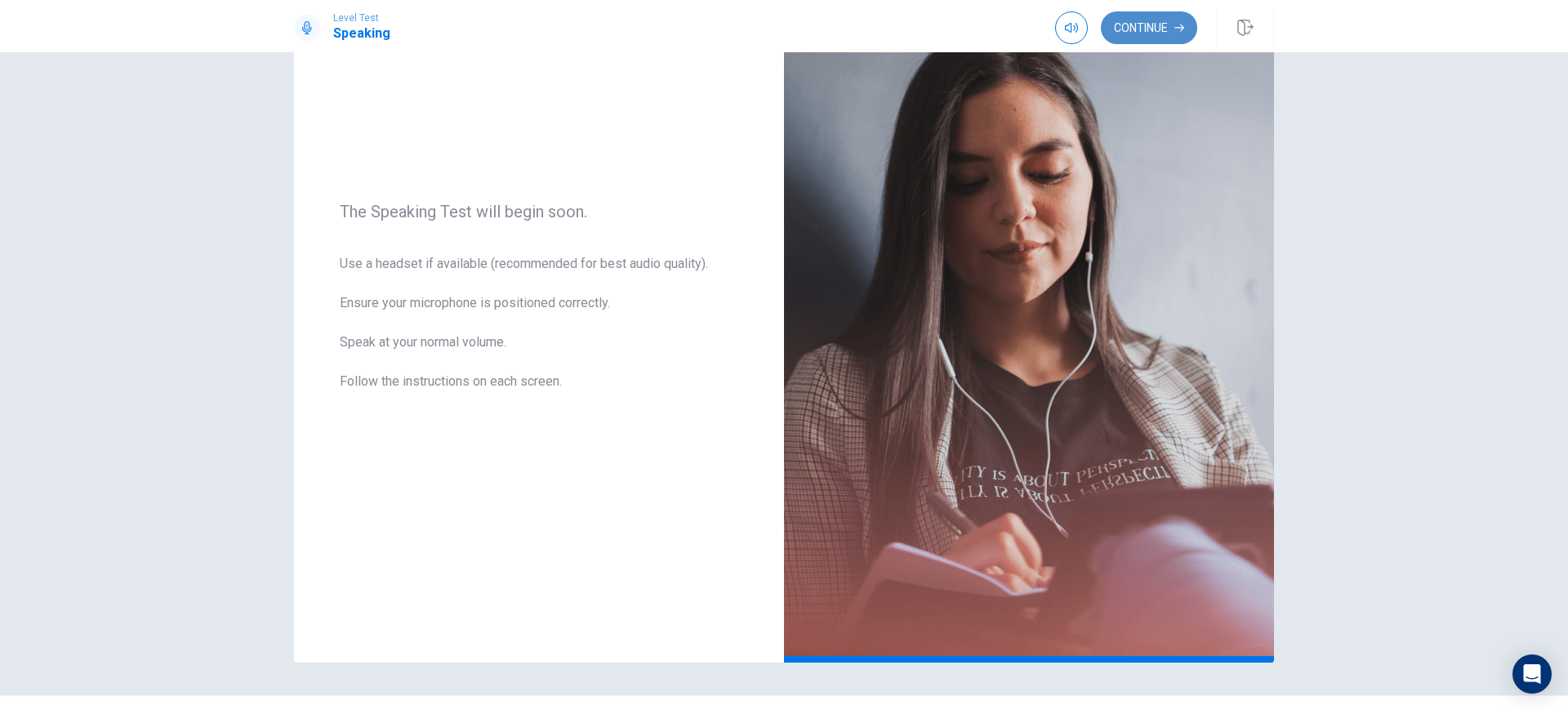
click at [1167, 31] on button "Continue" at bounding box center [1149, 27] width 96 height 32
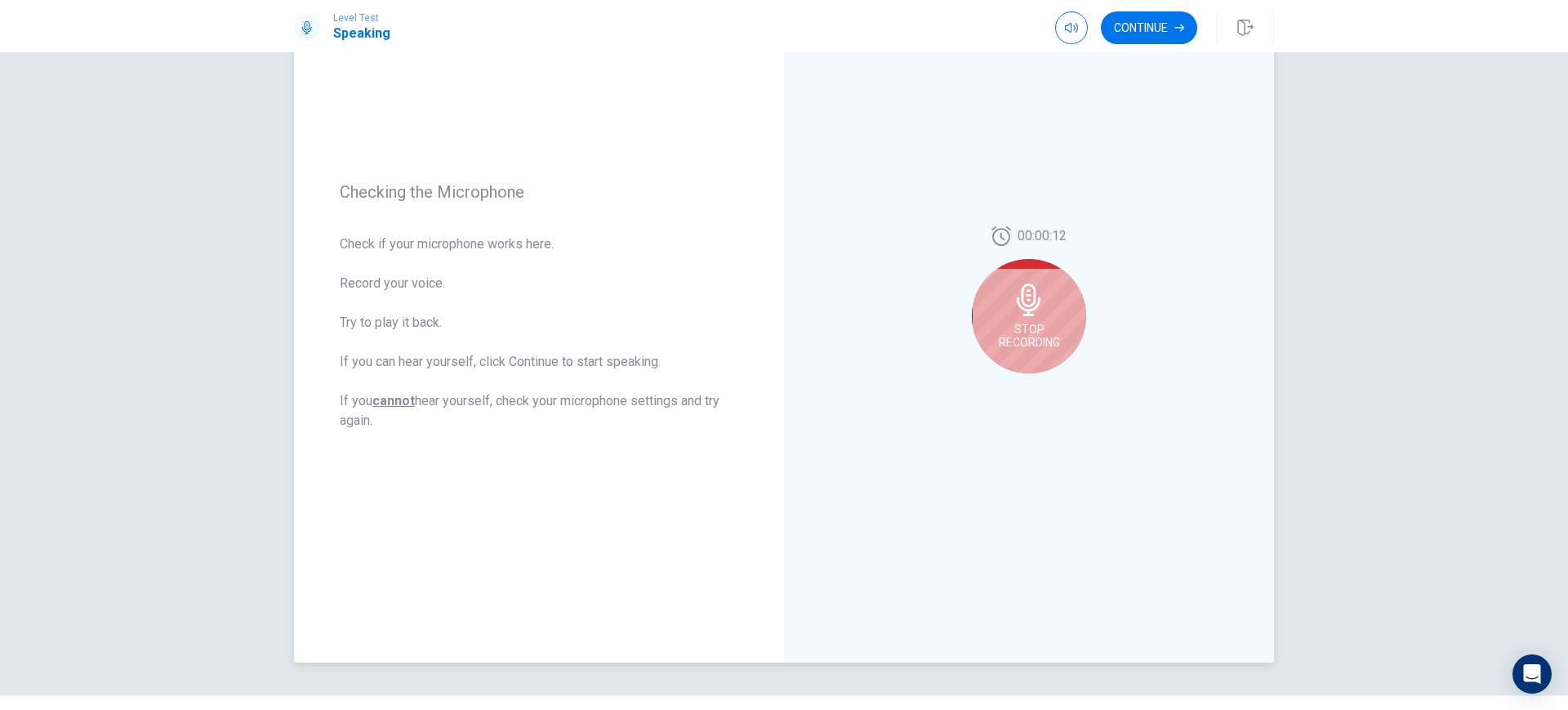
click at [1036, 307] on icon at bounding box center [1028, 299] width 32 height 32
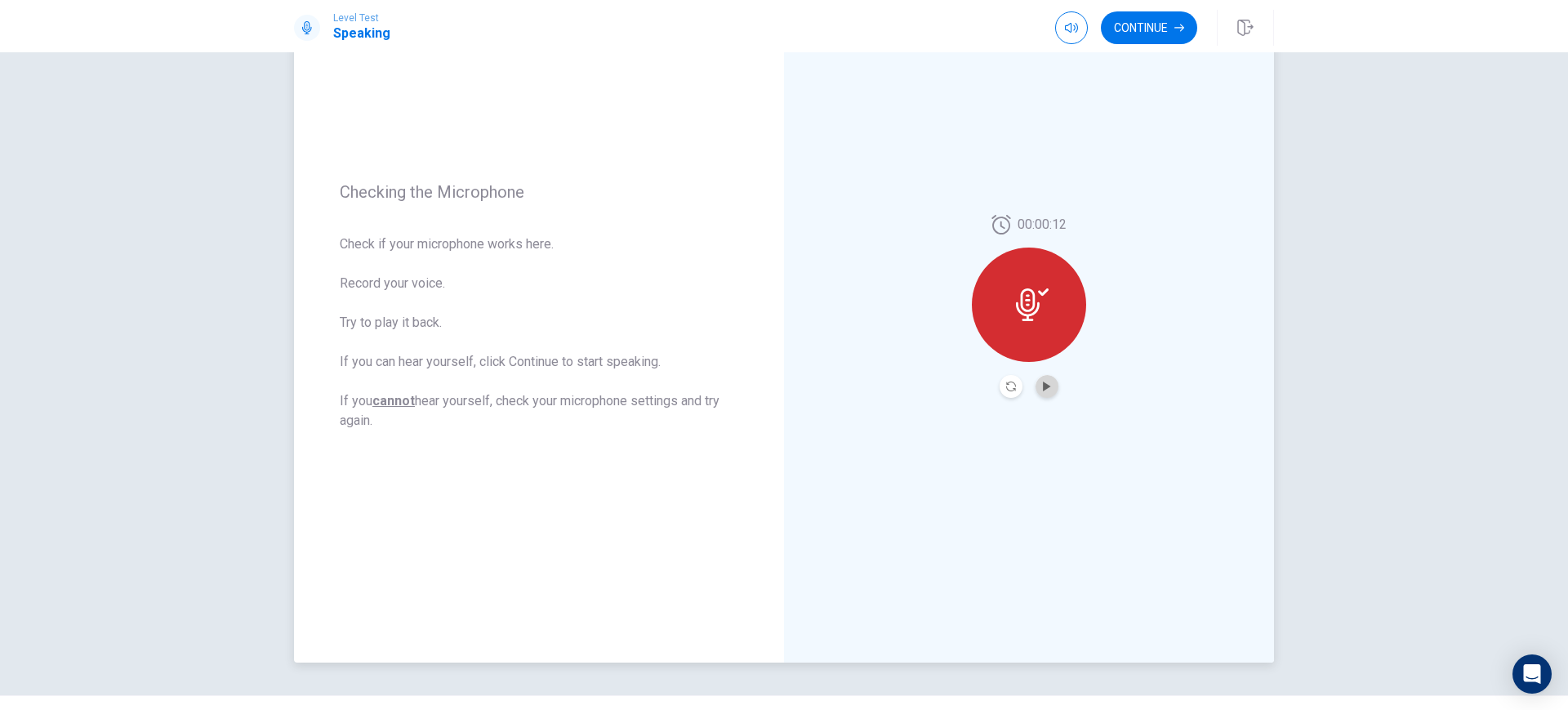
click at [1043, 380] on button "Play Audio" at bounding box center [1047, 387] width 23 height 23
click at [1004, 378] on button "Record Again" at bounding box center [1011, 387] width 23 height 23
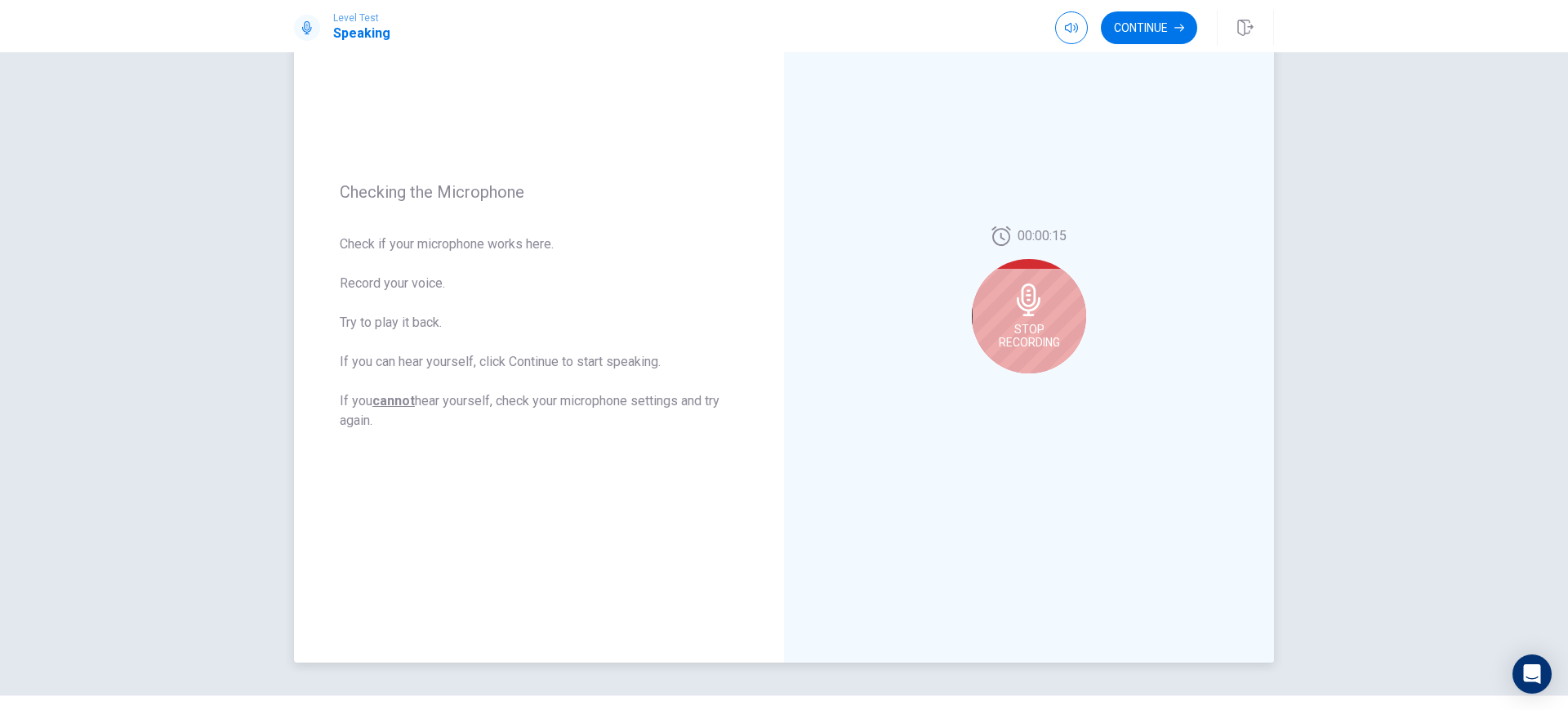
click at [1035, 323] on span "Stop Recording" at bounding box center [1029, 336] width 61 height 26
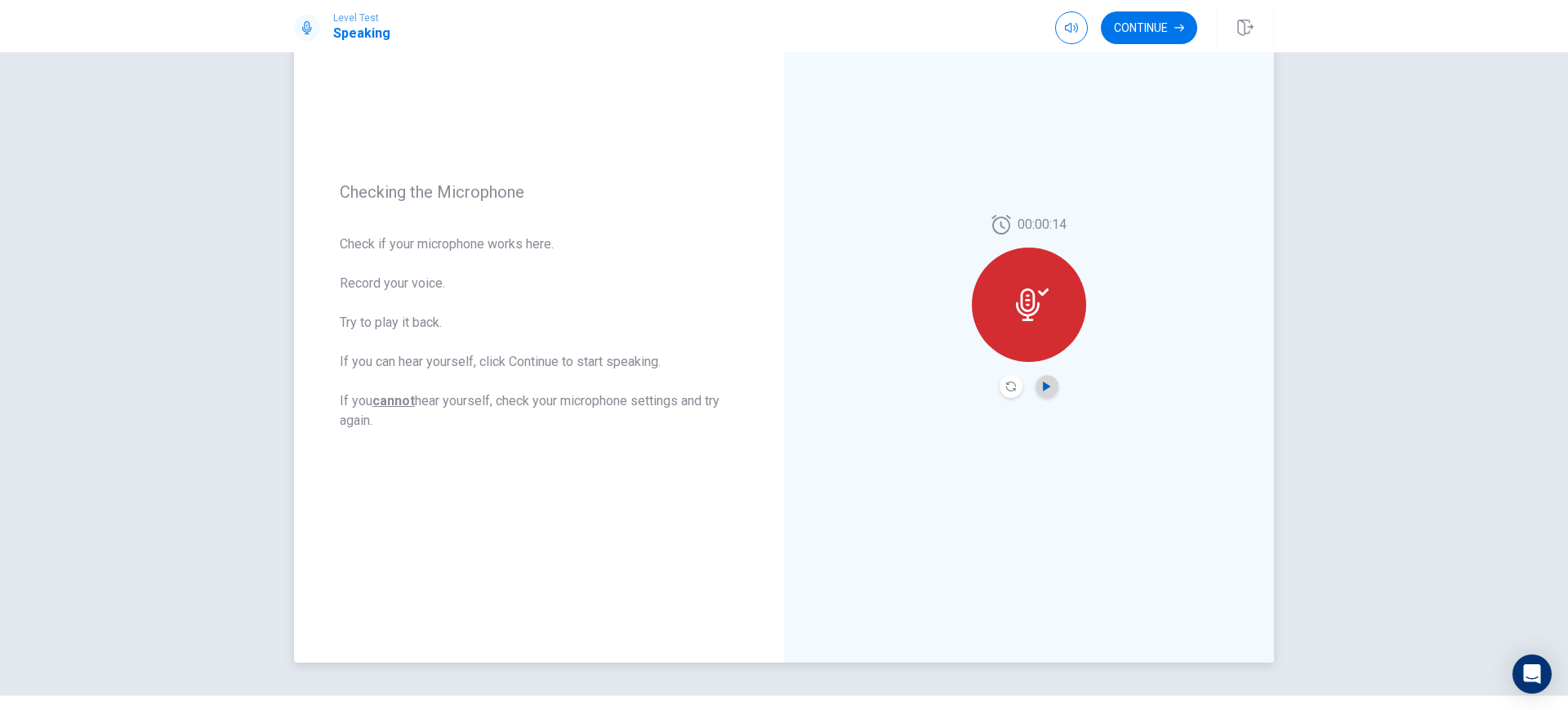
click at [1042, 387] on icon "Play Audio" at bounding box center [1046, 386] width 7 height 10
click at [1006, 388] on icon "Record Again" at bounding box center [1010, 386] width 10 height 10
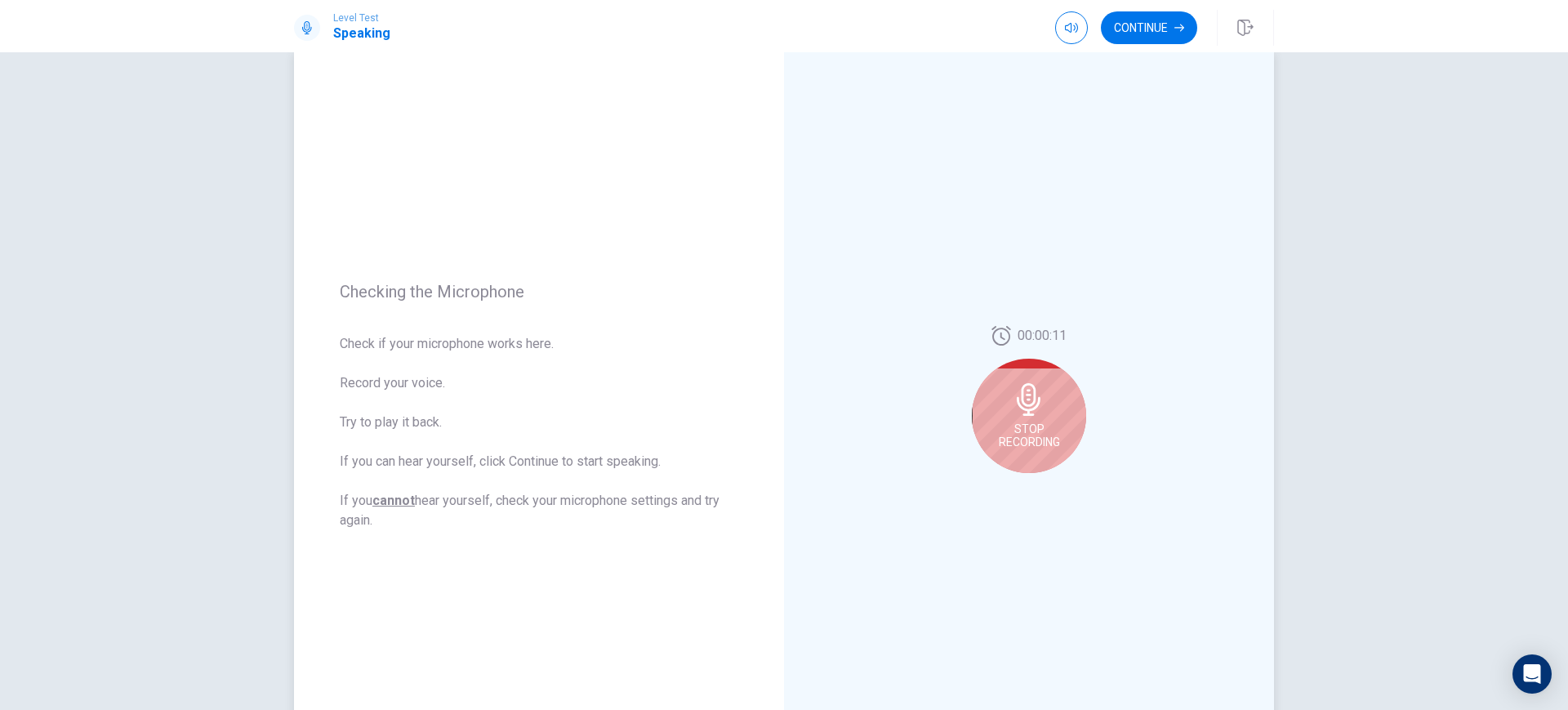
scroll to position [0, 0]
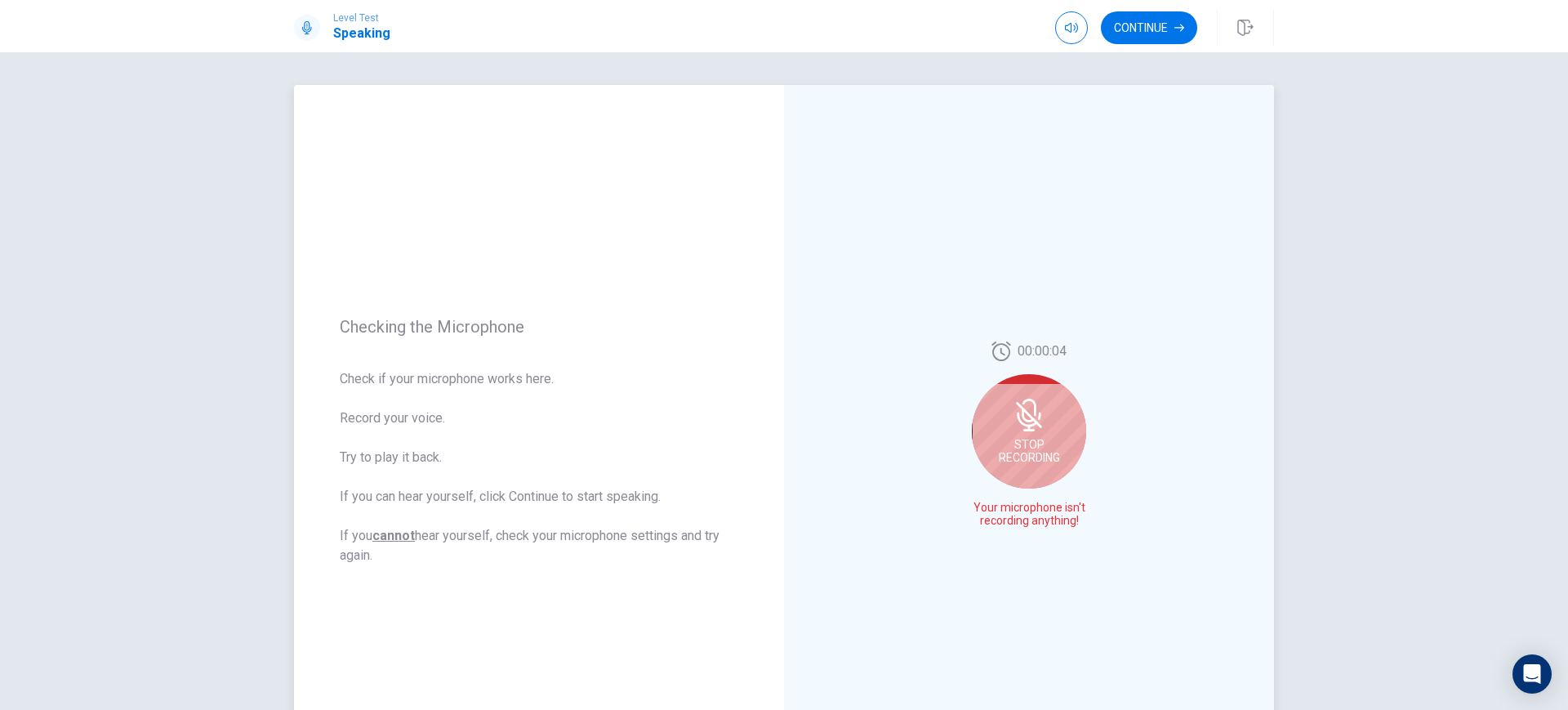
click at [1013, 408] on icon at bounding box center [1028, 415] width 32 height 32
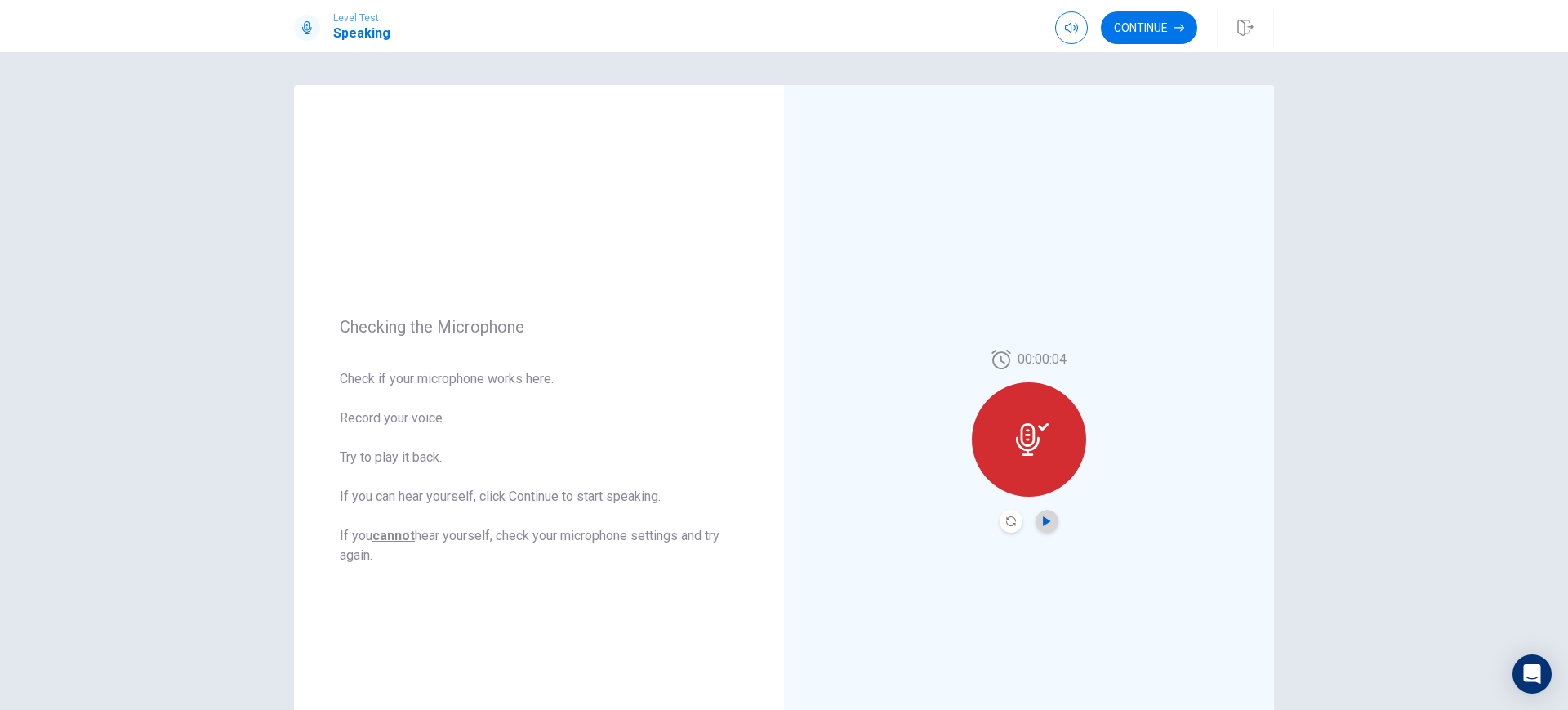
click at [1042, 525] on icon "Play Audio" at bounding box center [1046, 521] width 10 height 10
click at [1160, 37] on button "Continue" at bounding box center [1149, 27] width 96 height 32
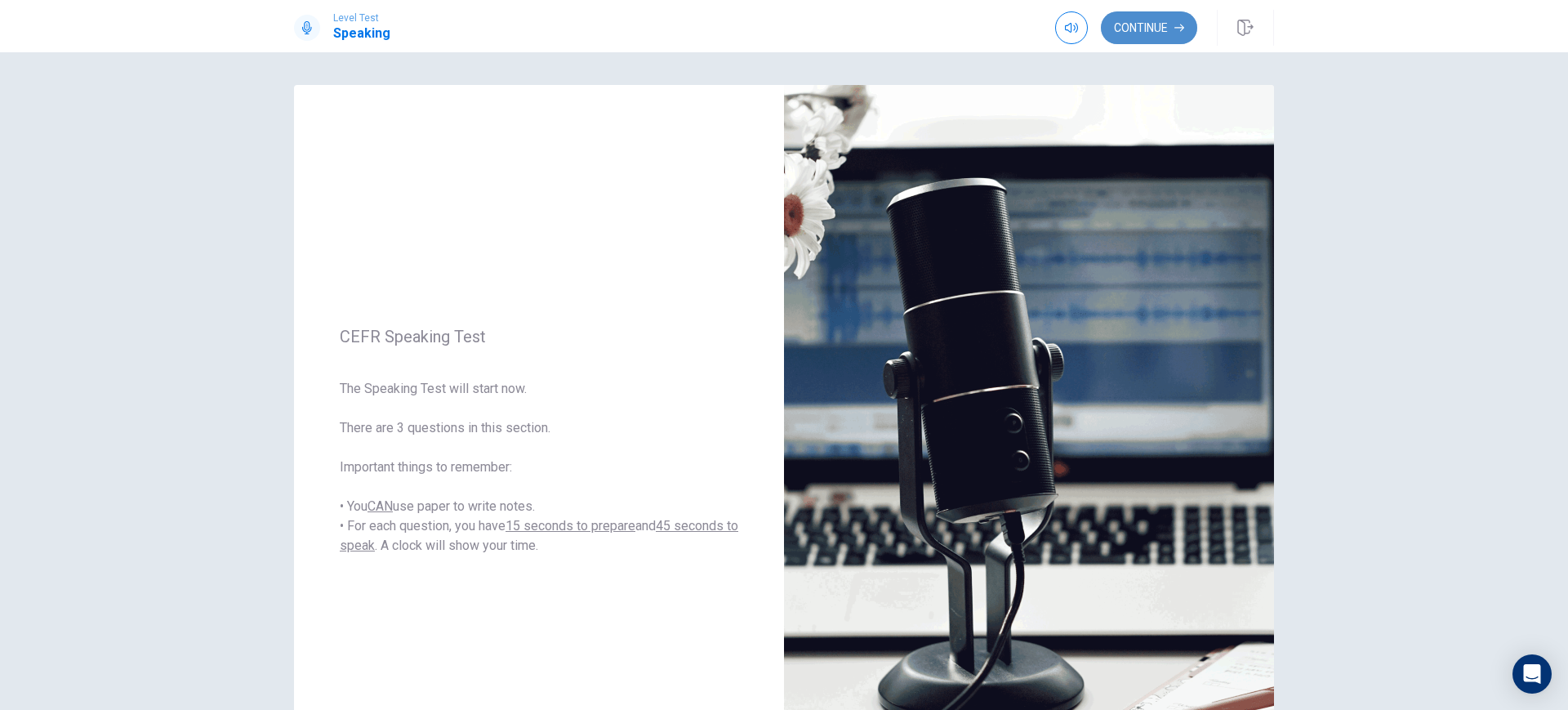
click at [1156, 32] on button "Continue" at bounding box center [1149, 27] width 96 height 32
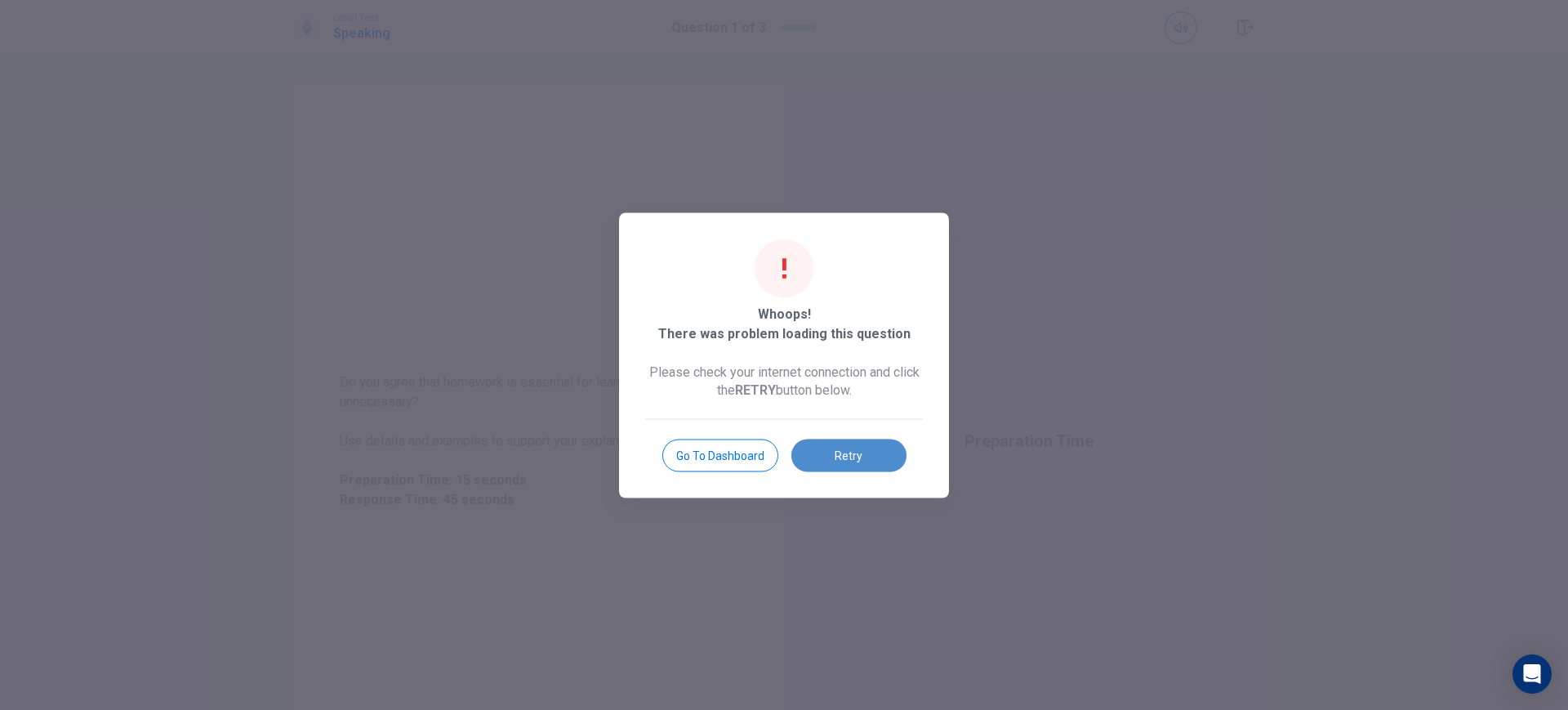
click at [865, 448] on button "Retry" at bounding box center [848, 455] width 115 height 32
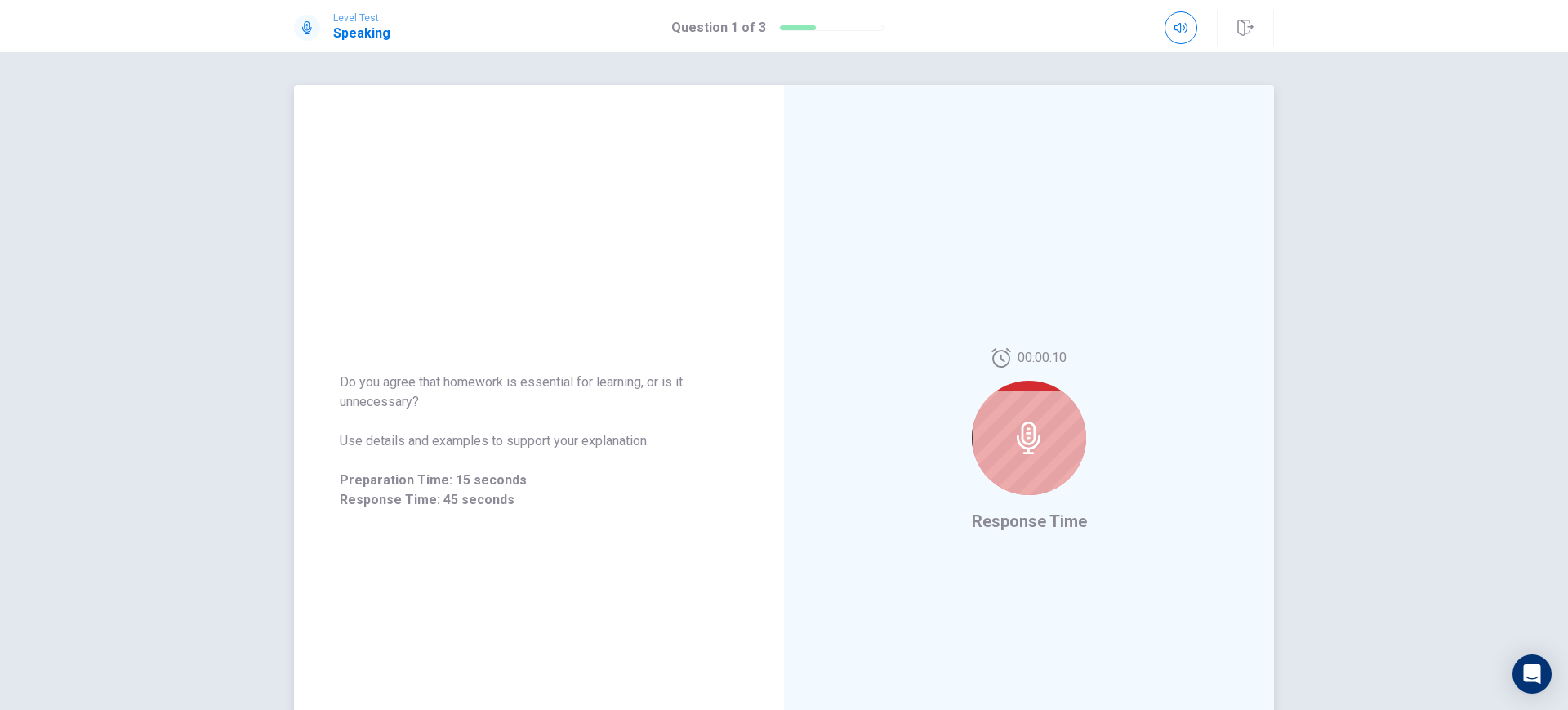
click at [1002, 430] on div at bounding box center [1028, 437] width 115 height 115
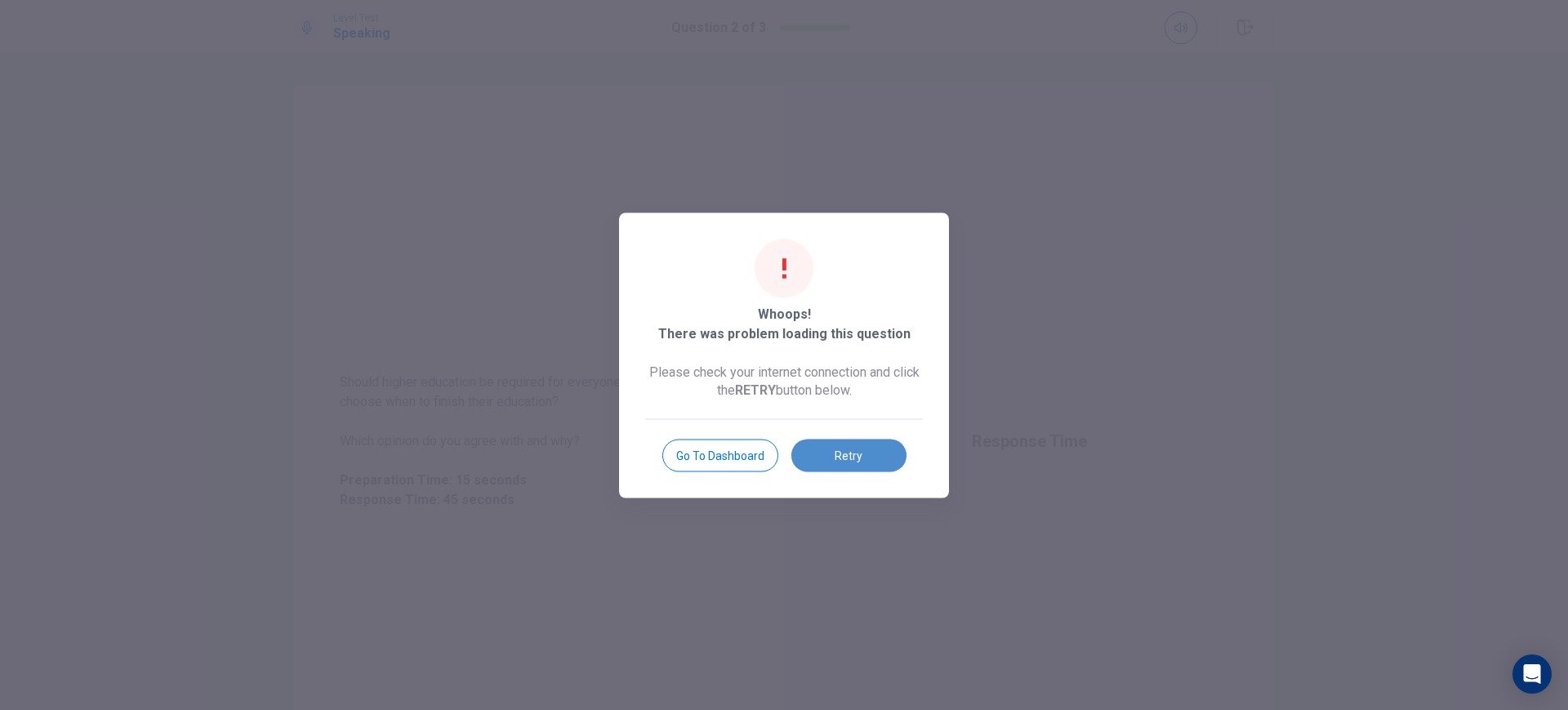
click at [872, 447] on button "Retry" at bounding box center [848, 455] width 115 height 32
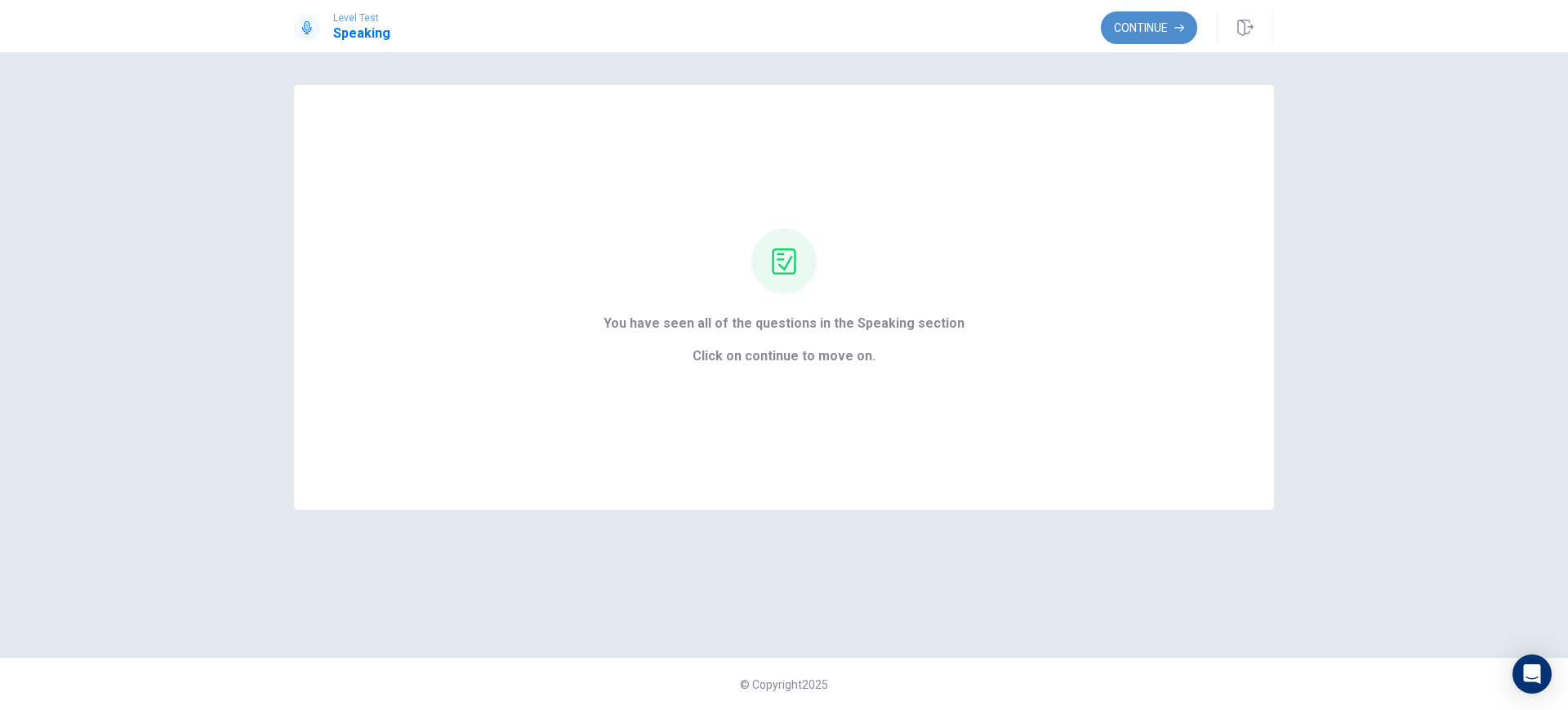
click at [1147, 29] on button "Continue" at bounding box center [1149, 27] width 96 height 32
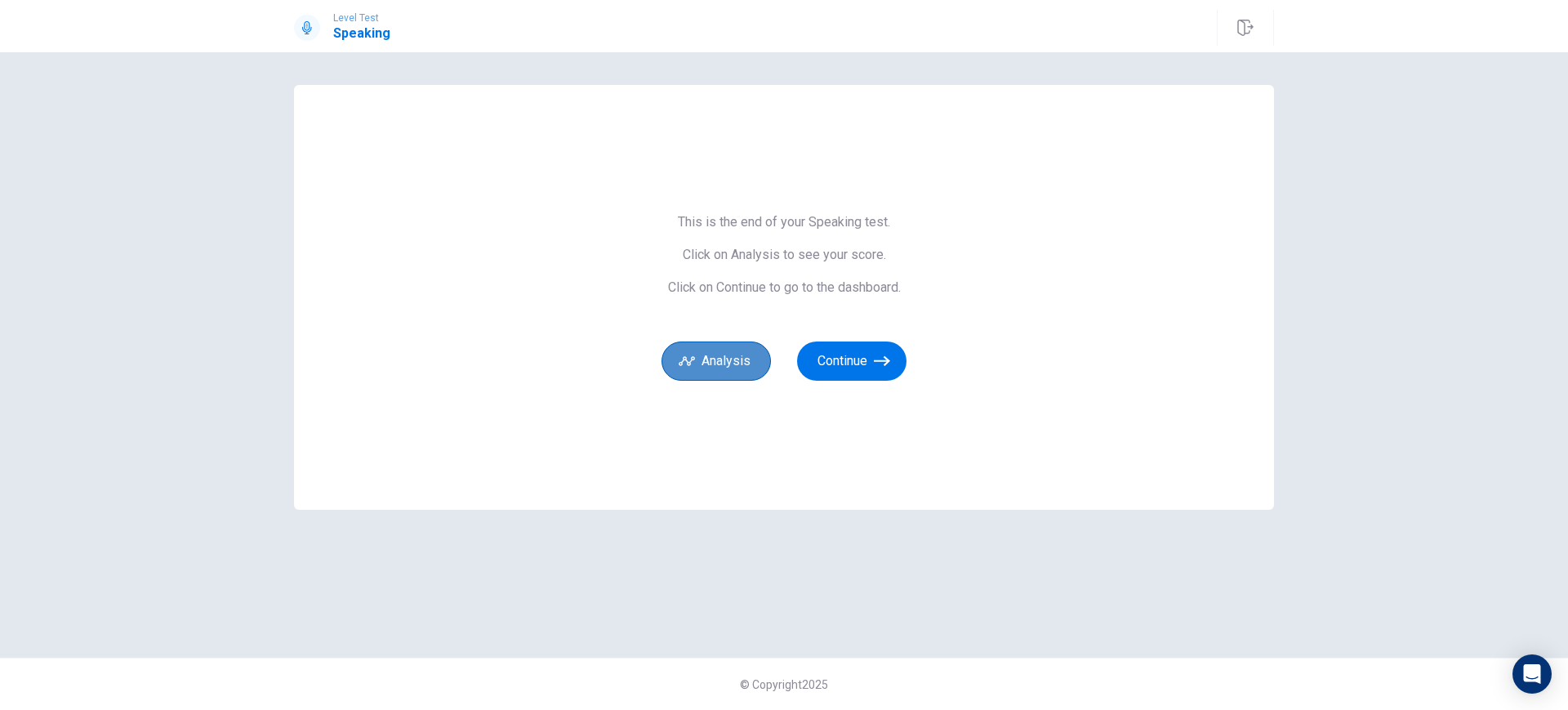
click at [763, 372] on button "Analysis" at bounding box center [716, 361] width 109 height 39
